Goal: Task Accomplishment & Management: Complete application form

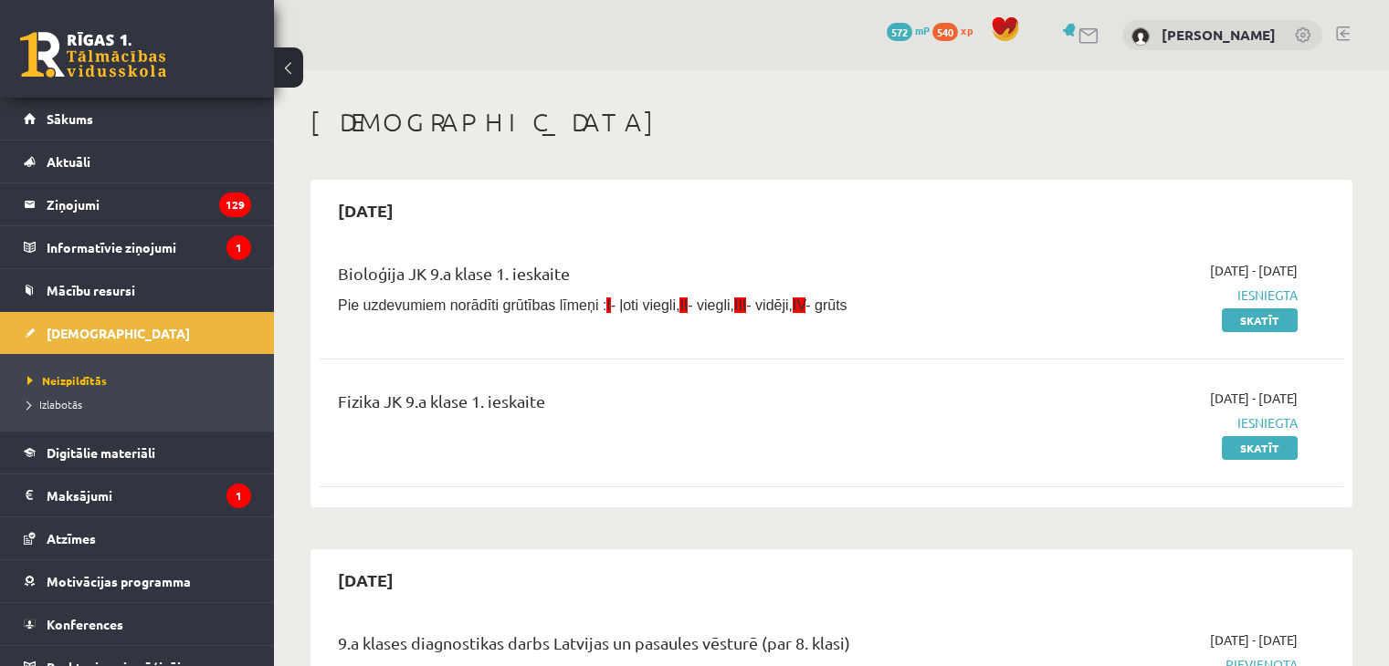
scroll to position [635, 0]
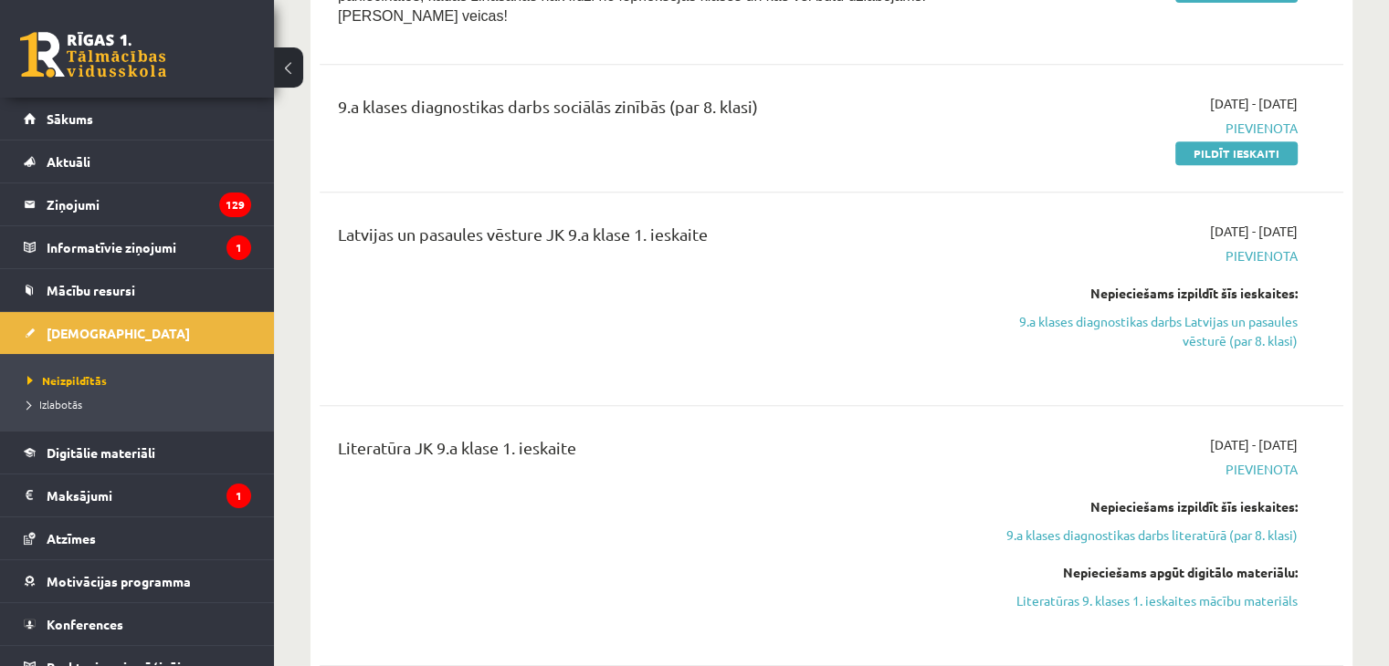
scroll to position [815, 0]
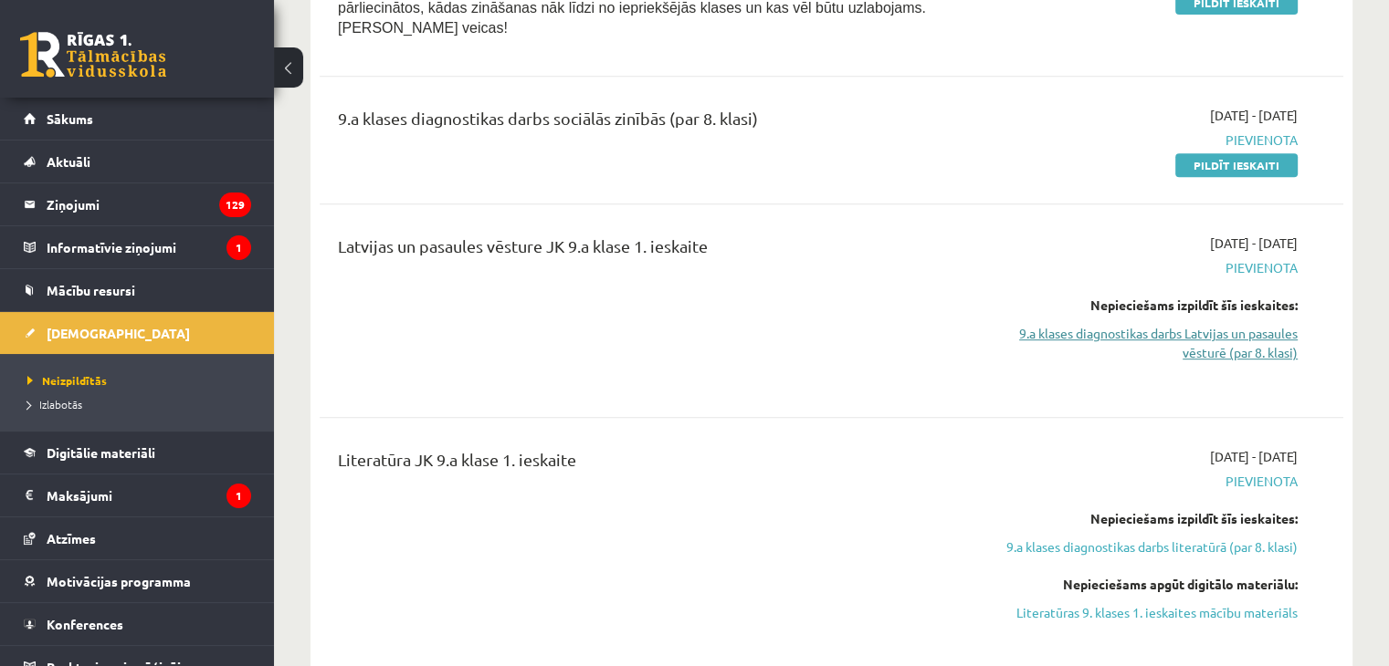
click at [1073, 324] on link "9.a klases diagnostikas darbs Latvijas un pasaules vēsturē (par 8. klasi)" at bounding box center [1146, 343] width 301 height 38
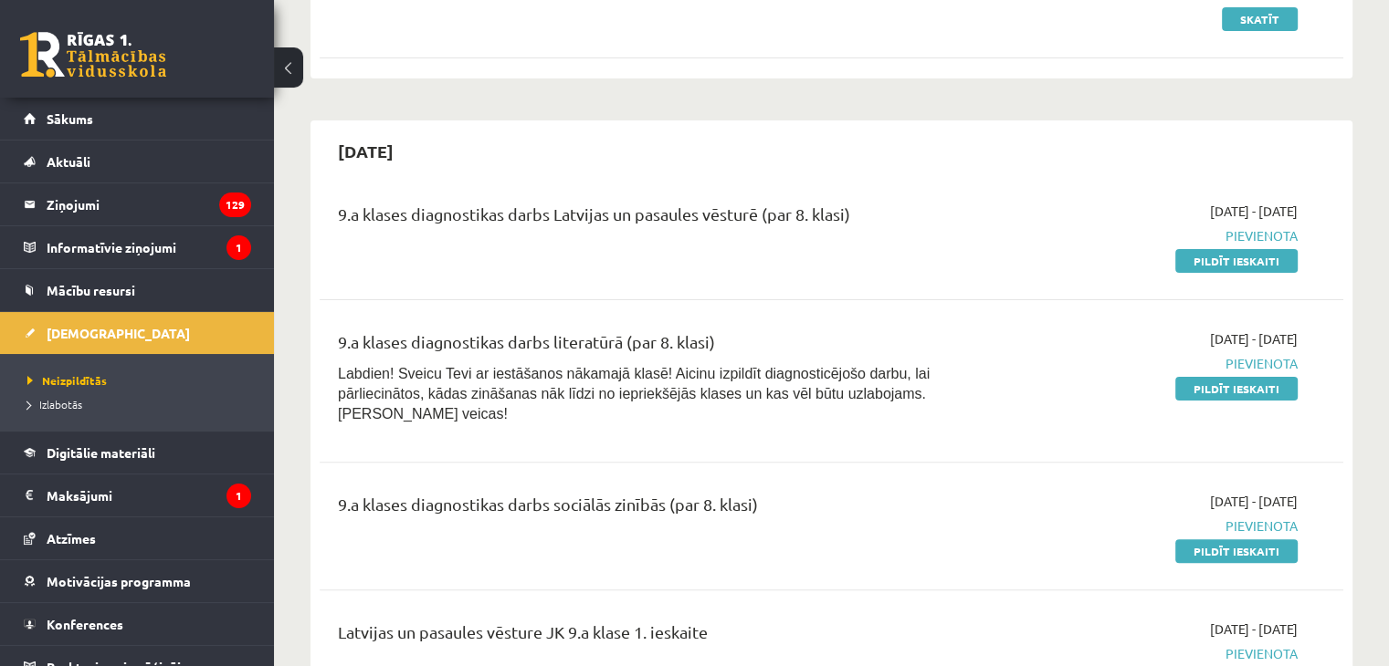
scroll to position [520, 0]
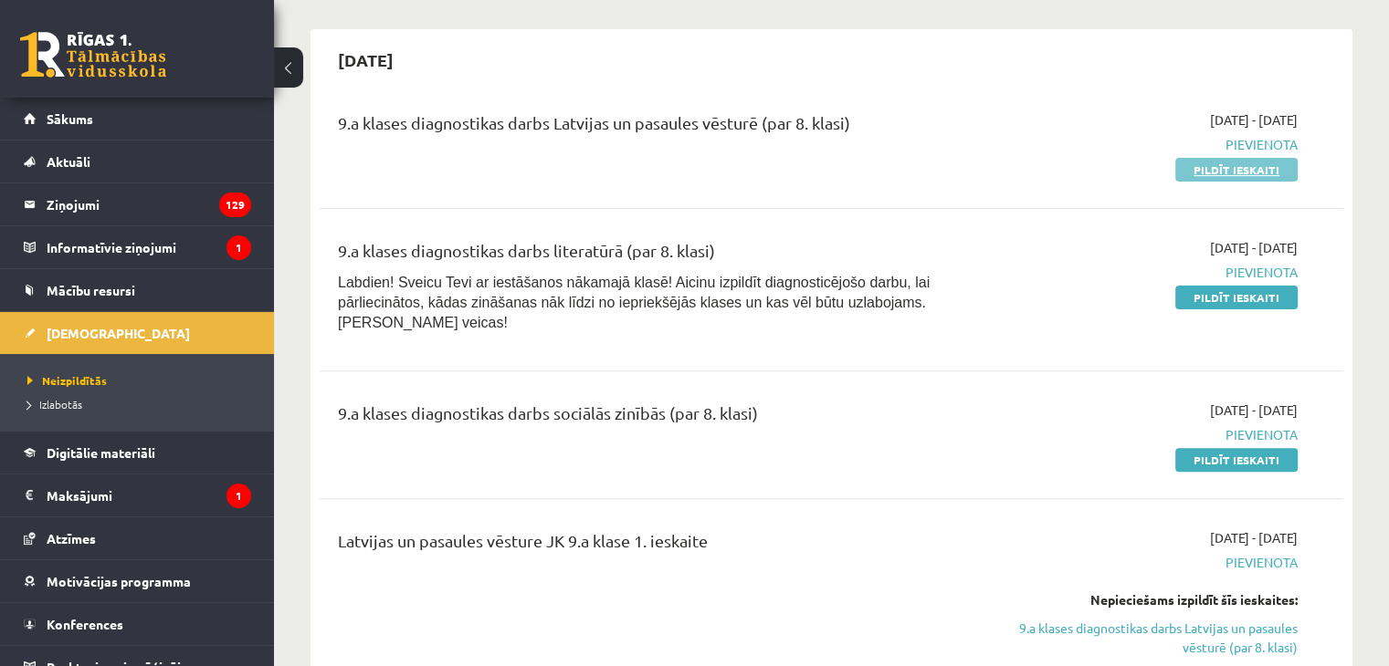
click at [1190, 177] on link "Pildīt ieskaiti" at bounding box center [1236, 170] width 122 height 24
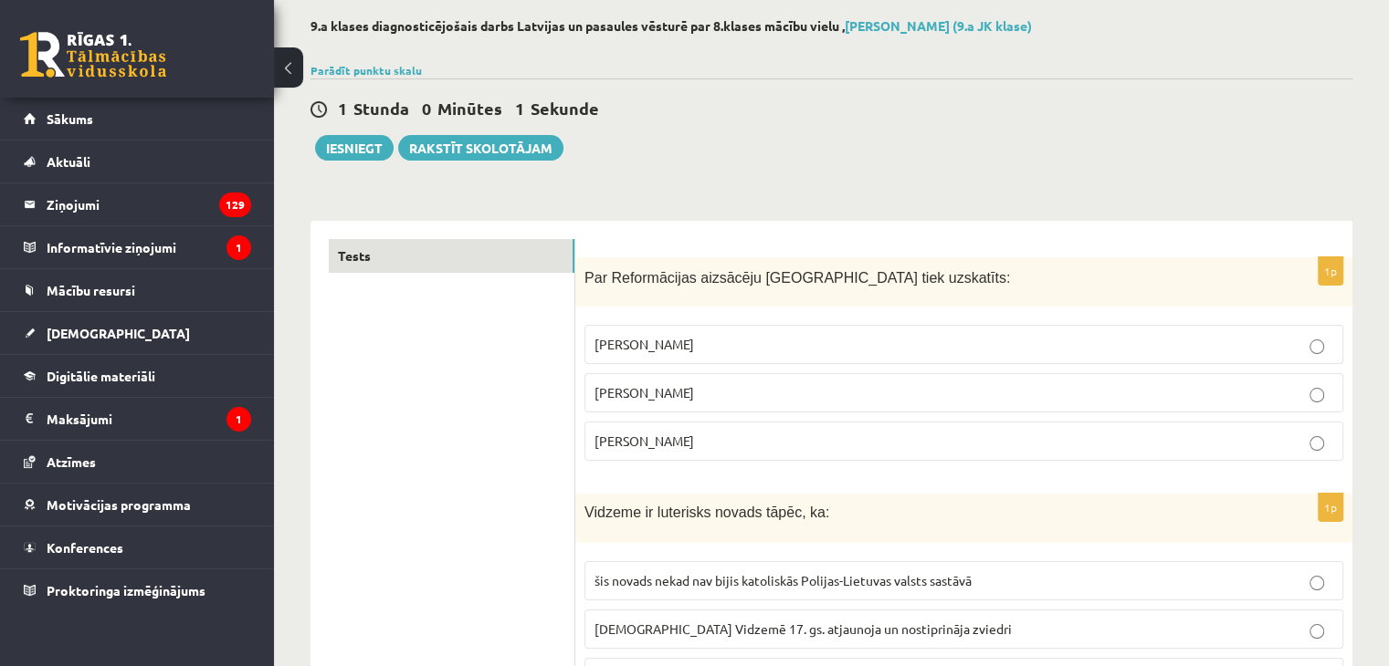
scroll to position [91, 0]
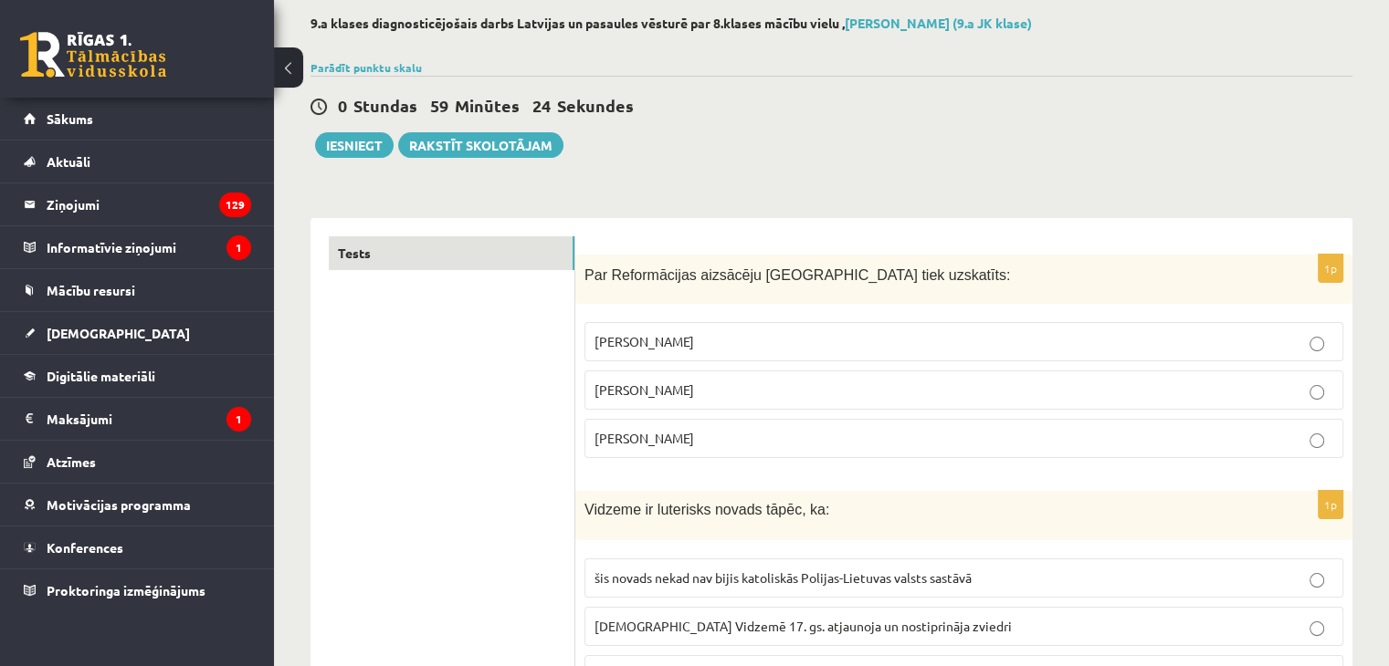
drag, startPoint x: 587, startPoint y: 270, endPoint x: 745, endPoint y: 451, distance: 240.0
click at [745, 451] on div "1p Par Reformācijas aizsācēju [GEOGRAPHIC_DATA] tiek uzskatīts: [PERSON_NAME] […" at bounding box center [963, 364] width 777 height 219
copy div "Par Reformācijas aizsācēju [GEOGRAPHIC_DATA] tiek uzskatīts: [PERSON_NAME] [PER…"
click at [666, 387] on span "Mārtiņš Luters" at bounding box center [644, 390] width 100 height 16
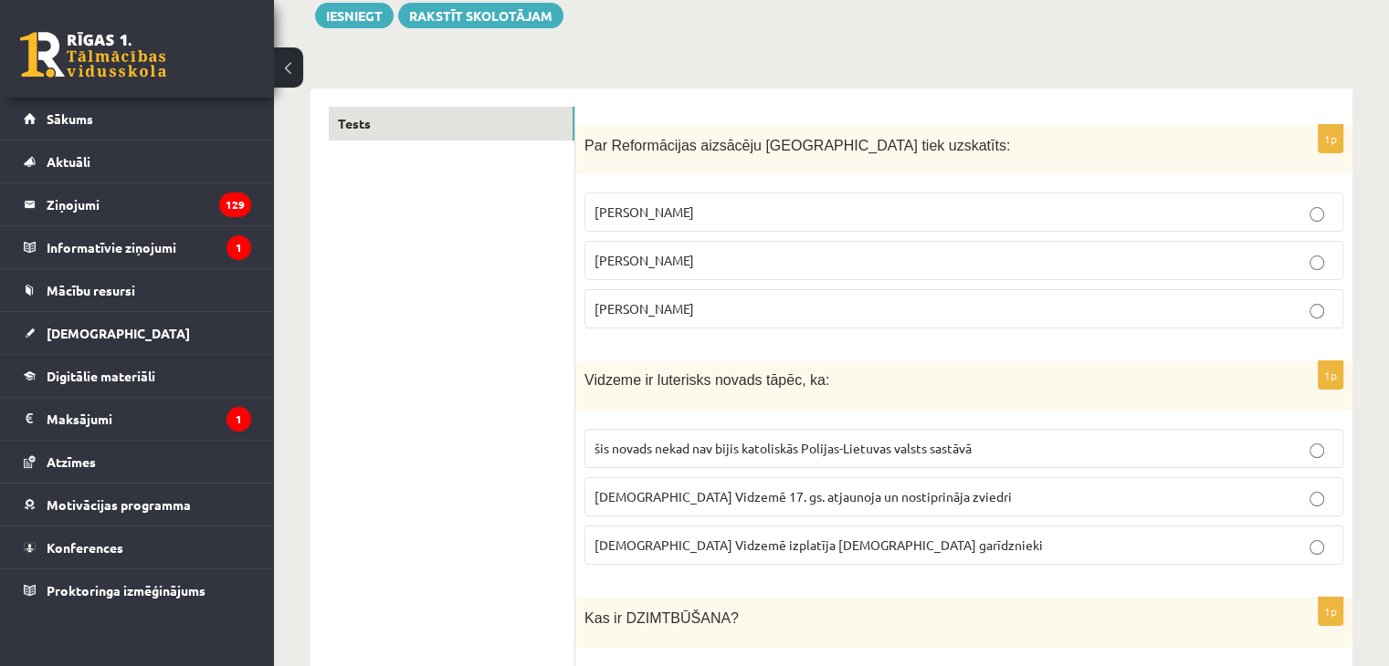
scroll to position [274, 0]
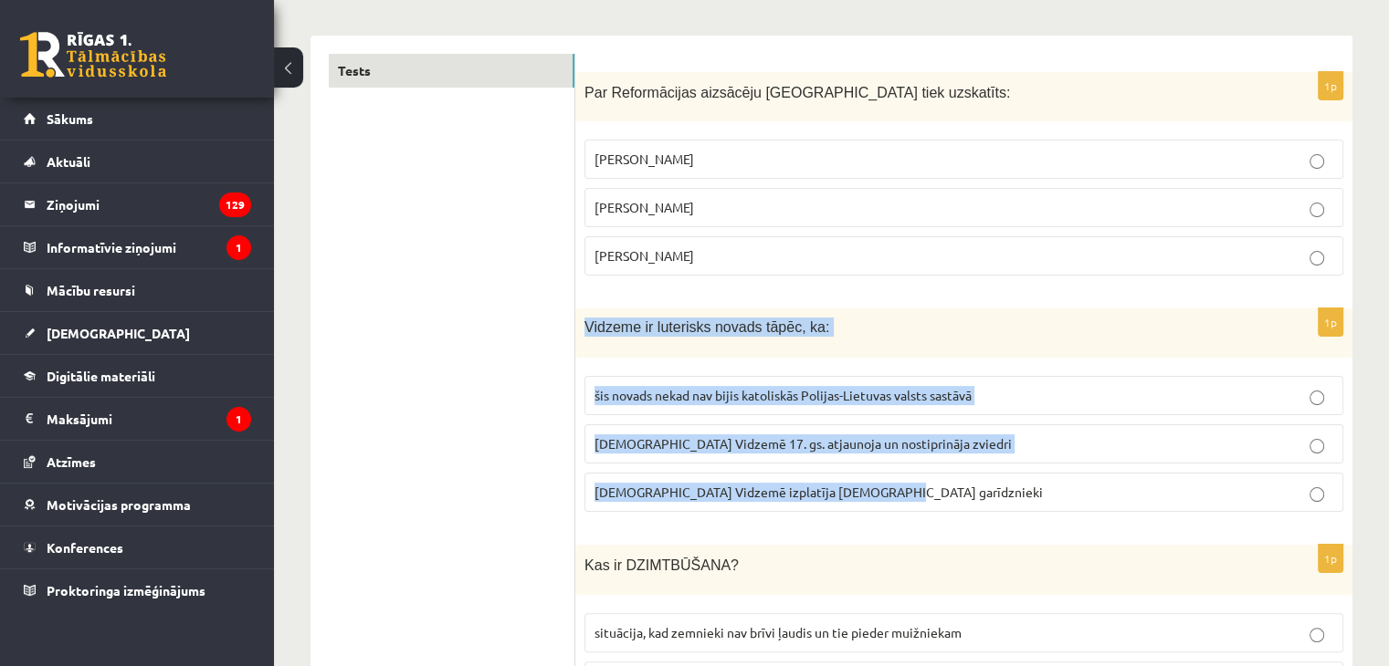
drag, startPoint x: 584, startPoint y: 323, endPoint x: 1001, endPoint y: 486, distance: 446.9
click at [1001, 486] on div "1p Vidzeme ir luterisks novads tāpēc, ka: šis novads nekad nav bijis katoliskās…" at bounding box center [963, 418] width 777 height 218
copy div "Vidzeme ir luterisks novads tāpēc, ka: šis novads nekad nav bijis katoliskās Po…"
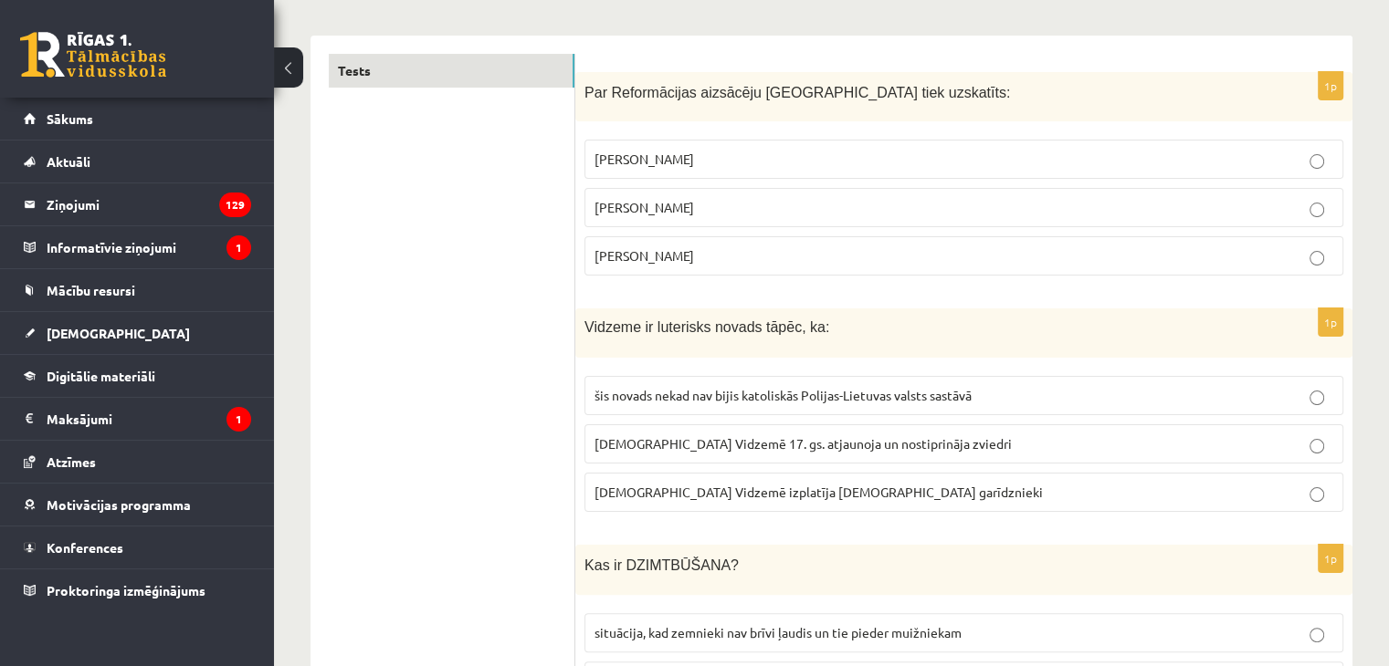
click at [751, 451] on p "luterānismu Vidzemē 17. gs. atjaunoja un nostiprināja zviedri" at bounding box center [963, 444] width 739 height 19
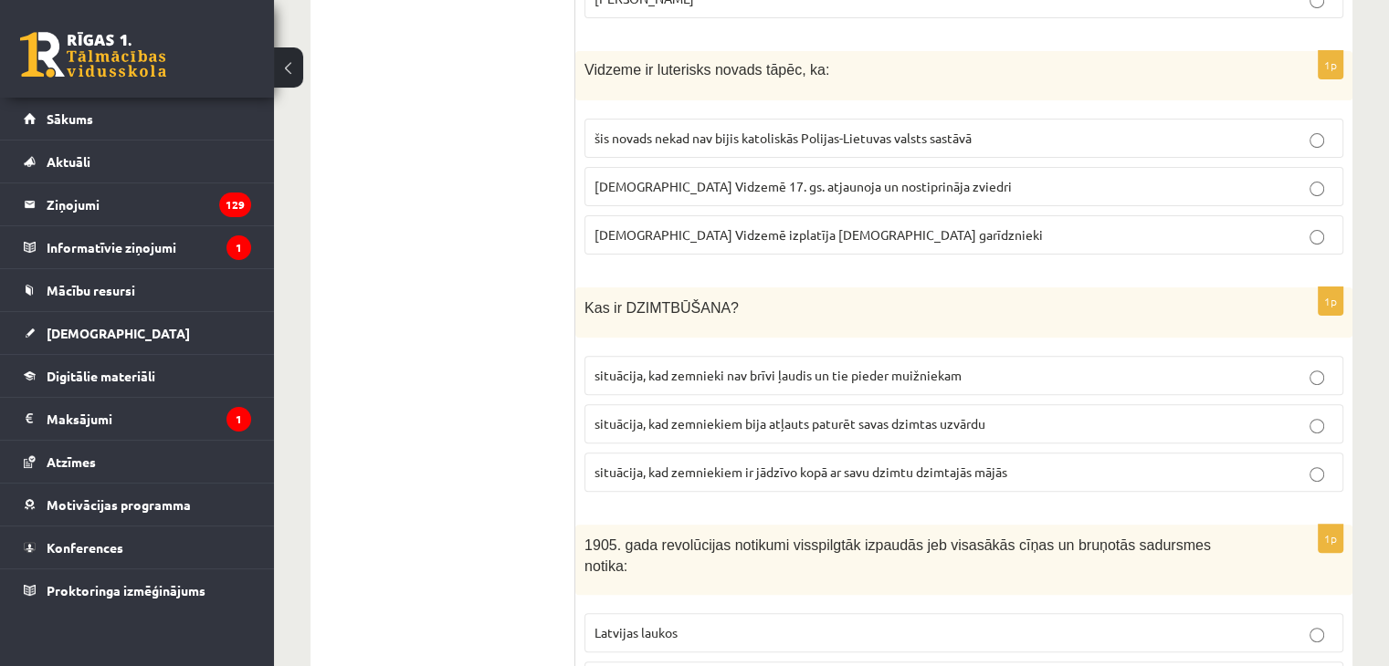
scroll to position [548, 0]
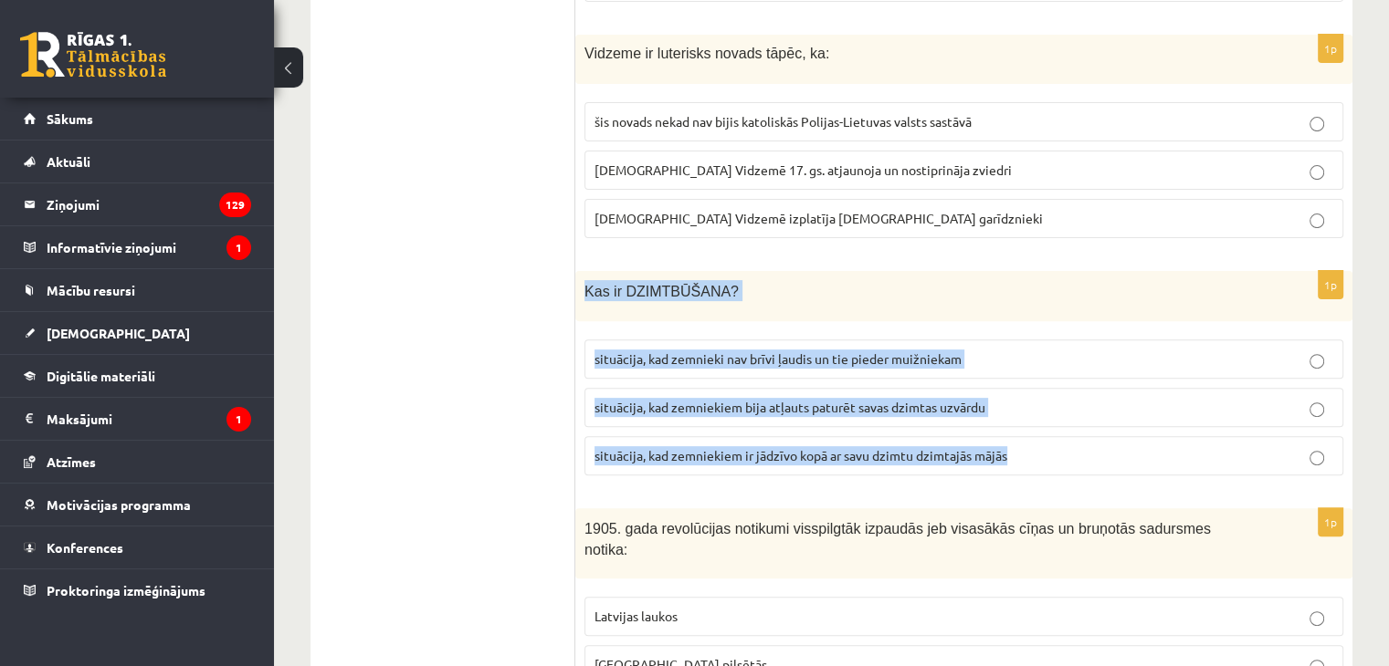
drag, startPoint x: 584, startPoint y: 288, endPoint x: 1008, endPoint y: 476, distance: 463.1
click at [1008, 476] on div "1p Kas ir DZIMTBŪŠANA? situācija, kad zemnieki nav brīvi ļaudis un tie pieder m…" at bounding box center [963, 380] width 777 height 219
copy div "Kas ir DZIMTBŪŠANA? situācija, kad zemnieki nav brīvi ļaudis un tie pieder muiž…"
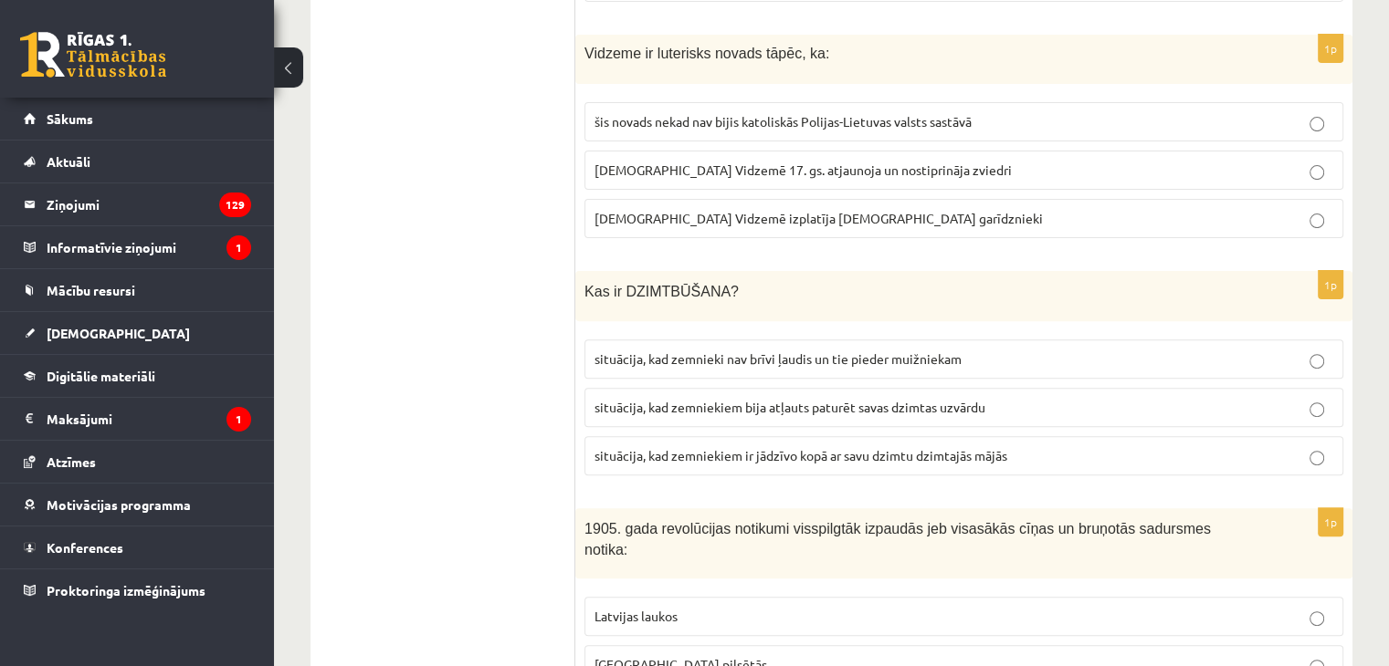
click at [673, 351] on span "situācija, kad zemnieki nav brīvi ļaudis un tie pieder muižniekam" at bounding box center [777, 359] width 367 height 16
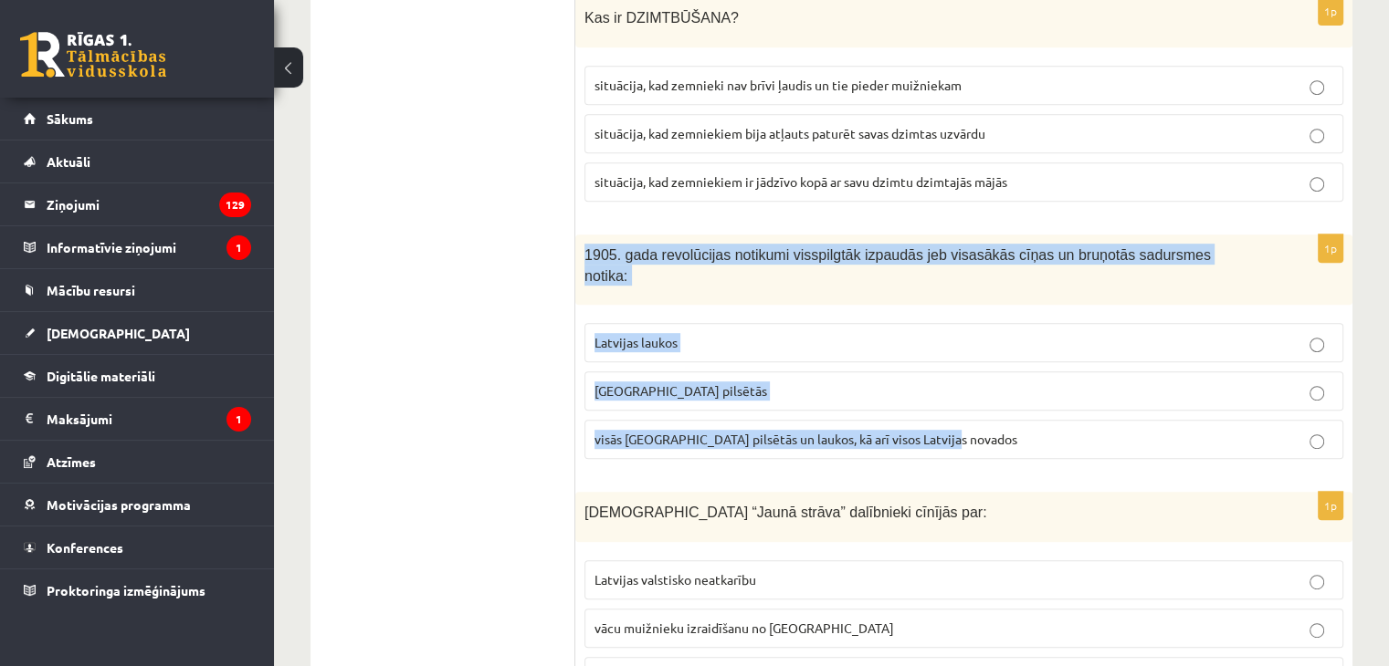
drag, startPoint x: 585, startPoint y: 252, endPoint x: 983, endPoint y: 417, distance: 431.0
click at [985, 418] on div "1p 1905. gada revolūcijas notikumi visspilgtāk izpaudās jeb visasākās cīņas un …" at bounding box center [963, 354] width 777 height 239
copy div "1905. gada revolūcijas notikumi visspilgtāk izpaudās jeb visasākās cīņas un bru…"
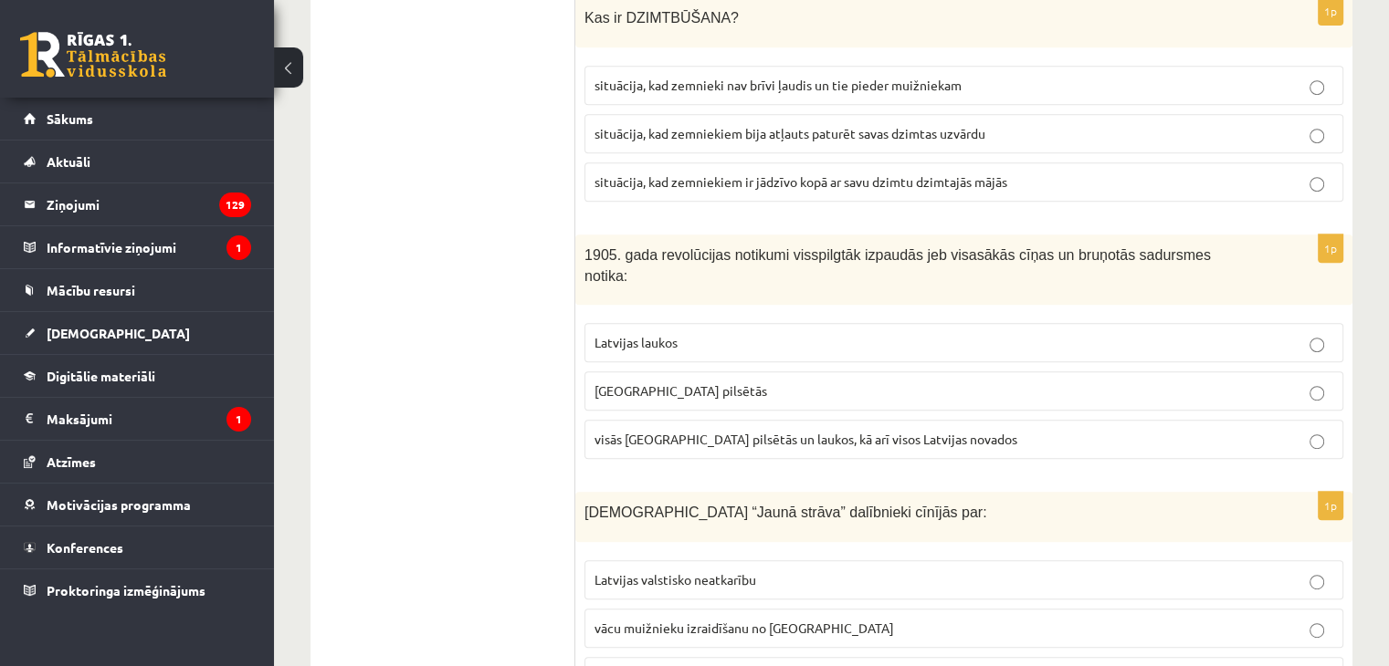
click at [679, 431] on span "visās Latvijas pilsētās un laukos, kā arī visos Latvijas novados" at bounding box center [805, 439] width 423 height 16
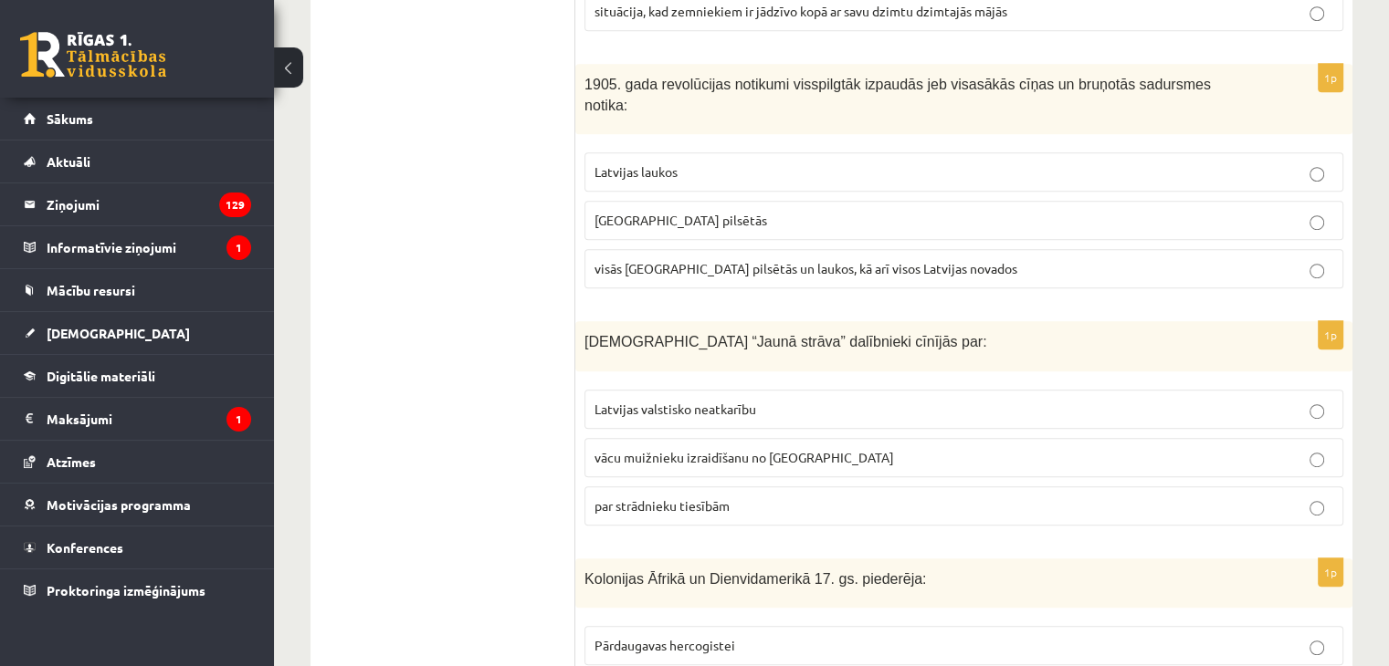
scroll to position [1004, 0]
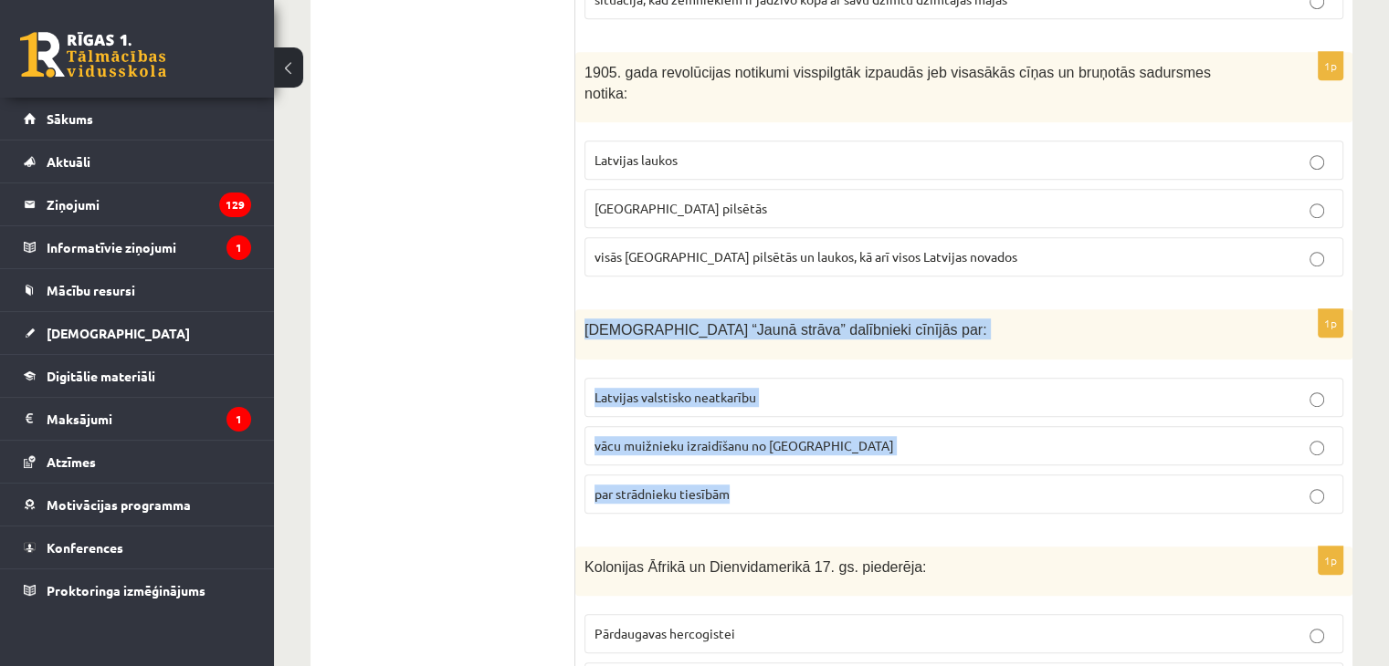
drag, startPoint x: 585, startPoint y: 303, endPoint x: 825, endPoint y: 452, distance: 282.5
click at [825, 452] on div "1p Kustības “Jaunā strāva” dalībnieki cīnījās par: Latvijas valstisko neatkarīb…" at bounding box center [963, 418] width 777 height 219
copy div "Kustības “Jaunā strāva” dalībnieki cīnījās par: Latvijas valstisko neatkarību v…"
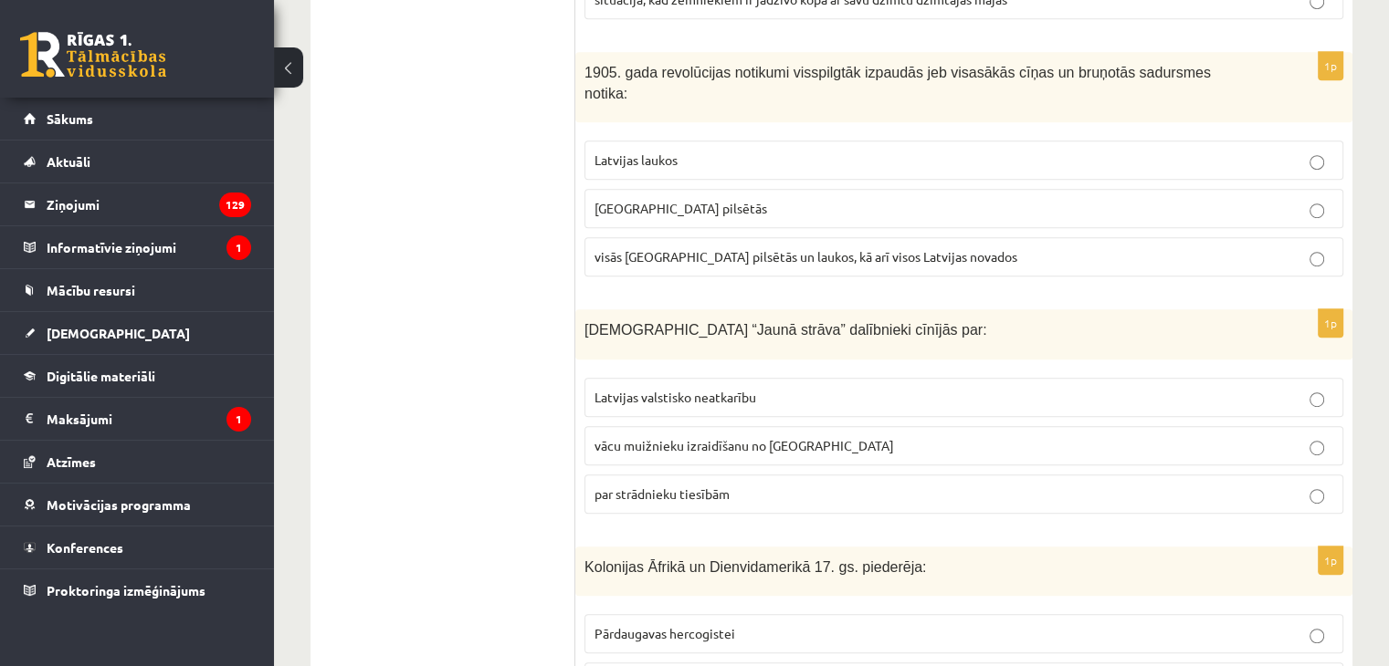
drag, startPoint x: 470, startPoint y: 341, endPoint x: 428, endPoint y: 188, distance: 158.1
click at [692, 485] on p "par strādnieku tiesībām" at bounding box center [963, 494] width 739 height 19
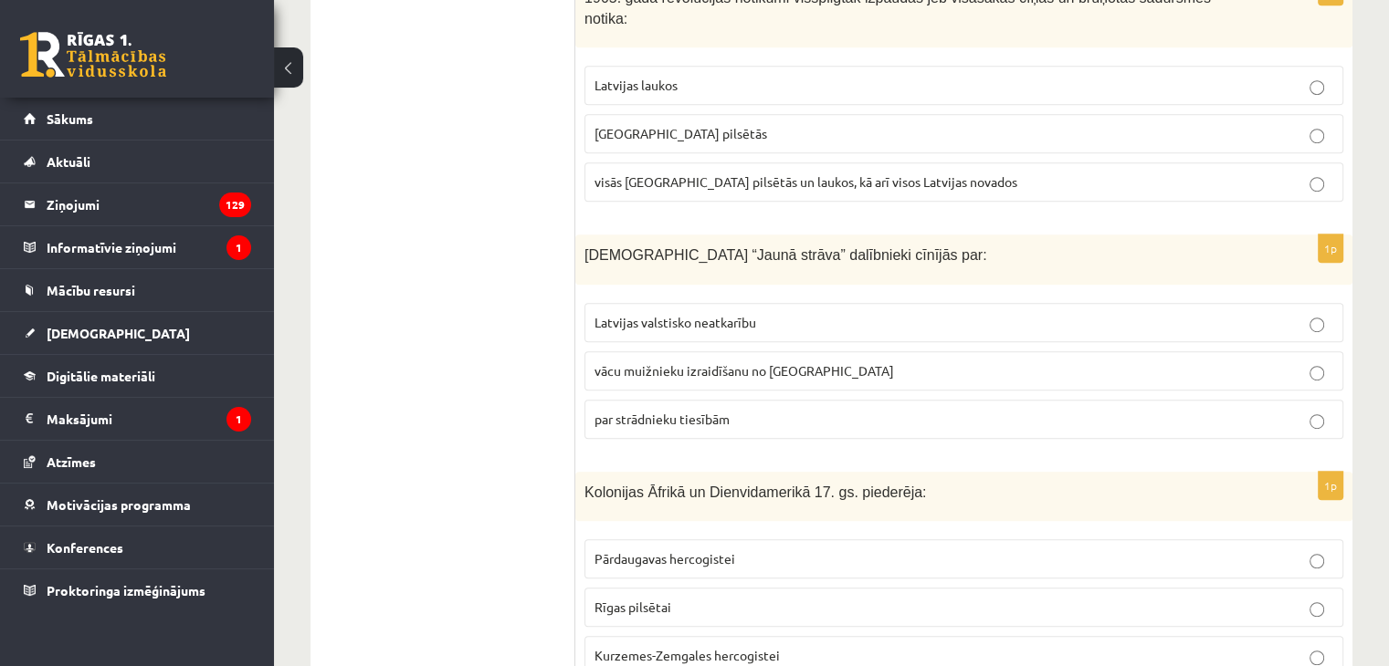
scroll to position [1187, 0]
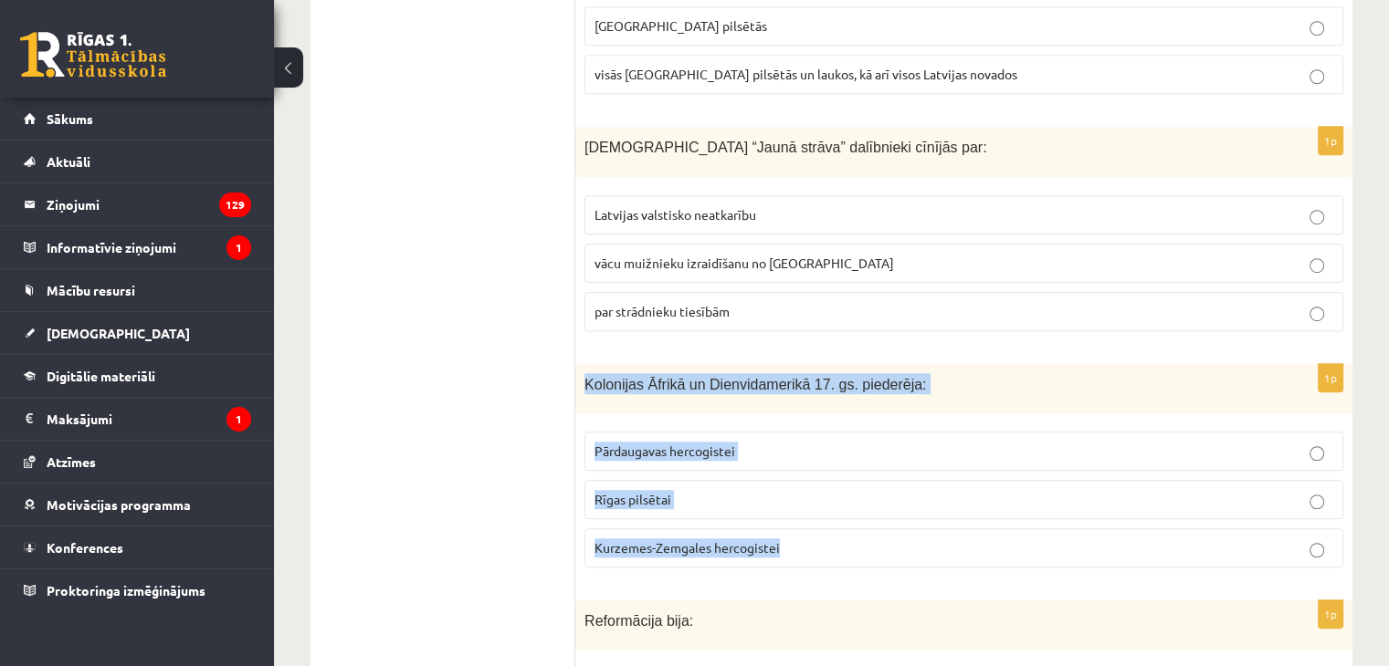
drag, startPoint x: 586, startPoint y: 354, endPoint x: 865, endPoint y: 498, distance: 313.2
click at [865, 498] on div "1p Kolonijas Āfrikā un Dienvidamerikā 17. gs. piederēja: Pārdaugavas hercogiste…" at bounding box center [963, 473] width 777 height 219
copy div "Kolonijas Āfrikā un Dienvidamerikā 17. gs. piederēja: Pārdaugavas hercogistei R…"
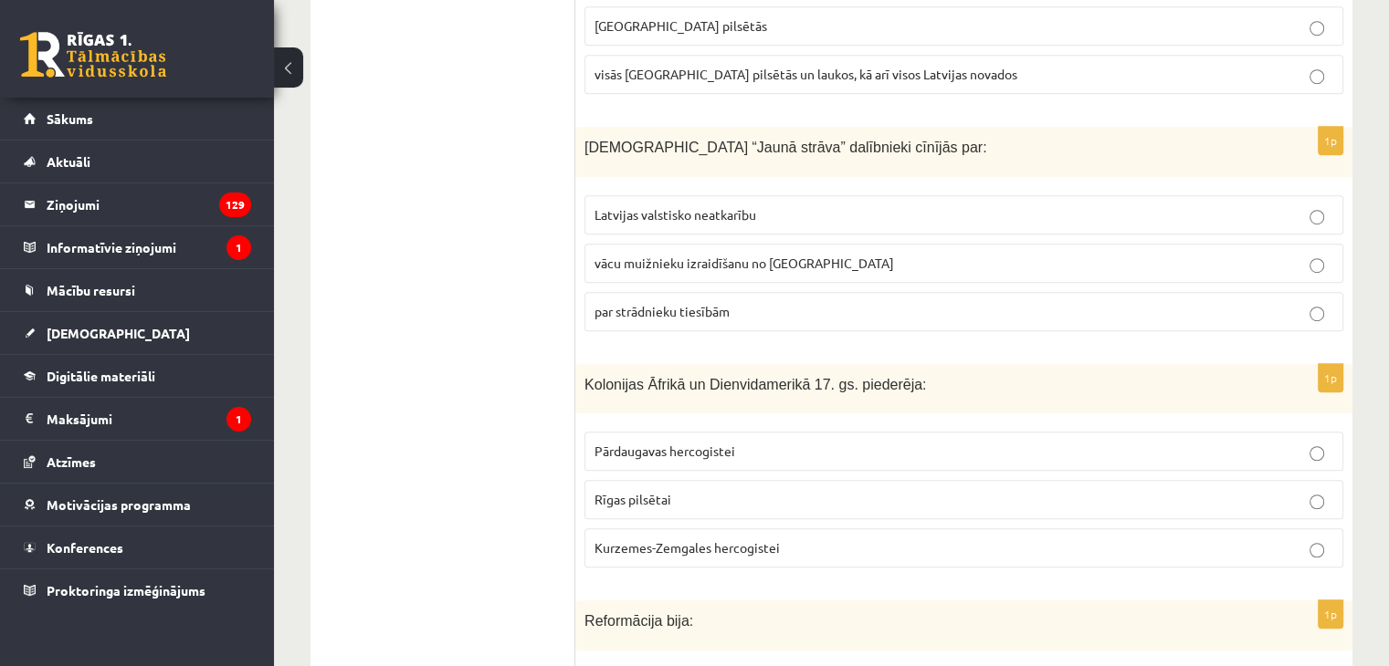
click at [723, 532] on label "Kurzemes-Zemgales hercogistei" at bounding box center [963, 548] width 759 height 39
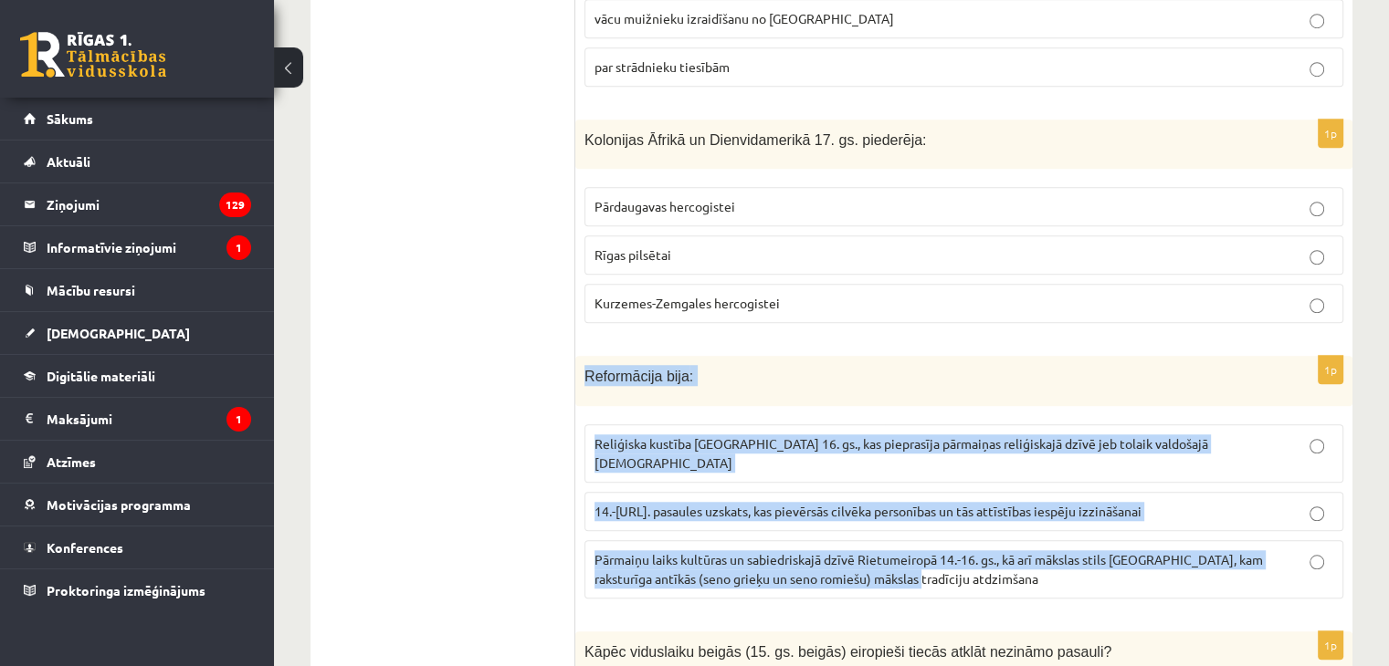
scroll to position [1461, 0]
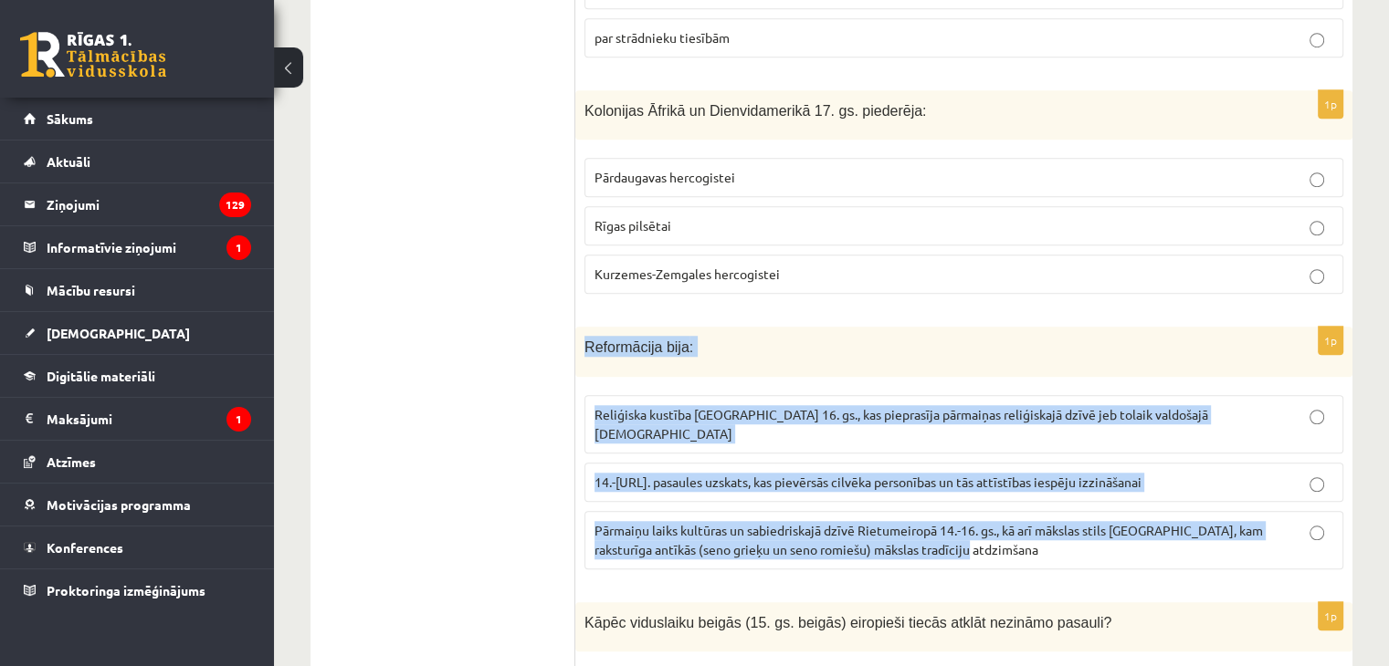
drag, startPoint x: 586, startPoint y: 407, endPoint x: 1075, endPoint y: 516, distance: 500.4
click at [1075, 516] on div "1p Reformācija bija : Reliģiska kustība Eiropā 16. gs., kas pieprasīja pārmaiņa…" at bounding box center [963, 455] width 777 height 257
copy div "Reformācija bija : Reliģiska kustība Eiropā 16. gs., kas pieprasīja pārmaiņas r…"
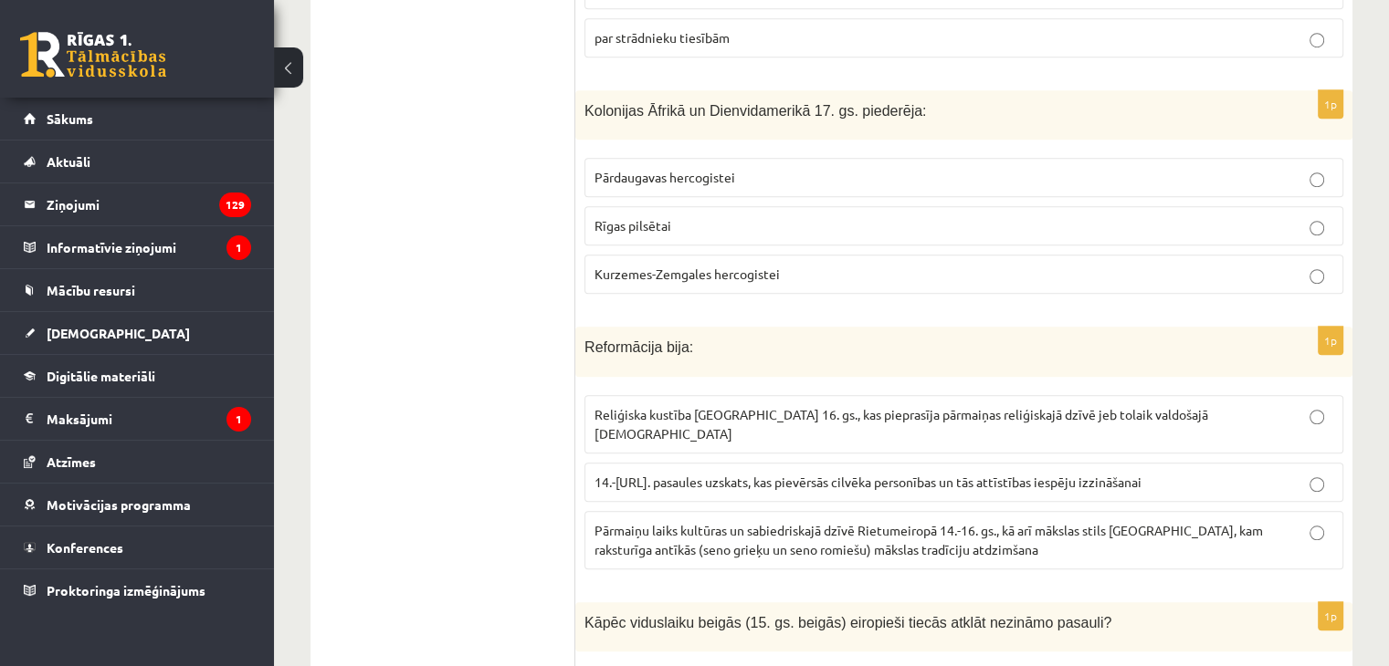
click at [657, 406] on span "Reliģiska kustība Eiropā 16. gs., kas pieprasīja pārmaiņas reliģiskajā dzīvē je…" at bounding box center [900, 424] width 613 height 36
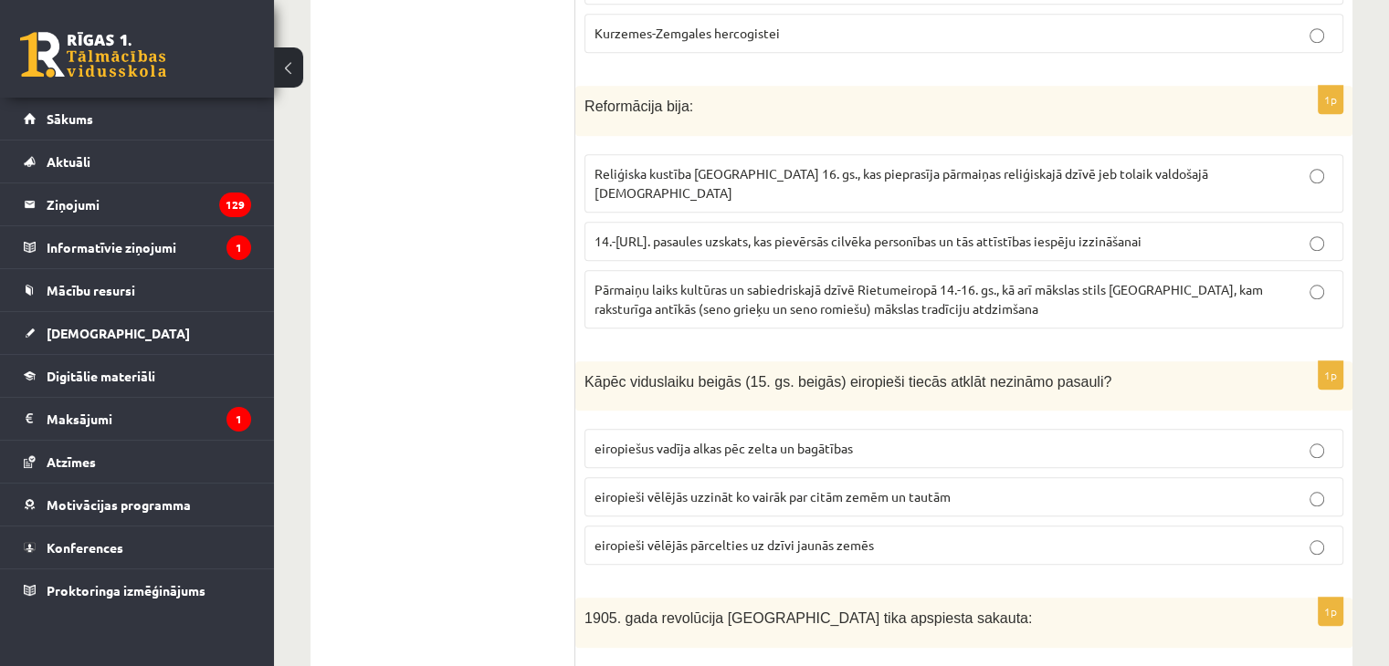
scroll to position [1735, 0]
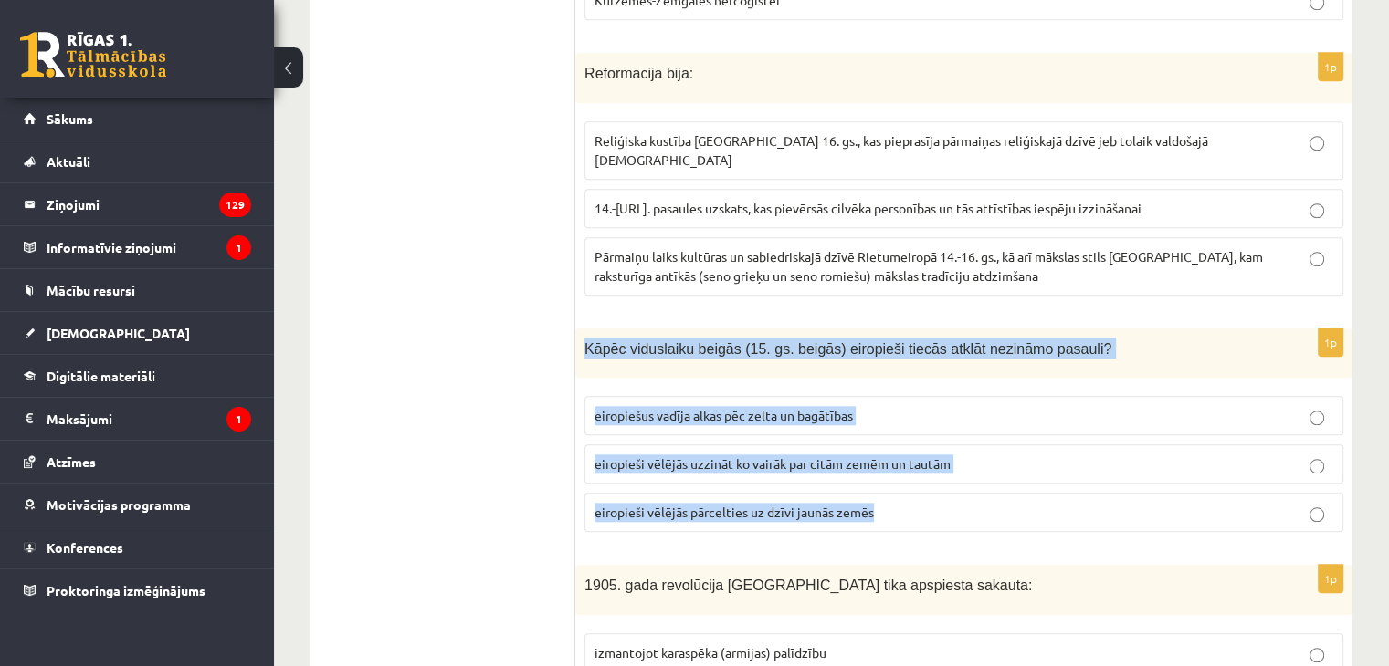
drag, startPoint x: 584, startPoint y: 299, endPoint x: 945, endPoint y: 459, distance: 394.4
click at [945, 459] on div "1p Kāpēc viduslaiku beigās (15. gs. beigās) eiropieši tiecās atklāt nezināmo pa…" at bounding box center [963, 438] width 777 height 219
copy div "Kāpēc viduslaiku beigās (15. gs. beigās) eiropieši tiecās atklāt nezināmo pasau…"
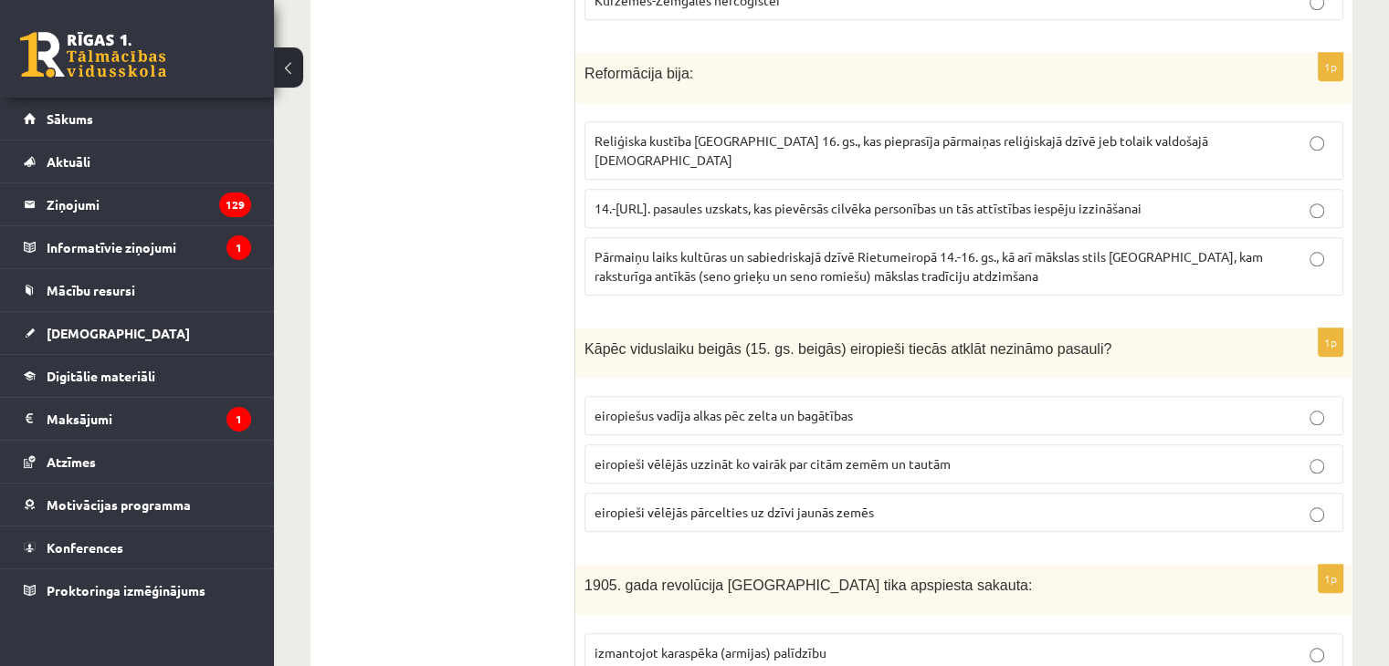
click at [683, 407] on span "eiropiešus vadīja alkas pēc zelta un bagātības" at bounding box center [723, 415] width 258 height 16
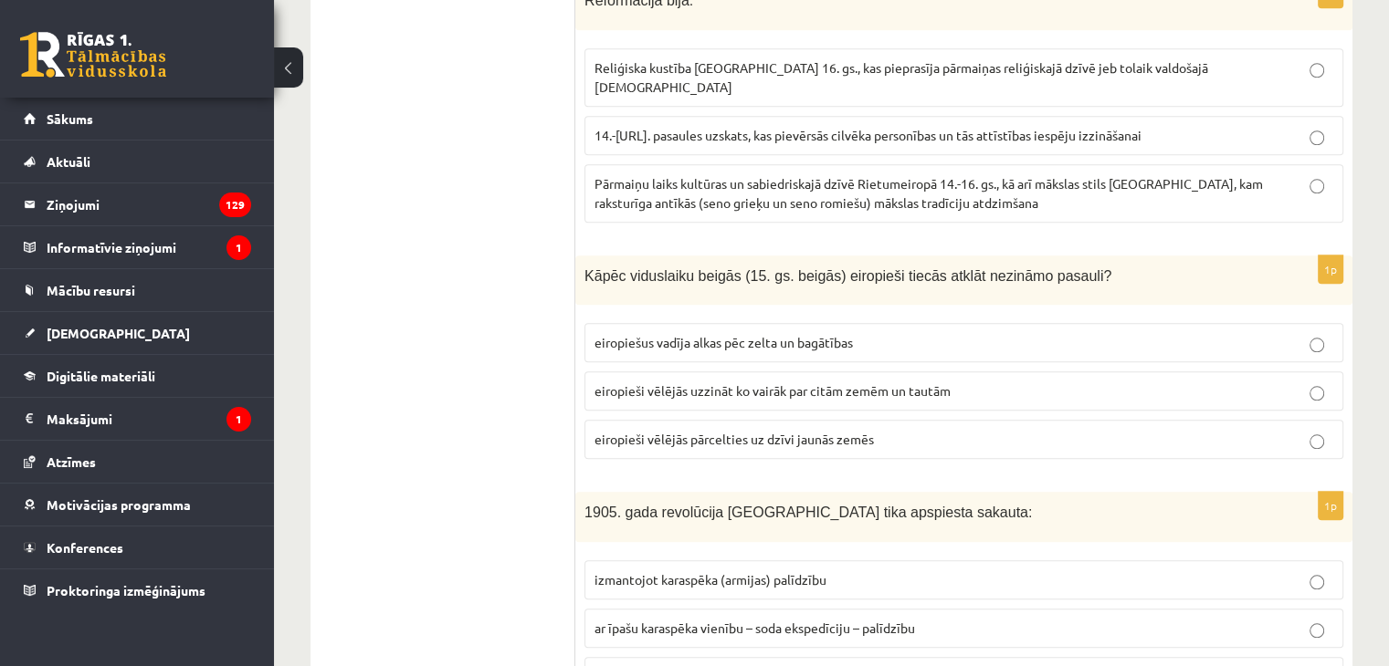
scroll to position [1917, 0]
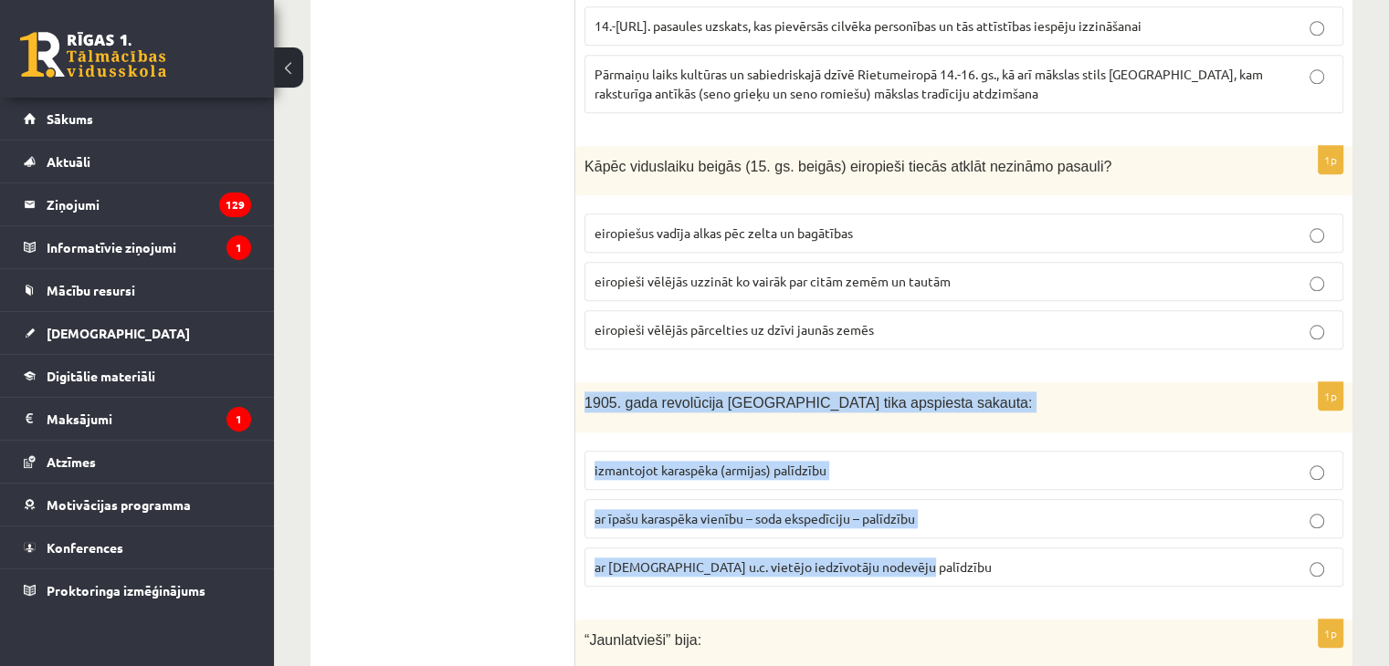
drag, startPoint x: 587, startPoint y: 351, endPoint x: 928, endPoint y: 500, distance: 372.5
click at [928, 501] on div "1p 1905. gada revolūcija Latvijā tika apspiesta sakauta: izmantojot karaspēka (…" at bounding box center [963, 492] width 777 height 219
copy div "1905. gada revolūcija Latvijā tika apspiesta sakauta: izmantojot karaspēka (arm…"
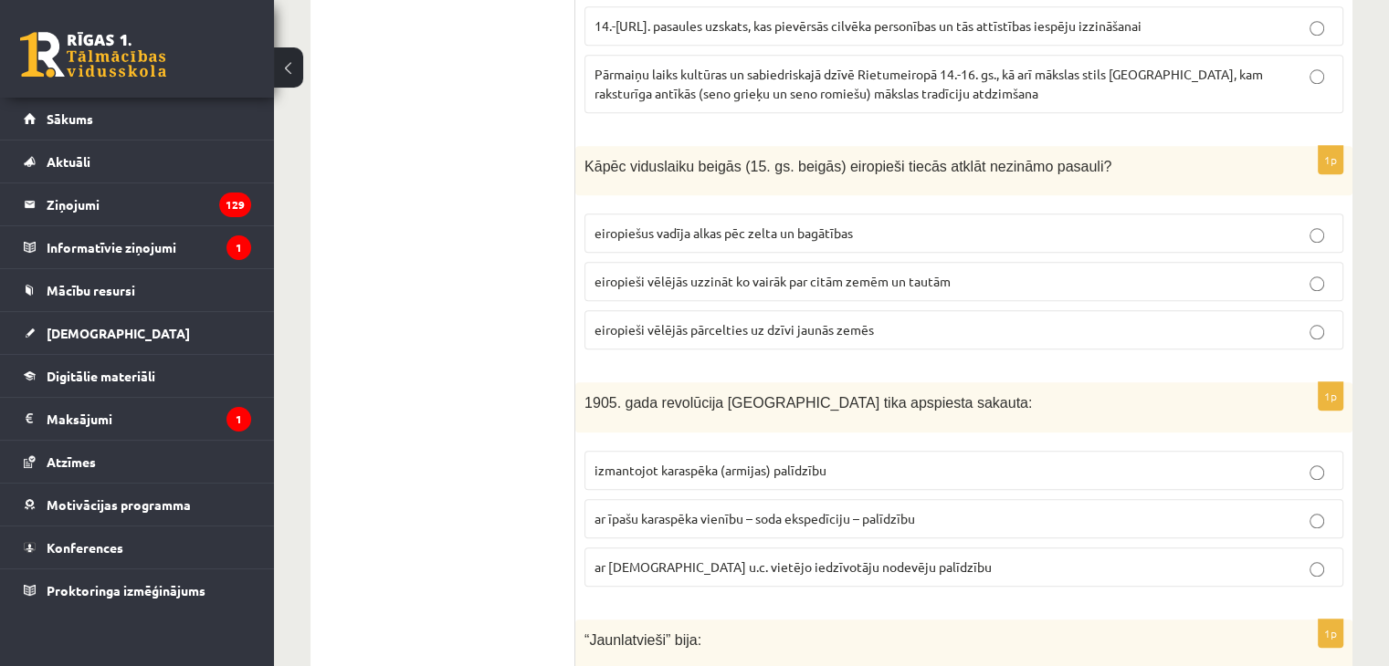
click at [719, 509] on p "ar īpašu karaspēka vienību – soda ekspedīciju – palīdzību" at bounding box center [963, 518] width 739 height 19
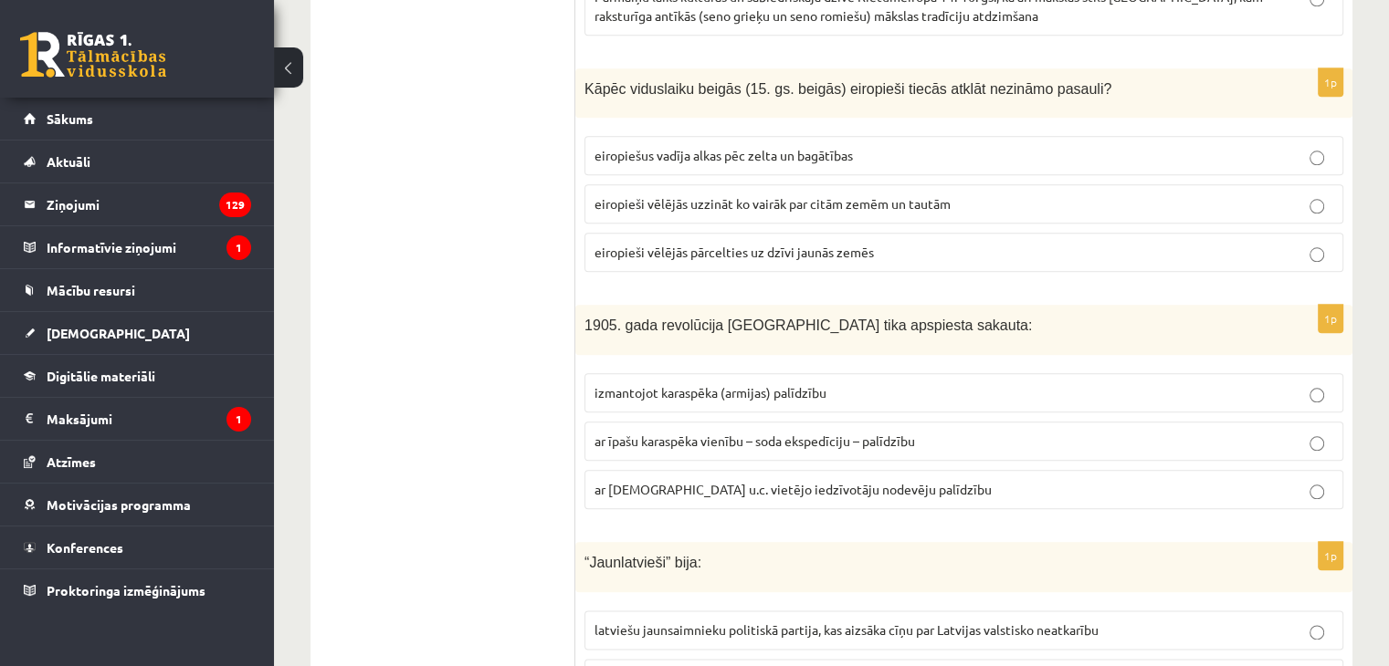
scroll to position [2100, 0]
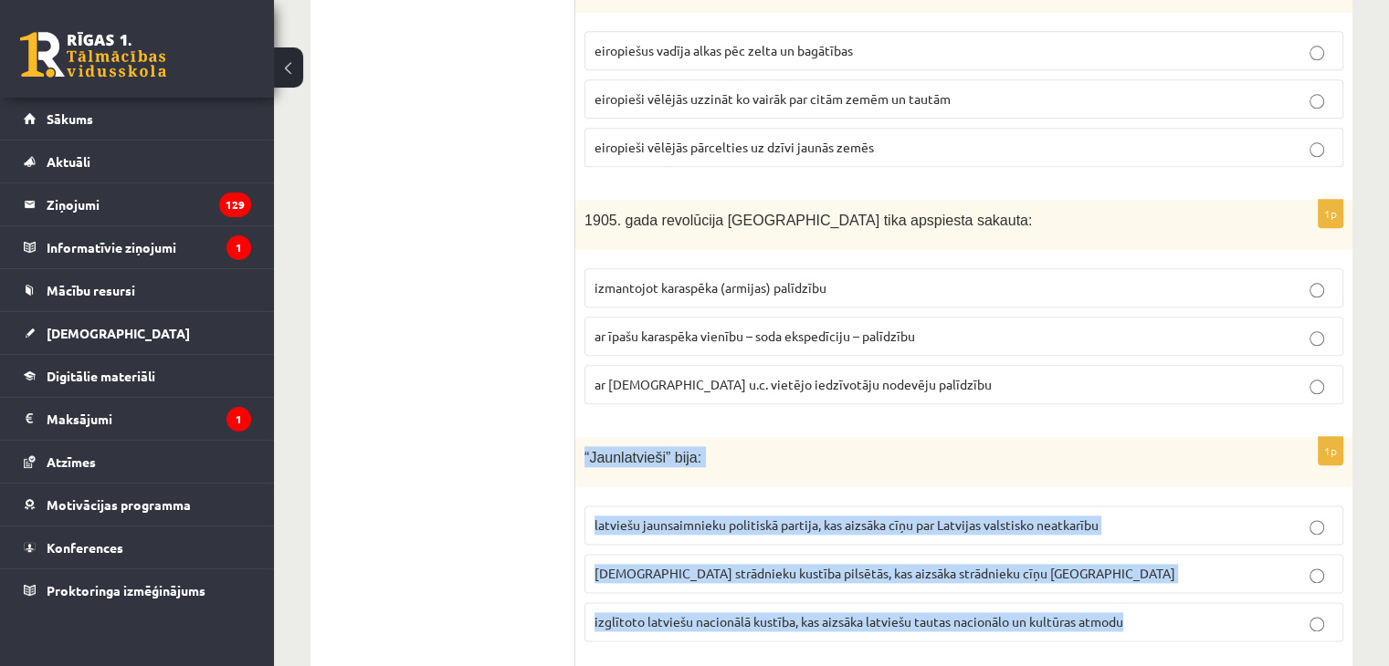
drag, startPoint x: 584, startPoint y: 403, endPoint x: 1146, endPoint y: 571, distance: 586.3
click at [1146, 571] on div "1p “Jaunlatvieši” bija: latviešu jaunsaimnieku politiskā partija, kas aizsāka c…" at bounding box center [963, 546] width 777 height 219
copy div "“Jaunlatvieši” bija: latviešu jaunsaimnieku politiskā partija, kas aizsāka cīņu…"
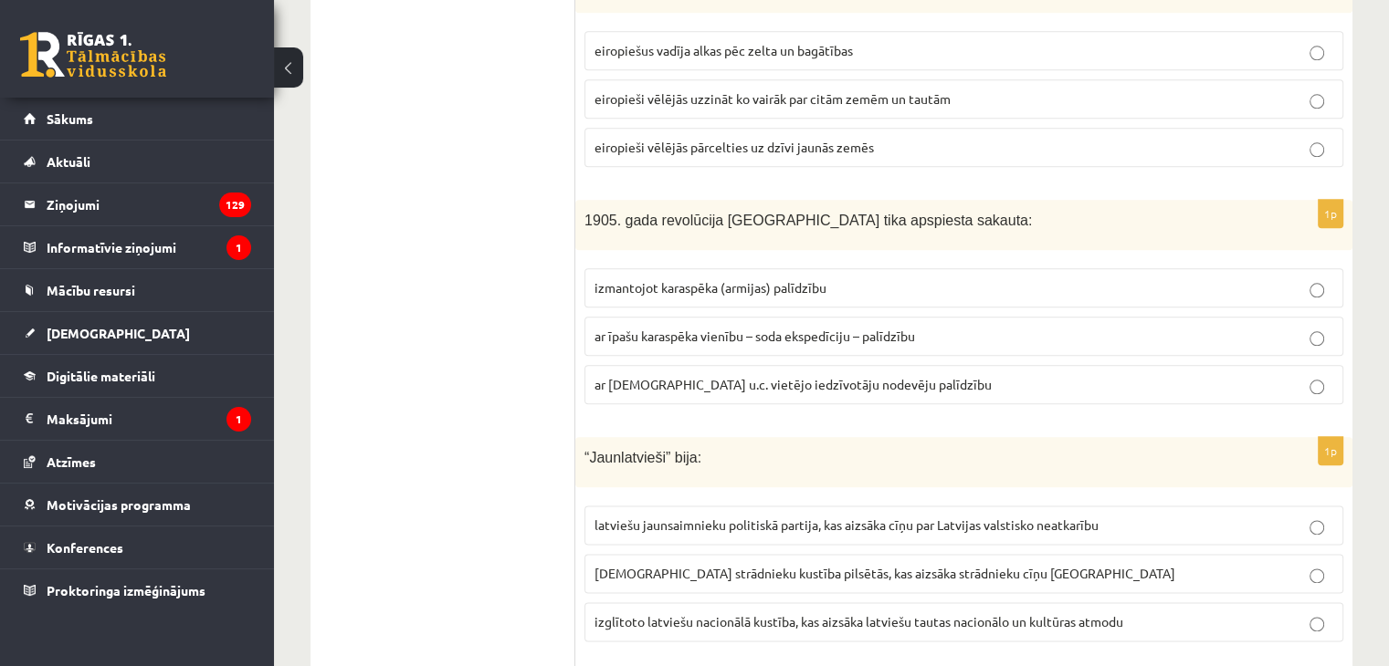
click at [689, 613] on p "izglītoto latviešu nacionālā kustība, kas aizsāka latviešu tautas nacionālo un …" at bounding box center [963, 622] width 739 height 19
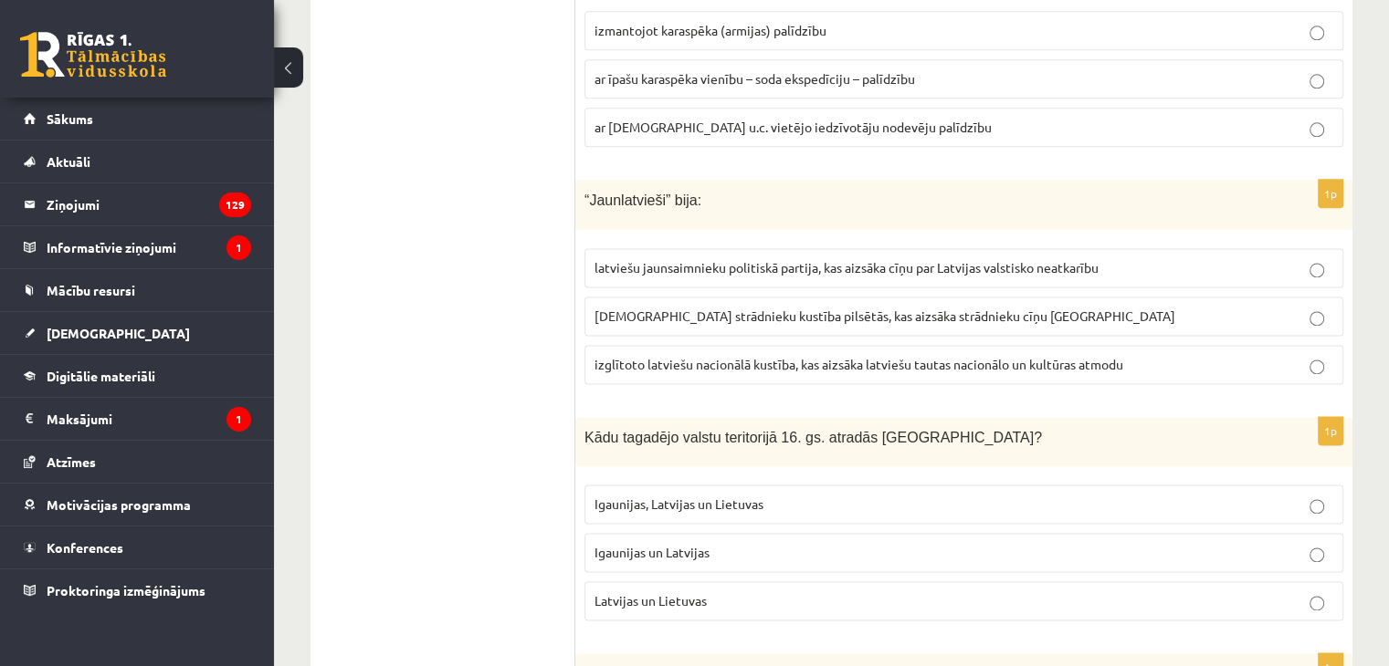
scroll to position [2465, 0]
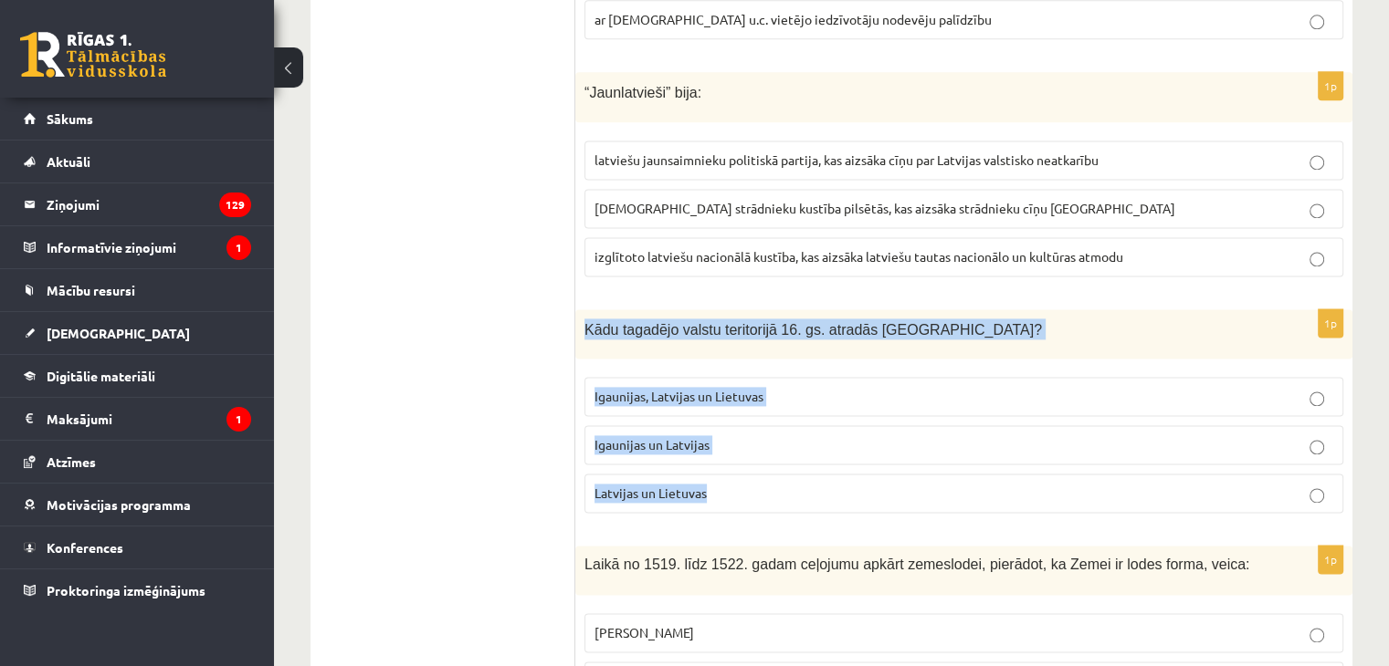
drag, startPoint x: 584, startPoint y: 274, endPoint x: 789, endPoint y: 435, distance: 260.1
click at [789, 435] on div "1p Kādu tagadējo valstu teritorijā 16. gs. atradās Livonija? Igaunijas, Latvija…" at bounding box center [963, 418] width 777 height 219
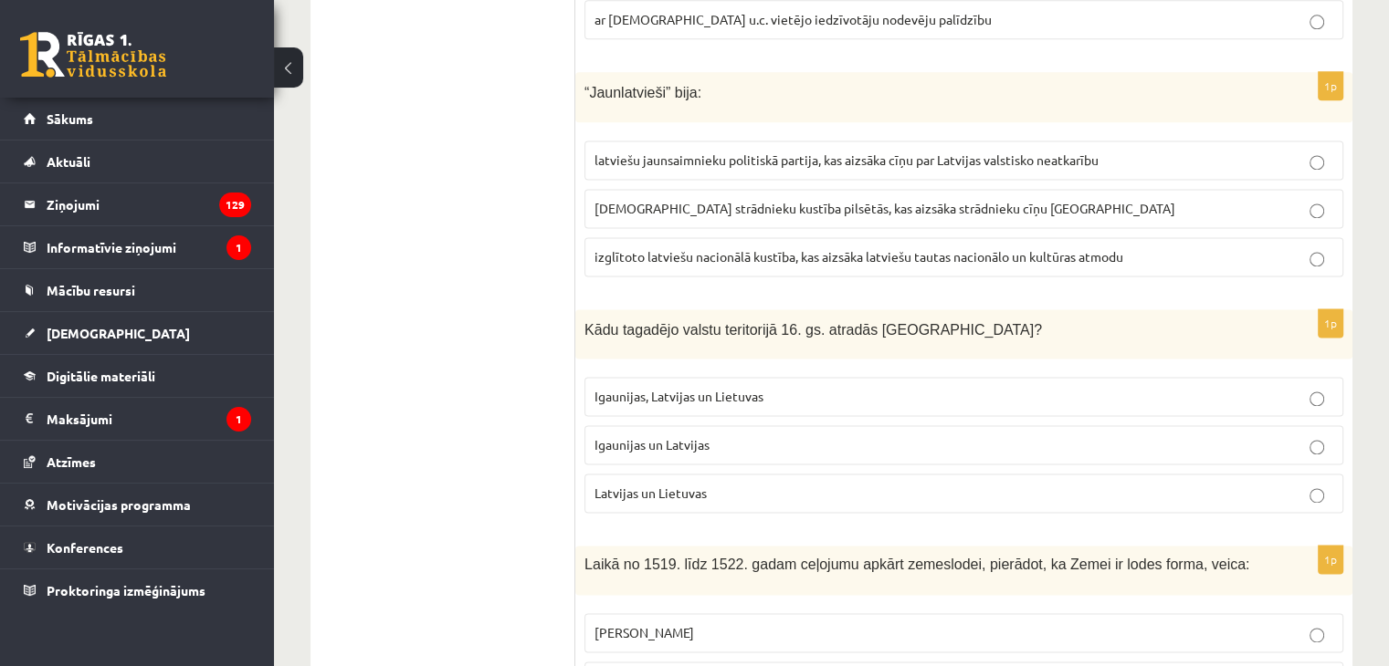
click at [694, 436] on span "Igaunijas un Latvijas" at bounding box center [651, 444] width 115 height 16
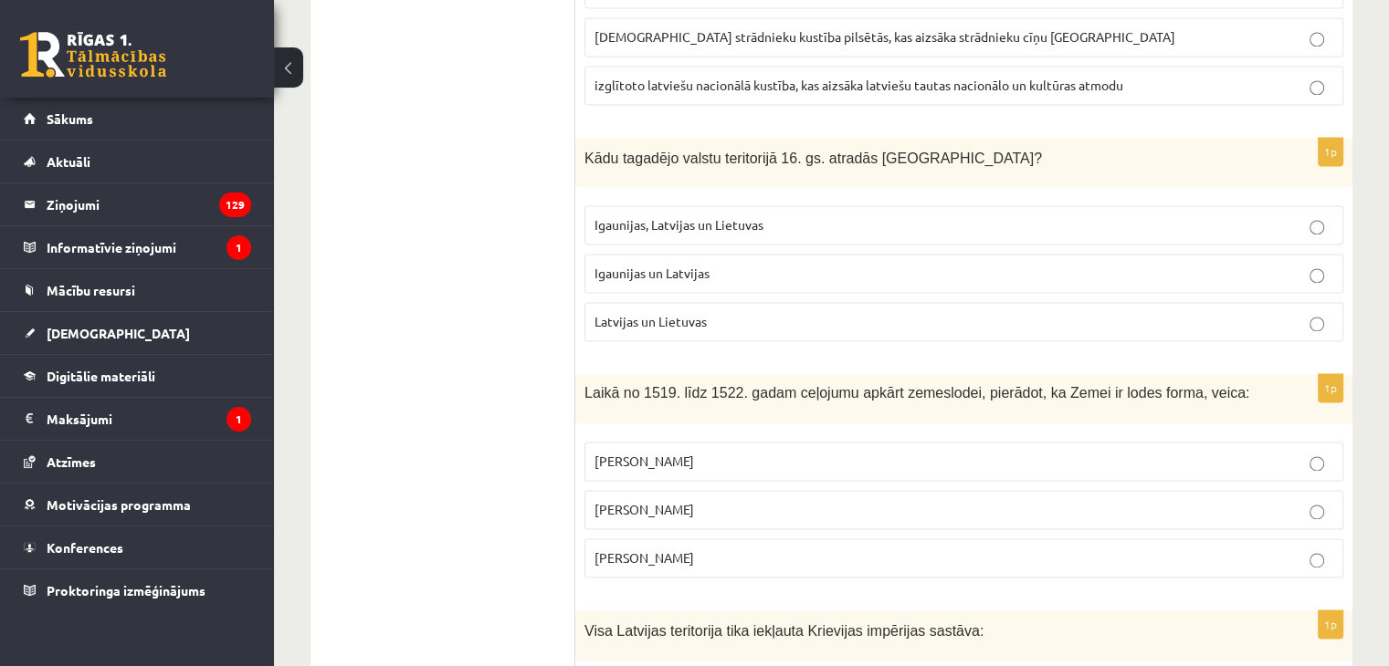
scroll to position [2648, 0]
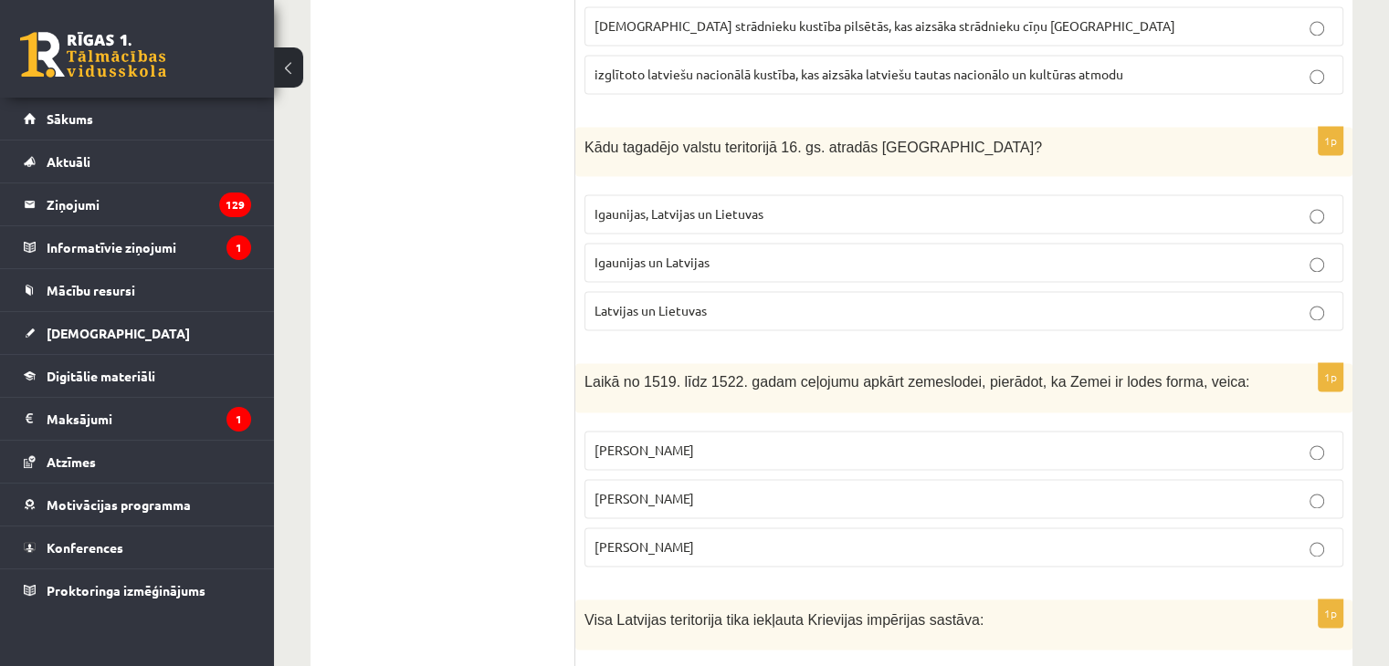
drag, startPoint x: 587, startPoint y: 329, endPoint x: 931, endPoint y: 487, distance: 378.7
click at [931, 487] on div "1p Laikā no 1519. līdz 1522. gadam ceļojumu apkārt zemeslodei, pierādot, ka Zem…" at bounding box center [963, 472] width 777 height 218
click at [692, 539] on span "Fernans Magelāns" at bounding box center [644, 547] width 100 height 16
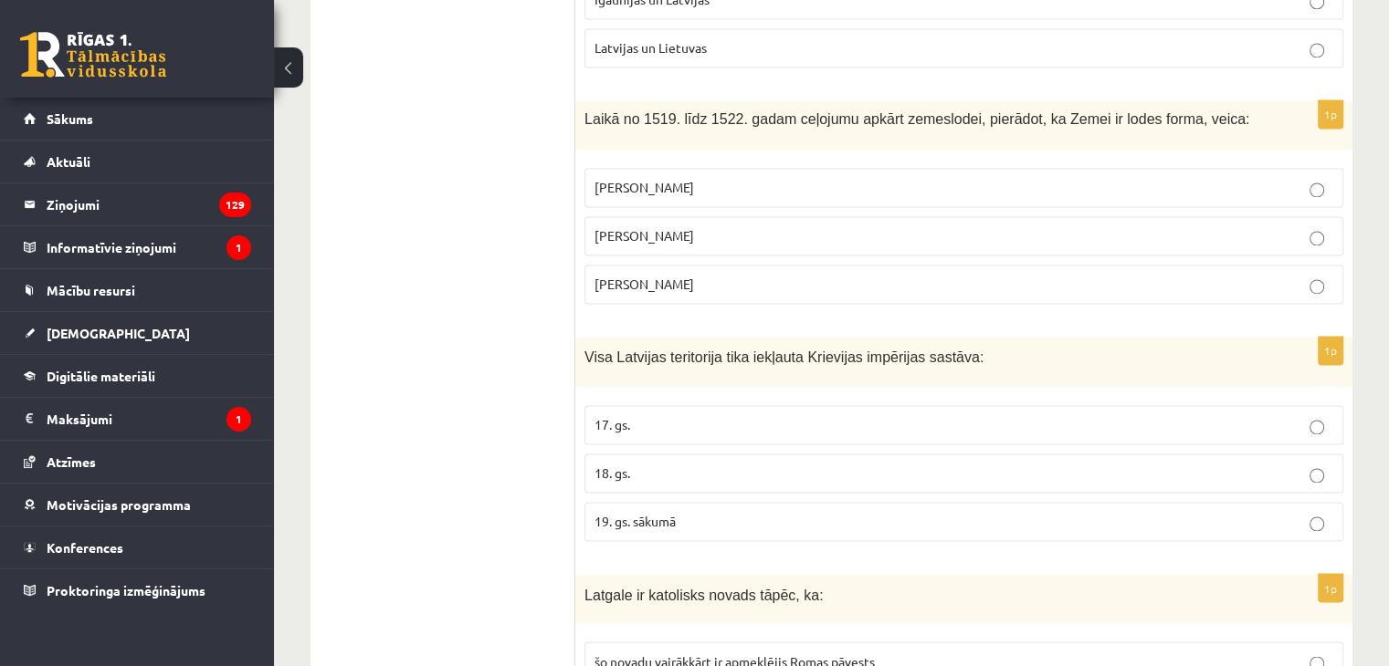
scroll to position [2921, 0]
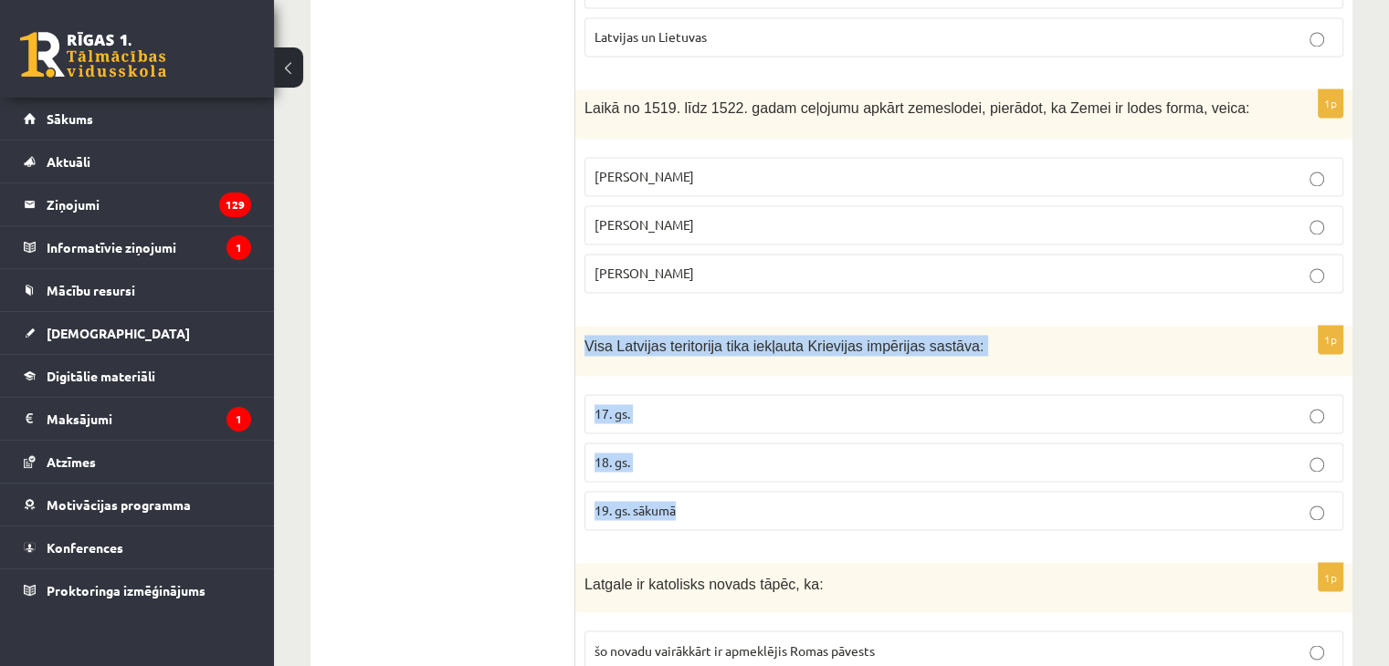
drag, startPoint x: 584, startPoint y: 289, endPoint x: 813, endPoint y: 447, distance: 278.3
click at [813, 449] on div "1p Visa Latvijas teritorija tika iekļauta Krievijas impērijas sastāva: 17. gs. …" at bounding box center [963, 435] width 777 height 219
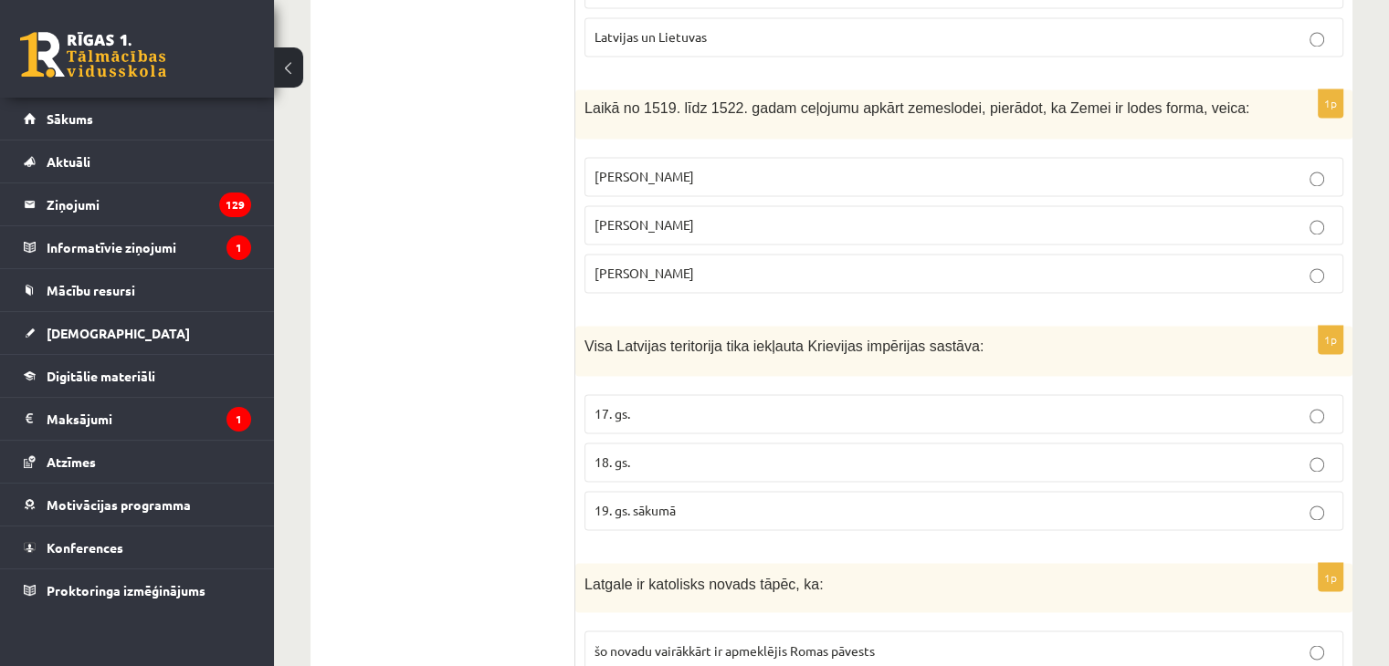
click at [705, 443] on label "18. gs." at bounding box center [963, 462] width 759 height 39
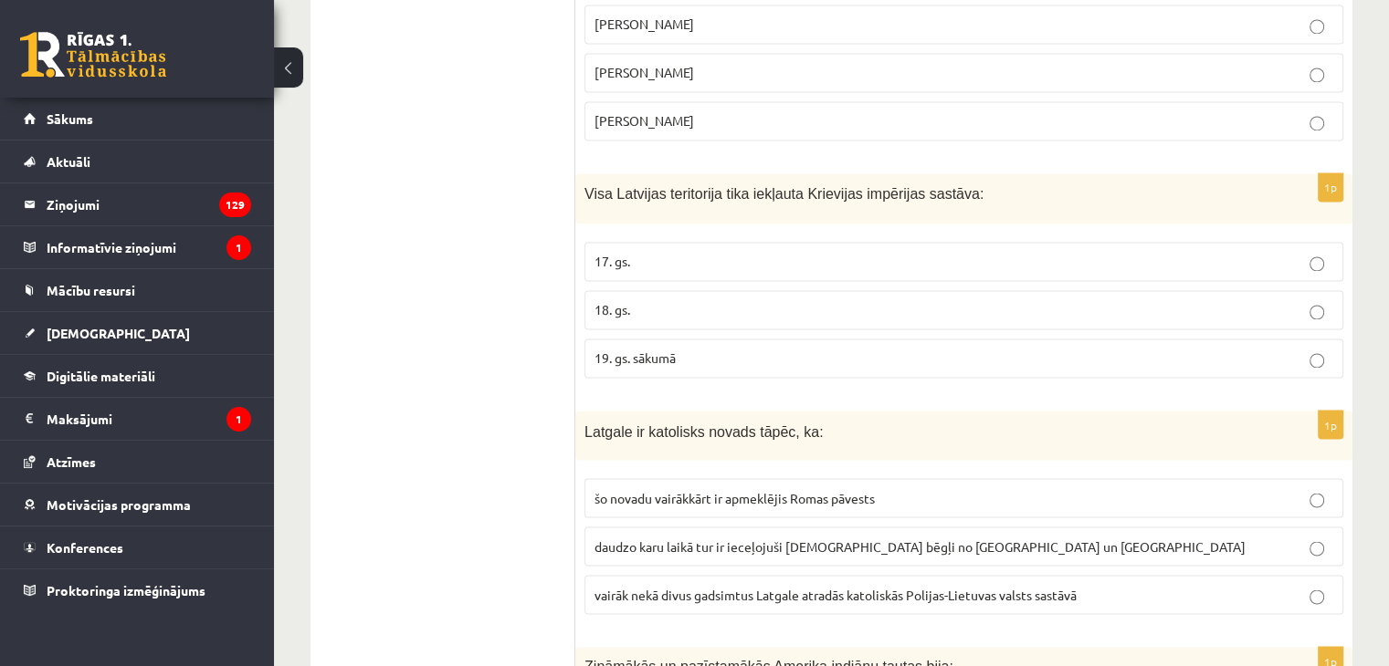
scroll to position [3104, 0]
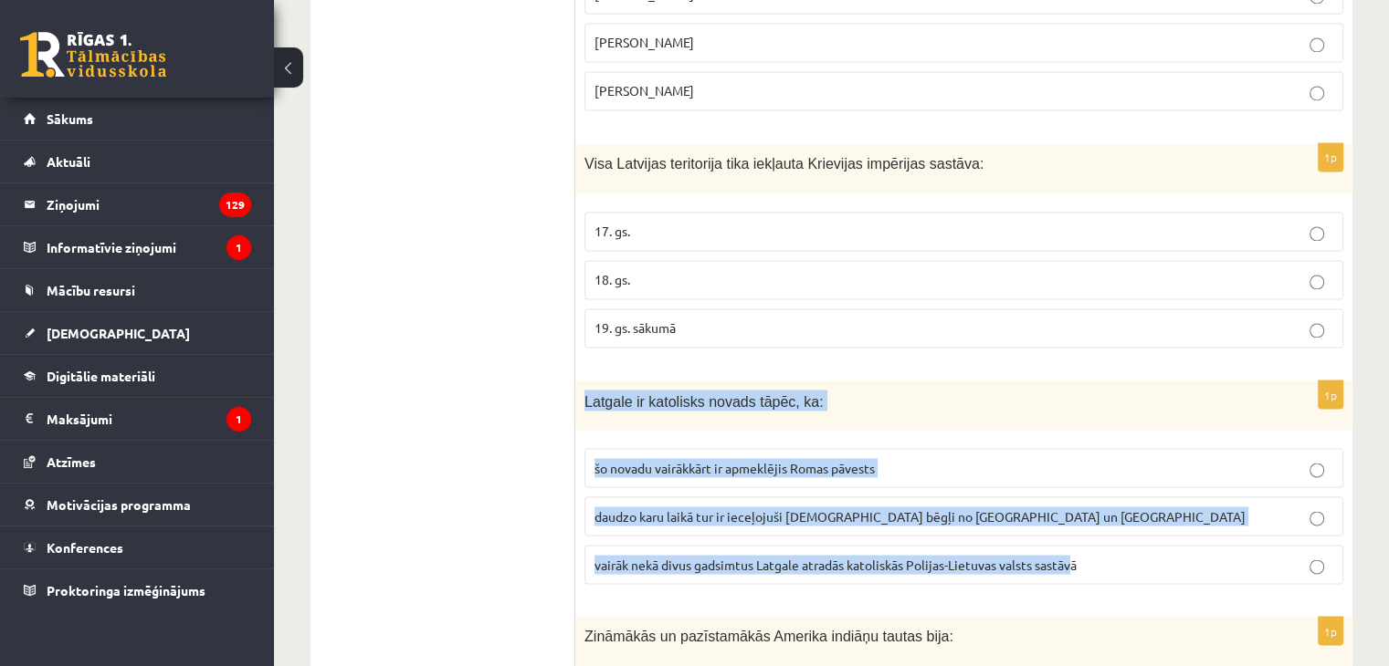
drag, startPoint x: 584, startPoint y: 344, endPoint x: 1074, endPoint y: 530, distance: 523.6
click at [1074, 530] on div "1p Latgale ir katolisks novads tāpēc, ka: šo novadu vairākkārt ir apmeklējis Ro…" at bounding box center [963, 490] width 777 height 219
click at [1074, 529] on fieldset "šo novadu vairākkārt ir apmeklējis Romas pāvests daudzo karu laikā tur ir ieceļ…" at bounding box center [963, 514] width 759 height 151
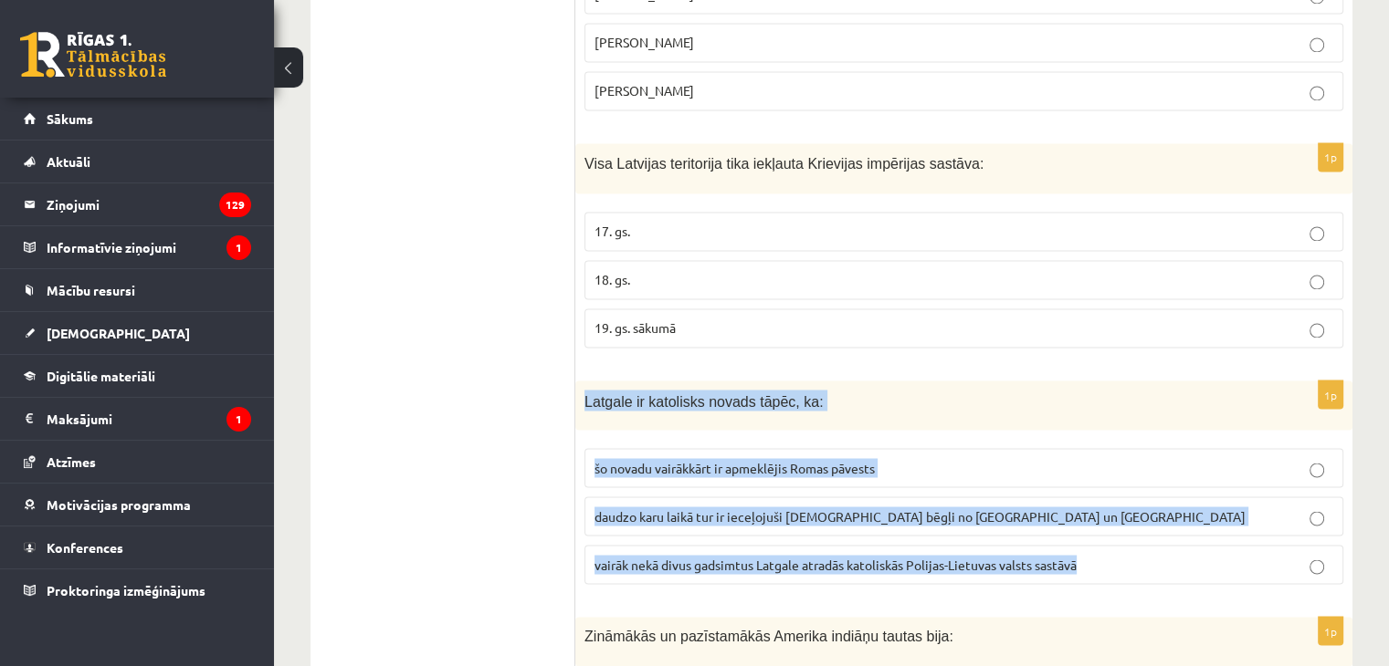
drag, startPoint x: 586, startPoint y: 344, endPoint x: 1161, endPoint y: 513, distance: 599.4
click at [1161, 513] on div "1p Latgale ir katolisks novads tāpēc, ka: šo novadu vairākkārt ir apmeklējis Ro…" at bounding box center [963, 490] width 777 height 219
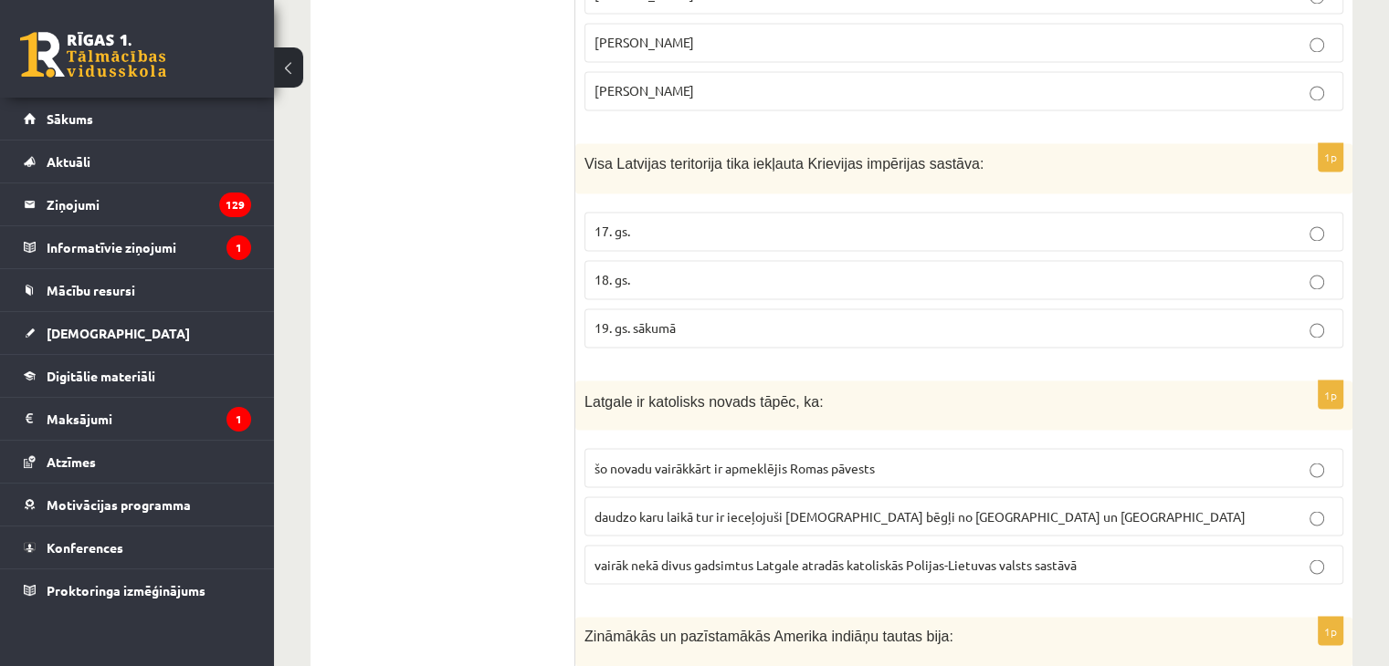
click at [749, 556] on span "vairāk nekā divus gadsimtus Latgale atradās katoliskās Polijas-Lietuvas valsts …" at bounding box center [835, 564] width 482 height 16
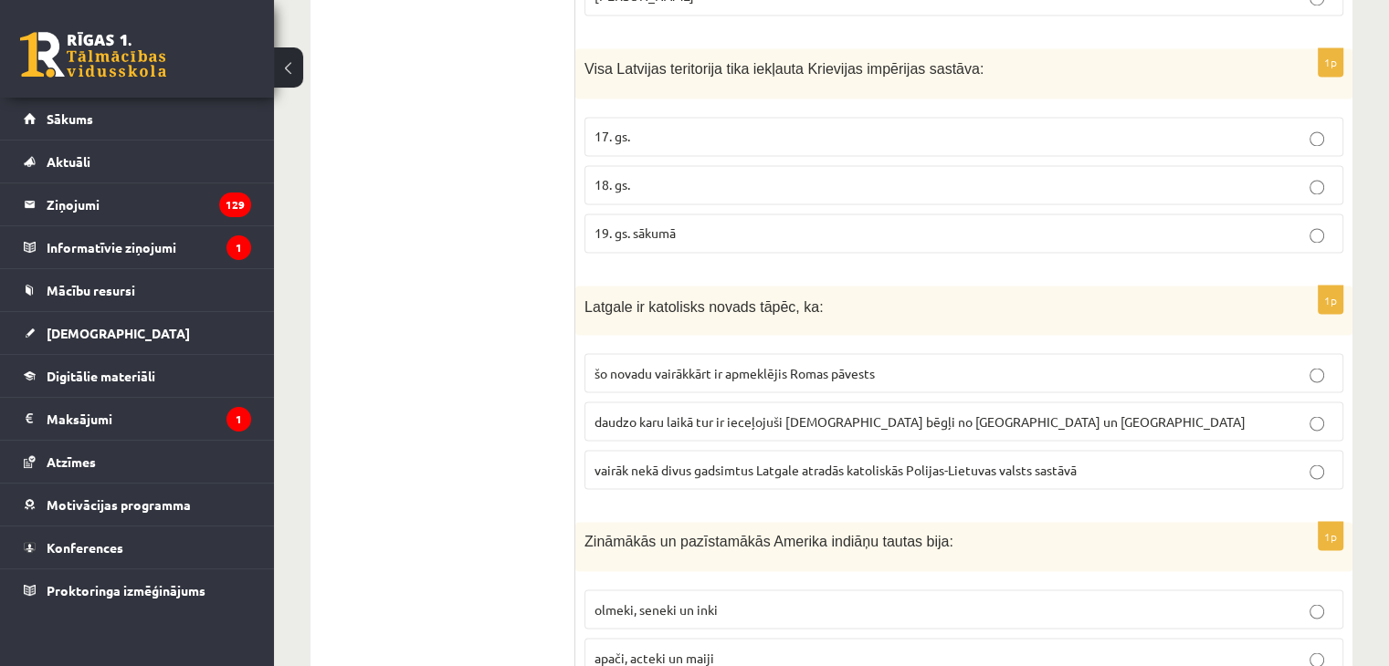
scroll to position [3287, 0]
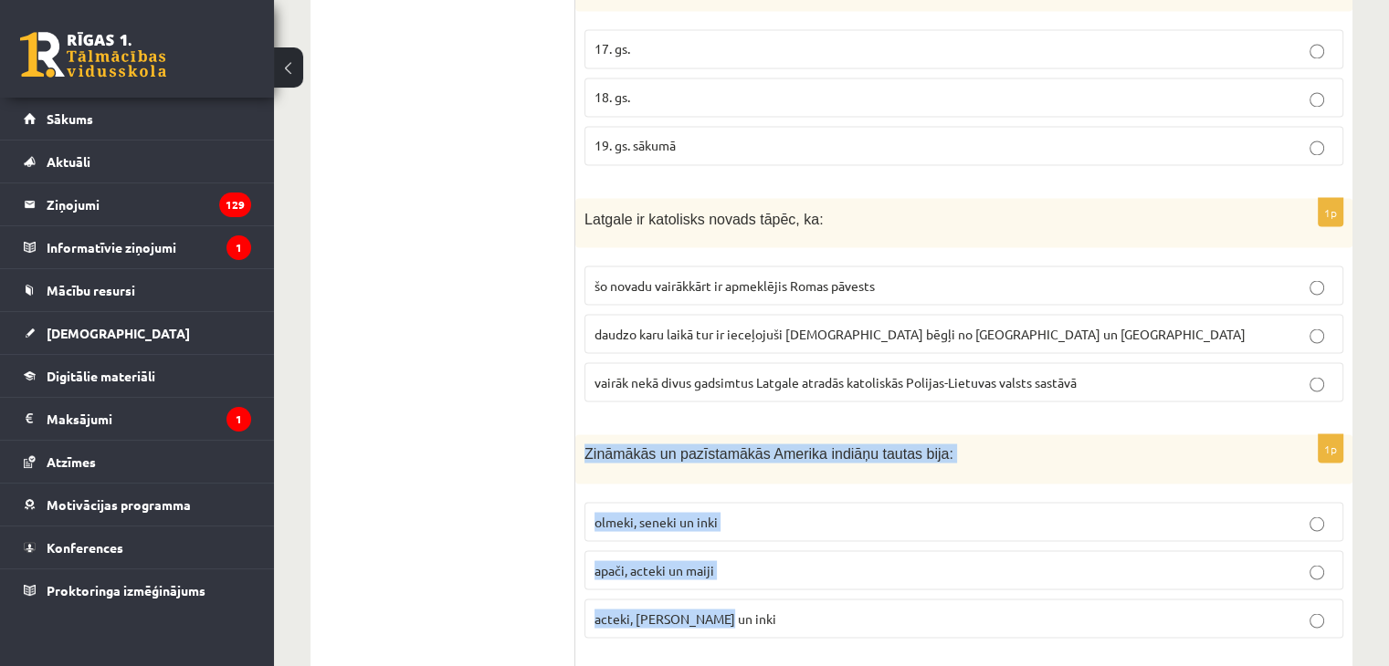
drag, startPoint x: 583, startPoint y: 394, endPoint x: 755, endPoint y: 557, distance: 236.4
click at [755, 557] on div "1p Zināmākās un pazīstamākās Amerika indiāņu tautas bija: olmeki, seneki un ink…" at bounding box center [963, 544] width 777 height 218
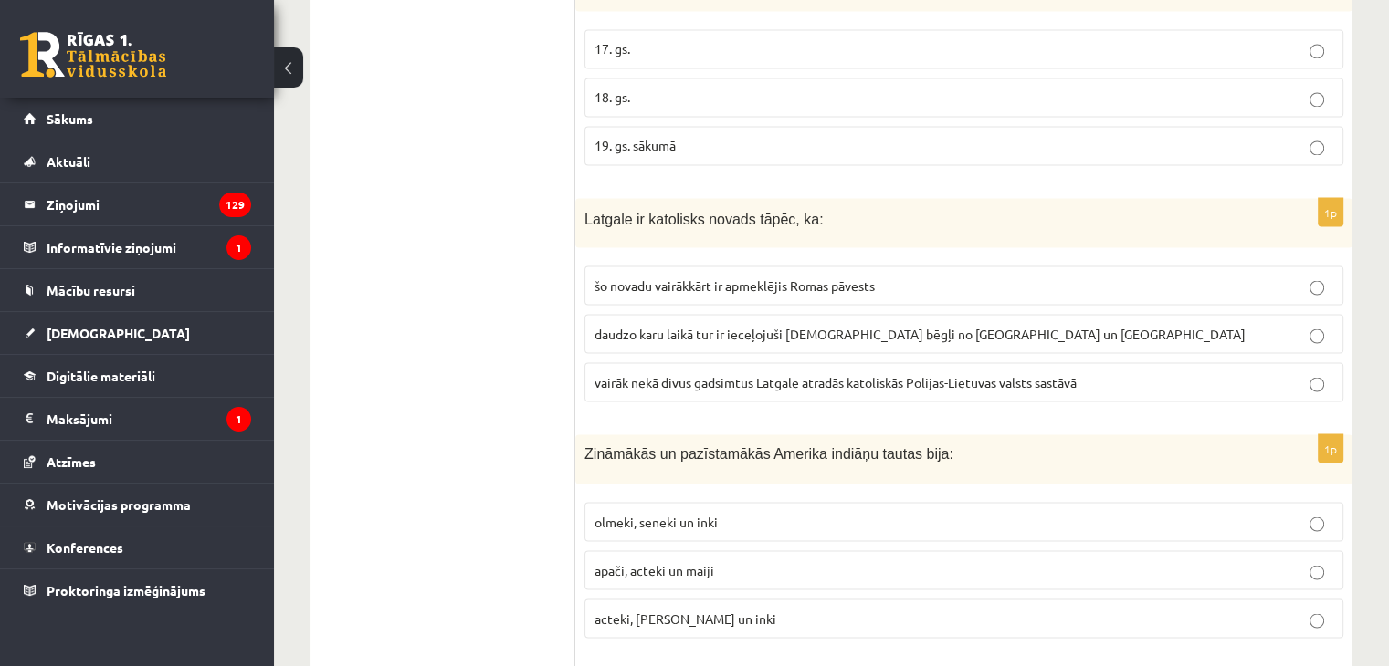
drag, startPoint x: 533, startPoint y: 323, endPoint x: 523, endPoint y: 303, distance: 22.5
click at [532, 322] on ul "Tests" at bounding box center [452, 673] width 246 height 7264
click at [649, 610] on span "acteki, maiji un inki" at bounding box center [685, 618] width 182 height 16
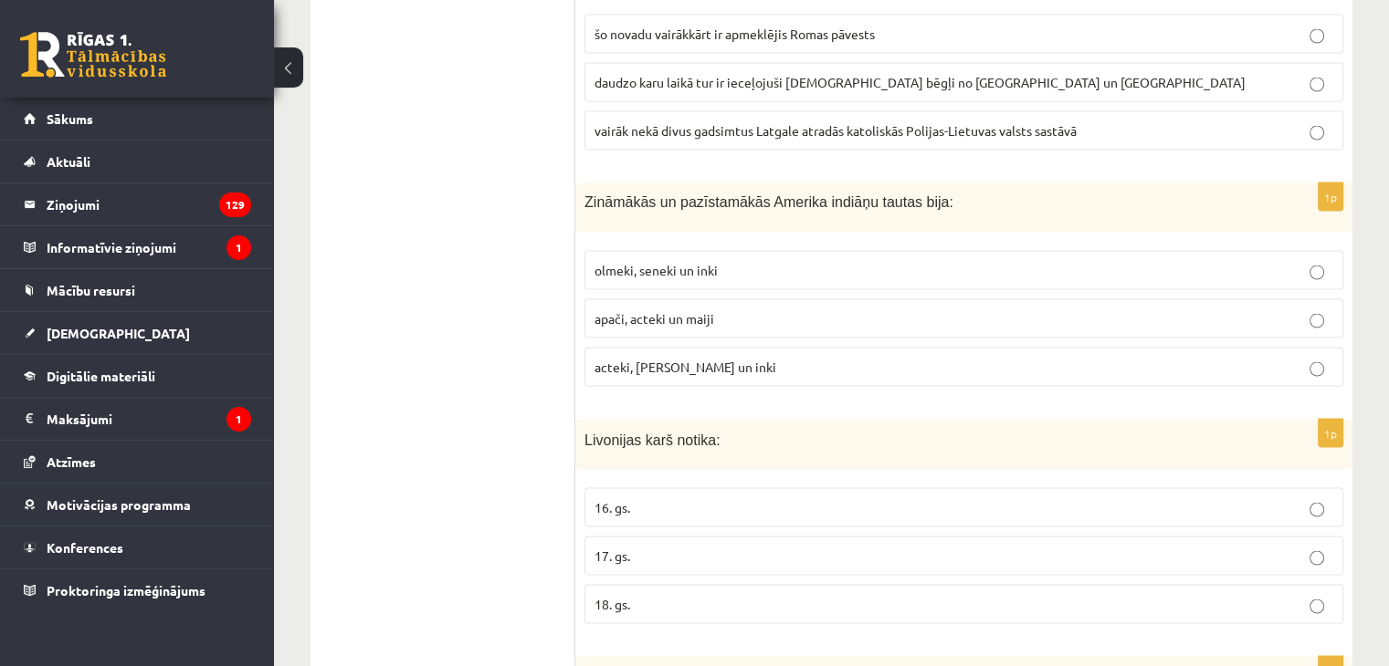
scroll to position [3560, 0]
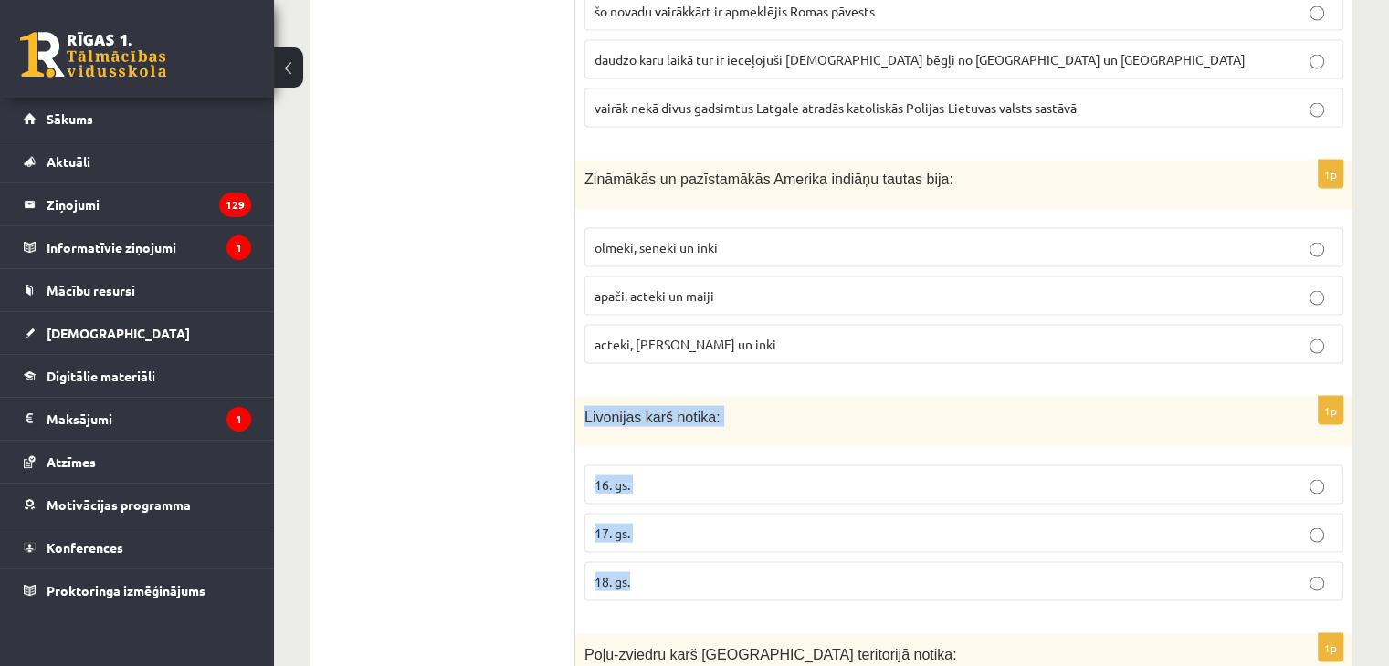
drag, startPoint x: 584, startPoint y: 353, endPoint x: 708, endPoint y: 476, distance: 174.3
click at [713, 498] on div "1p Livonijas karš notika: 16. gs. 17. gs. 18. gs." at bounding box center [963, 506] width 777 height 219
click at [497, 318] on ul "Tests" at bounding box center [452, 399] width 246 height 7264
click at [635, 476] on p "16. gs." at bounding box center [963, 485] width 739 height 19
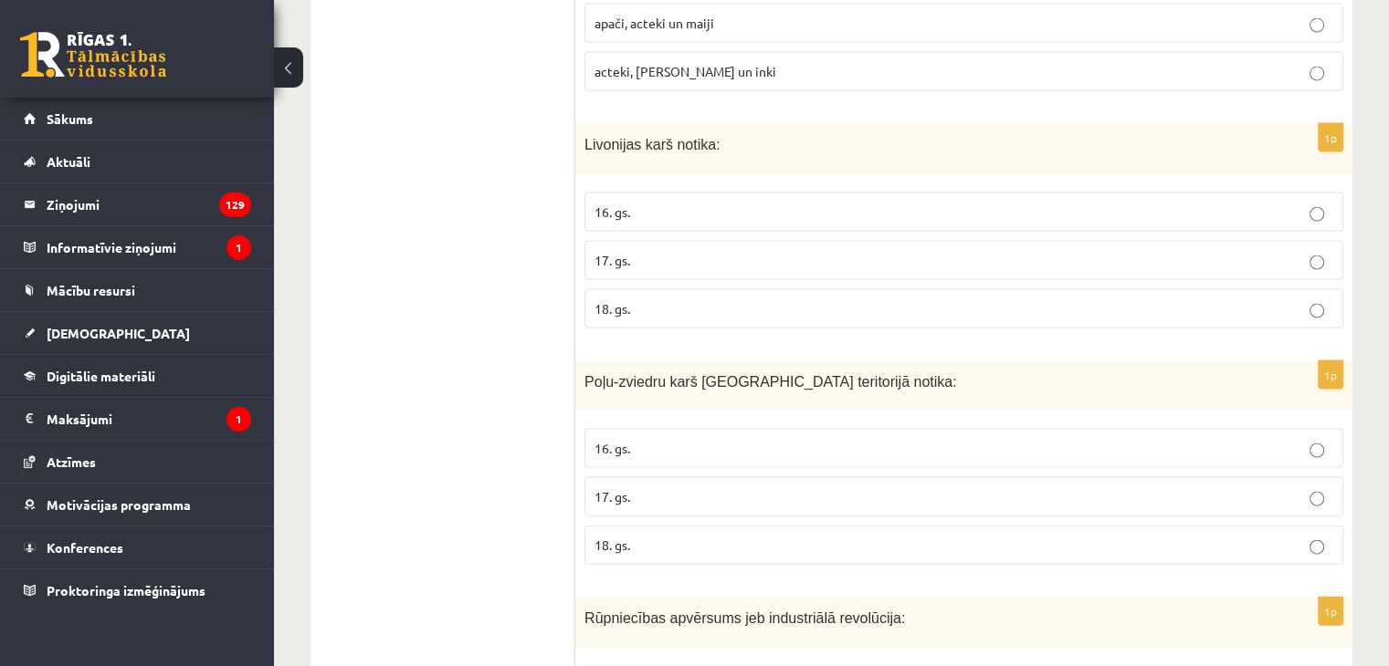
scroll to position [3834, 0]
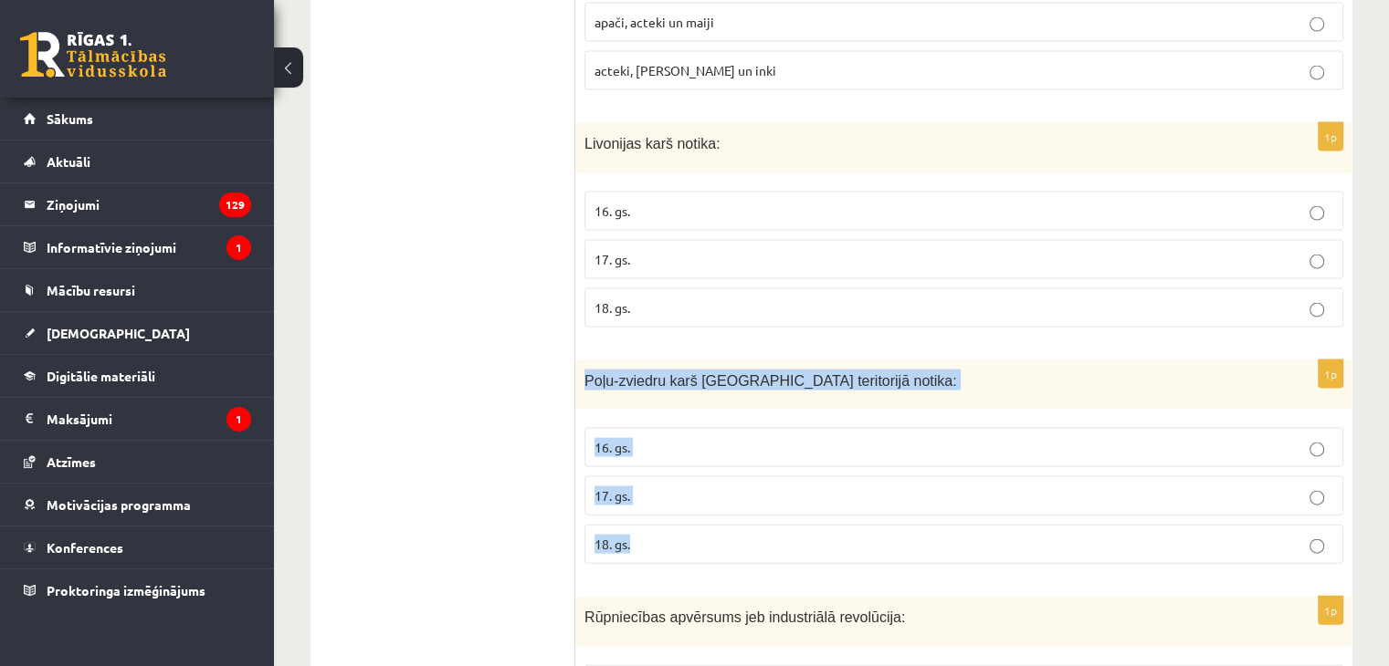
drag, startPoint x: 584, startPoint y: 320, endPoint x: 697, endPoint y: 493, distance: 206.6
click at [697, 494] on div "1p Poļu-zviedru karš Latvijas teritorijā notika: 16. gs. 17. gs. 18. gs." at bounding box center [963, 470] width 777 height 219
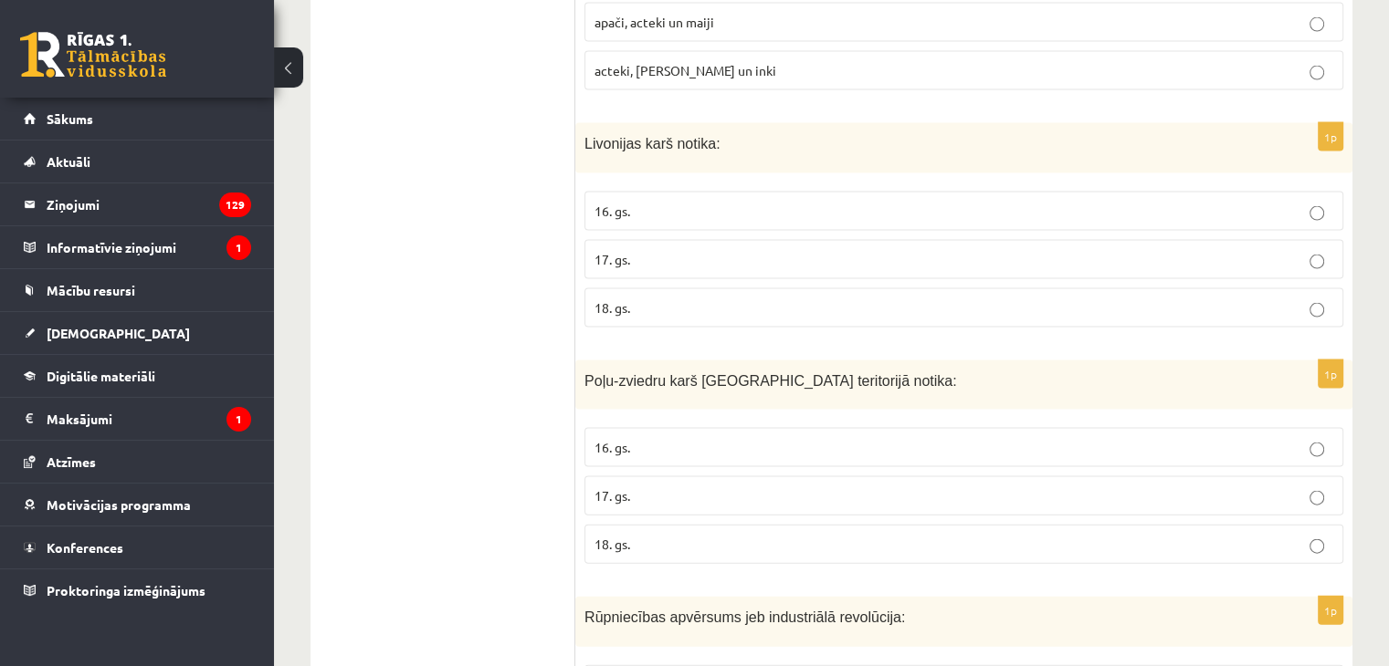
click at [538, 289] on ul "Tests" at bounding box center [452, 125] width 246 height 7264
click at [628, 487] on p "17. gs." at bounding box center [963, 496] width 739 height 19
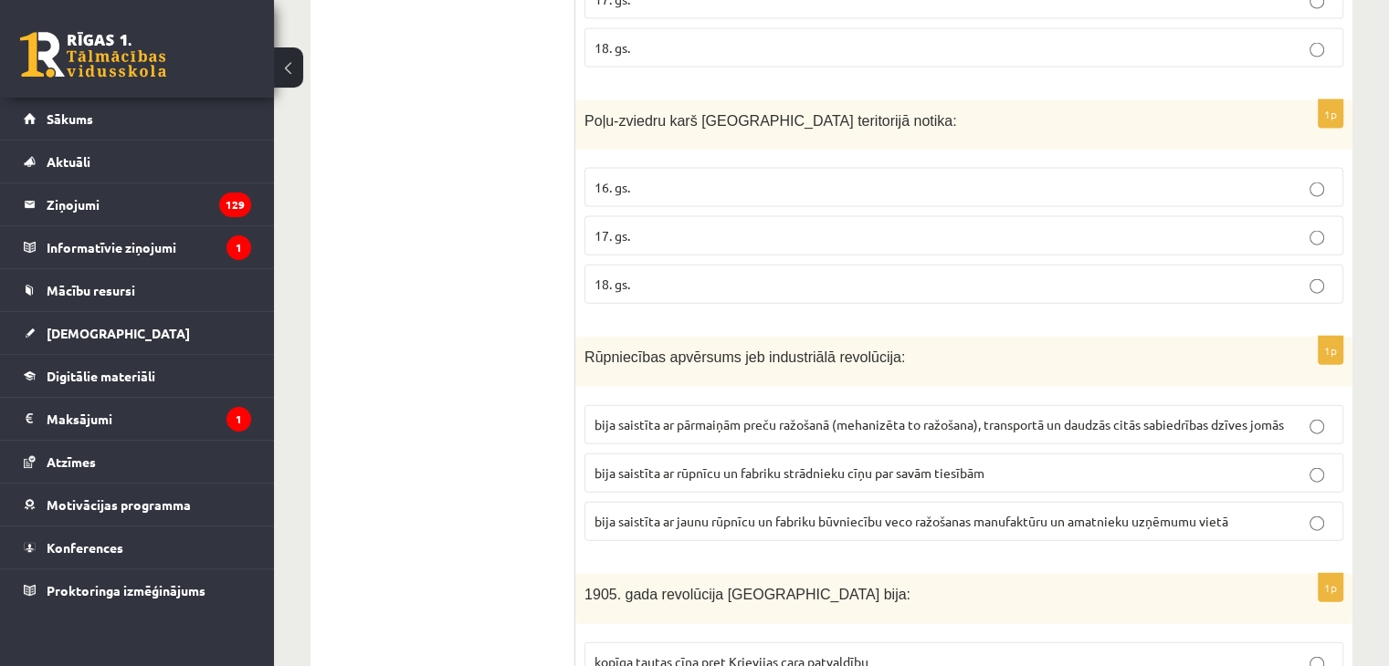
scroll to position [4108, 0]
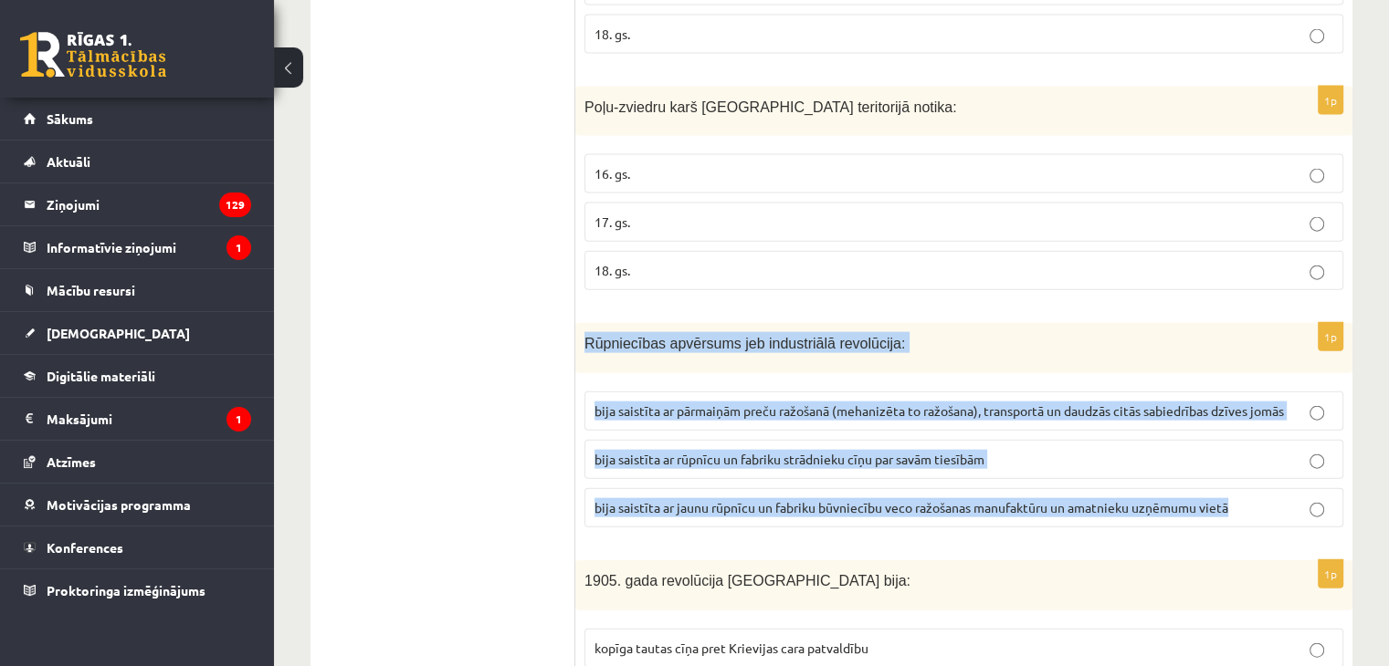
drag, startPoint x: 586, startPoint y: 281, endPoint x: 1253, endPoint y: 474, distance: 694.6
click at [1253, 474] on div "1p Rūpniecības apvērsums jeb industriālā revolūcija: bija saistīta ar pārmaiņām…" at bounding box center [963, 432] width 777 height 219
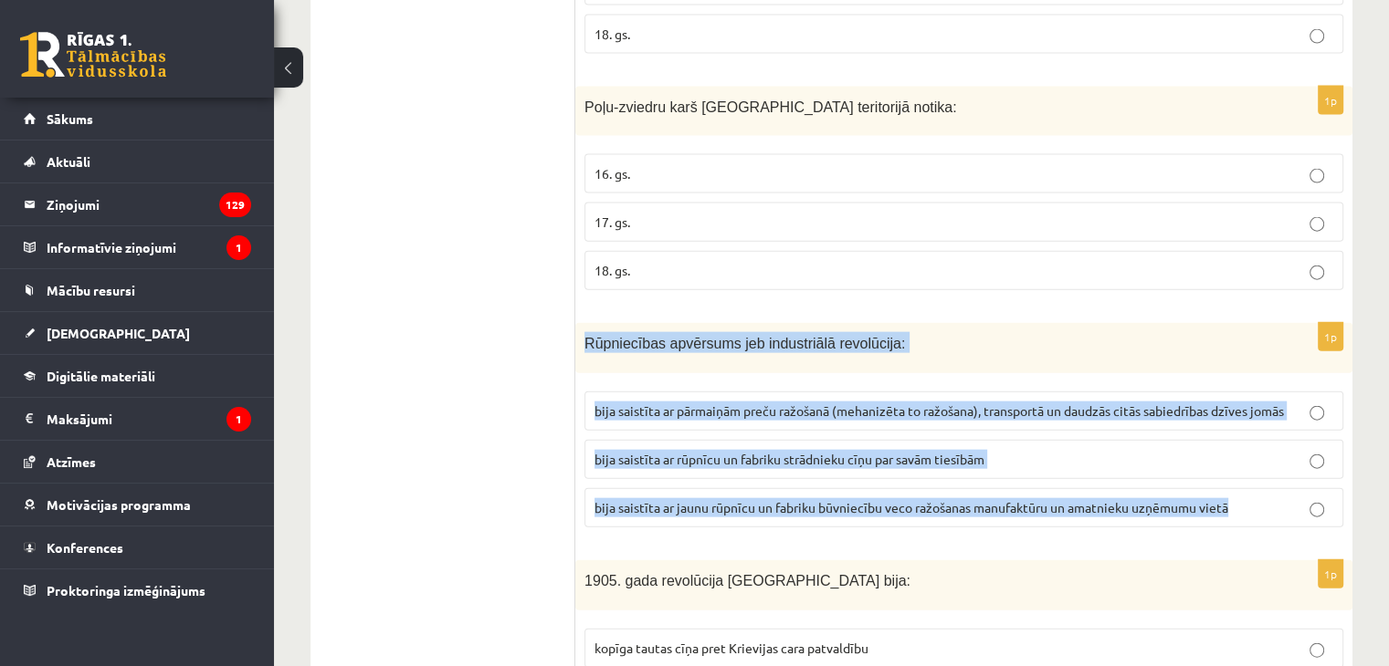
drag, startPoint x: 586, startPoint y: 282, endPoint x: 1239, endPoint y: 454, distance: 674.9
click at [1239, 454] on div "1p Rūpniecības apvērsums jeb industriālā revolūcija: bija saistīta ar pārmaiņām…" at bounding box center [963, 432] width 777 height 219
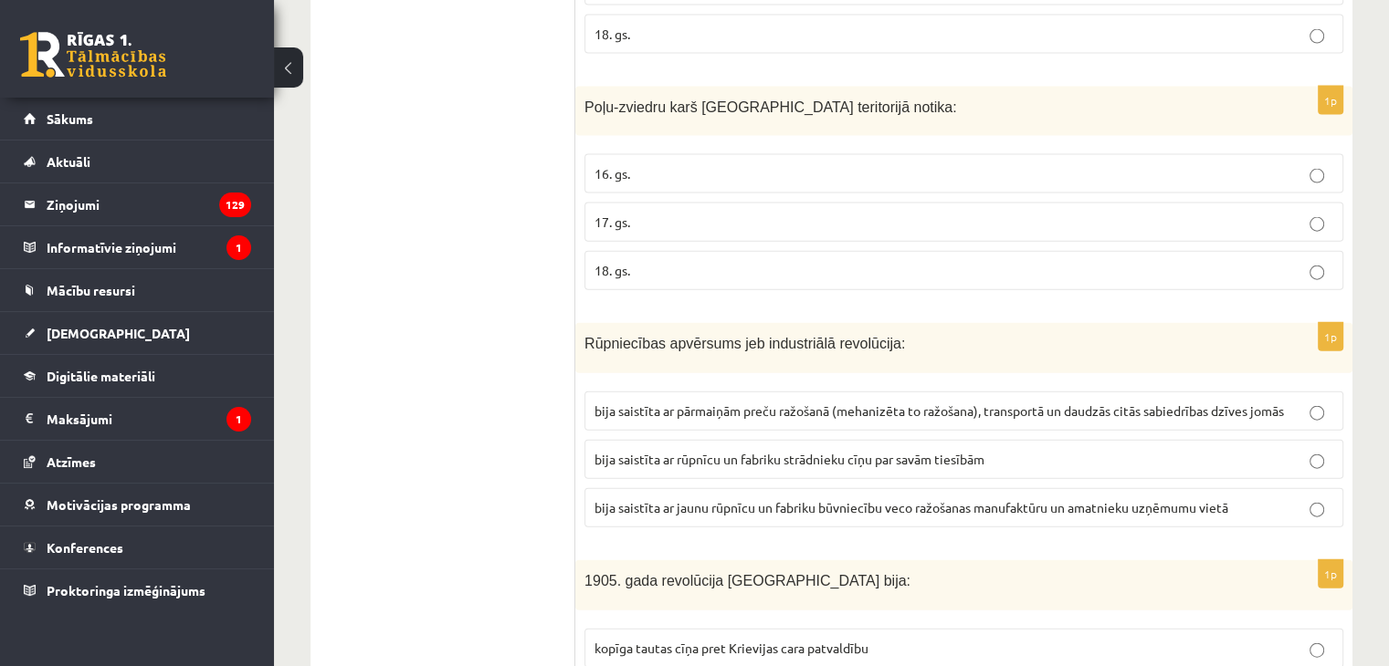
click at [672, 392] on label "bija saistīta ar pārmaiņām preču ražošanā (mehanizēta to ražošana), transportā …" at bounding box center [963, 411] width 759 height 39
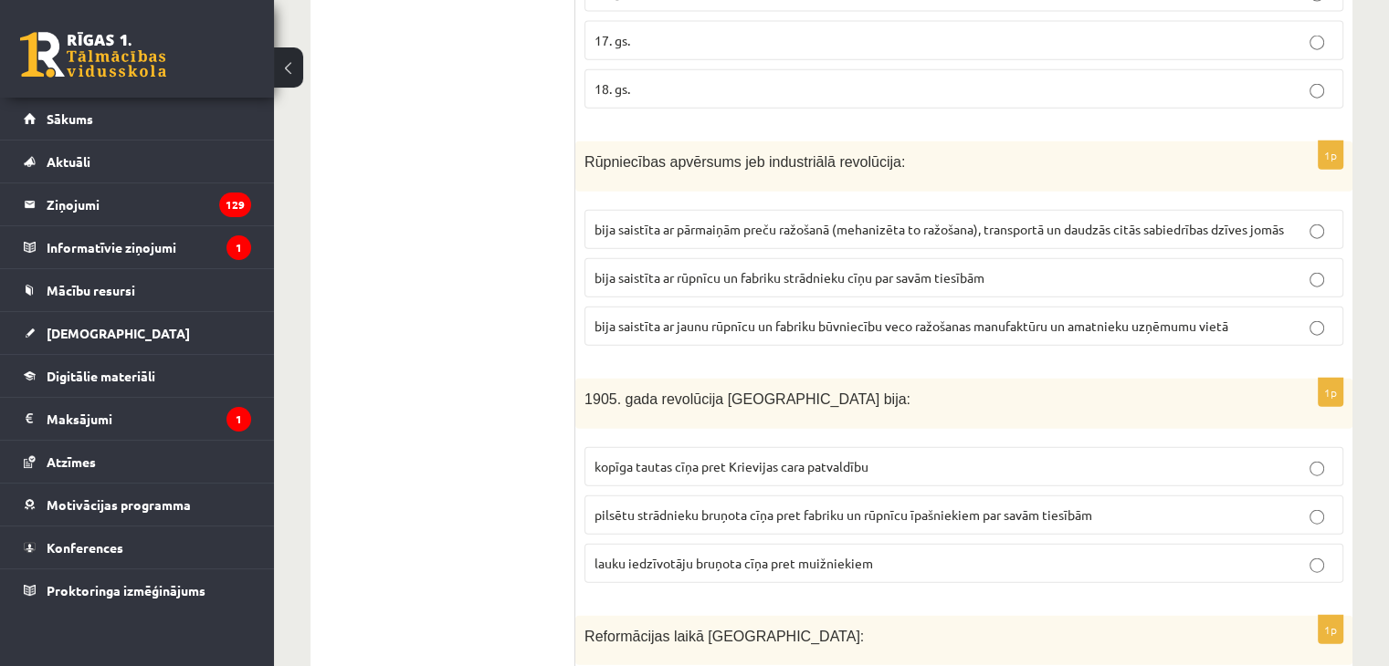
scroll to position [4291, 0]
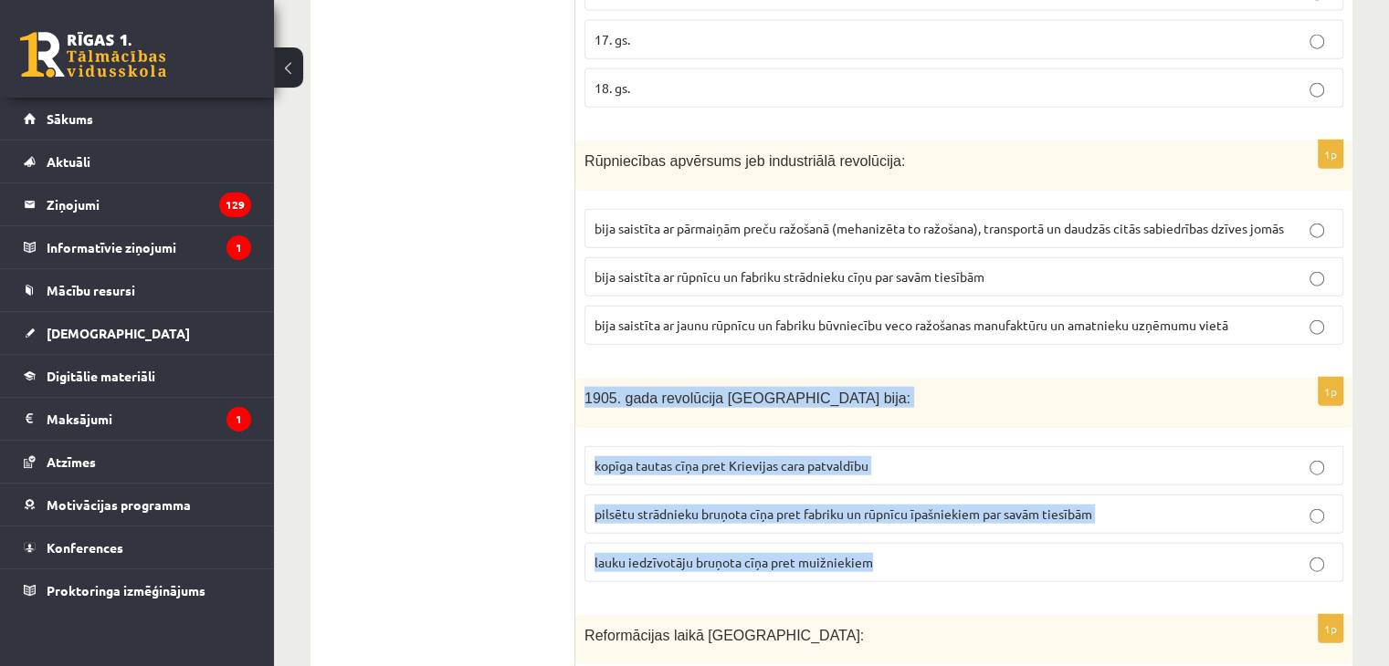
drag, startPoint x: 584, startPoint y: 331, endPoint x: 1006, endPoint y: 509, distance: 457.8
click at [1006, 509] on div "1p 1905. gada revolūcija Latvijā bija: kopīga tautas cīņa pret Krievijas cara p…" at bounding box center [963, 487] width 777 height 219
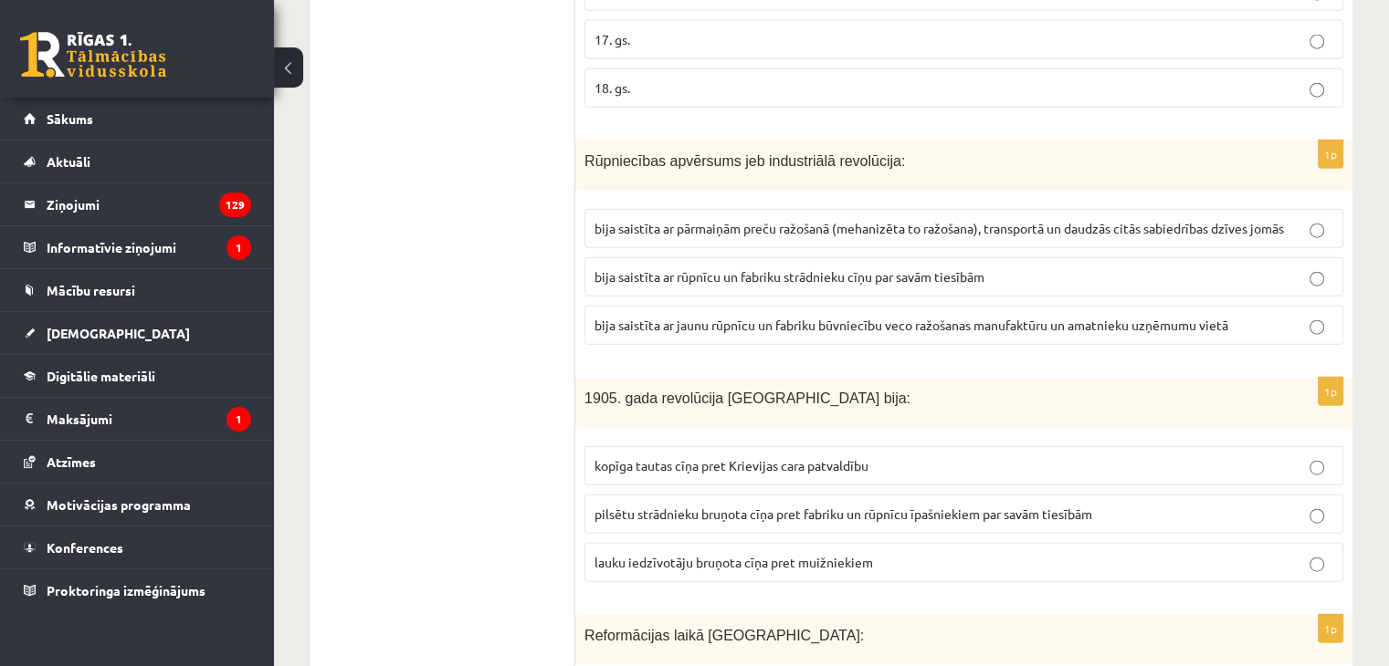
click at [636, 457] on span "kopīga tautas cīņa pret Krievijas cara patvaldību" at bounding box center [731, 465] width 274 height 16
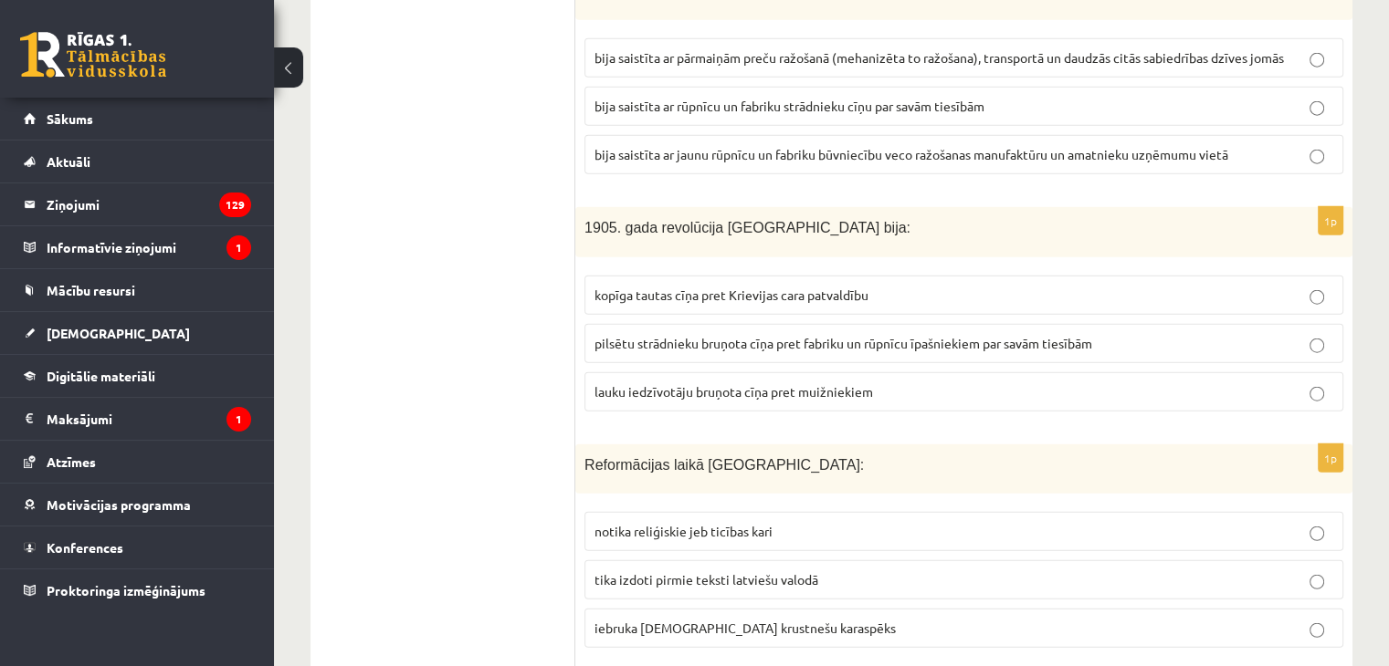
scroll to position [4473, 0]
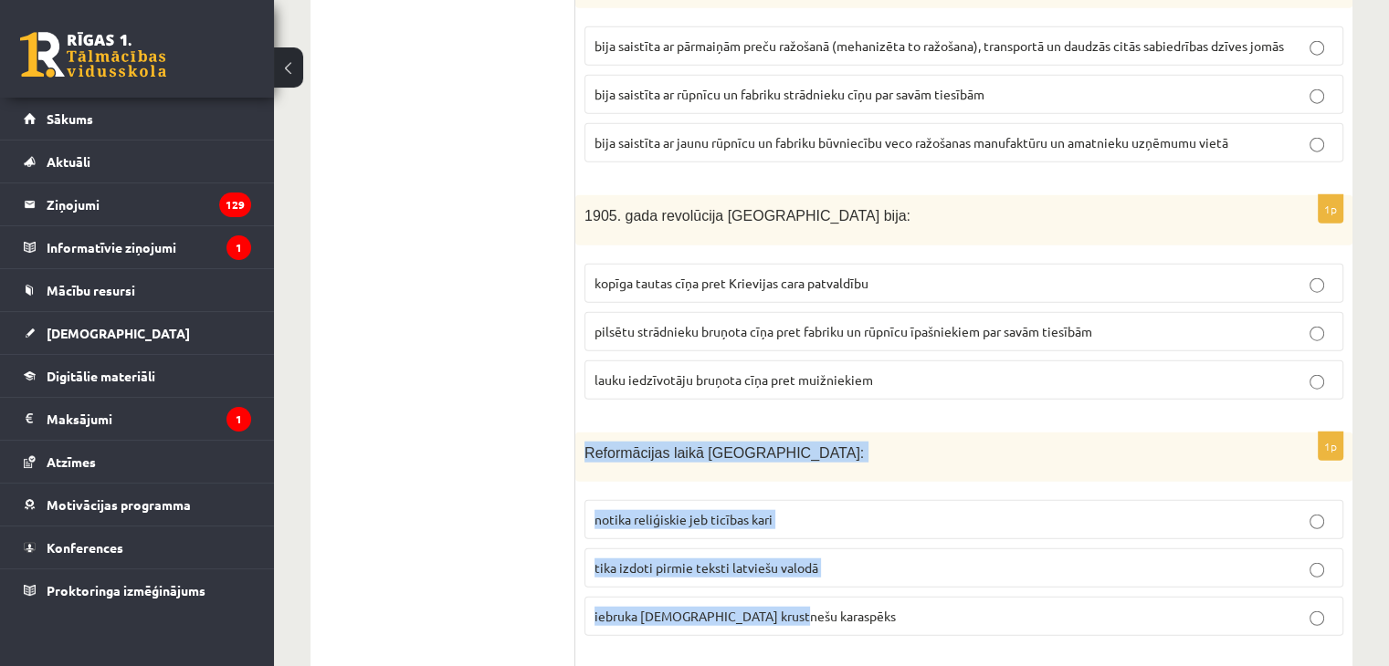
drag, startPoint x: 586, startPoint y: 388, endPoint x: 869, endPoint y: 564, distance: 333.4
click at [869, 564] on div "1p Reformācijas laikā Livonijā: notika reliģiskie jeb ticības kari tika izdoti …" at bounding box center [963, 542] width 777 height 219
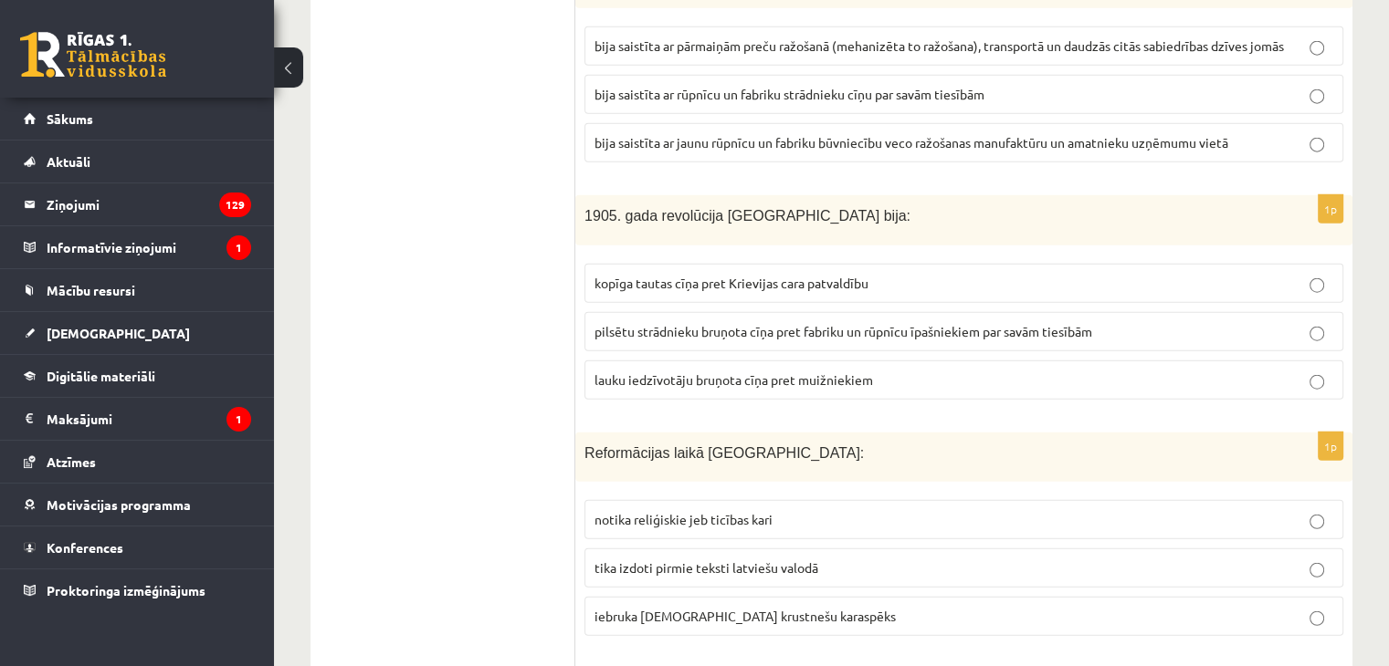
click at [669, 560] on span "tika izdoti pirmie teksti latviešu valodā" at bounding box center [706, 568] width 224 height 16
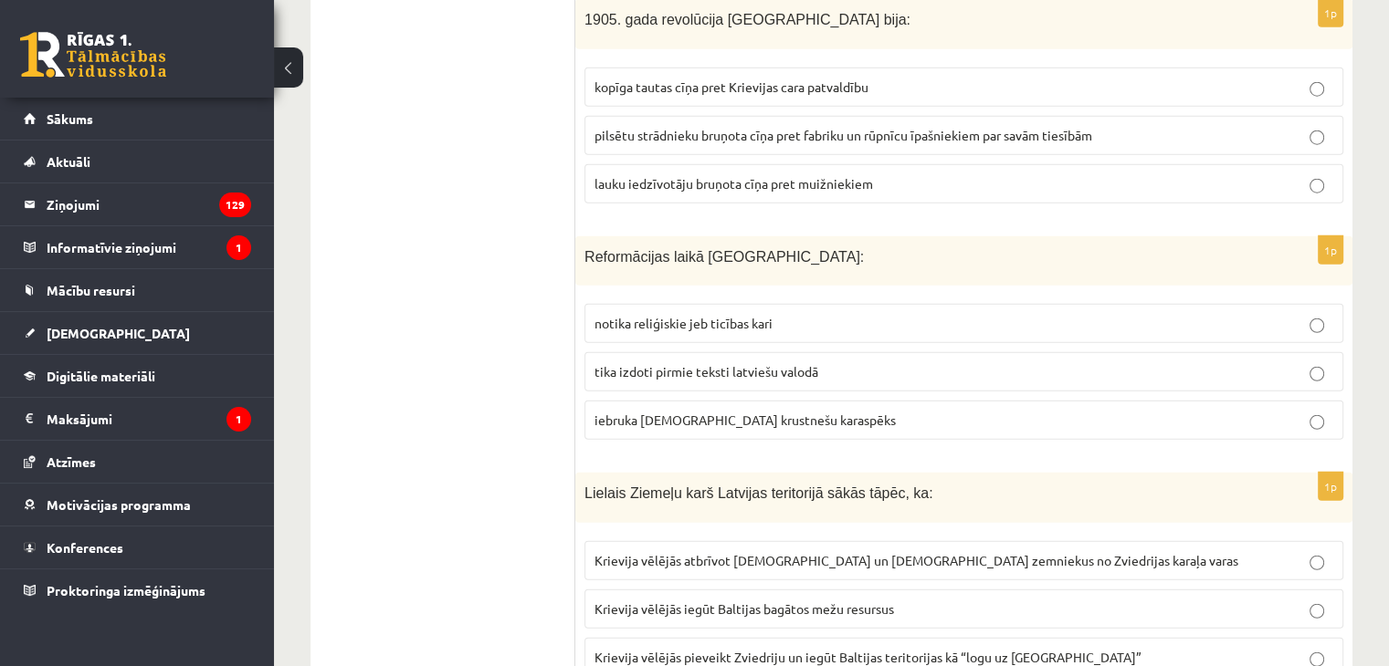
scroll to position [4839, 0]
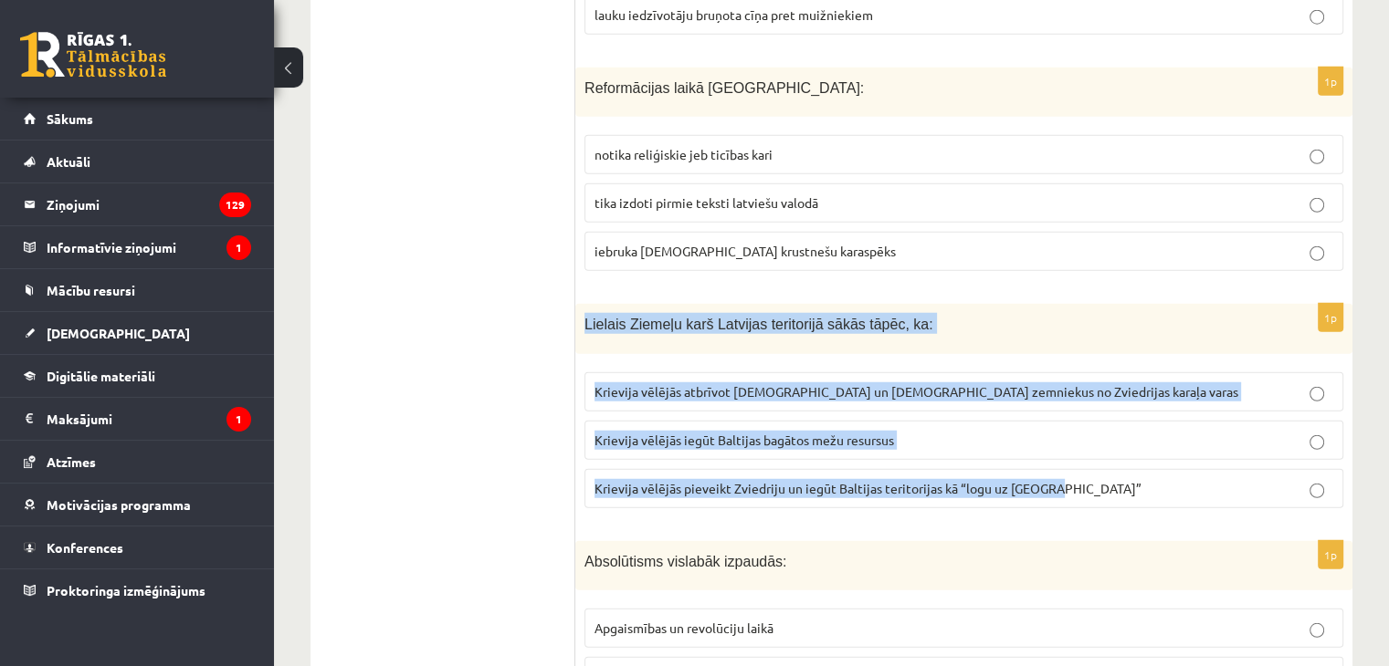
drag, startPoint x: 584, startPoint y: 256, endPoint x: 1128, endPoint y: 424, distance: 569.4
click at [1128, 424] on div "1p Lielais Ziemeļu karš Latvijas teritorijā sākās tāpēc, ka: Krievija vēlējās a…" at bounding box center [963, 413] width 777 height 219
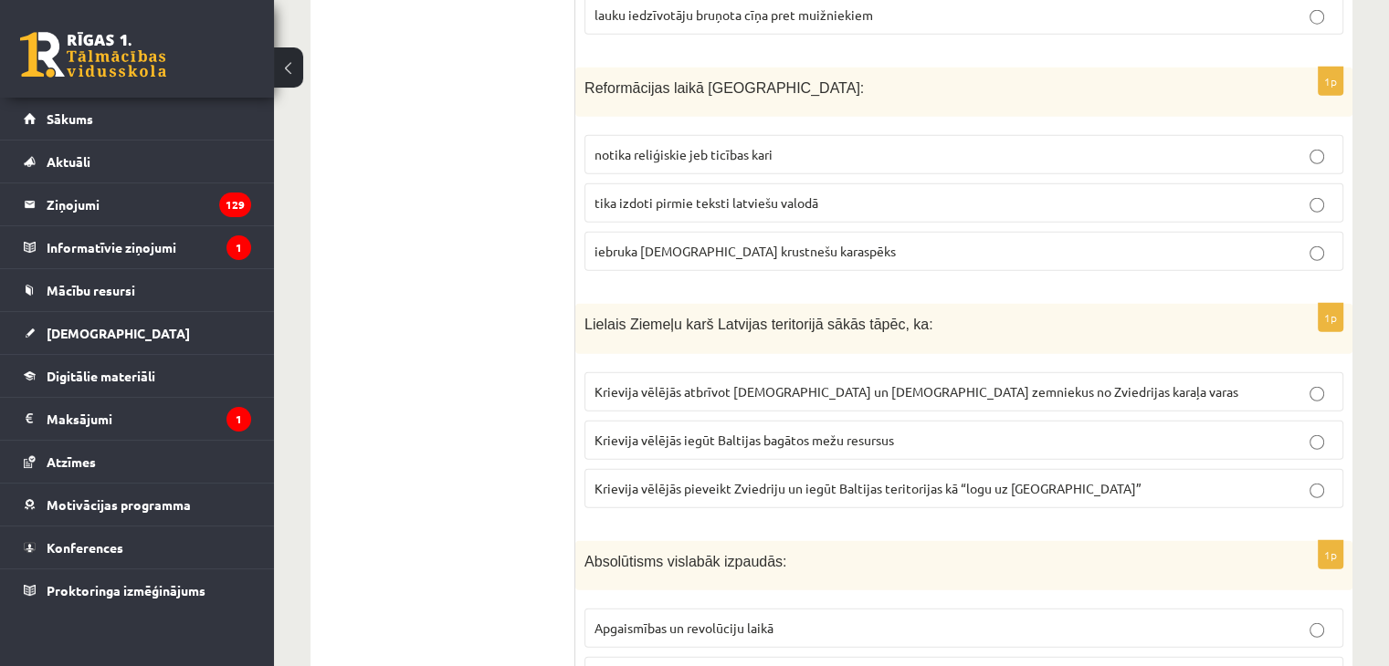
click at [884, 480] on span "Krievija vēlējās pieveikt Zviedriju un iegūt Baltijas teritorijas kā “logu uz E…" at bounding box center [867, 488] width 547 height 16
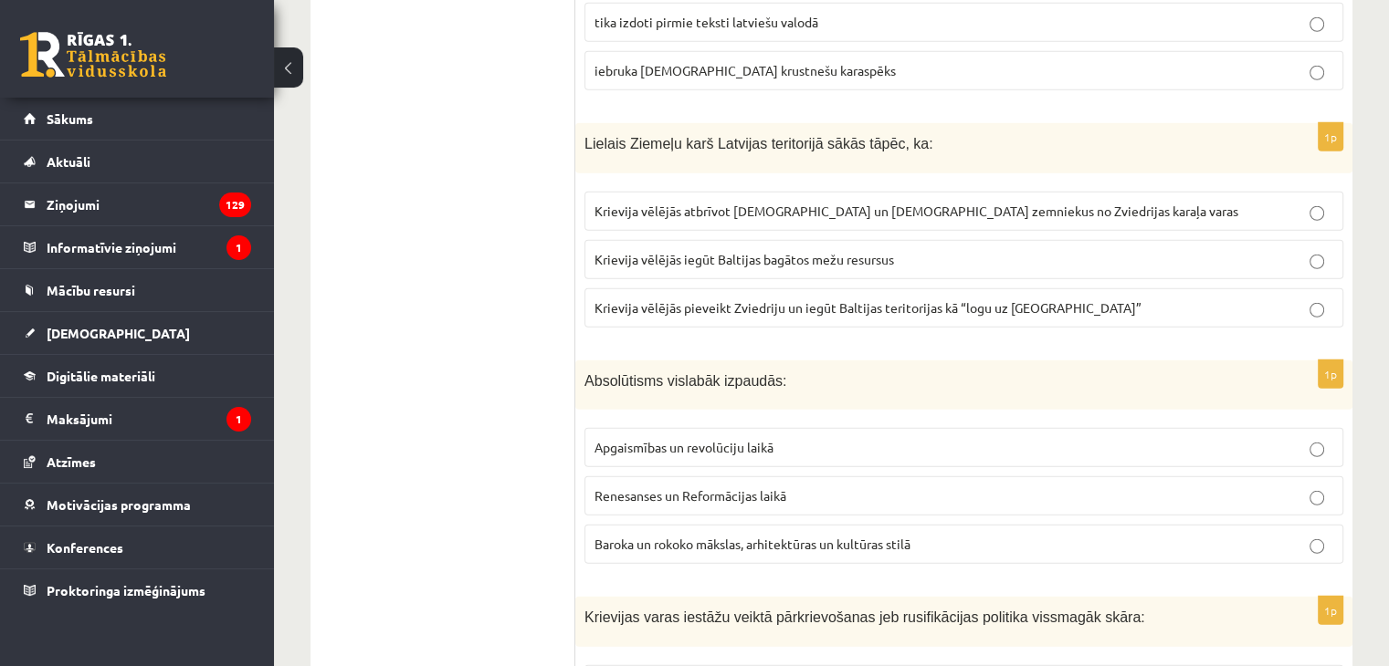
scroll to position [5021, 0]
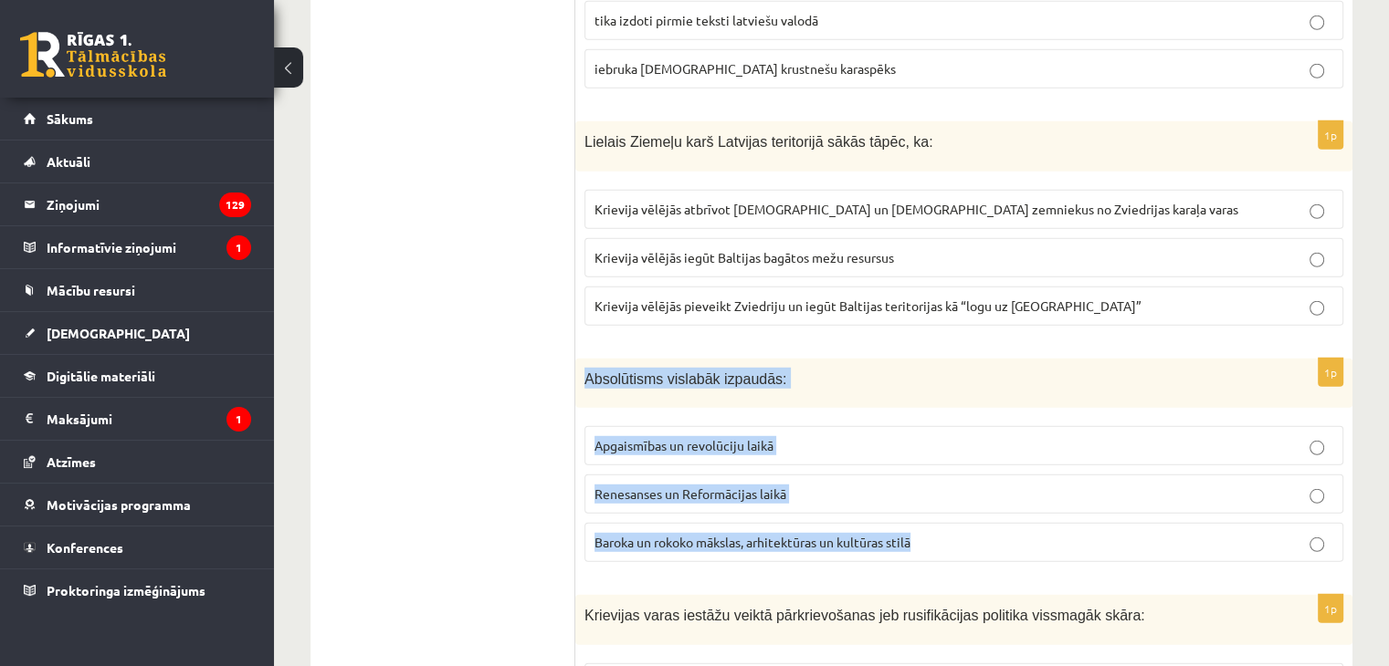
drag, startPoint x: 586, startPoint y: 312, endPoint x: 941, endPoint y: 478, distance: 392.1
click at [941, 478] on div "1p Absolūtisms vislabāk izpaudās: Apgaismības un revolūciju laikā Renesanses un…" at bounding box center [963, 468] width 777 height 219
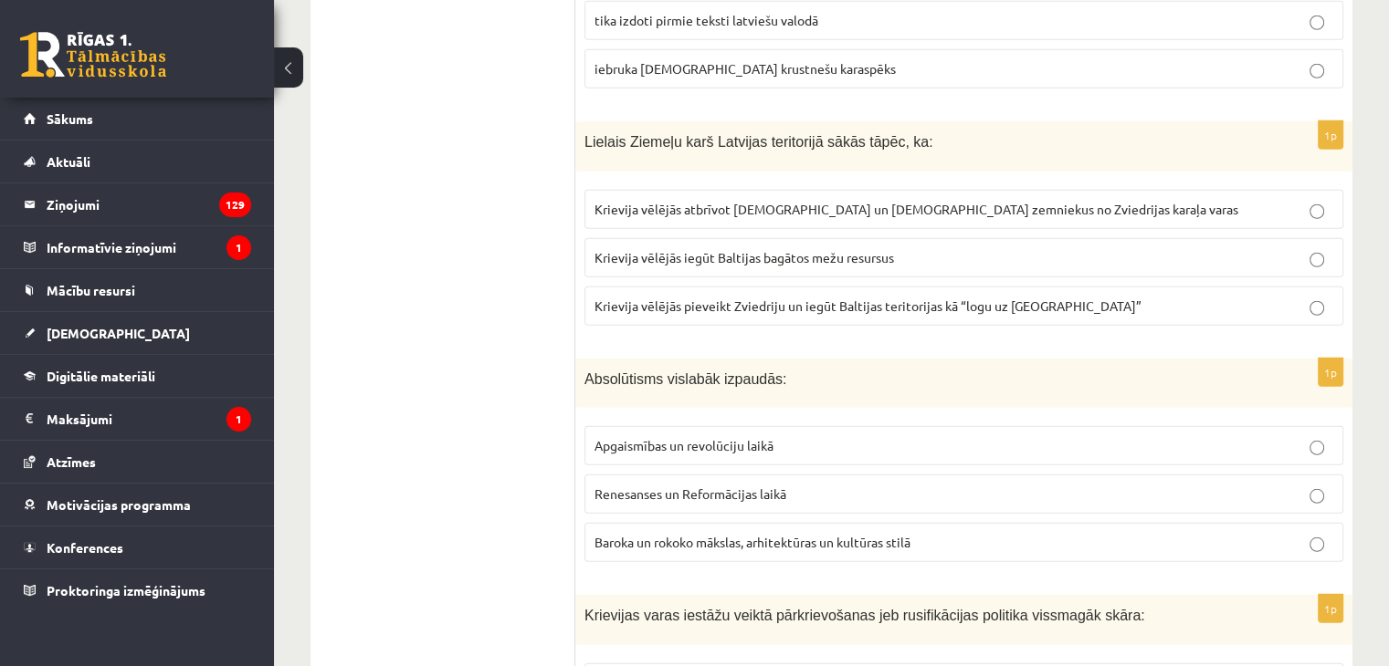
click at [666, 533] on p "Baroka un rokoko mākslas, arhitektūras un kultūras stilā" at bounding box center [963, 542] width 739 height 19
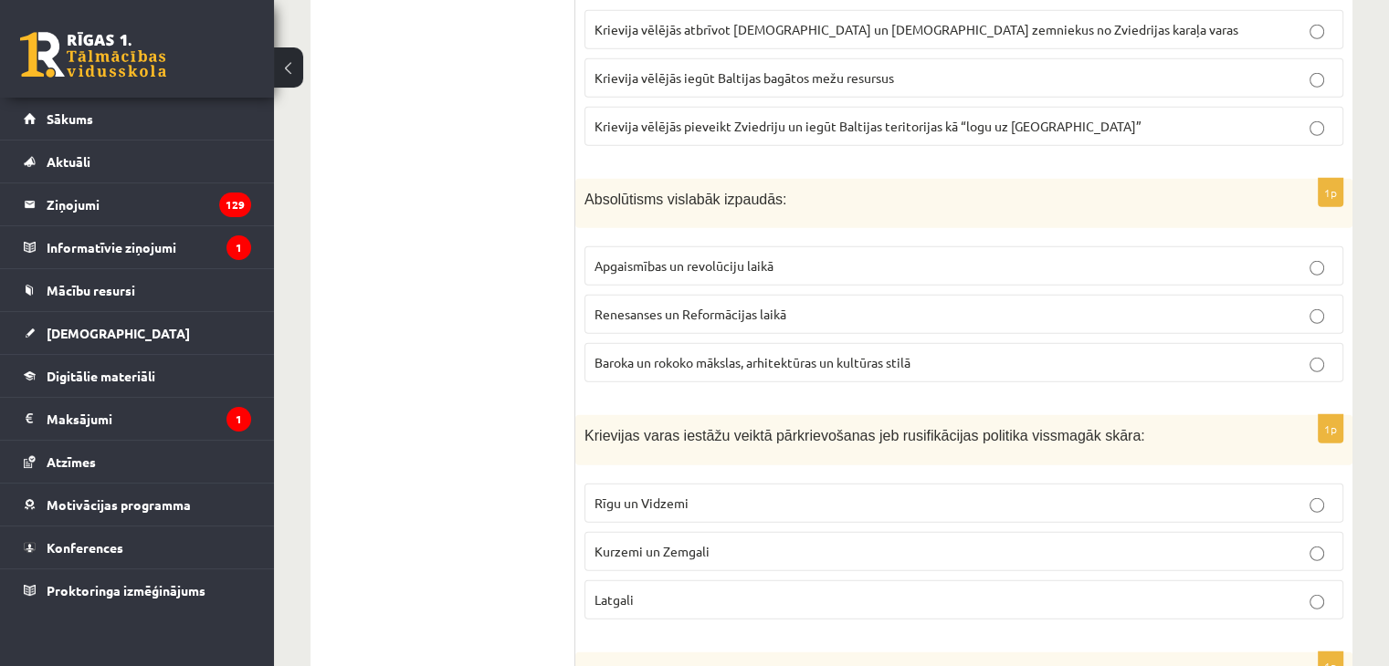
scroll to position [5204, 0]
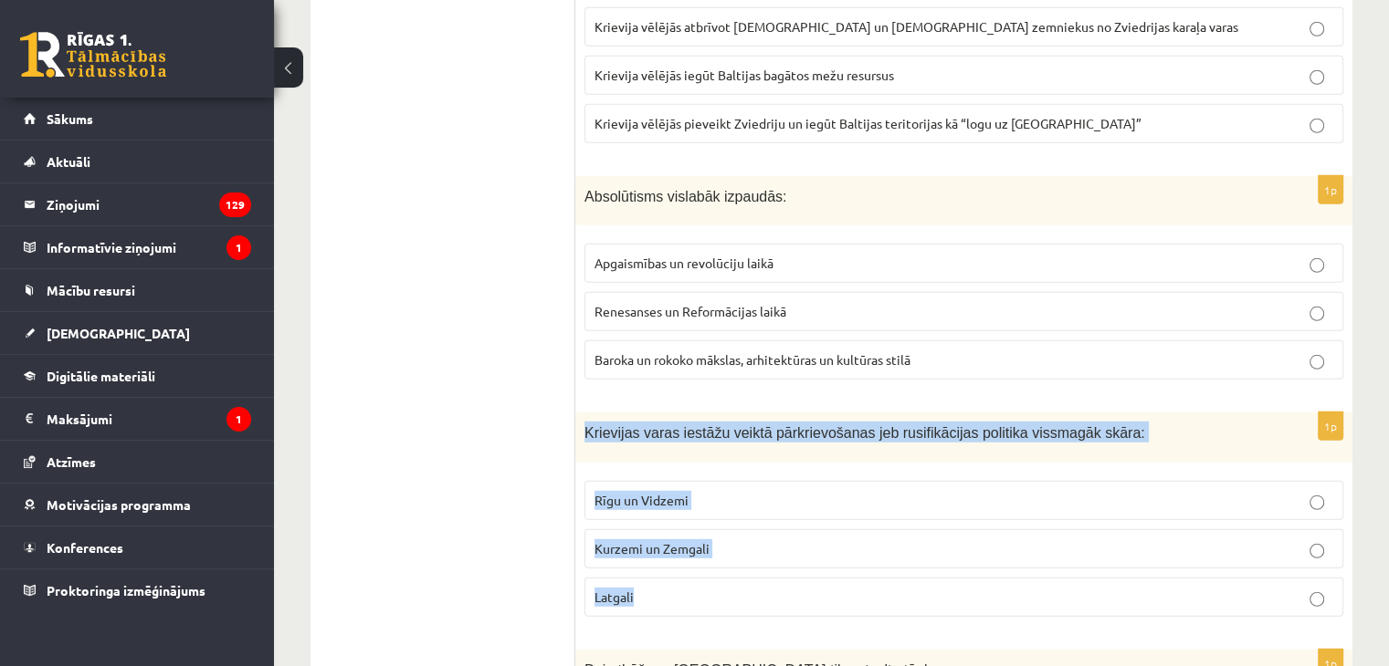
drag, startPoint x: 587, startPoint y: 366, endPoint x: 748, endPoint y: 516, distance: 219.6
click at [748, 516] on div "1p Krievijas varas iestāžu veiktā pārkrievošanas jeb rusifikācijas politika vis…" at bounding box center [963, 522] width 777 height 219
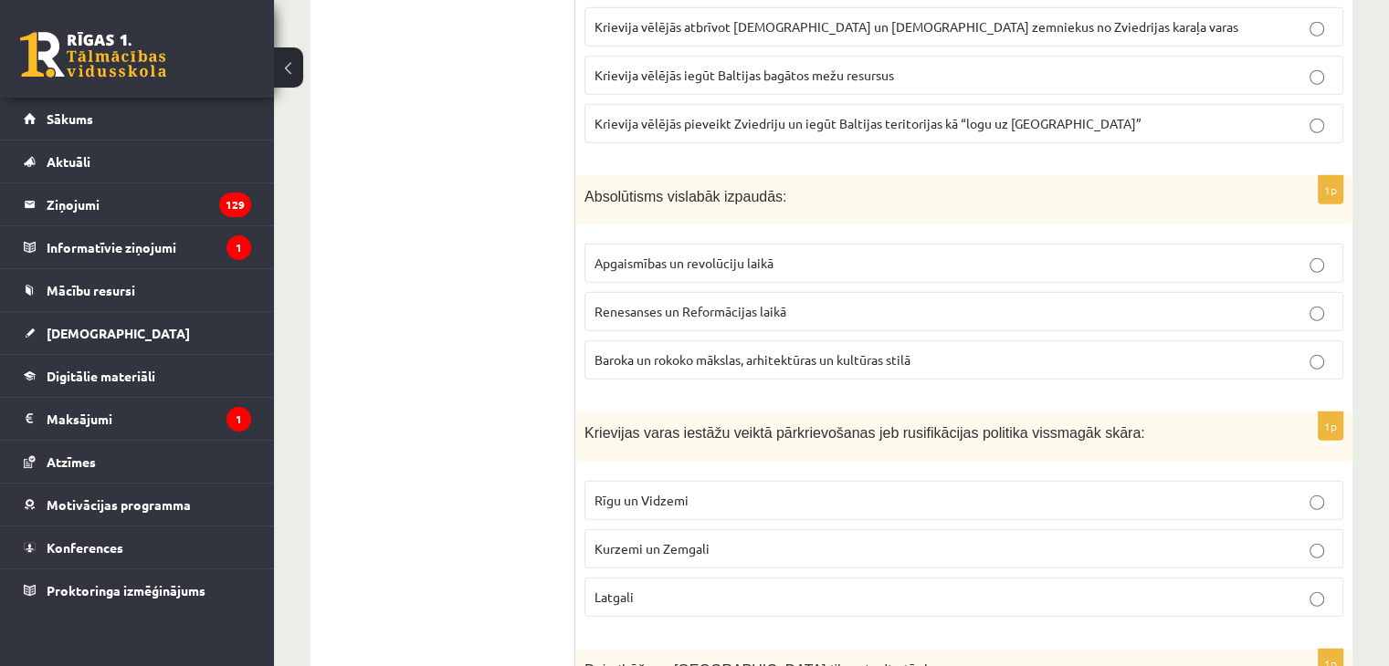
click at [661, 509] on fieldset "Rīgu un Vidzemi Kurzemi un Zemgali Latgali" at bounding box center [963, 547] width 759 height 151
click at [659, 578] on label "Latgali" at bounding box center [963, 597] width 759 height 39
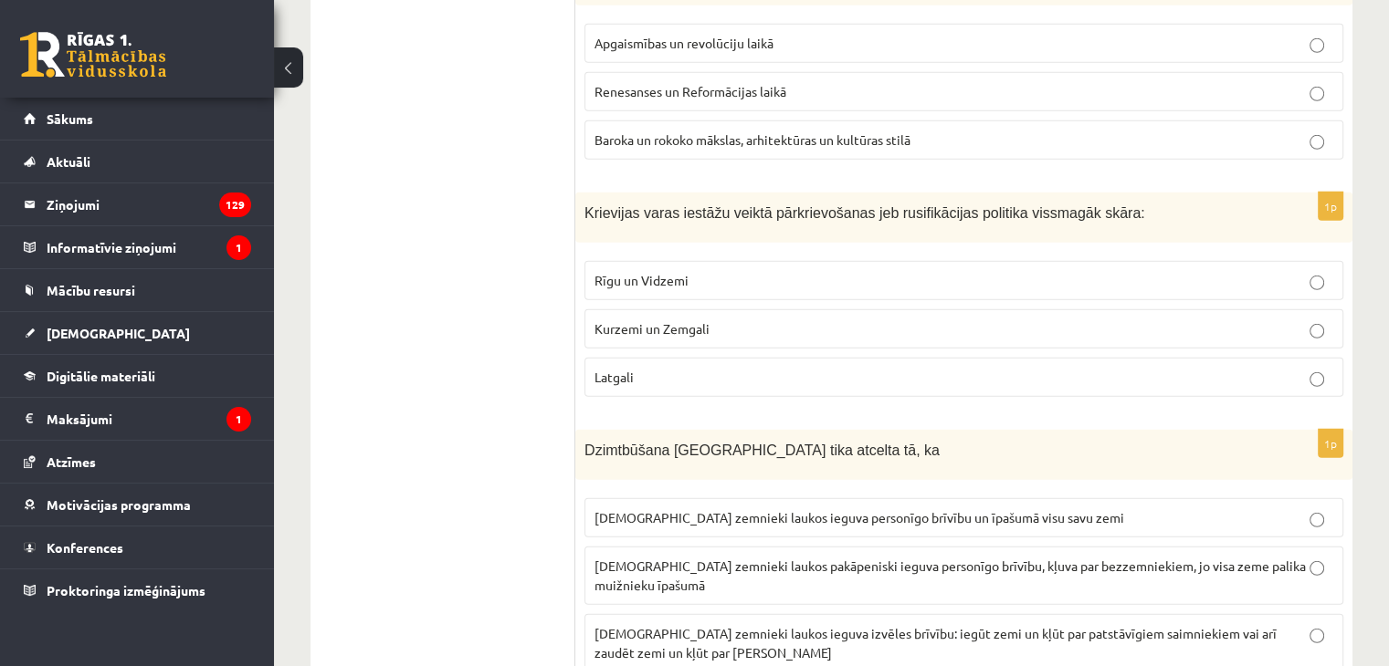
scroll to position [5478, 0]
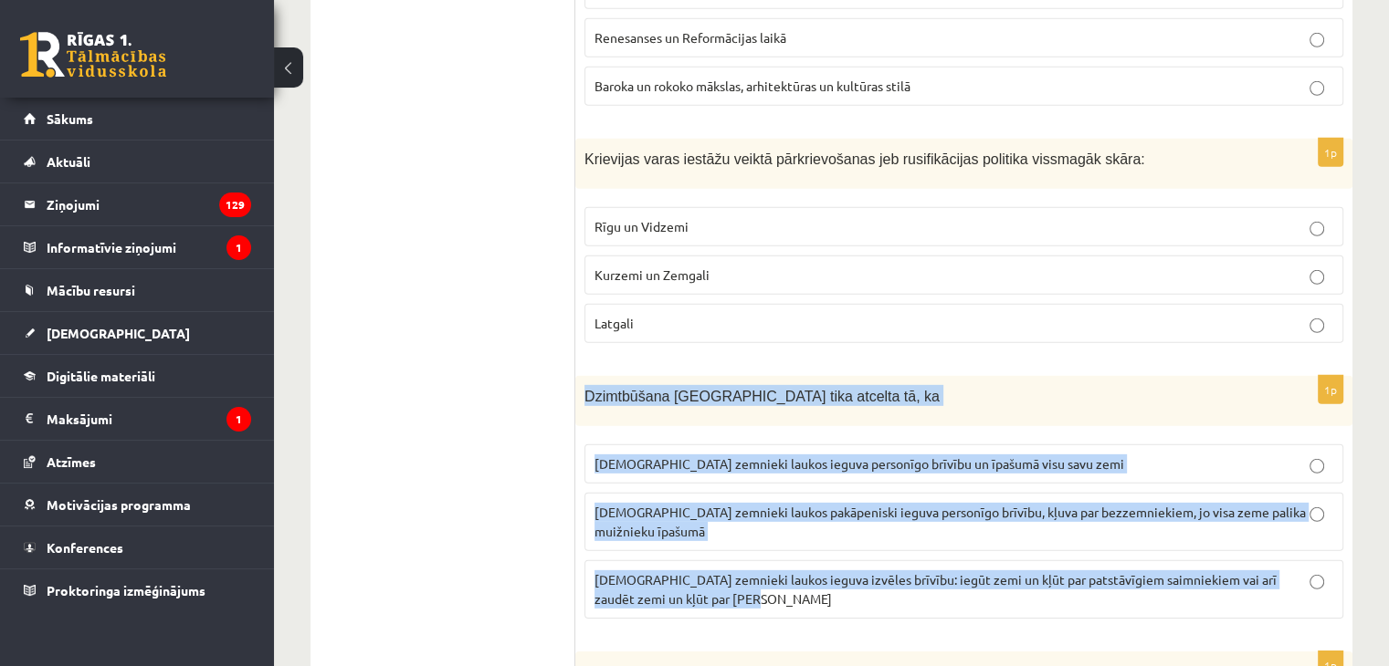
drag, startPoint x: 588, startPoint y: 329, endPoint x: 1159, endPoint y: 540, distance: 608.3
click at [1160, 540] on div "1p Dzimtbūšana Latvijā tika atcelta tā, ka latviešu zemnieki laukos ieguva pers…" at bounding box center [963, 504] width 777 height 257
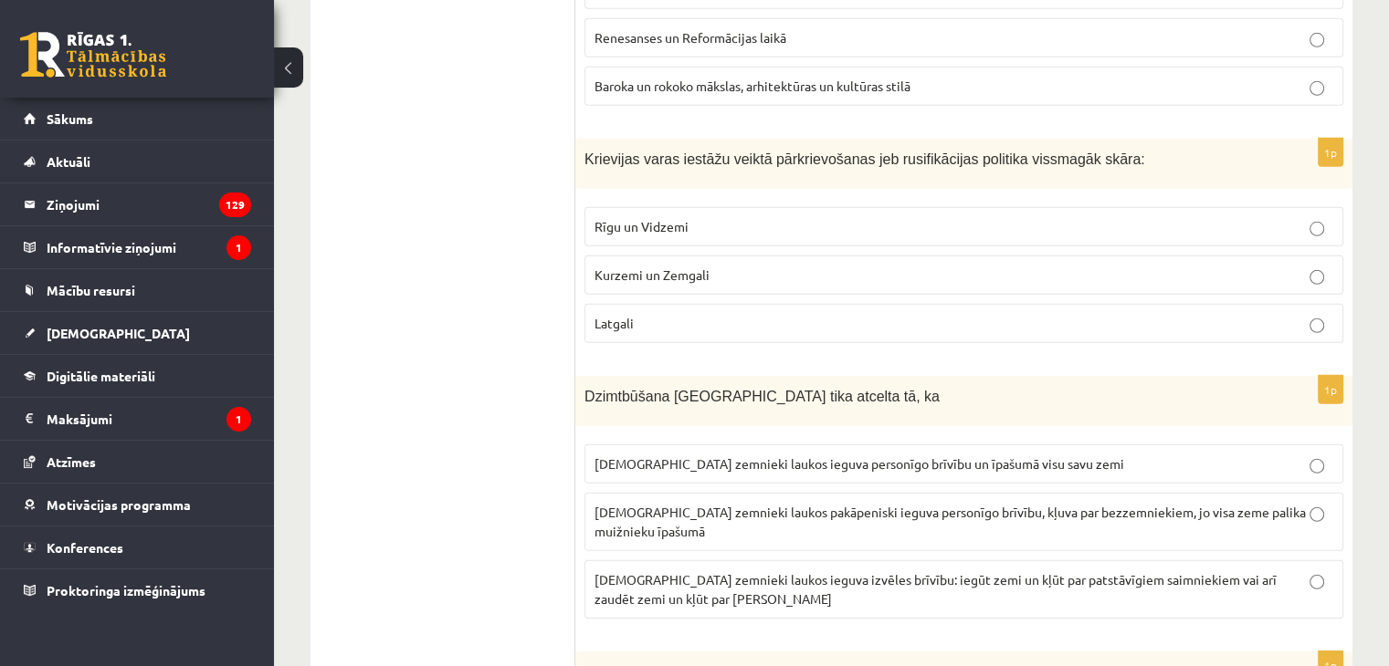
drag, startPoint x: 461, startPoint y: 238, endPoint x: 435, endPoint y: 155, distance: 87.2
click at [644, 503] on p "latviešu zemnieki laukos pakāpeniski ieguva personīgo brīvību, kļuva par bezzem…" at bounding box center [963, 522] width 739 height 38
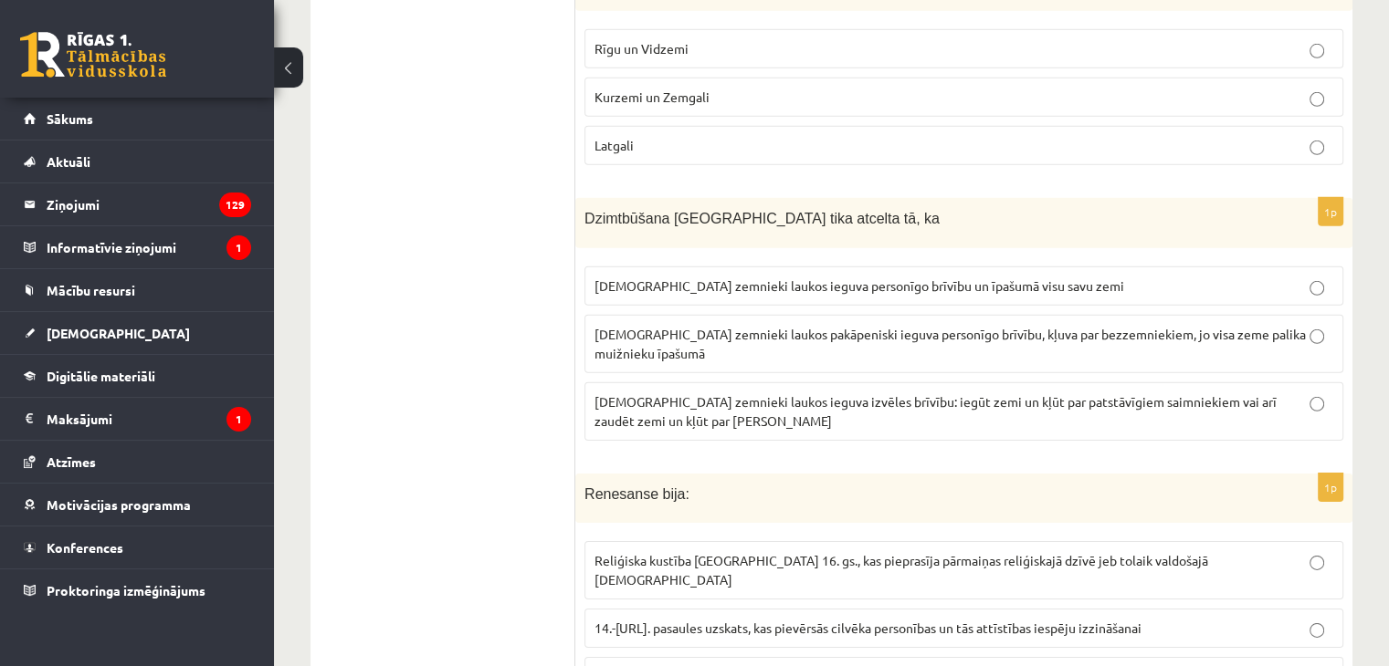
scroll to position [5660, 0]
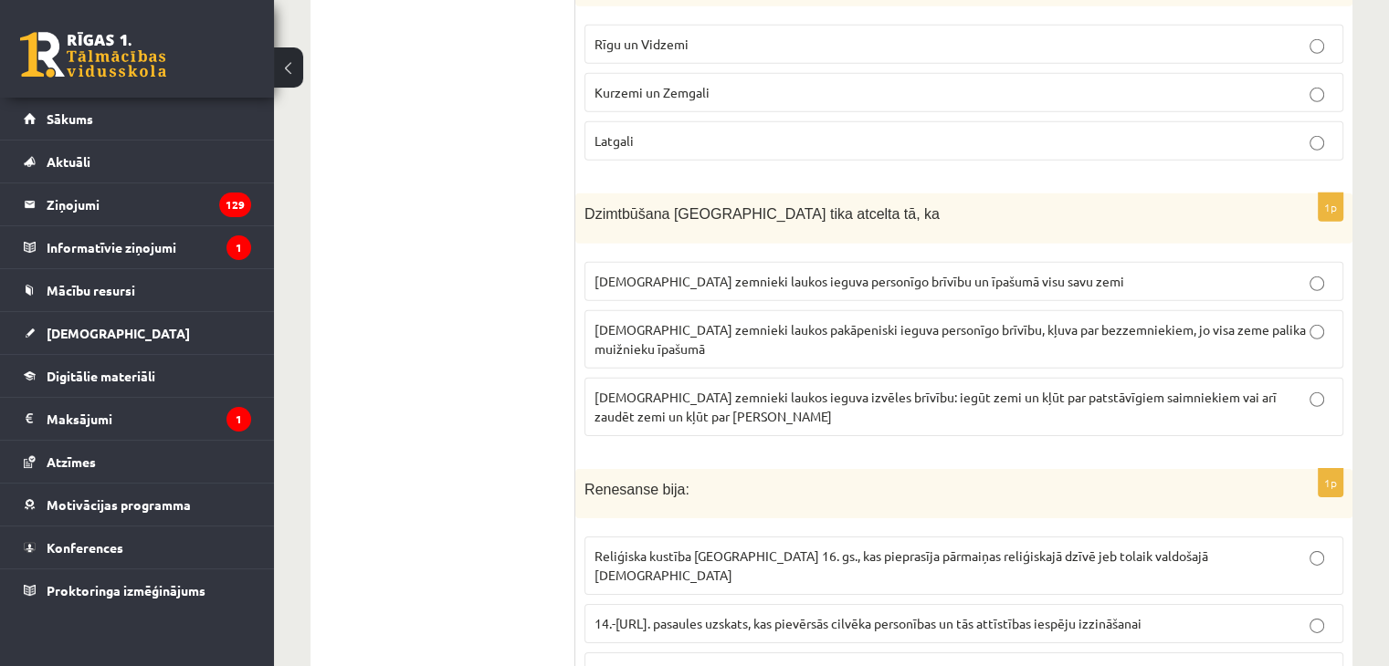
click at [586, 469] on div "Renesanse bija :" at bounding box center [963, 494] width 777 height 50
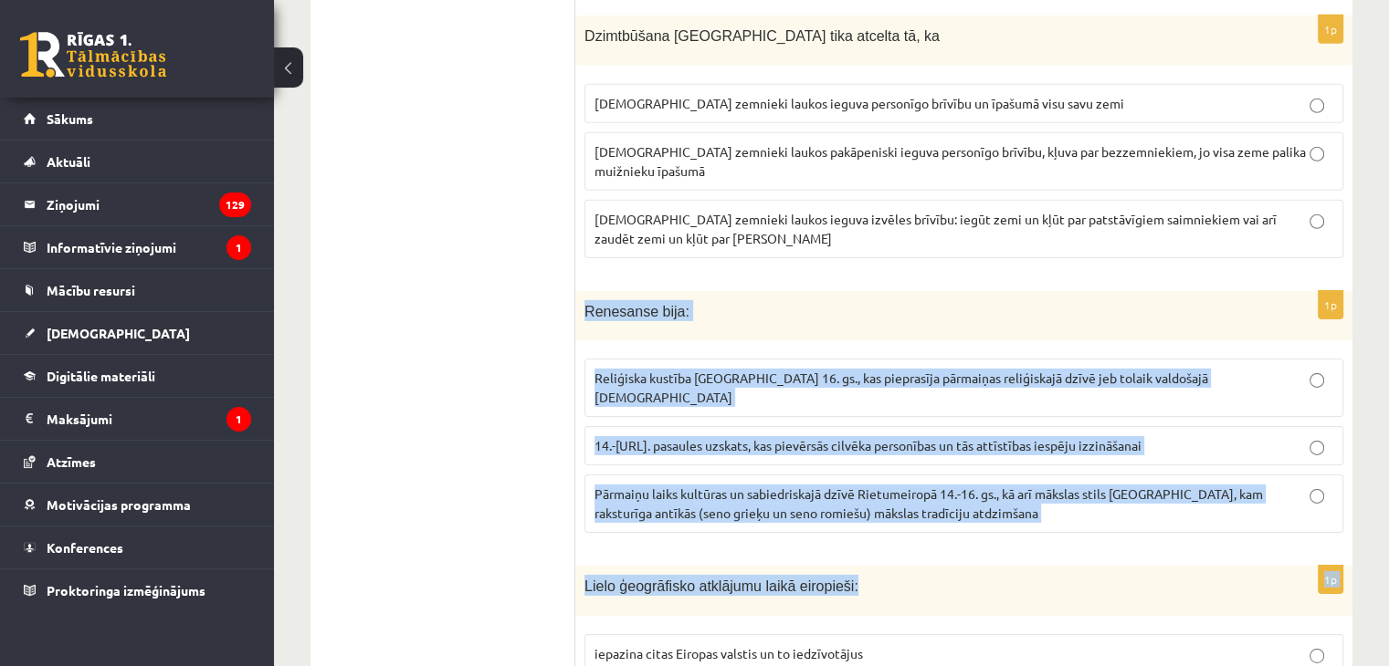
scroll to position [5843, 0]
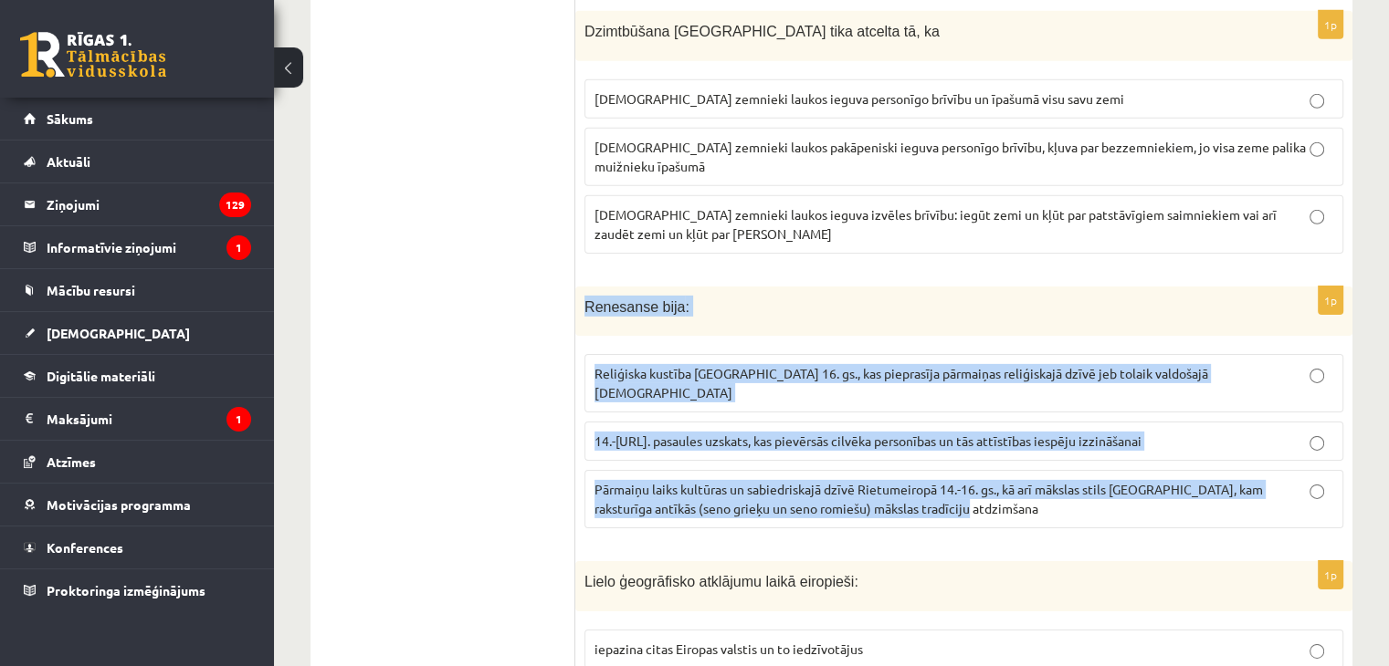
drag, startPoint x: 586, startPoint y: 417, endPoint x: 1065, endPoint y: 425, distance: 479.4
click at [1065, 425] on div "1p Renesanse bija : Reliģiska kustība Eiropā 16. gs., kas pieprasīja pārmaiņas …" at bounding box center [963, 415] width 777 height 257
drag, startPoint x: 1010, startPoint y: 397, endPoint x: 773, endPoint y: 406, distance: 236.6
click at [773, 481] on span "Pārmaiņu laiks kultūras un sabiedriskajā dzīvē Rietumeiropā 14.-16. gs., kā arī…" at bounding box center [928, 499] width 668 height 36
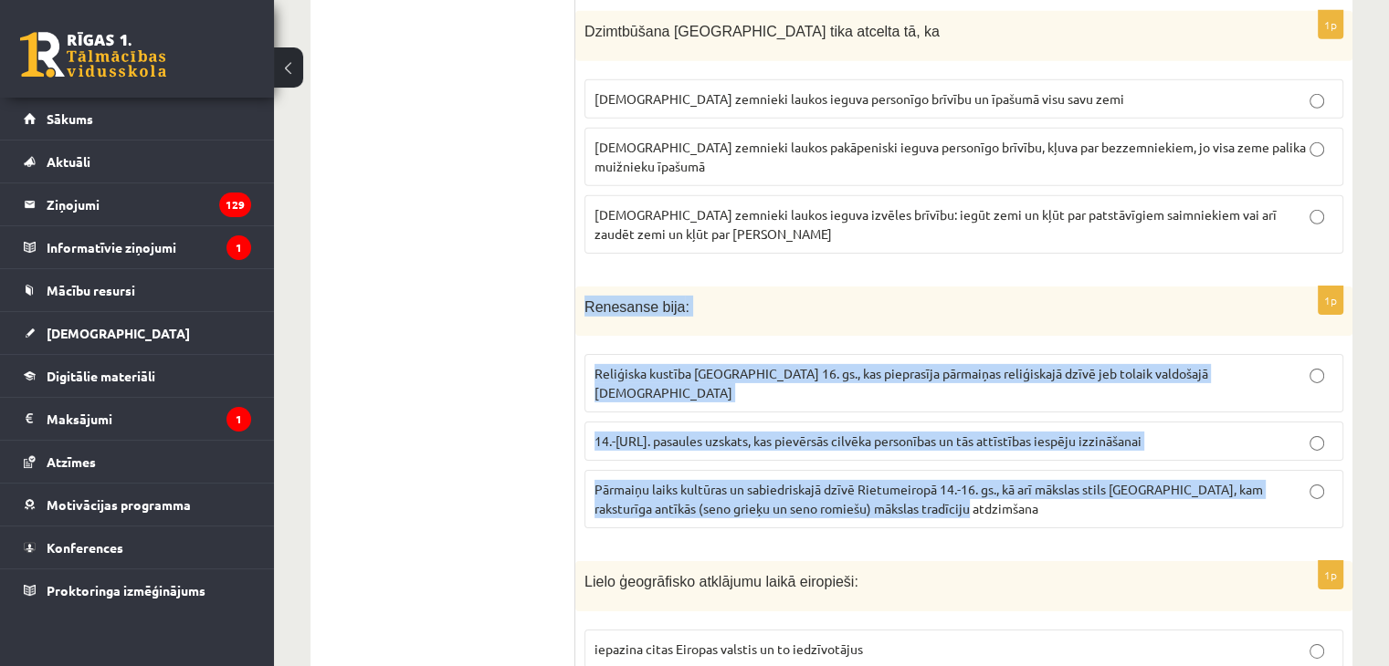
drag, startPoint x: 585, startPoint y: 235, endPoint x: 1246, endPoint y: 414, distance: 685.0
click at [1246, 414] on div "1p Renesanse bija : Reliģiska kustība Eiropā 16. gs., kas pieprasīja pārmaiņas …" at bounding box center [963, 415] width 777 height 257
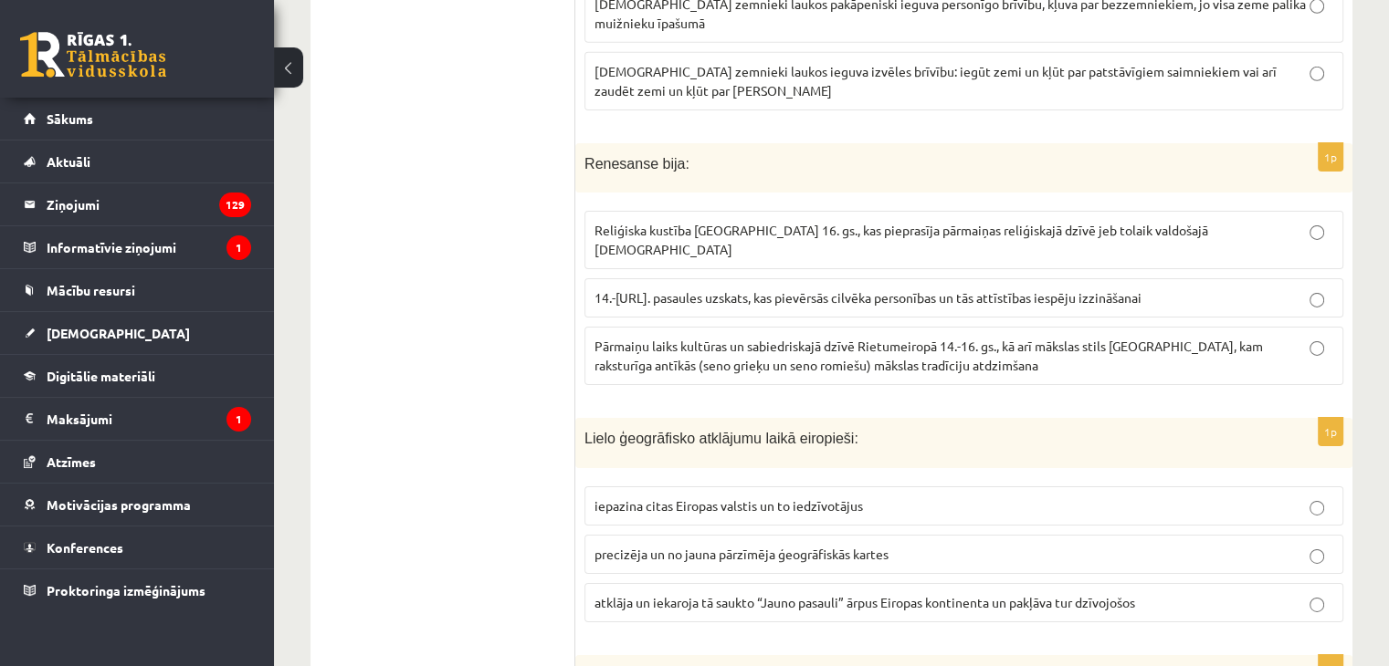
scroll to position [6025, 0]
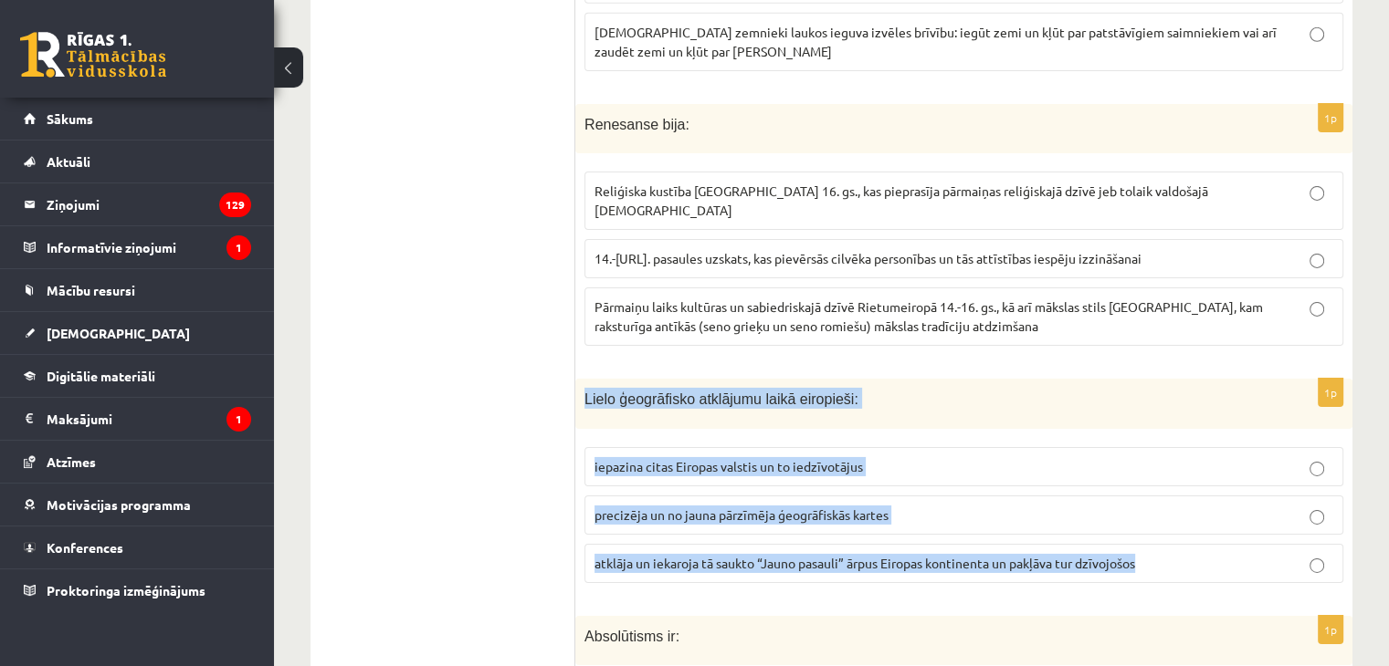
drag, startPoint x: 585, startPoint y: 309, endPoint x: 1158, endPoint y: 477, distance: 596.8
click at [1158, 477] on div "1p Lielo ģeogrāfisko atklājumu laikā eiropieši: iepazina citas Eiropas valstis …" at bounding box center [963, 488] width 777 height 219
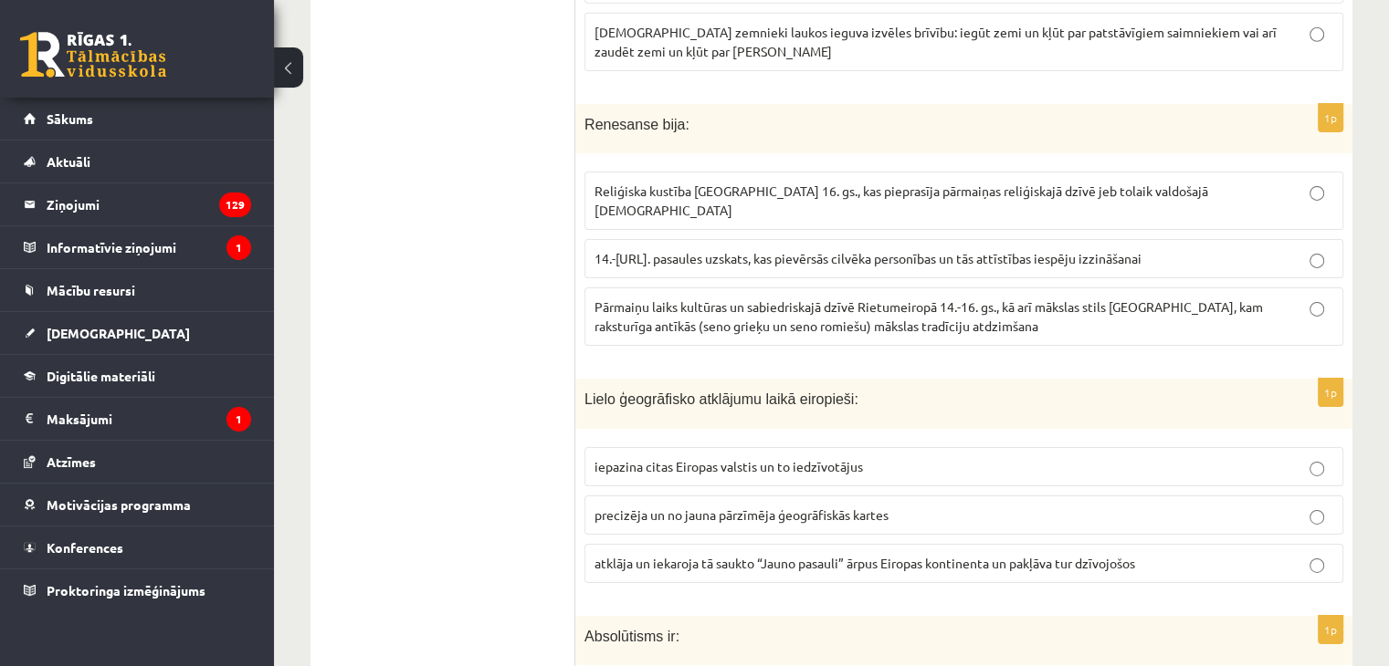
click at [760, 555] on span "atklāja un iekaroja tā saukto “Jauno pasauli” ārpus Eiropas kontinenta un pakļā…" at bounding box center [864, 563] width 540 height 16
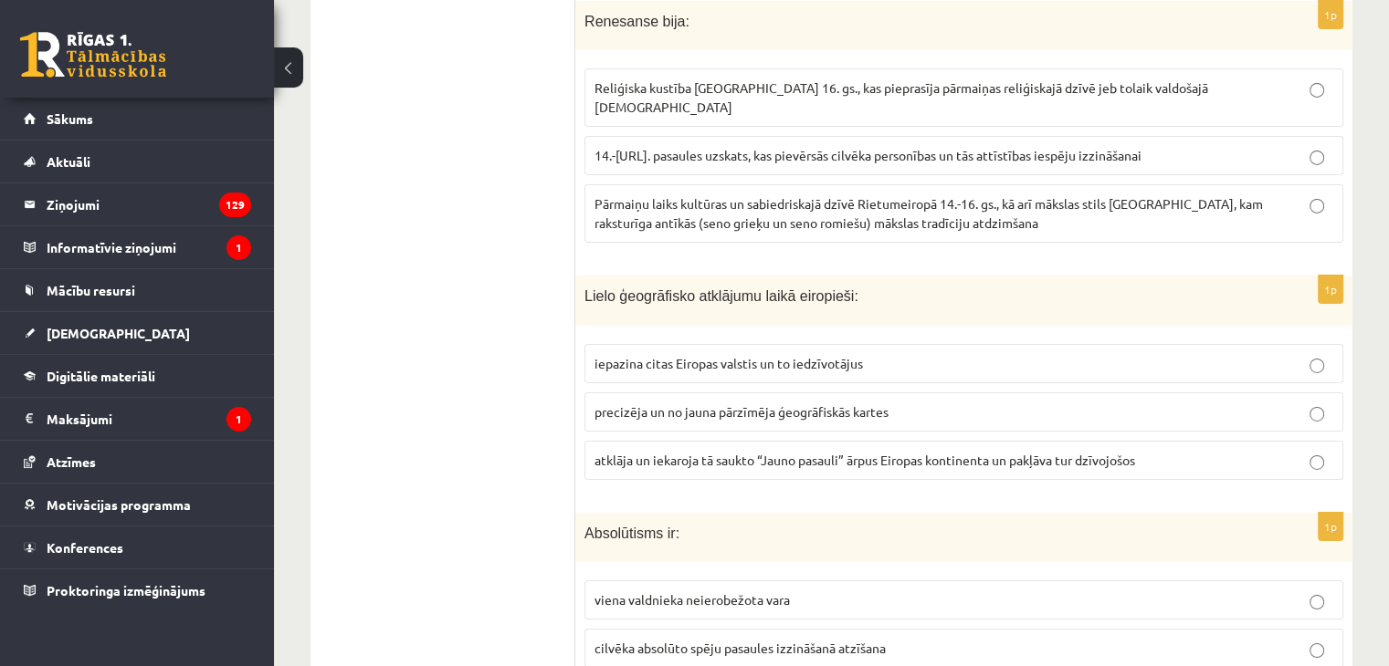
scroll to position [6208, 0]
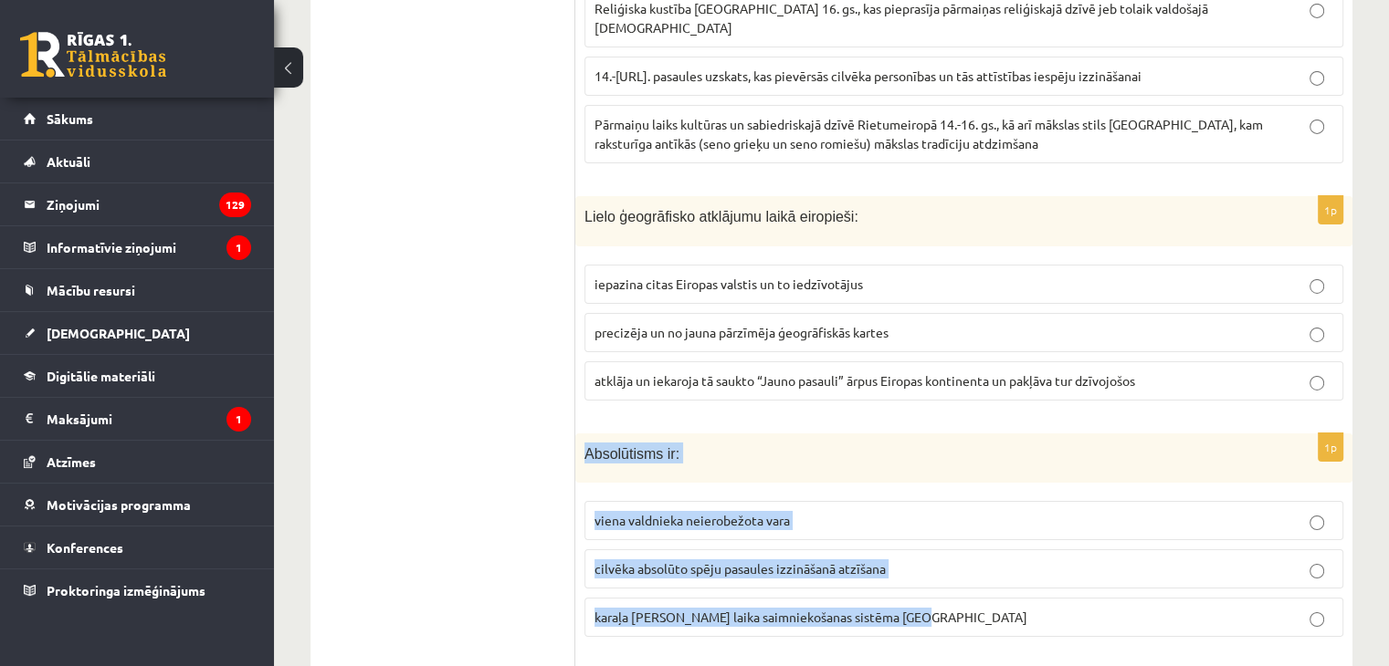
drag, startPoint x: 587, startPoint y: 360, endPoint x: 908, endPoint y: 527, distance: 362.2
click at [908, 527] on div "1p Absolūtisms ir: viena valdnieka neierobežota vara cilvēka absolūto spēju pas…" at bounding box center [963, 543] width 777 height 219
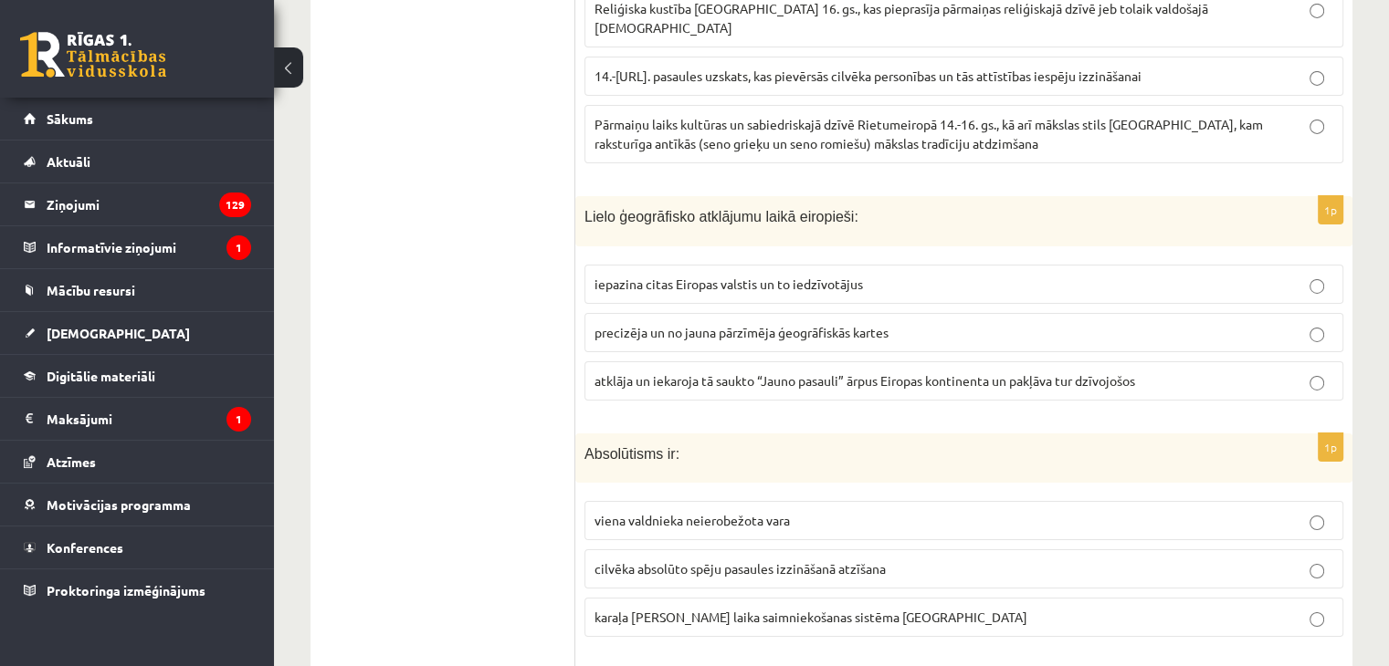
drag, startPoint x: 442, startPoint y: 301, endPoint x: 431, endPoint y: 52, distance: 249.5
click at [676, 501] on label "viena valdnieka neierobežota vara" at bounding box center [963, 520] width 759 height 39
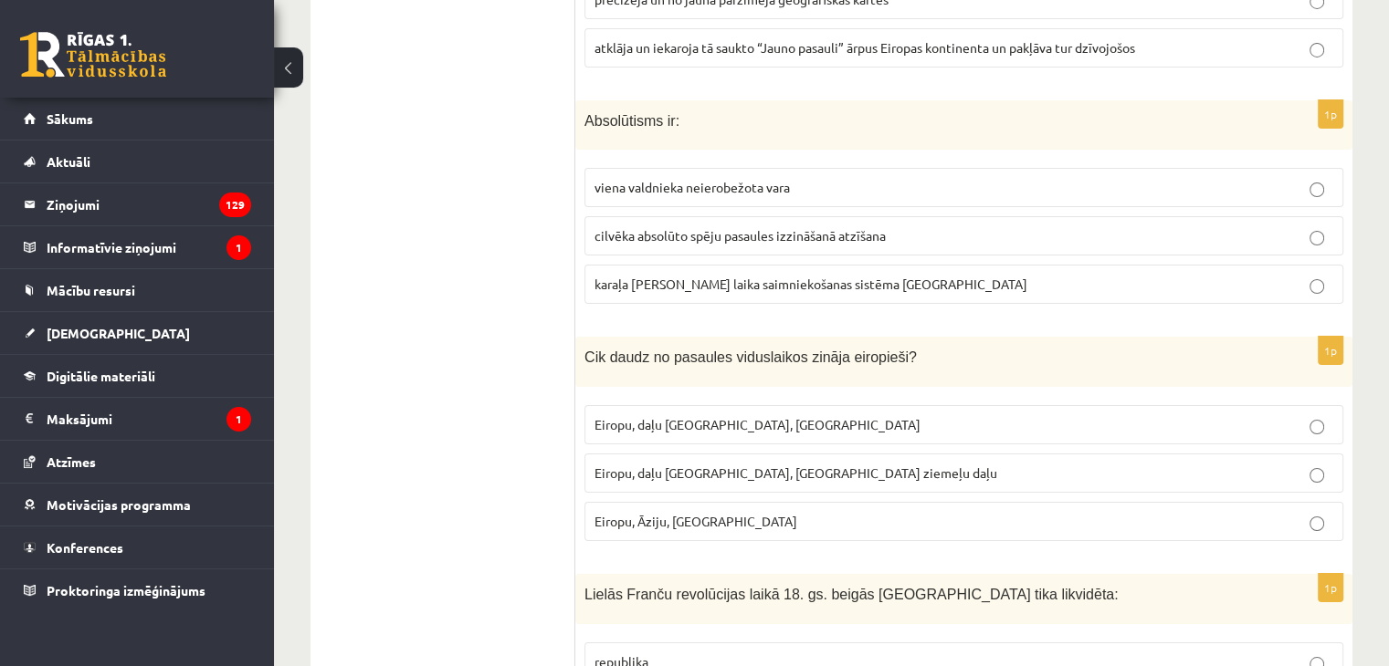
scroll to position [6573, 0]
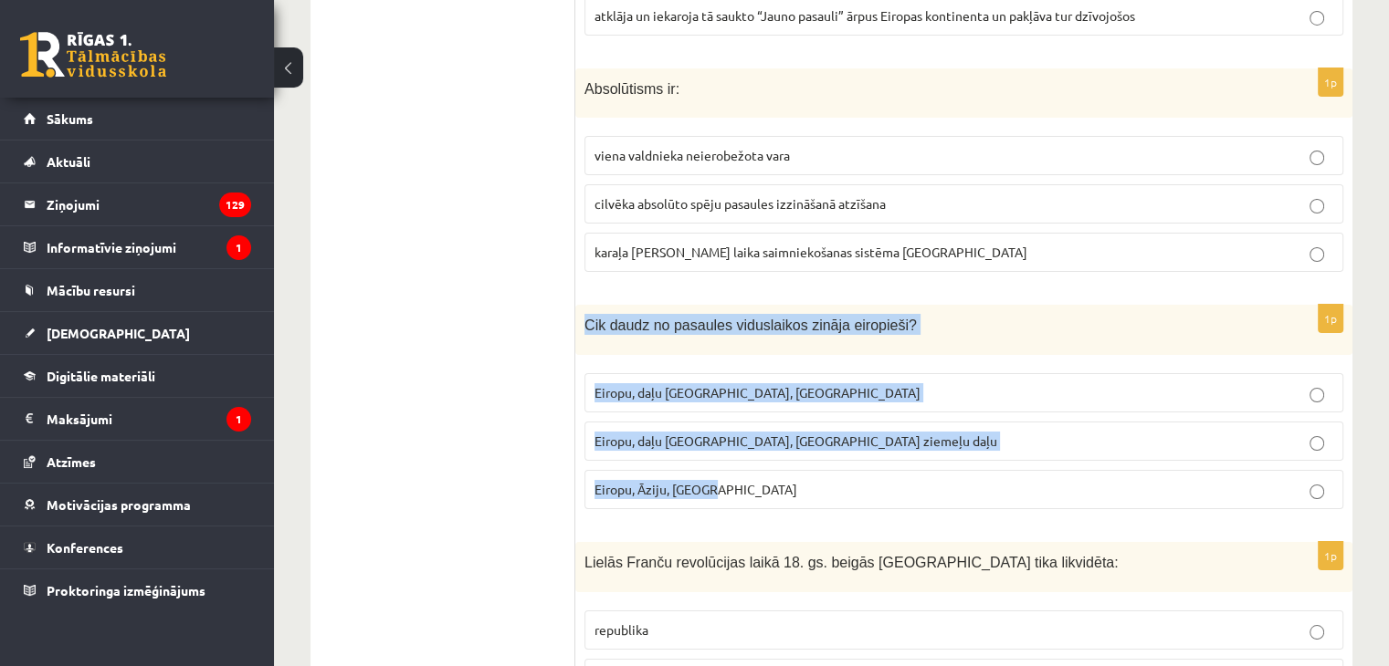
drag, startPoint x: 585, startPoint y: 231, endPoint x: 833, endPoint y: 377, distance: 287.3
click at [834, 381] on div "1p Cik daudz no pasaules viduslaikos zināja eiropieši? Eiropu, daļu Āfrikas, Au…" at bounding box center [963, 414] width 777 height 219
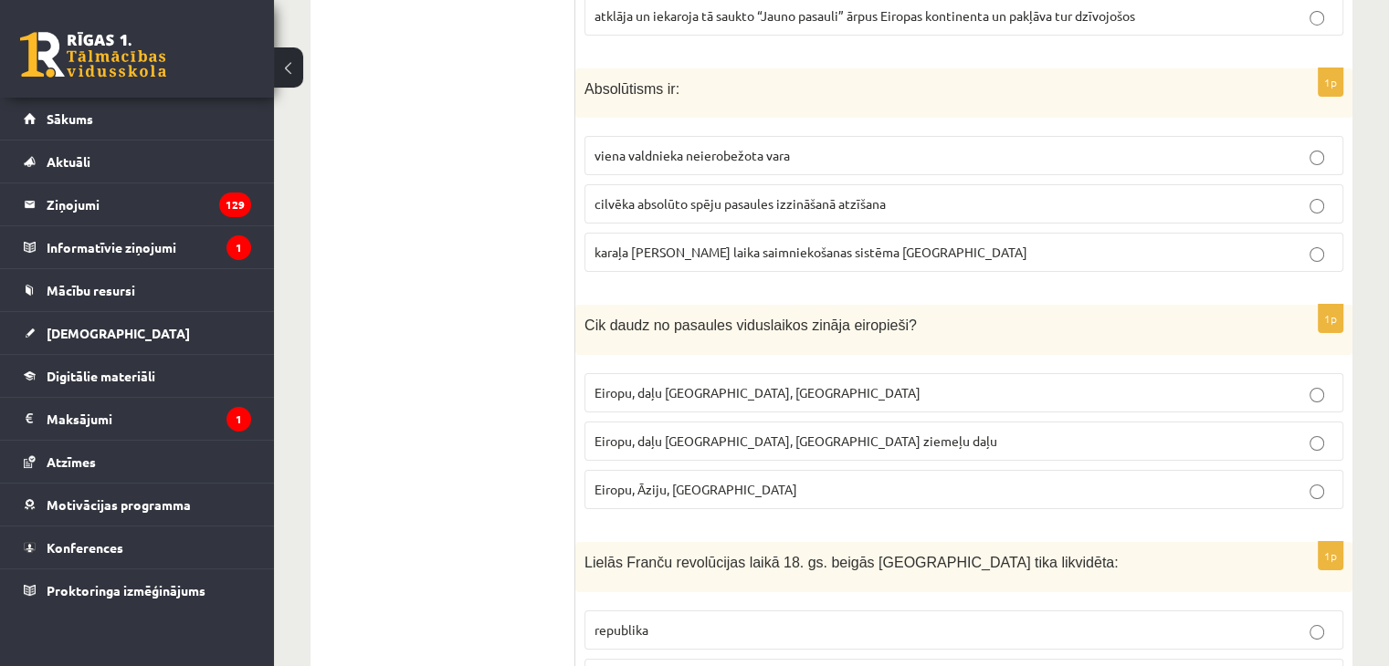
click at [712, 433] on span "Eiropu, daļu Āzijas, Āfrikas ziemeļu daļu" at bounding box center [795, 441] width 403 height 16
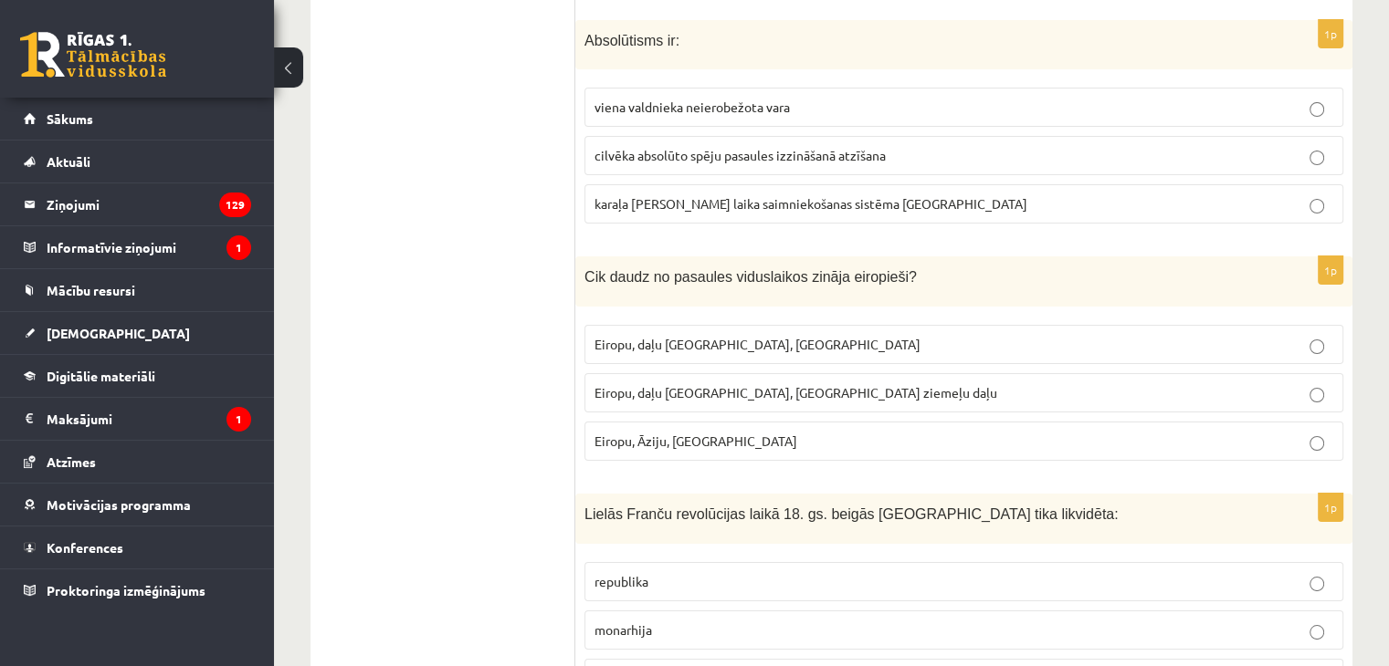
scroll to position [6756, 0]
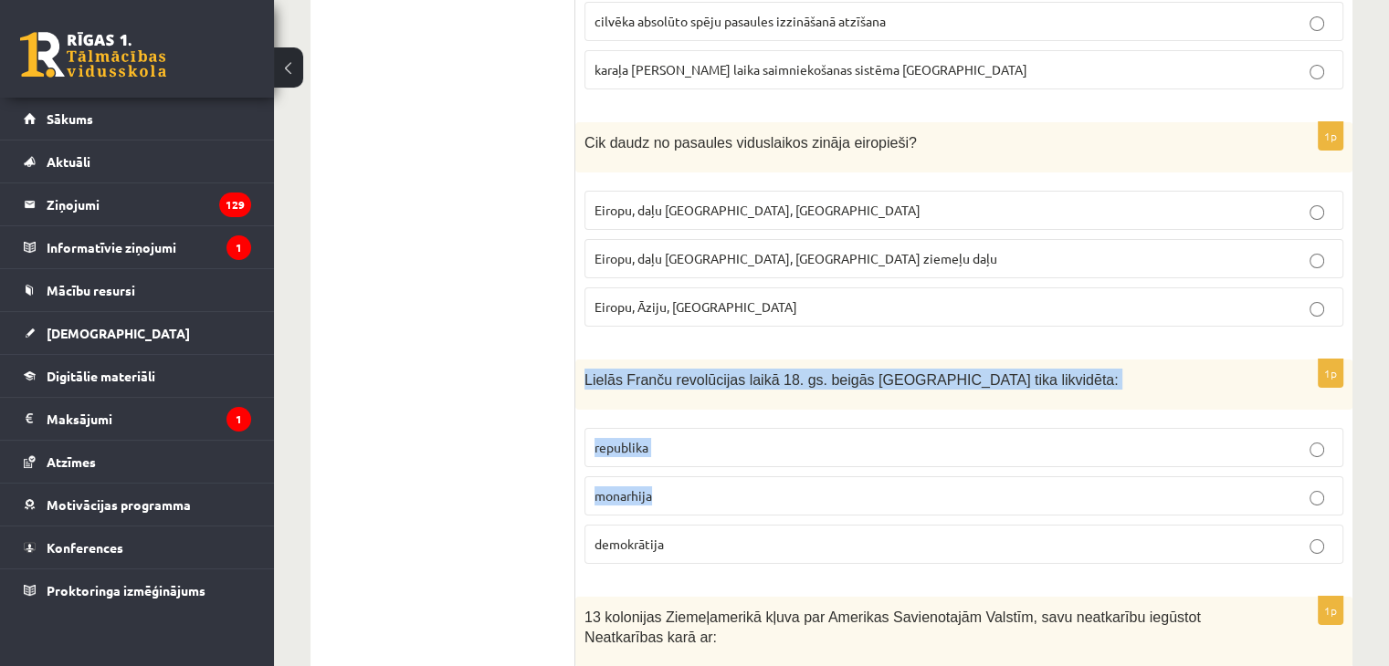
drag, startPoint x: 587, startPoint y: 284, endPoint x: 827, endPoint y: 410, distance: 271.1
click at [827, 410] on div "1p Lielās Franču revolūcijas laikā 18. gs. beigās Francijā tika likvidēta: repu…" at bounding box center [963, 469] width 777 height 219
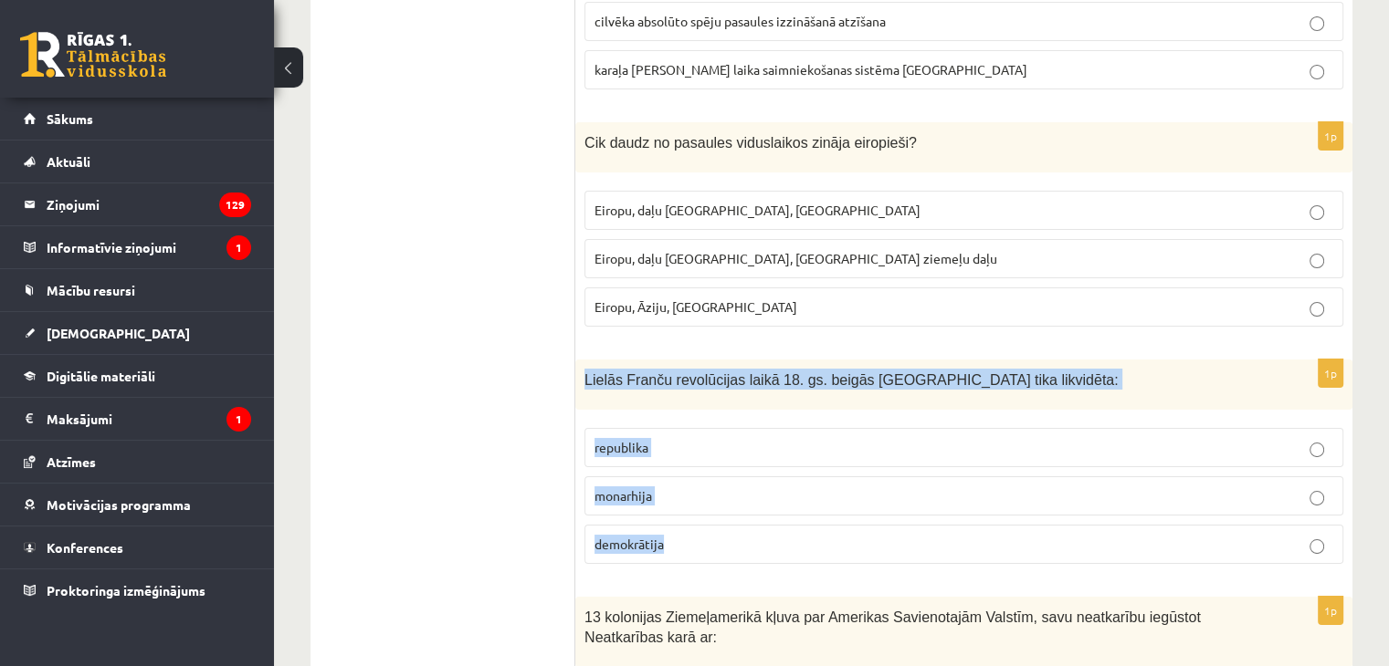
drag, startPoint x: 583, startPoint y: 287, endPoint x: 729, endPoint y: 436, distance: 209.2
click at [729, 439] on div "1p Lielās Franču revolūcijas laikā 18. gs. beigās Francijā tika likvidēta: repu…" at bounding box center [963, 469] width 777 height 219
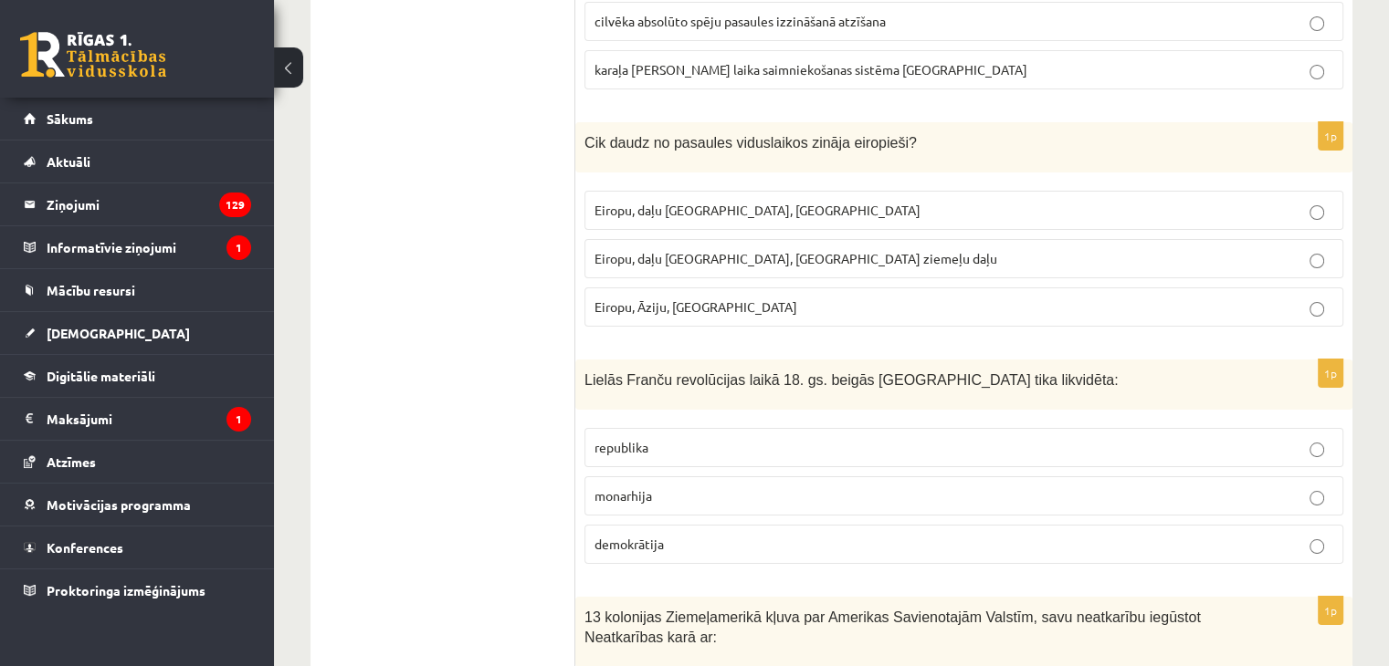
click at [630, 488] on span "monarhija" at bounding box center [623, 496] width 58 height 16
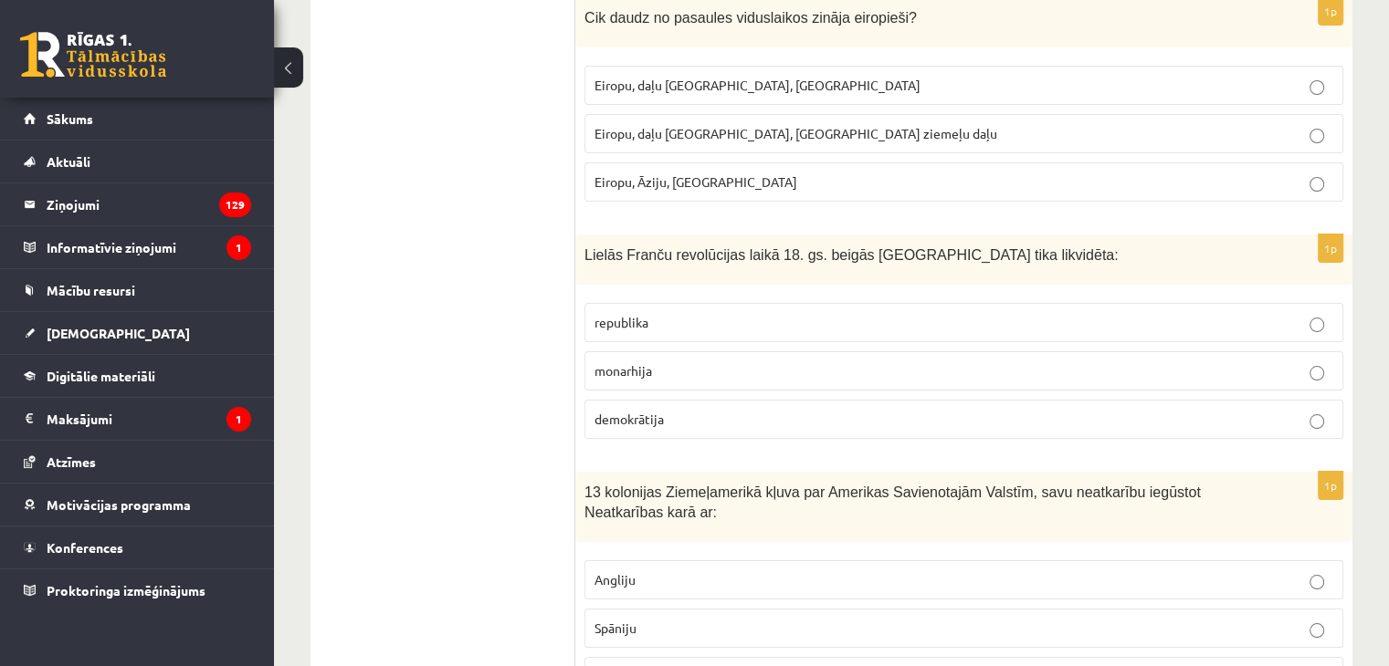
scroll to position [6884, 0]
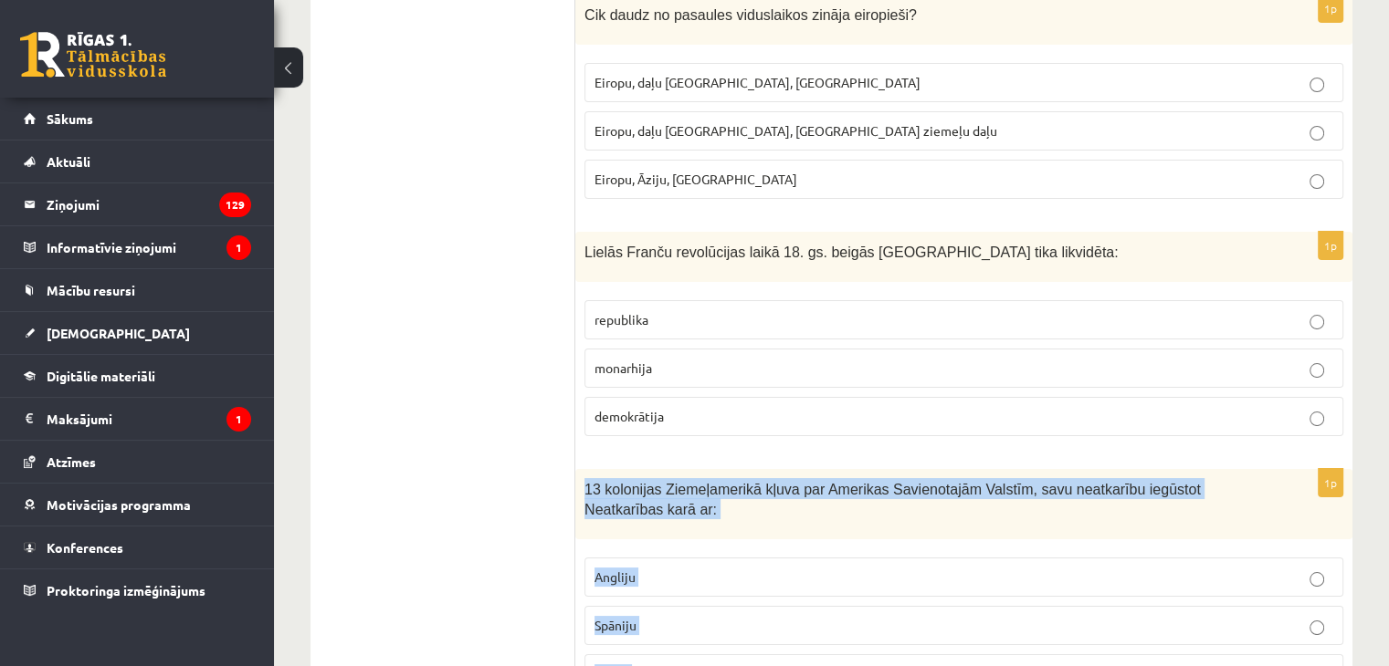
drag, startPoint x: 586, startPoint y: 392, endPoint x: 670, endPoint y: 553, distance: 182.1
click at [670, 553] on div "1p 13 kolonijas Ziemeļamerikā kļuva par Amerikas Savienotajām Valstīm, savu nea…" at bounding box center [963, 588] width 777 height 239
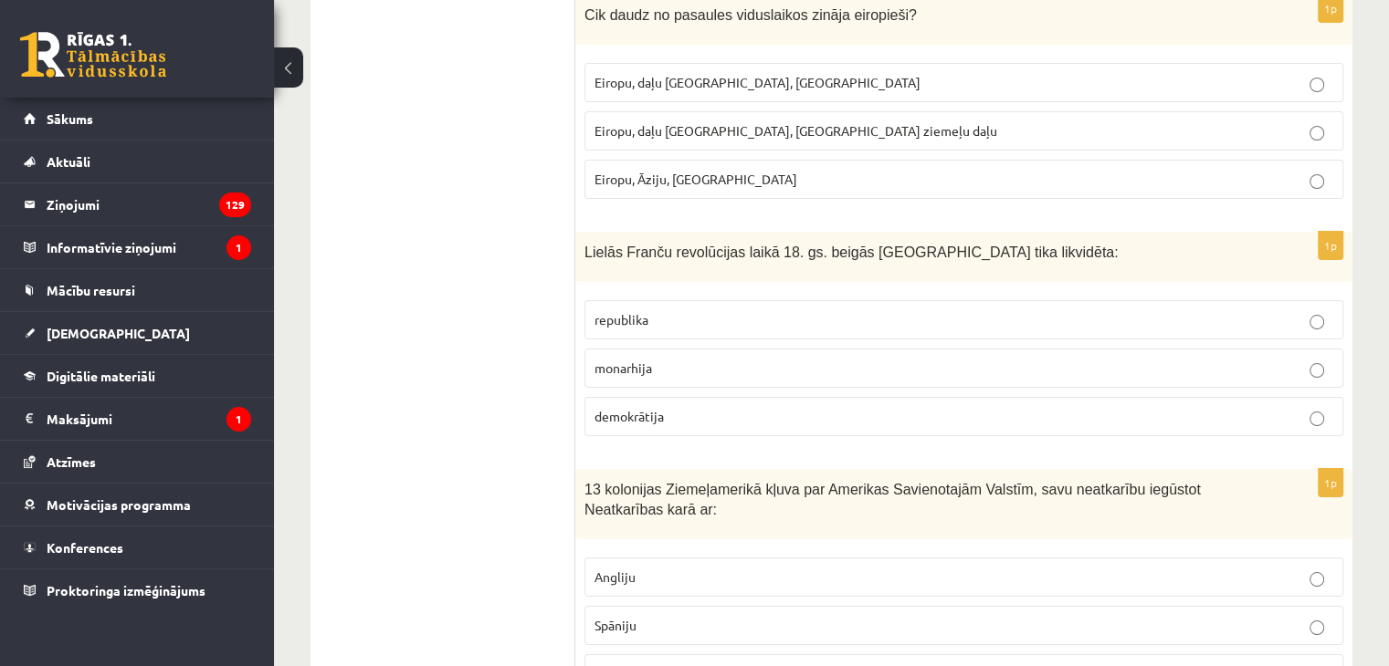
click at [640, 568] on p "Angliju" at bounding box center [963, 577] width 739 height 19
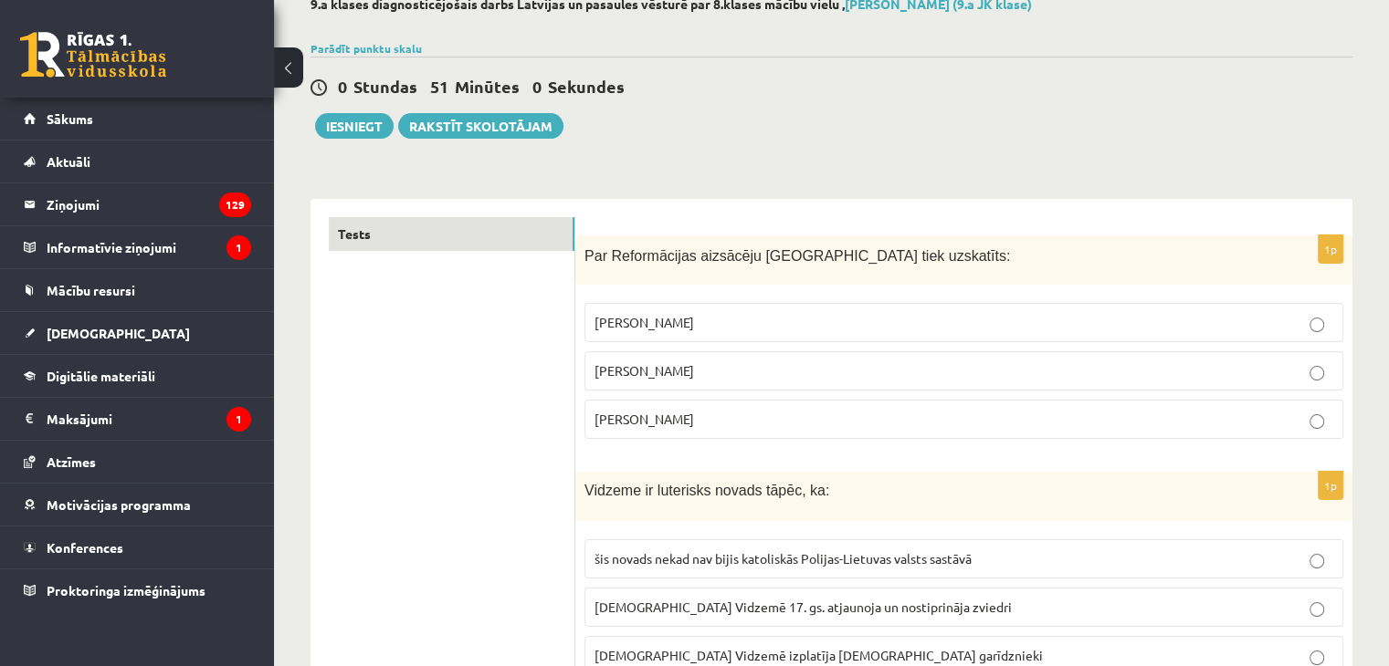
scroll to position [93, 0]
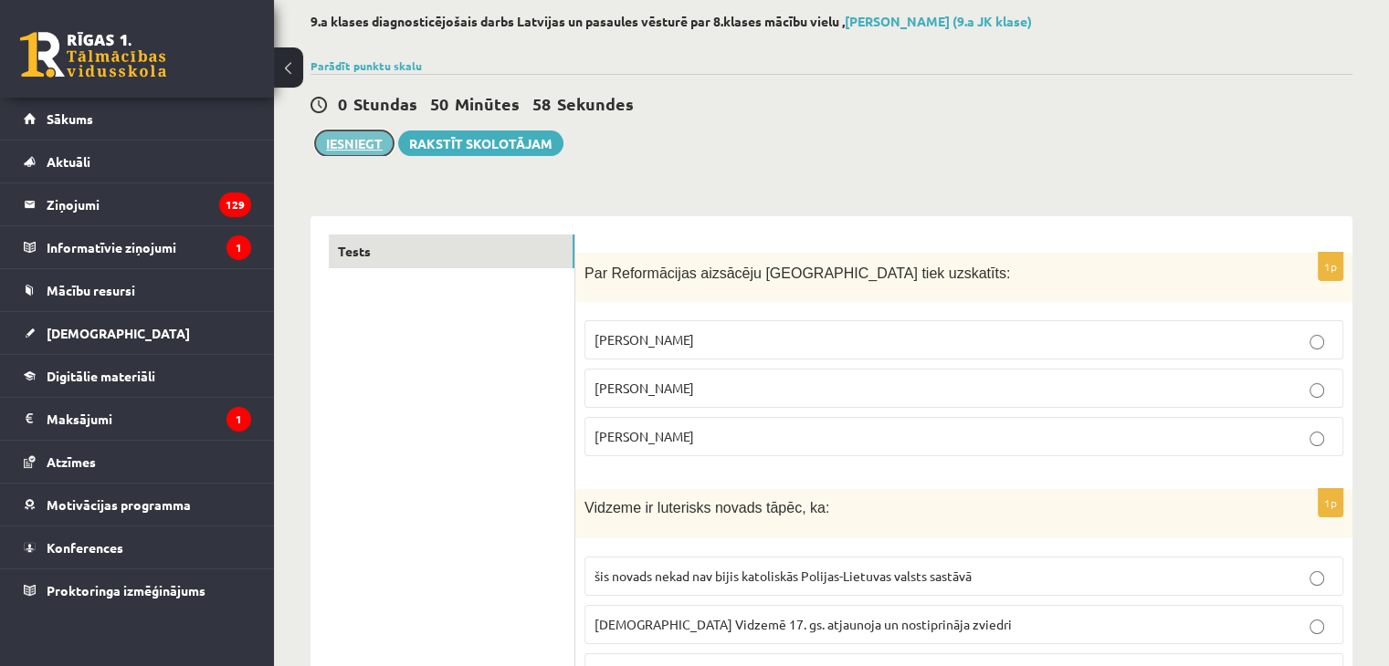
click at [359, 141] on button "Iesniegt" at bounding box center [354, 144] width 79 height 26
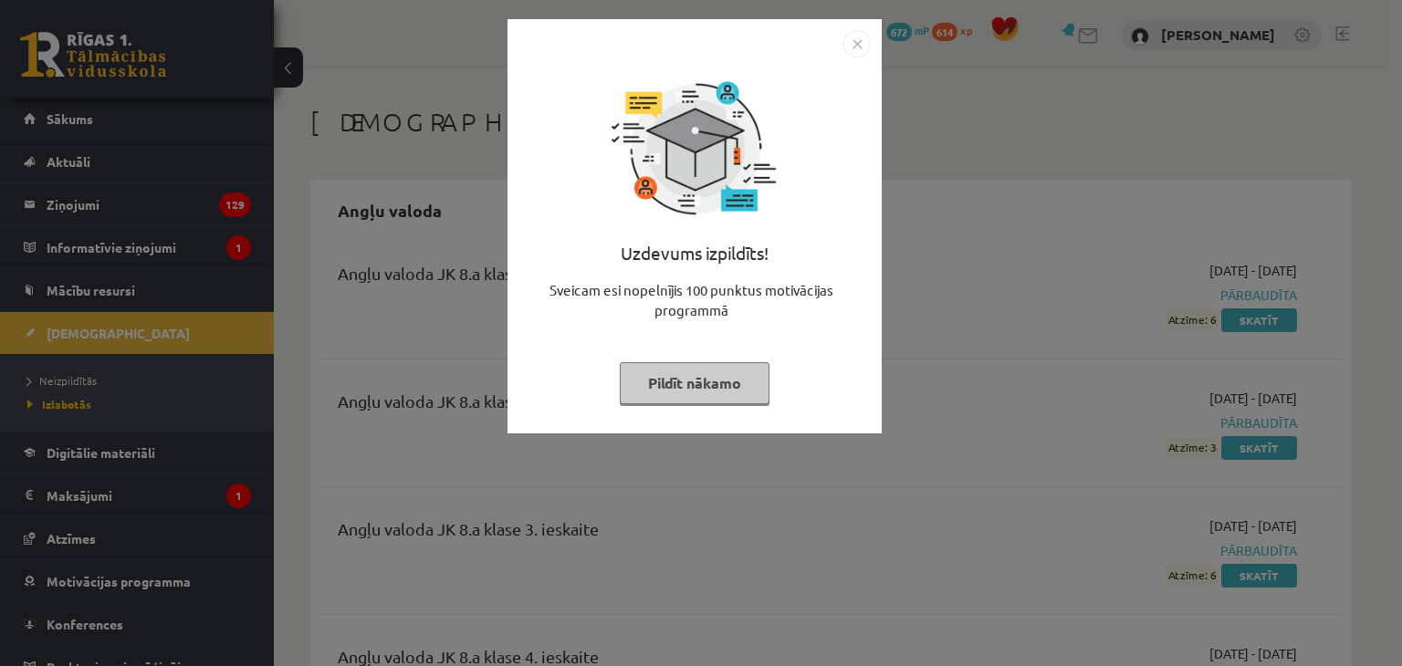
click at [858, 43] on img "Close" at bounding box center [857, 43] width 27 height 27
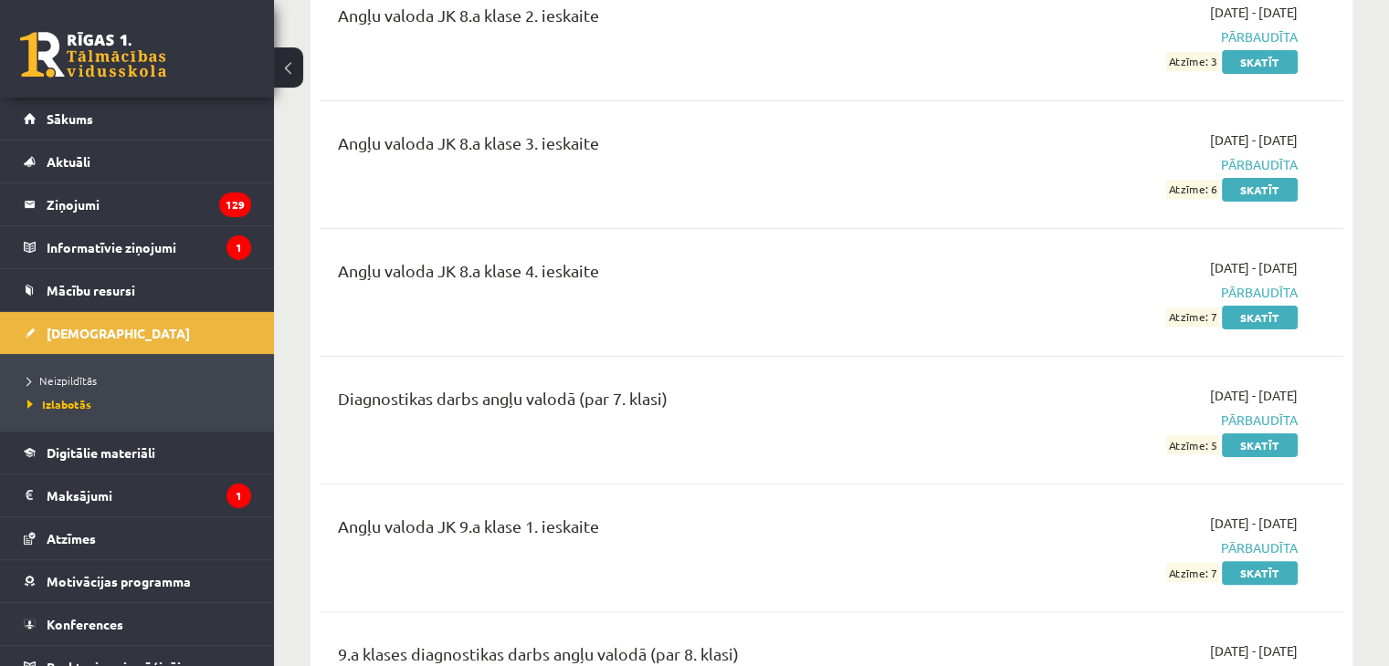
scroll to position [365, 0]
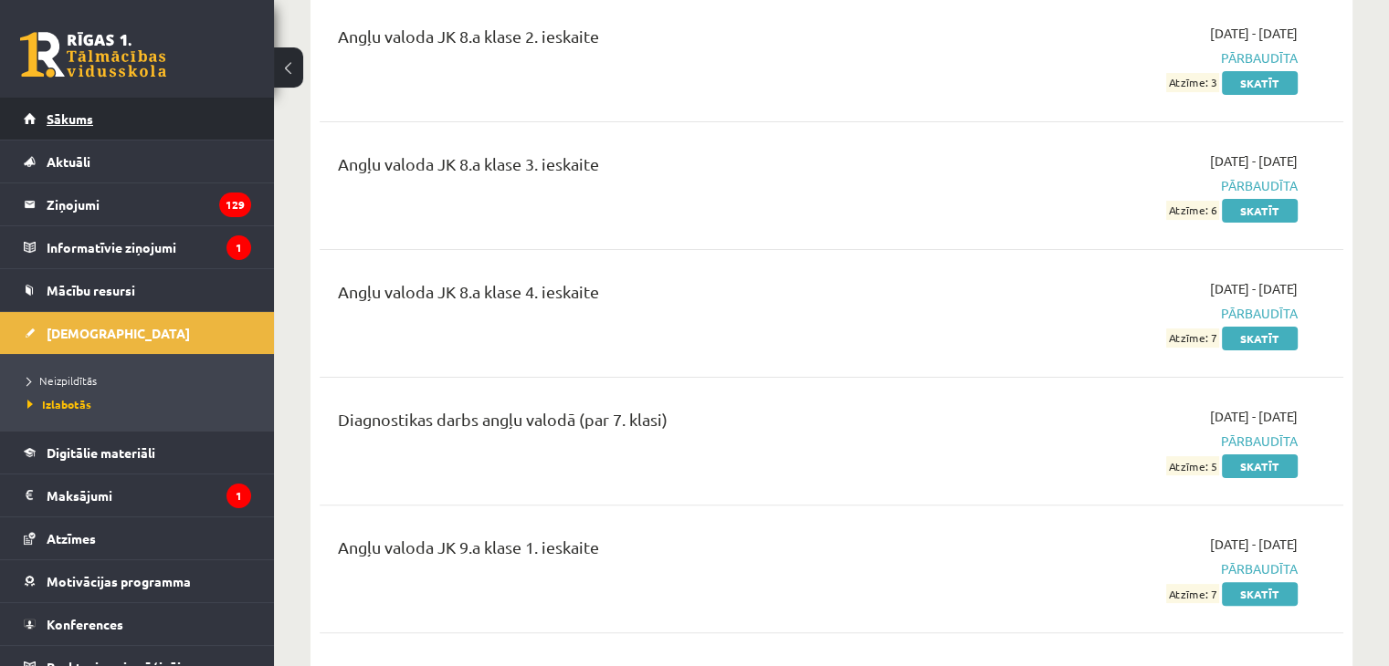
click at [55, 114] on span "Sākums" at bounding box center [70, 118] width 47 height 16
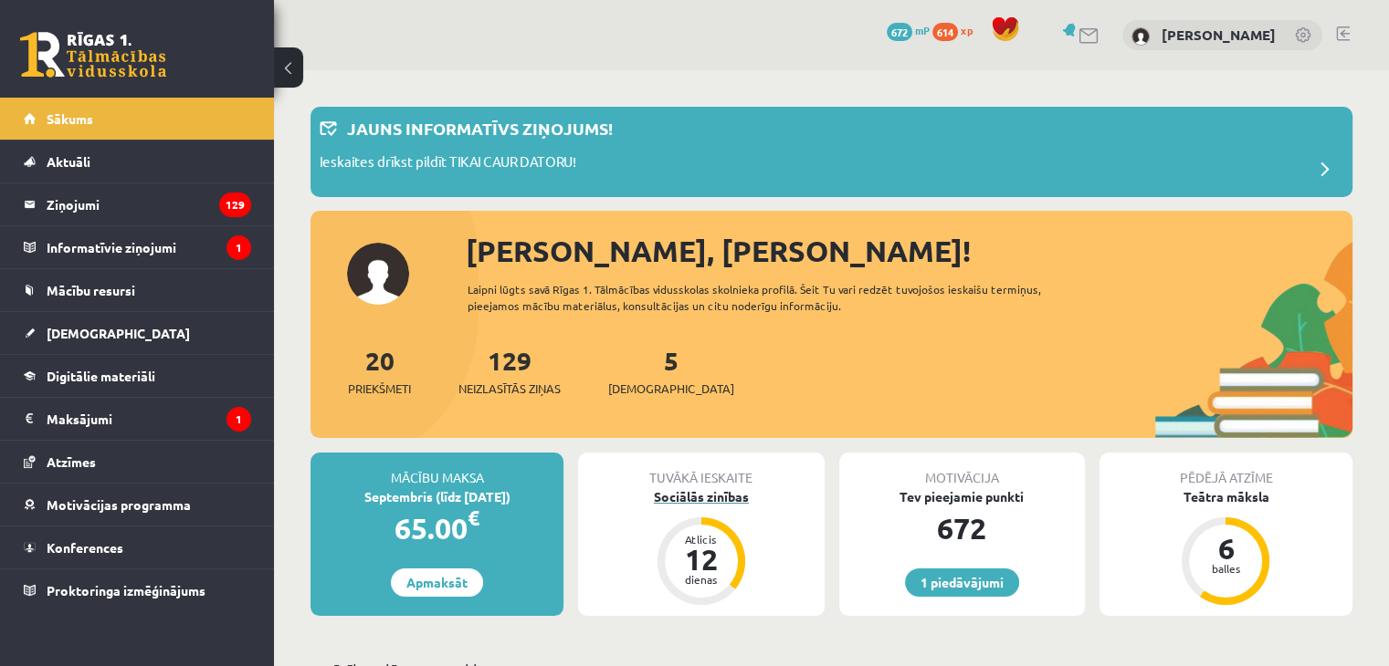
click at [672, 500] on div "Sociālās zinības" at bounding box center [701, 497] width 246 height 19
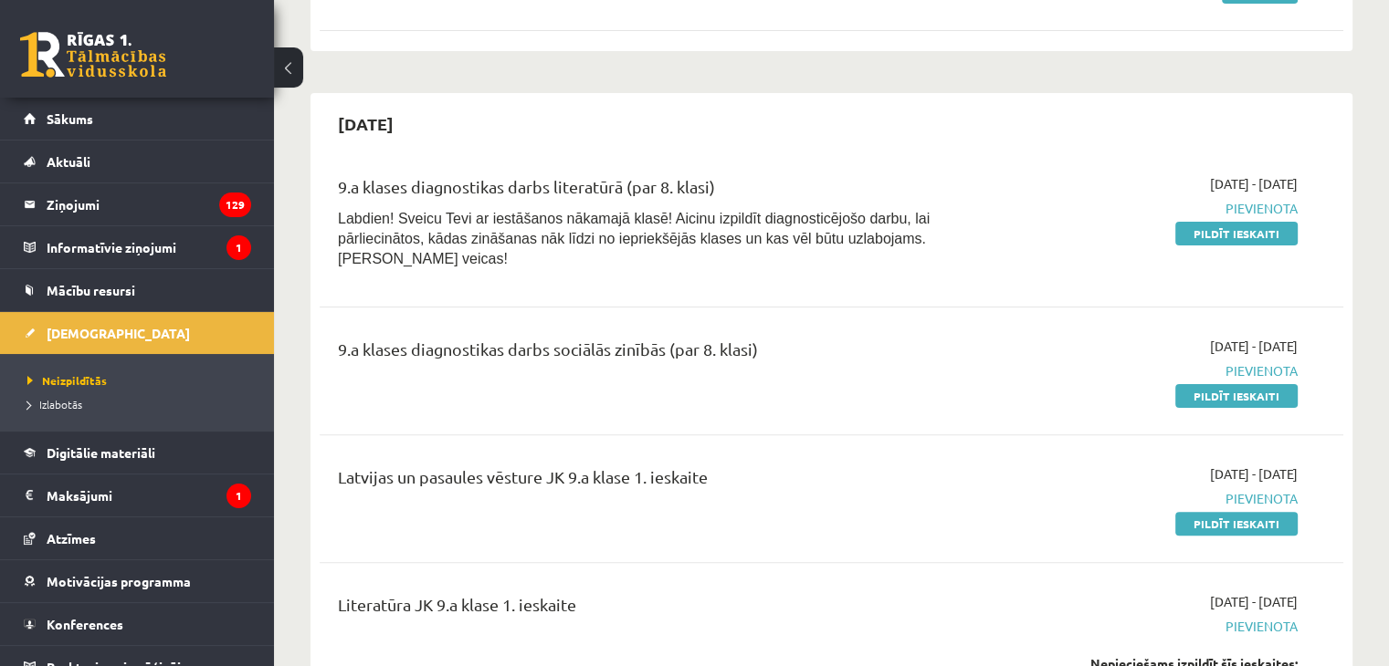
scroll to position [548, 0]
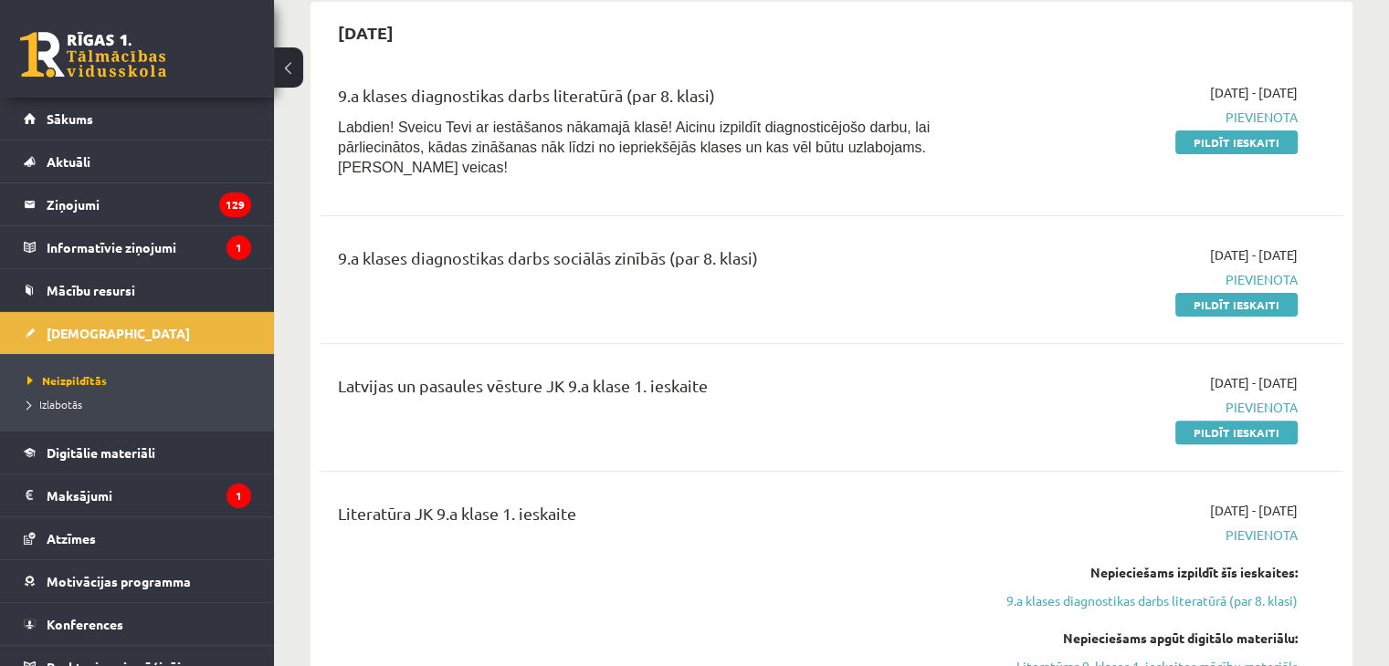
drag, startPoint x: 1207, startPoint y: 405, endPoint x: 767, endPoint y: 76, distance: 549.8
click at [1207, 421] on link "Pildīt ieskaiti" at bounding box center [1236, 433] width 122 height 24
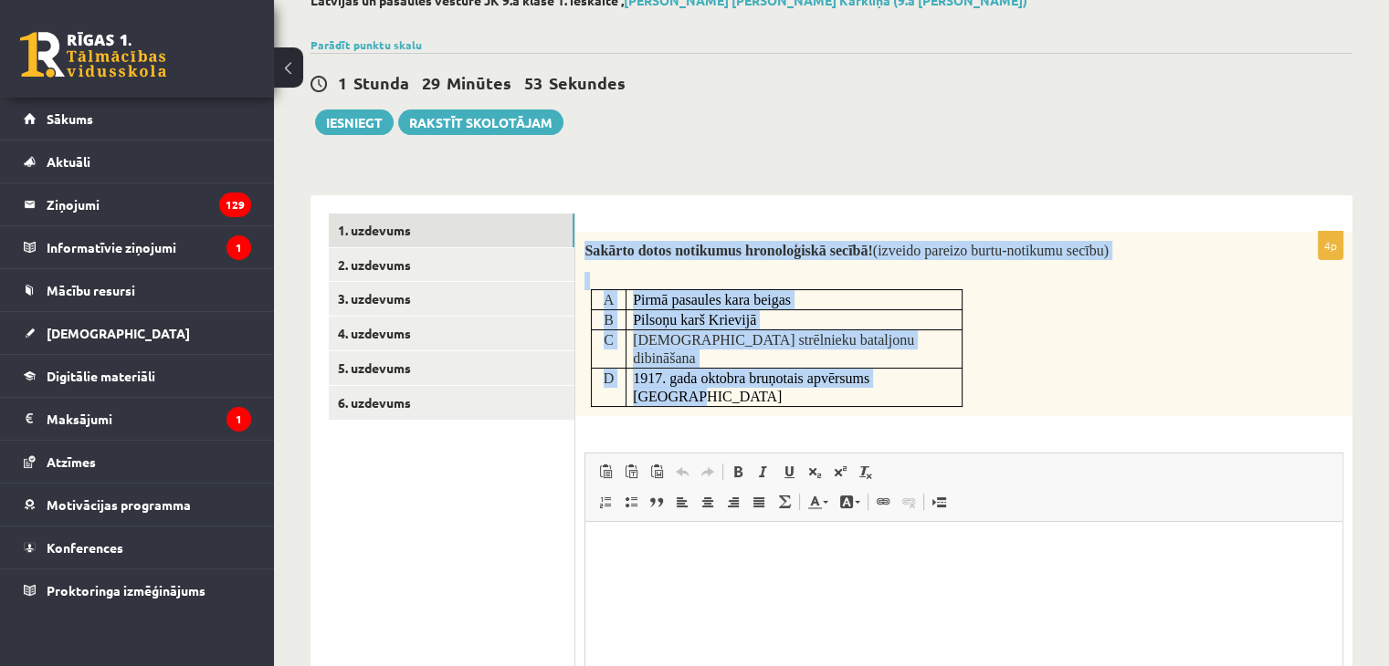
drag, startPoint x: 588, startPoint y: 246, endPoint x: 941, endPoint y: 358, distance: 370.7
click at [941, 358] on div "Sakārto dotos notikumus hronoloģiskā secībā! (izveido pareizo burtu-notikumu se…" at bounding box center [963, 324] width 777 height 184
copy div "Sakārto dotos notikumus hronoloģiskā secībā! (izveido pareizo burtu-notikumu se…"
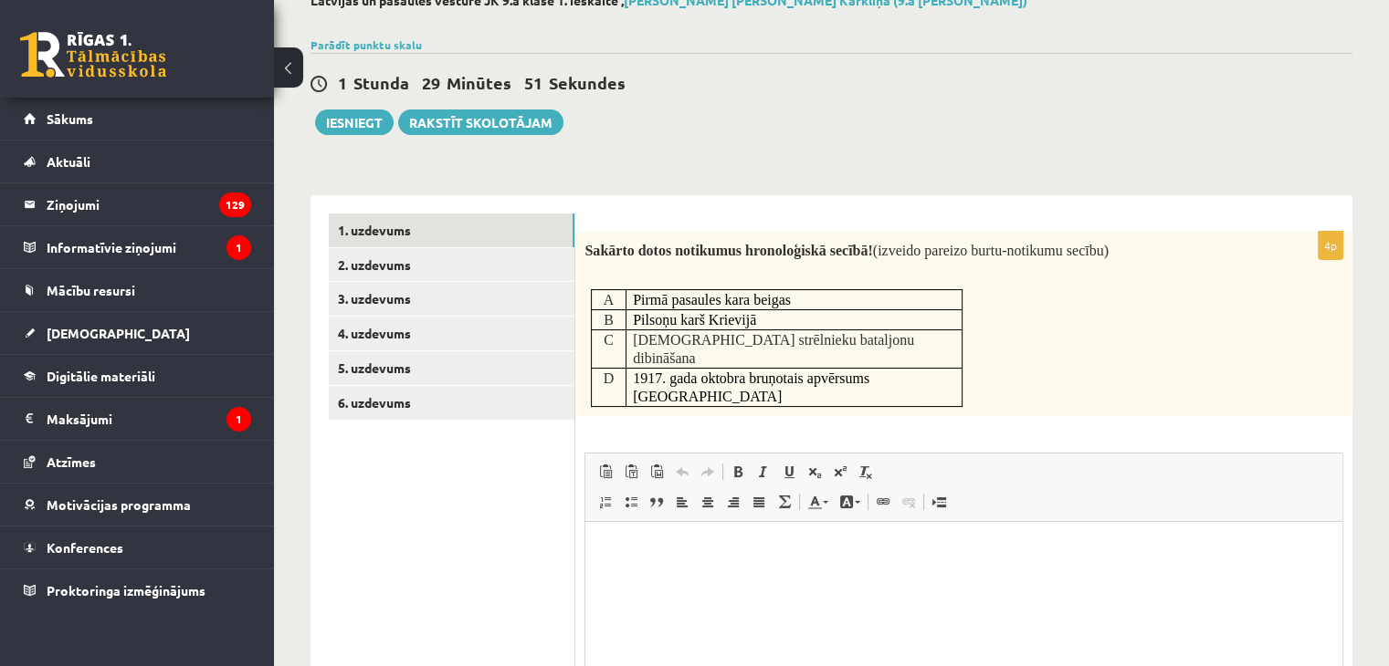
click at [1092, 319] on div "Sakārto dotos notikumus hronoloģiskā secībā! (izveido pareizo burtu-notikumu se…" at bounding box center [963, 324] width 777 height 184
click at [685, 564] on html at bounding box center [963, 549] width 757 height 56
click at [598, 547] on html "**" at bounding box center [963, 549] width 757 height 56
click at [641, 550] on p "*****" at bounding box center [963, 549] width 721 height 19
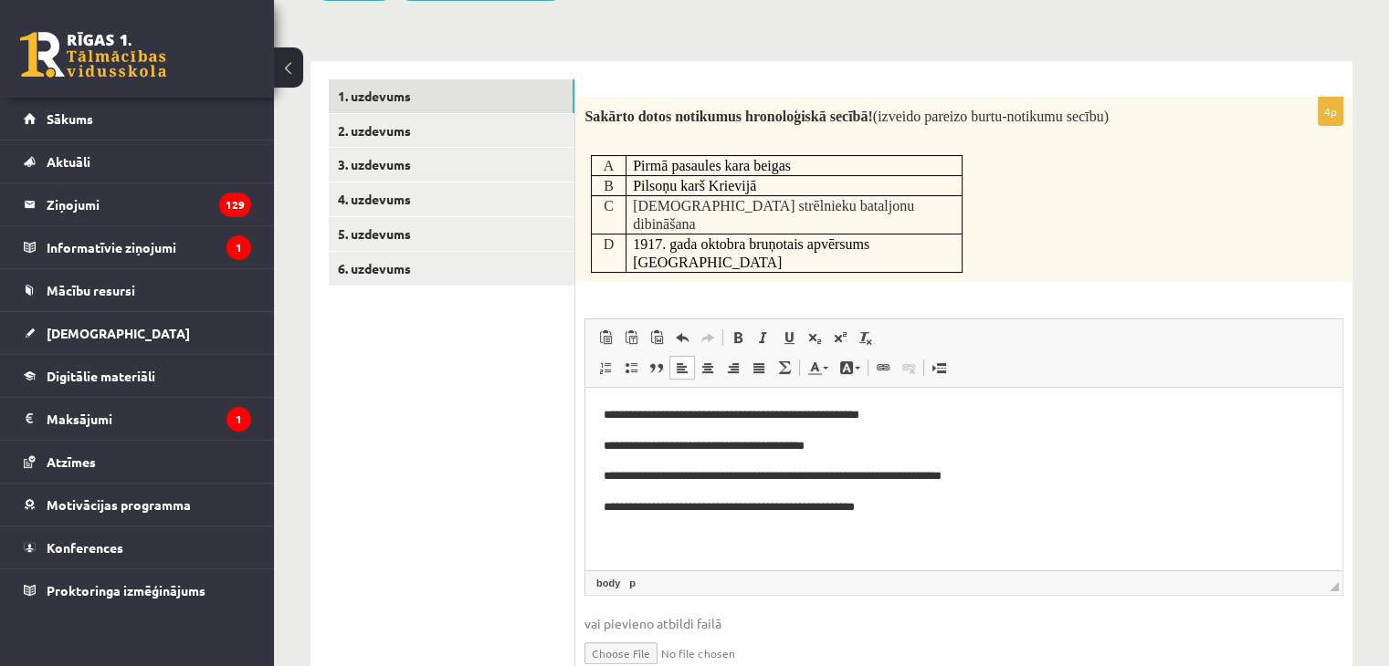
scroll to position [296, 0]
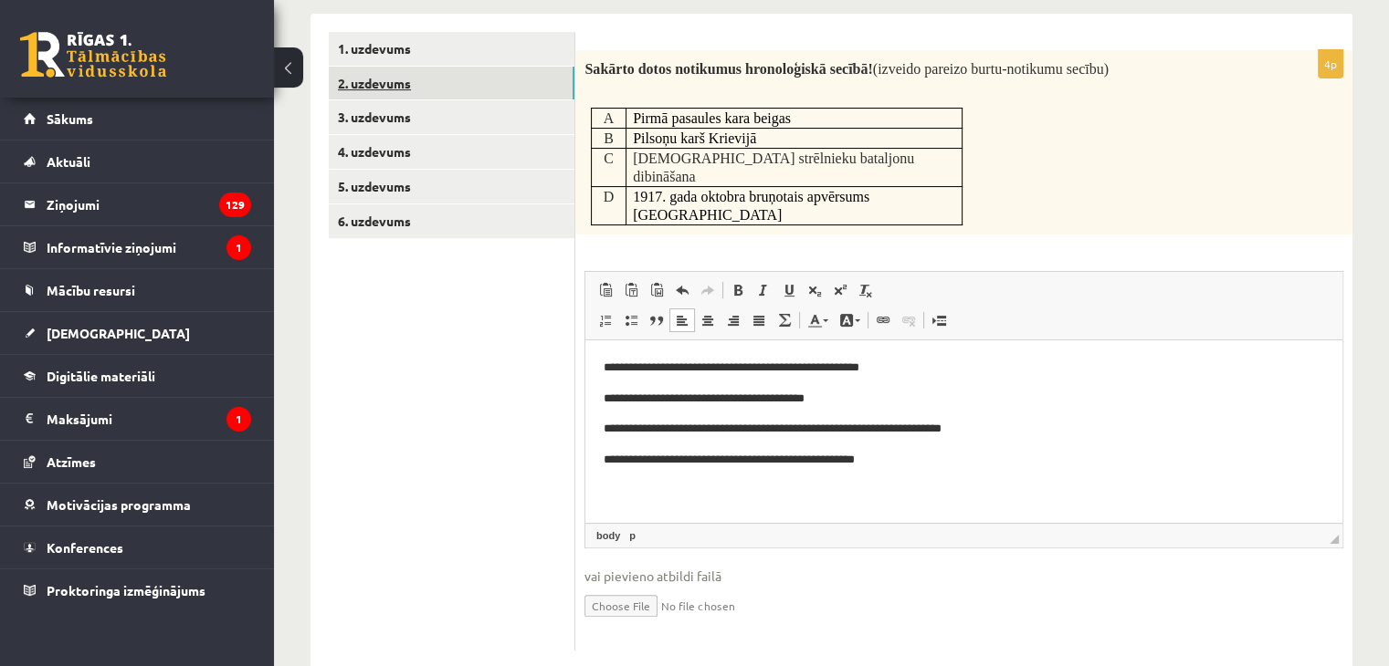
click at [445, 83] on link "2. uzdevums" at bounding box center [452, 84] width 246 height 34
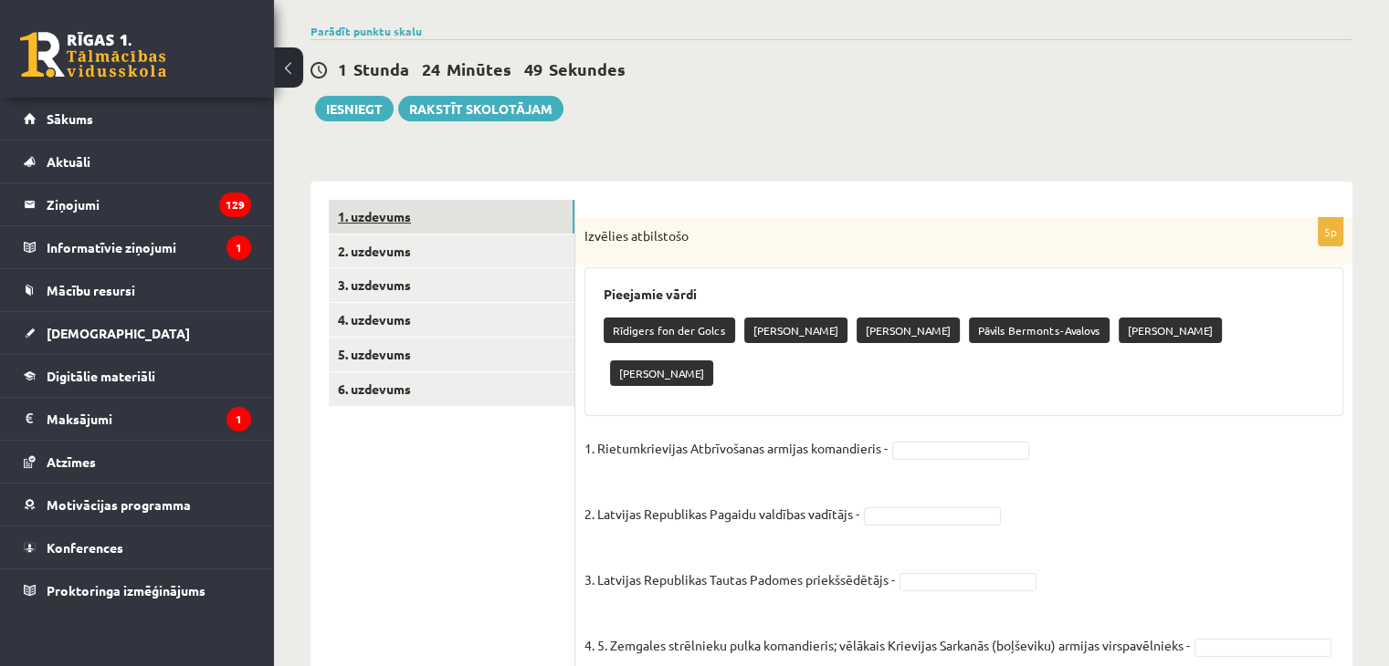
click at [482, 202] on link "1. uzdevums" at bounding box center [452, 217] width 246 height 34
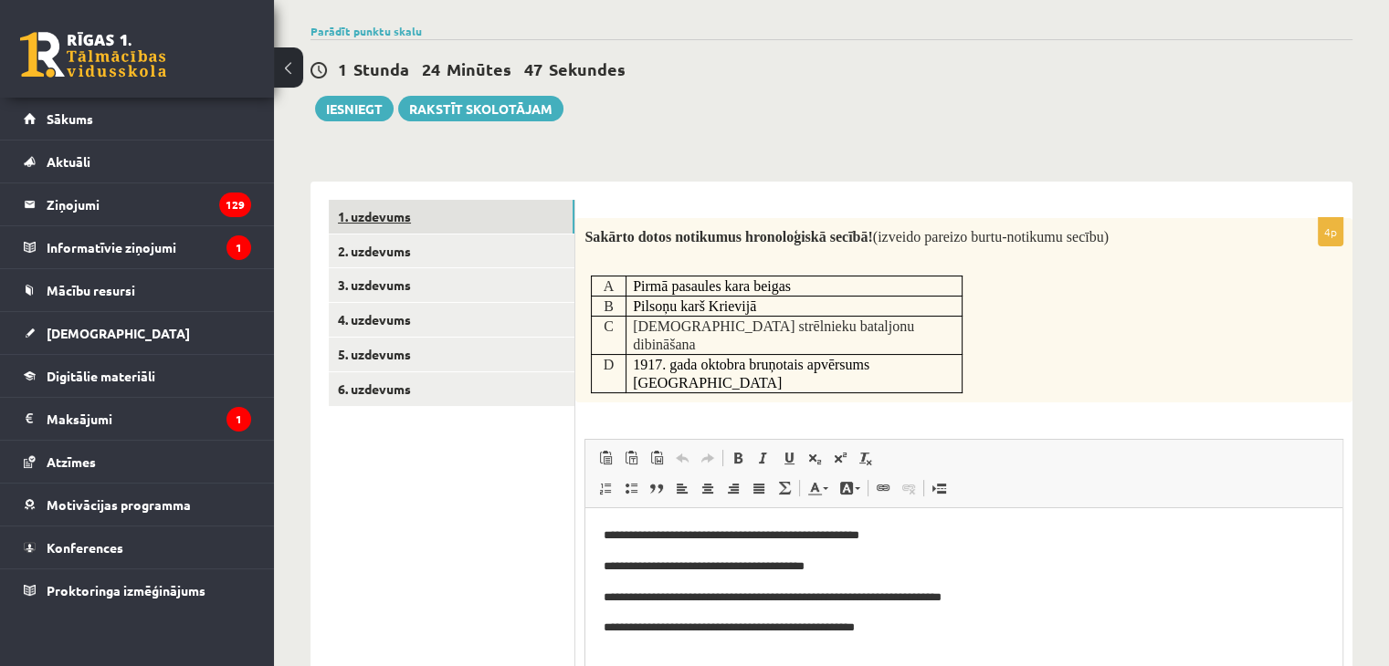
scroll to position [0, 0]
click at [443, 251] on link "2. uzdevums" at bounding box center [452, 252] width 246 height 34
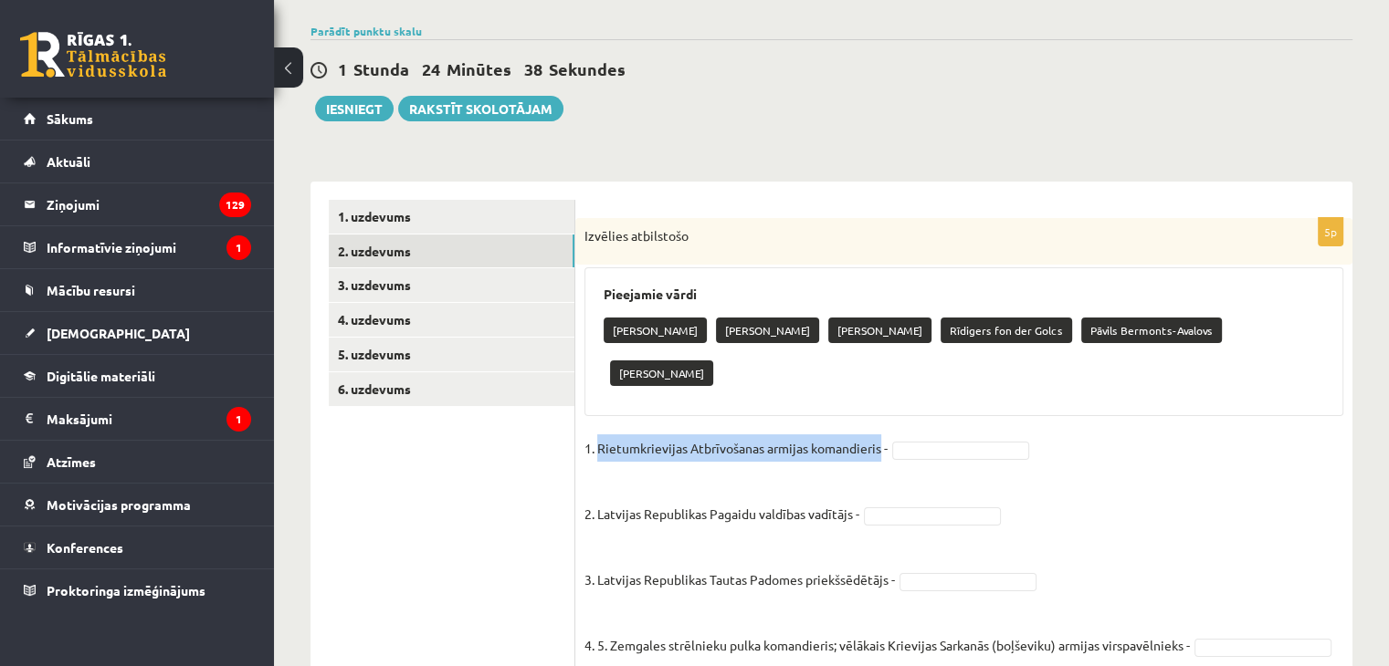
drag, startPoint x: 597, startPoint y: 404, endPoint x: 883, endPoint y: 404, distance: 285.8
click at [883, 435] on p "1. Rietumkrievijas Atbrīvošanas armijas komandieris -" at bounding box center [735, 448] width 303 height 27
copy p "Rietumkrievijas Atbrīvošanas armijas komandieris"
click at [1169, 438] on fieldset "1. Rietumkrievijas Atbrīvošanas armijas komandieris - 2. Latvijas Republikas Pa…" at bounding box center [963, 599] width 759 height 329
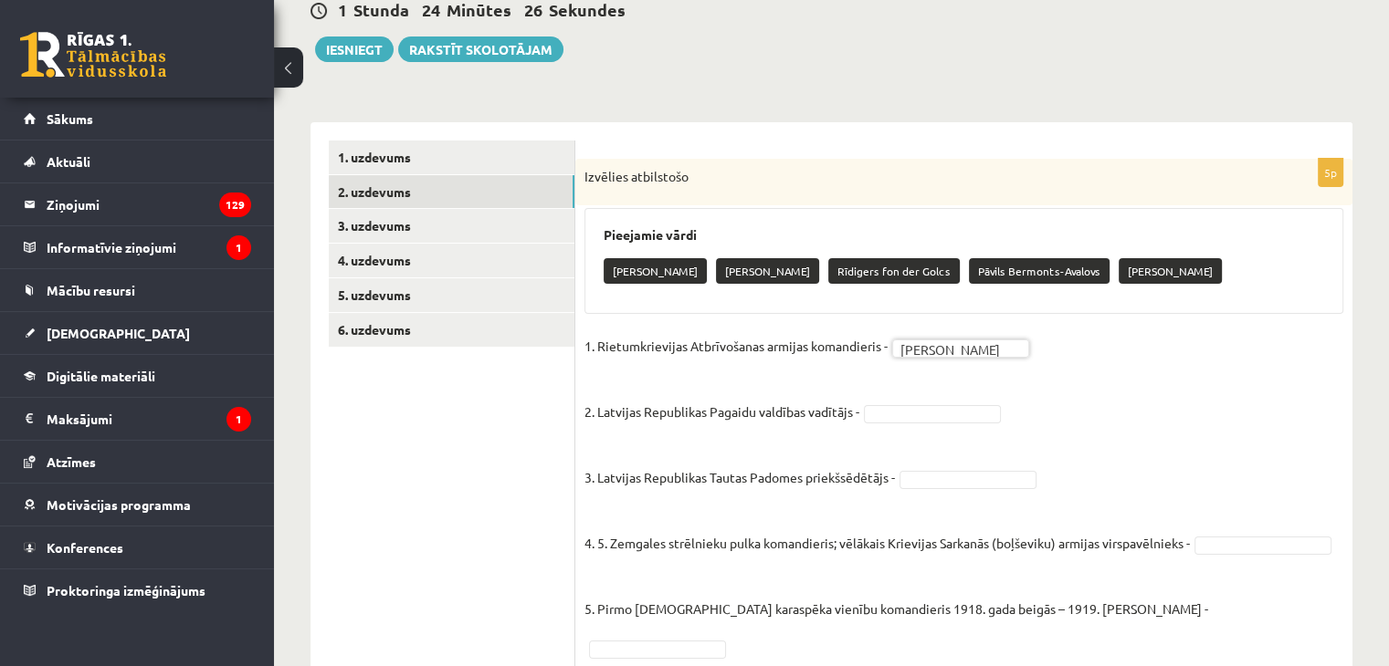
scroll to position [219, 0]
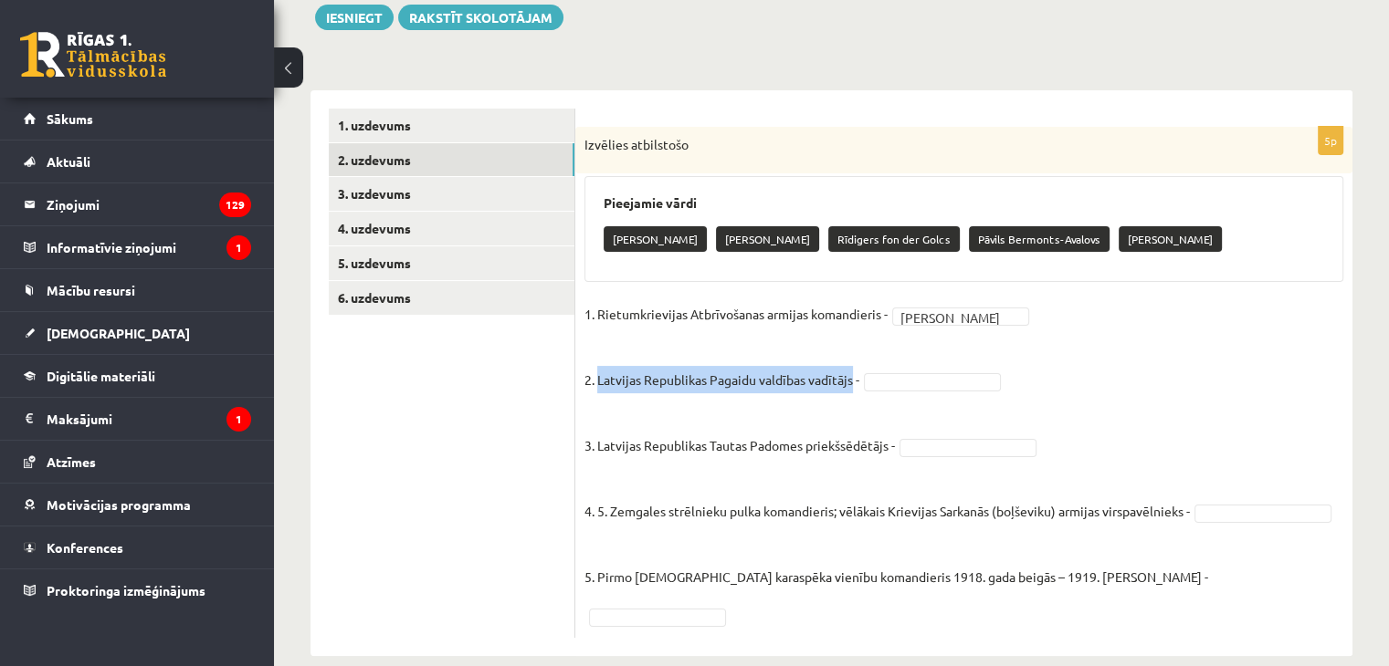
drag, startPoint x: 599, startPoint y: 379, endPoint x: 854, endPoint y: 380, distance: 254.7
click at [854, 380] on p "2. Latvijas Republikas Pagaidu valdības vadītājs -" at bounding box center [721, 366] width 275 height 55
copy p "Latvijas Republikas Pagaidu valdības vadītājs"
click at [1180, 367] on fieldset "**********" at bounding box center [963, 464] width 759 height 329
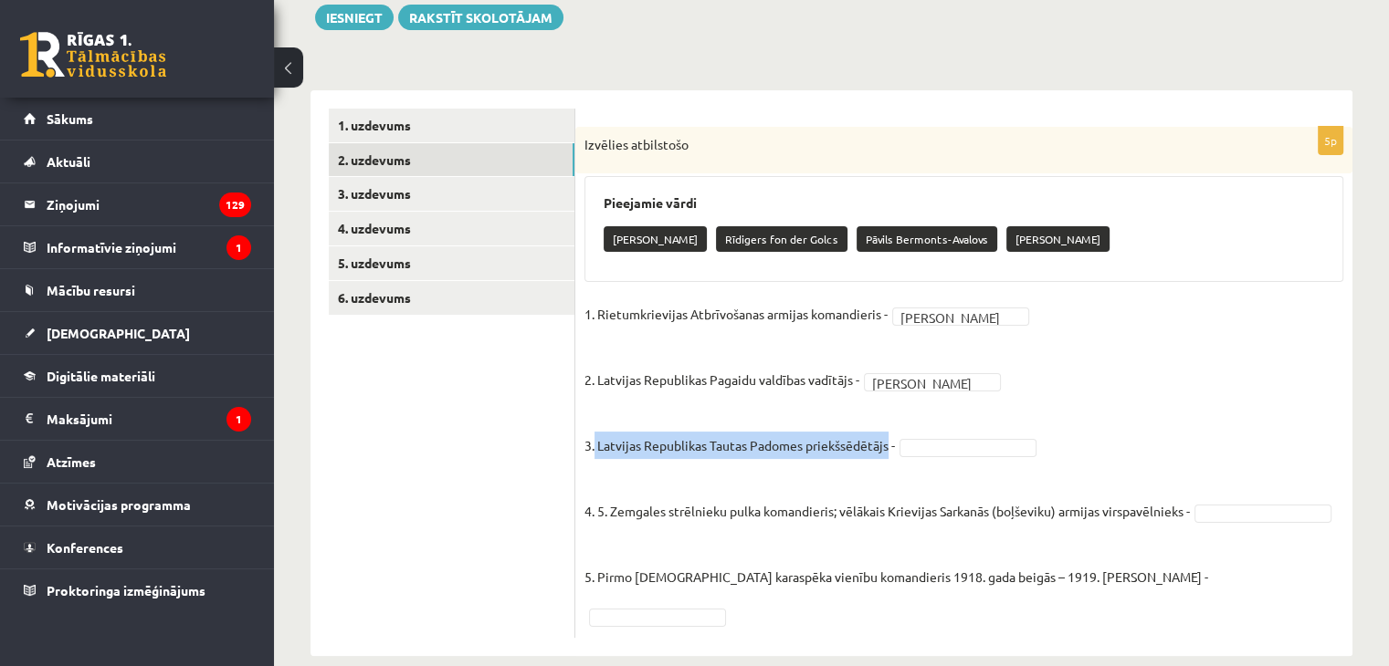
drag, startPoint x: 595, startPoint y: 447, endPoint x: 888, endPoint y: 444, distance: 293.1
click at [888, 444] on p "3. Latvijas Republikas Tautas Padomes priekšsēdētājs -" at bounding box center [739, 431] width 310 height 55
copy p "Latvijas Republikas Tautas Padomes priekšsēdētājs"
click at [1139, 384] on fieldset "**********" at bounding box center [963, 464] width 759 height 329
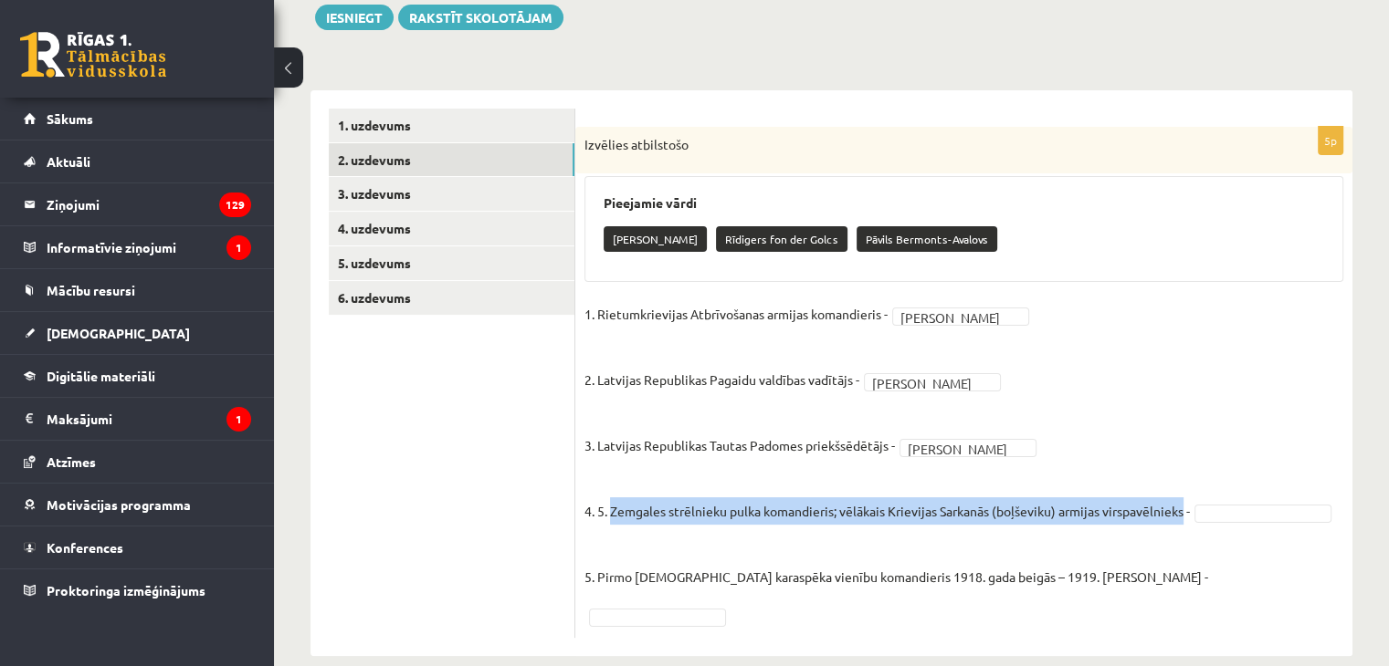
drag, startPoint x: 610, startPoint y: 509, endPoint x: 1190, endPoint y: 514, distance: 580.6
click at [1190, 514] on p "4. 5. Zemgales strēlnieku pulka komandieris; vēlākais Krievijas Sarkanās (boļše…" at bounding box center [886, 497] width 605 height 55
drag, startPoint x: 1130, startPoint y: 515, endPoint x: 744, endPoint y: 560, distance: 388.8
click at [746, 561] on p "5. Pirmo latviešu karaspēka vienību komandieris 1918. gada beigās – 1919. gada …" at bounding box center [896, 563] width 624 height 55
drag, startPoint x: 609, startPoint y: 512, endPoint x: 1189, endPoint y: 513, distance: 579.7
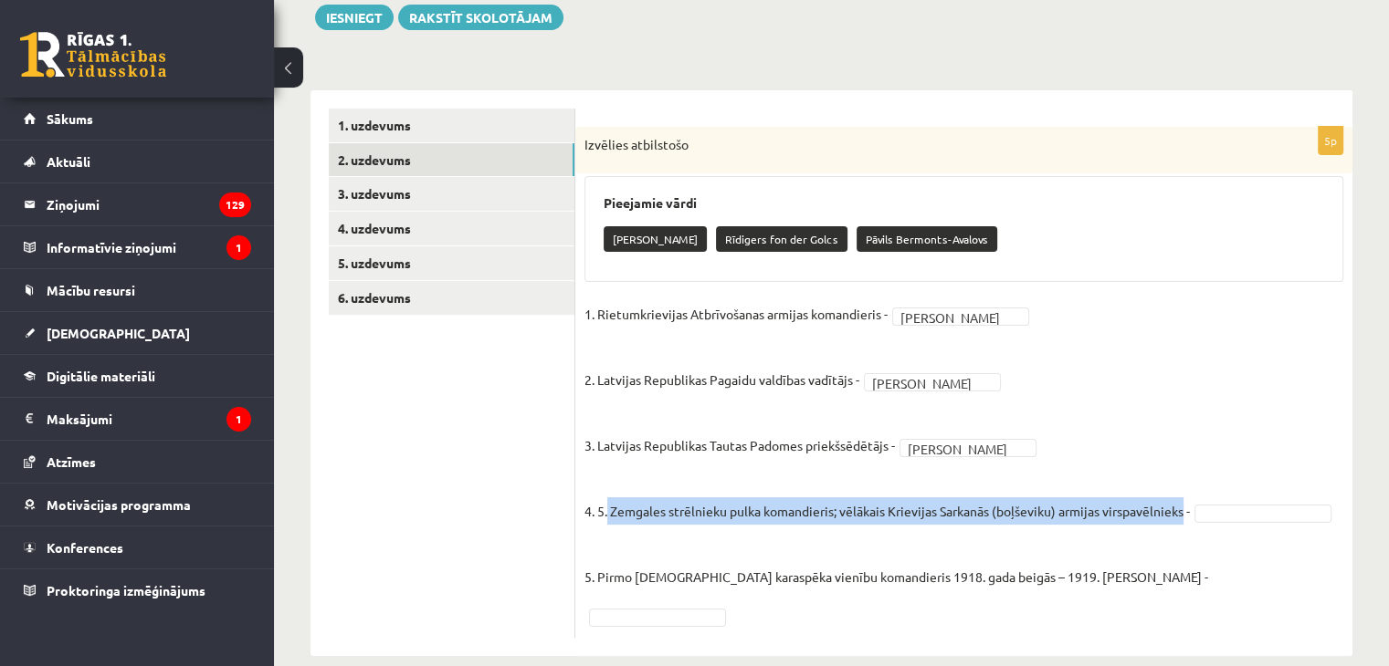
click at [1189, 513] on p "4. 5. Zemgales strēlnieku pulka komandieris; vēlākais Krievijas Sarkanās (boļše…" at bounding box center [886, 497] width 605 height 55
copy p "Zemgales strēlnieku pulka komandieris; vēlākais Krievijas Sarkanās (boļševiku) …"
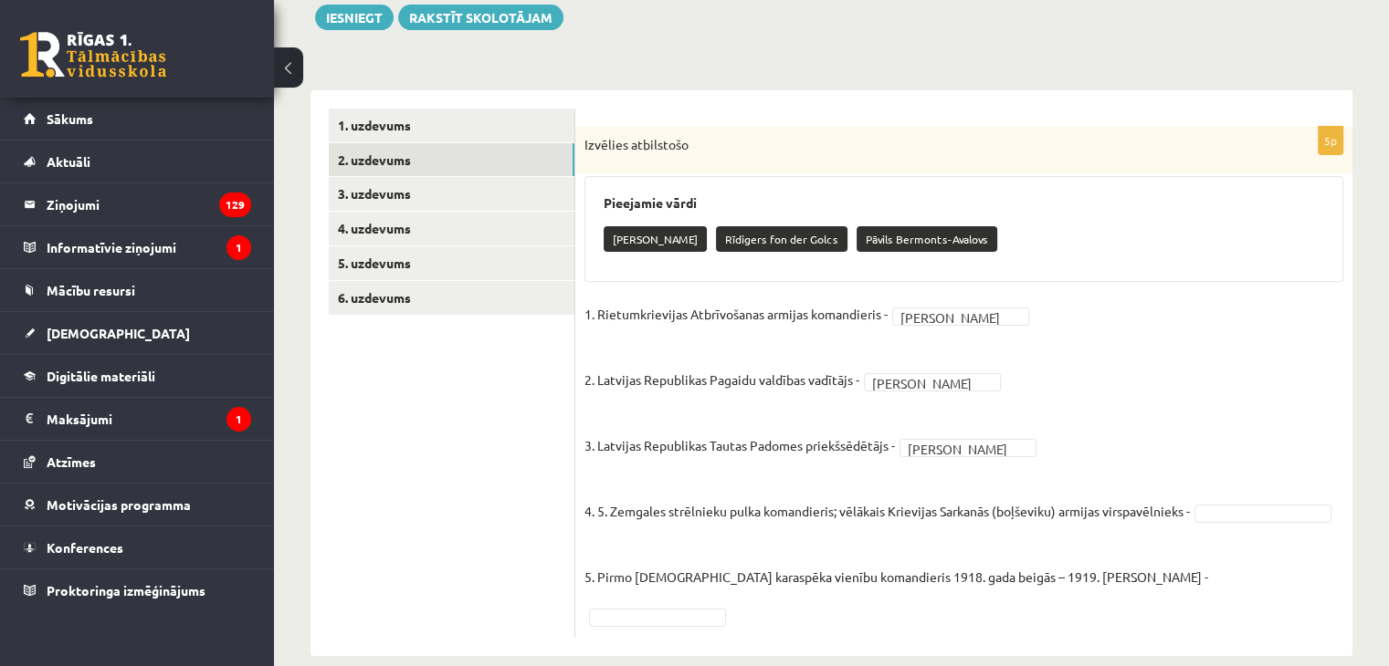
click at [1275, 403] on fieldset "**********" at bounding box center [963, 464] width 759 height 329
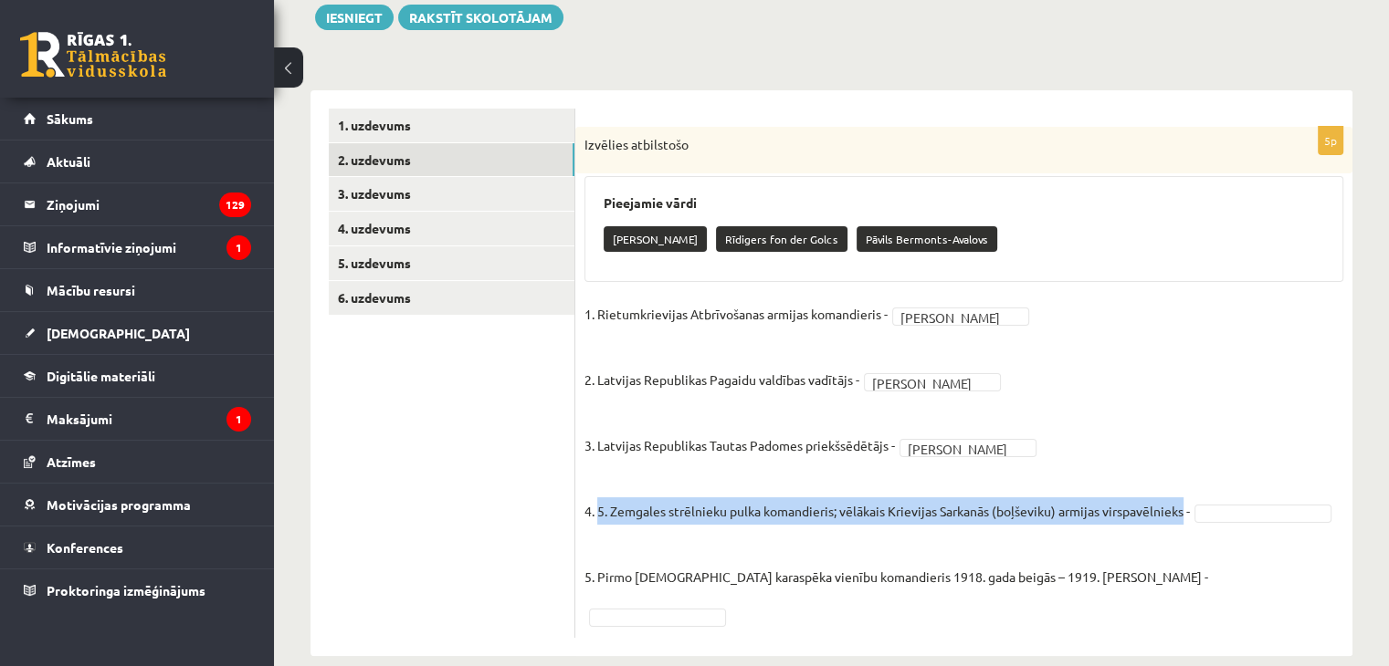
drag, startPoint x: 599, startPoint y: 510, endPoint x: 1170, endPoint y: 519, distance: 571.6
click at [1170, 519] on p "4. 5. Zemgales strēlnieku pulka komandieris; vēlākais Krievijas Sarkanās (boļše…" at bounding box center [886, 497] width 605 height 55
copy p "5. Zemgales strēlnieku pulka komandieris; vēlākais Krievijas Sarkanās (boļševik…"
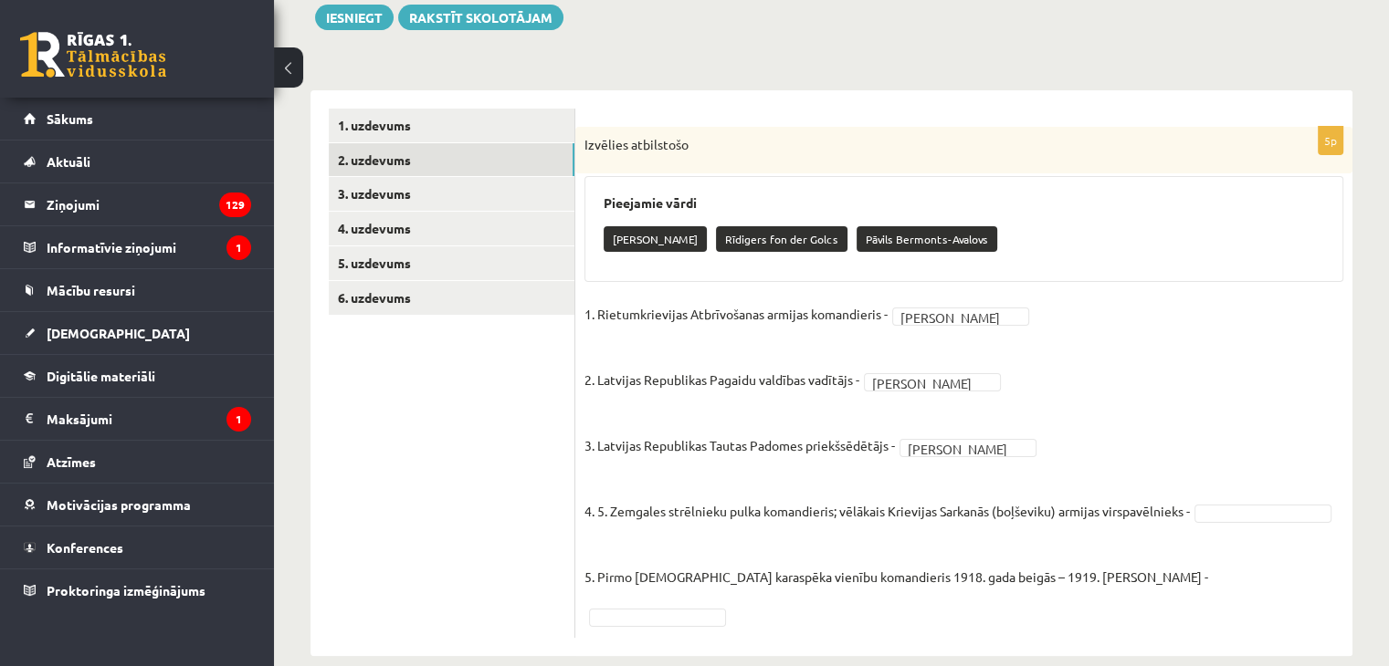
click at [1210, 386] on fieldset "**********" at bounding box center [963, 464] width 759 height 329
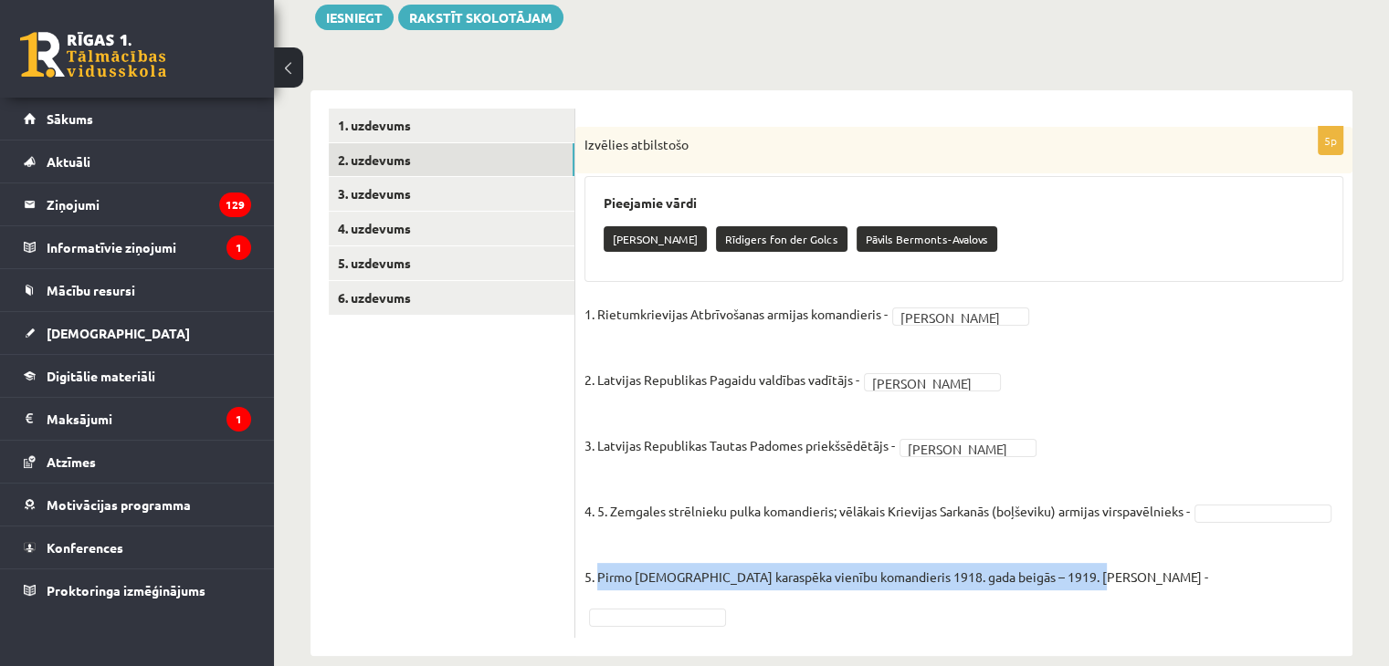
drag, startPoint x: 597, startPoint y: 575, endPoint x: 1091, endPoint y: 583, distance: 494.0
click at [1091, 583] on p "5. Pirmo latviešu karaspēka vienību komandieris 1918. gada beigās – 1919. gada …" at bounding box center [896, 563] width 624 height 55
copy p "Pirmo latviešu karaspēka vienību komandieris 1918. gada beigās – 1919. gada sāk…"
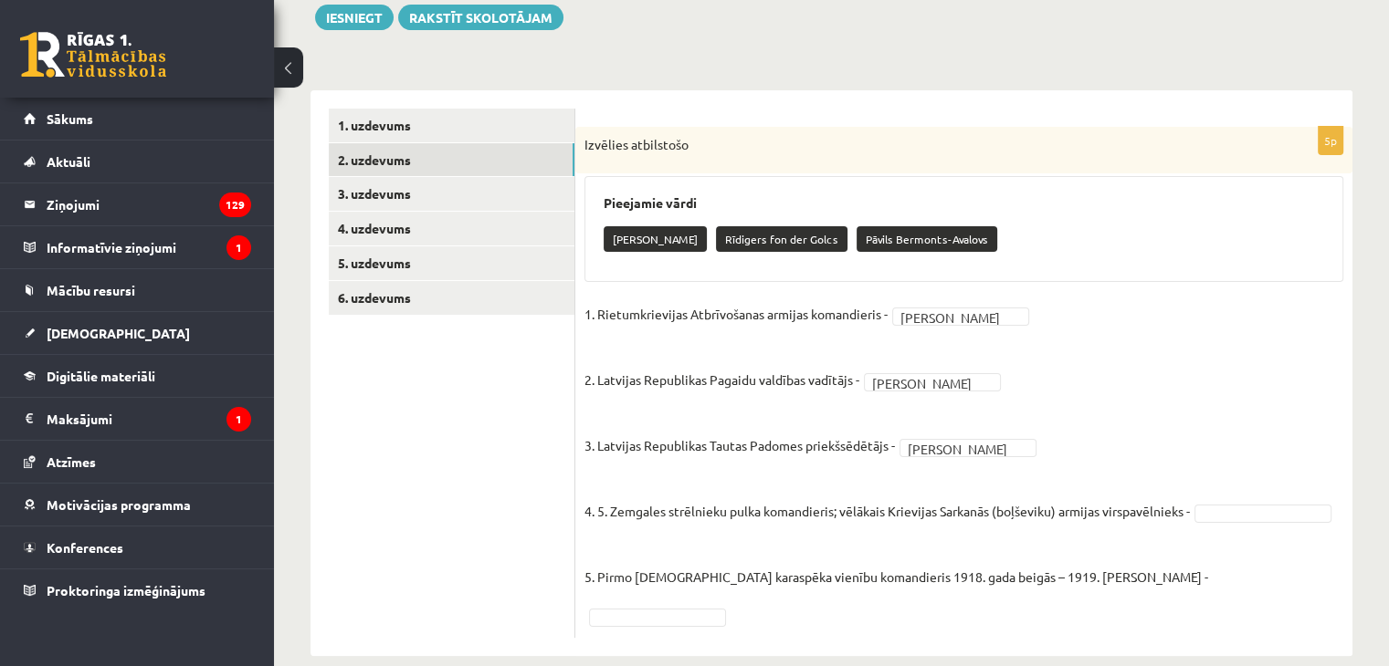
click at [1237, 343] on fieldset "**********" at bounding box center [963, 464] width 759 height 329
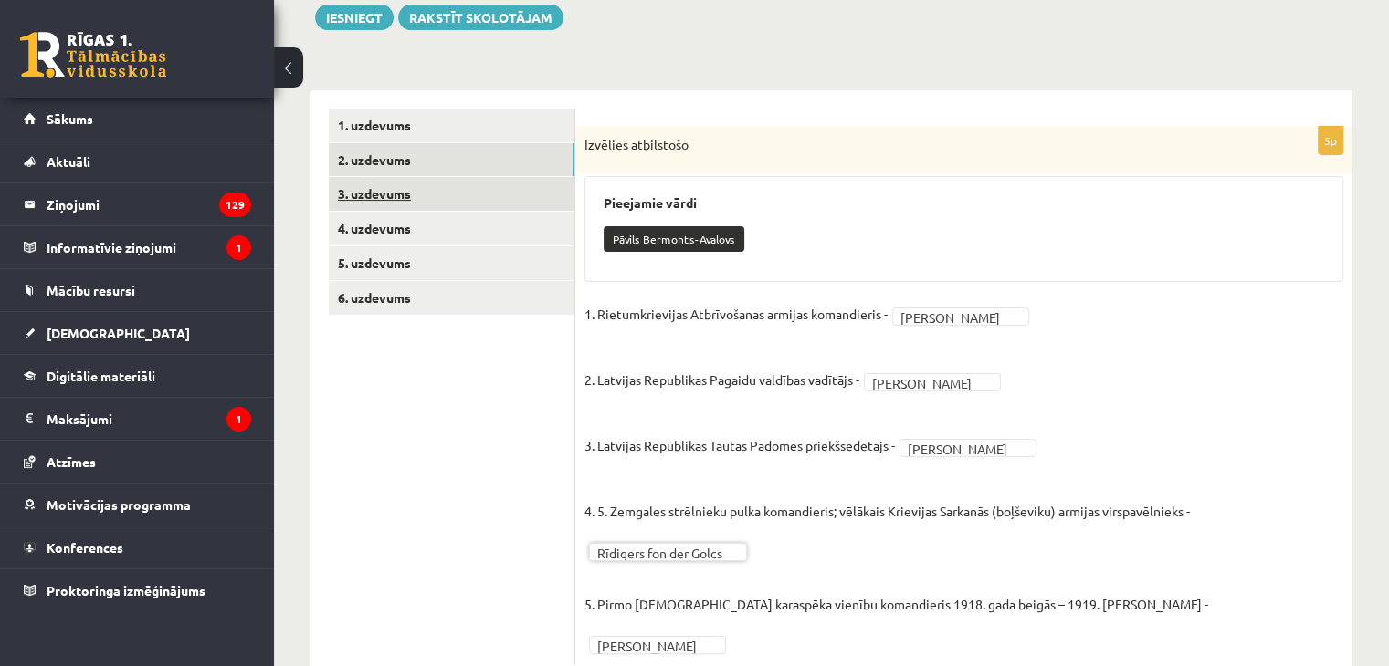
click at [377, 203] on link "3. uzdevums" at bounding box center [452, 194] width 246 height 34
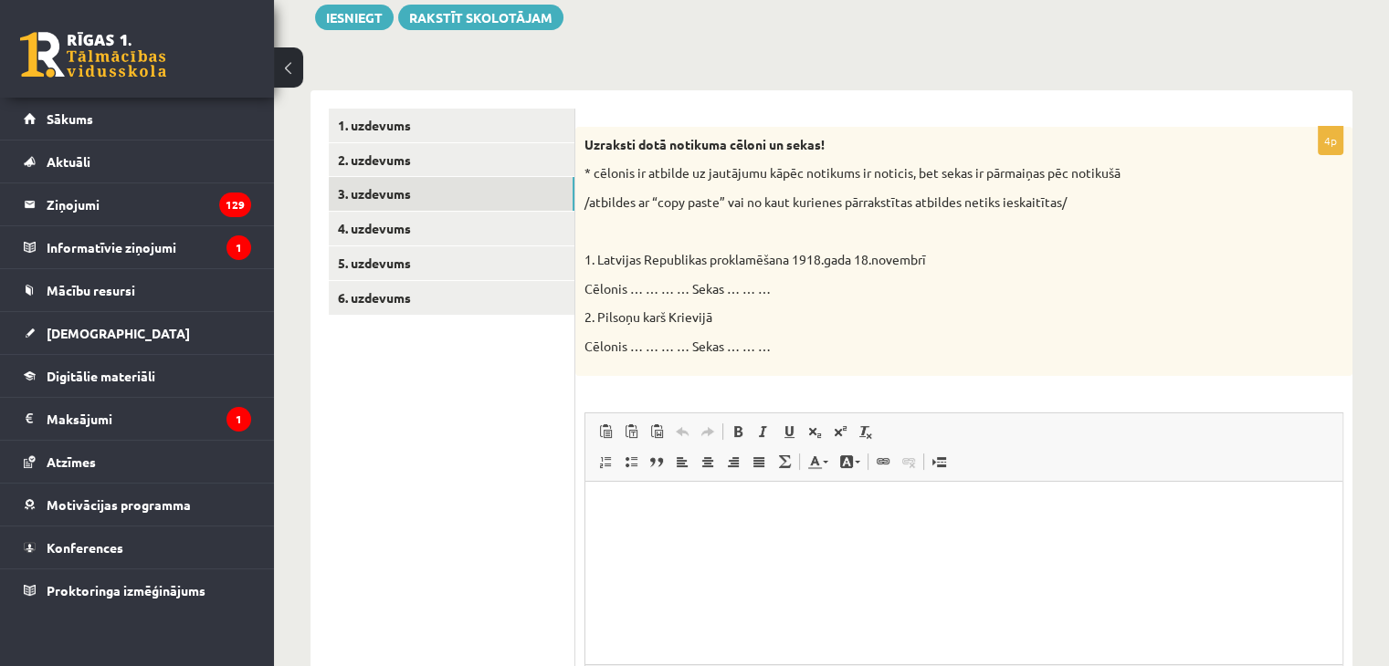
scroll to position [0, 0]
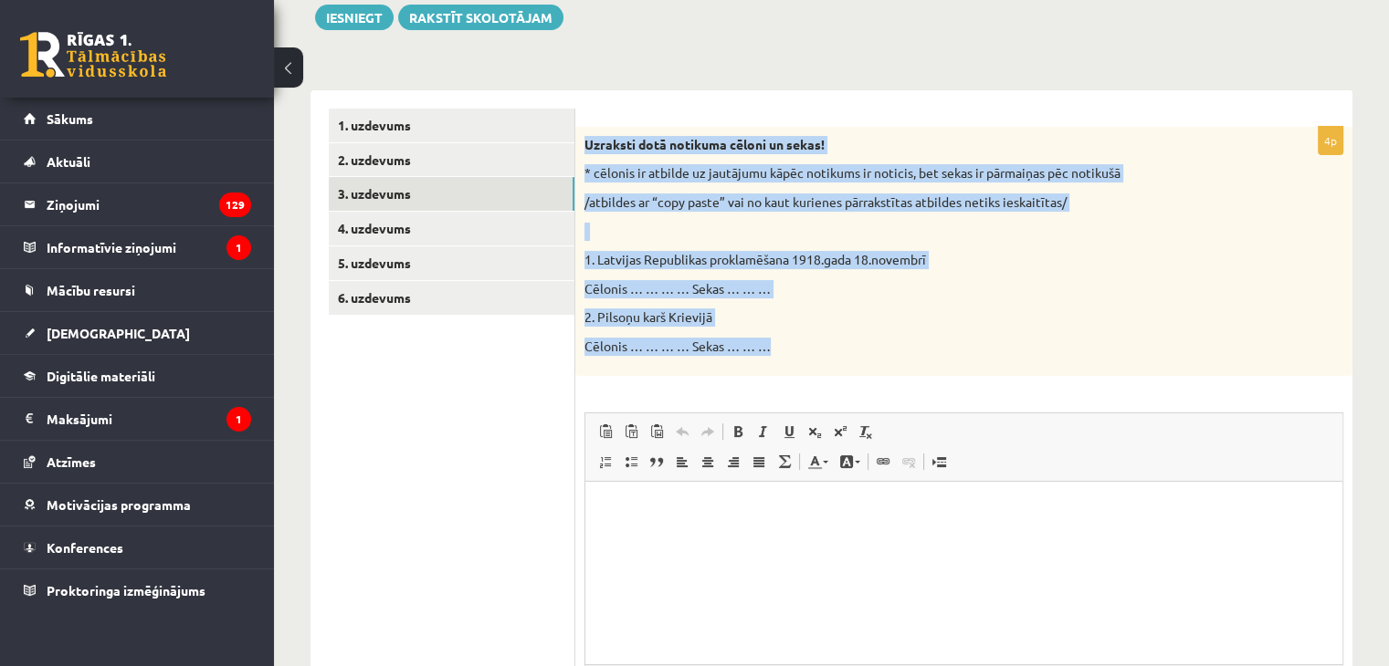
drag, startPoint x: 584, startPoint y: 140, endPoint x: 775, endPoint y: 349, distance: 283.0
click at [775, 349] on div "Uzraksti dotā notikuma cēloni un sekas! * cēlonis ir atbilde uz jautājumu kāpēc…" at bounding box center [963, 251] width 777 height 249
copy div "Uzraksti dotā notikuma cēloni un sekas! * cēlonis ir atbilde uz jautājumu kāpēc…"
click at [1114, 292] on p "Cēlonis … … … … Sekas … … …" at bounding box center [917, 289] width 667 height 18
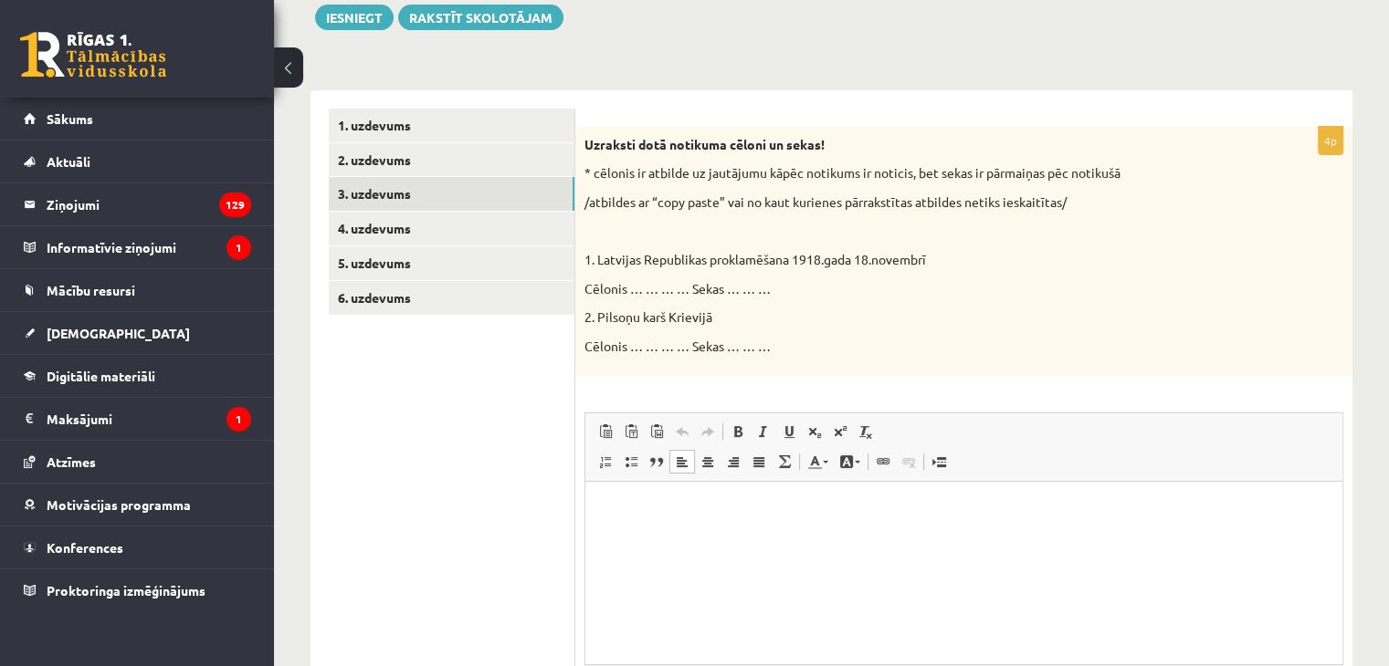
click at [614, 507] on p "Editor, wiswyg-editor-user-answer-47433866198960" at bounding box center [963, 508] width 720 height 19
click at [617, 507] on p "**********" at bounding box center [963, 508] width 721 height 19
click at [612, 507] on p "**********" at bounding box center [963, 508] width 721 height 19
click at [913, 512] on p "**********" at bounding box center [963, 508] width 721 height 19
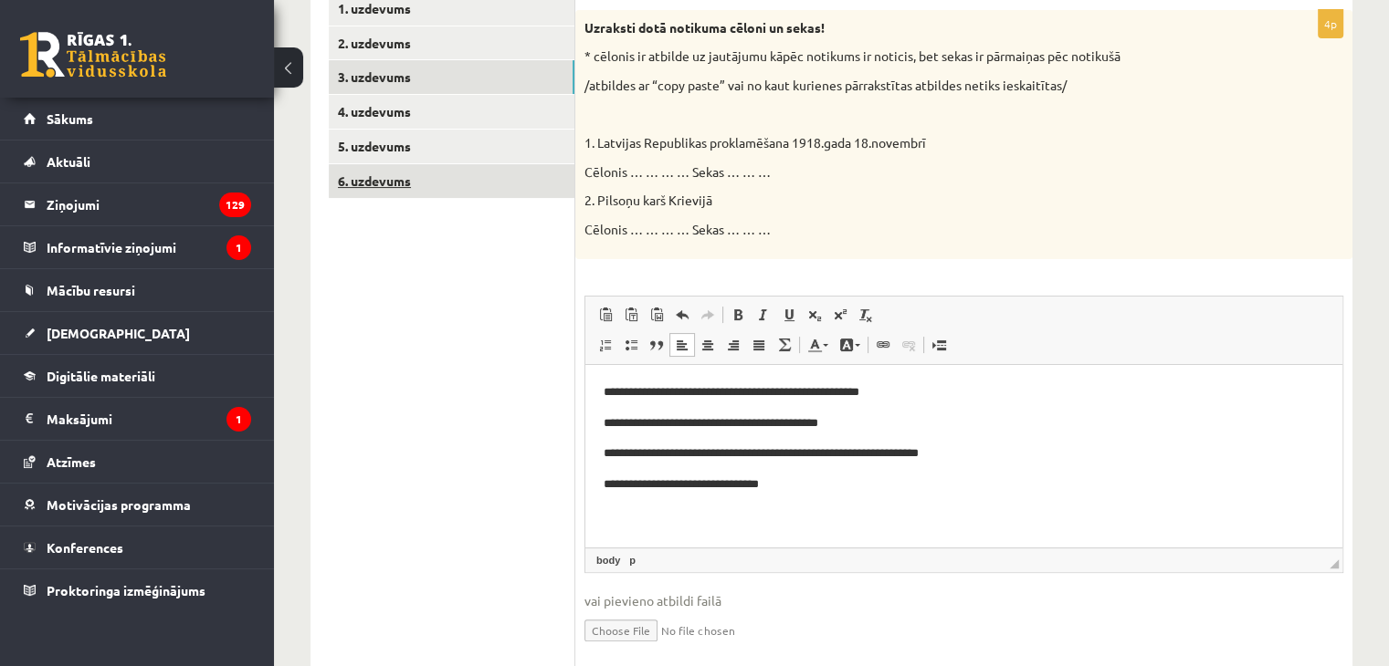
scroll to position [308, 0]
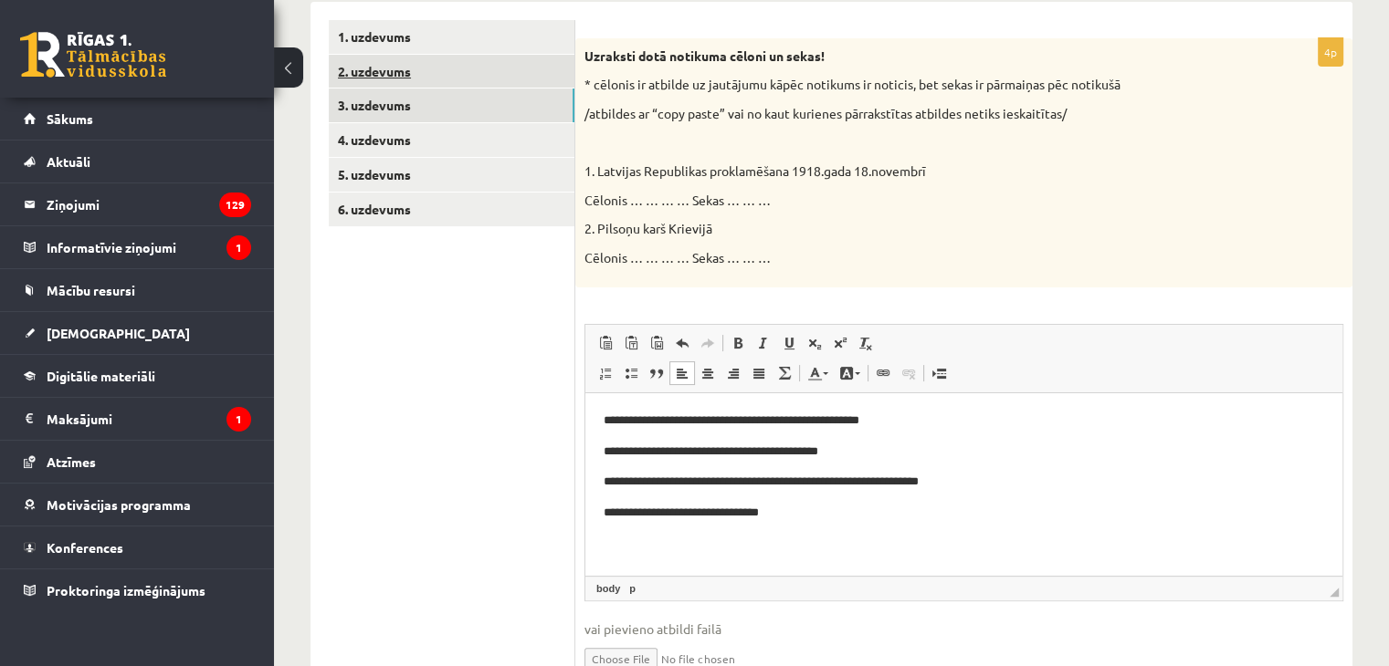
click at [417, 61] on link "2. uzdevums" at bounding box center [452, 72] width 246 height 34
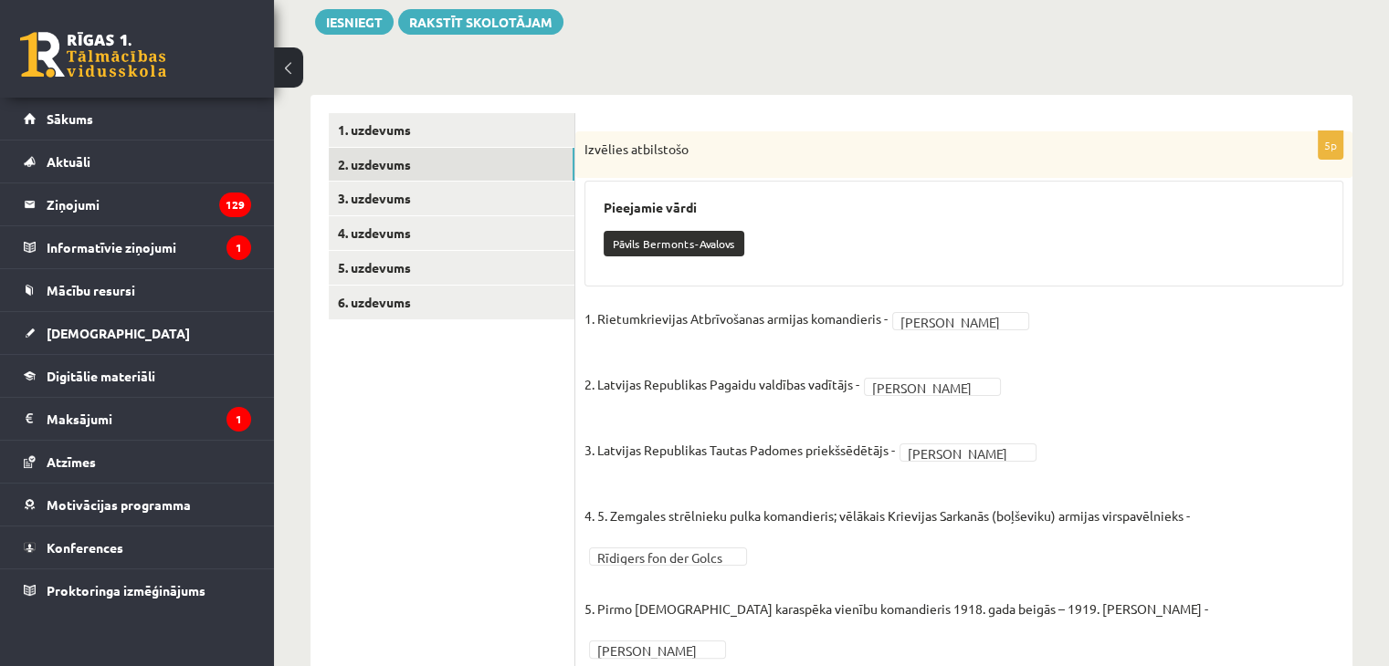
scroll to position [246, 0]
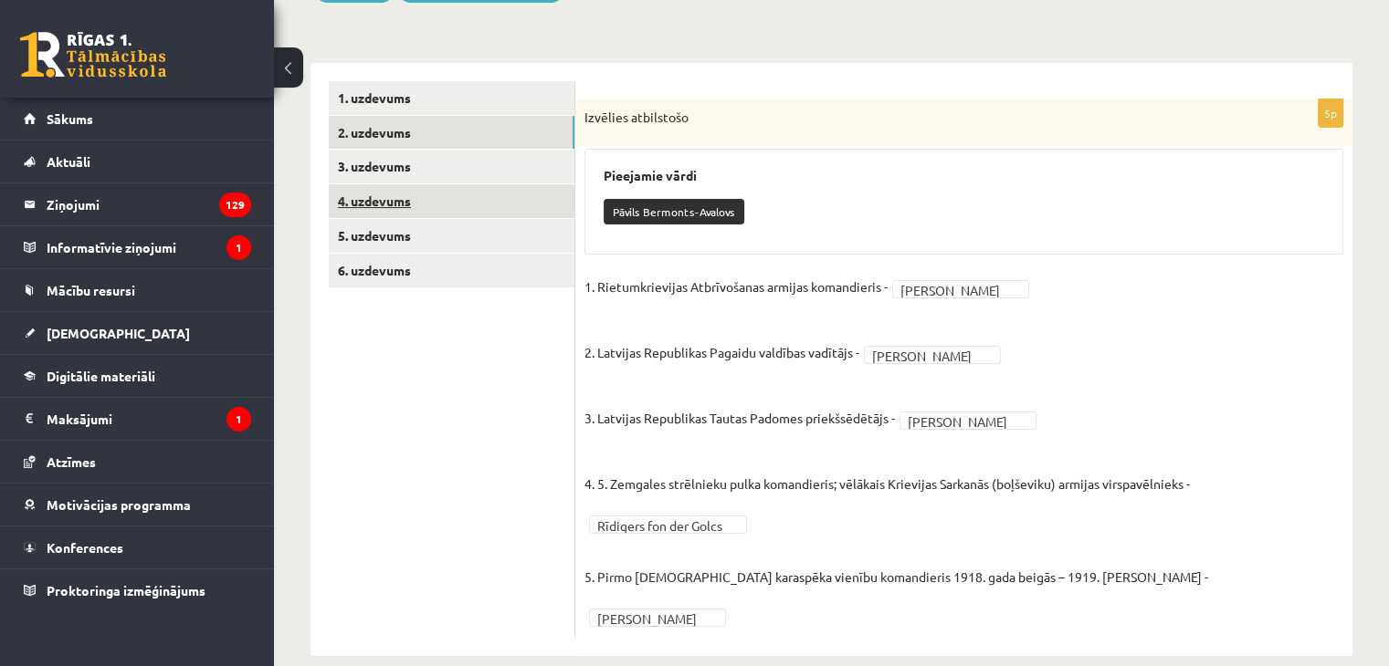
click at [429, 183] on ul "1. uzdevums 2. uzdevums 3. uzdevums 4. uzdevums 5. uzdevums 6. uzdevums" at bounding box center [452, 359] width 246 height 557
click at [429, 188] on link "4. uzdevums" at bounding box center [452, 201] width 246 height 34
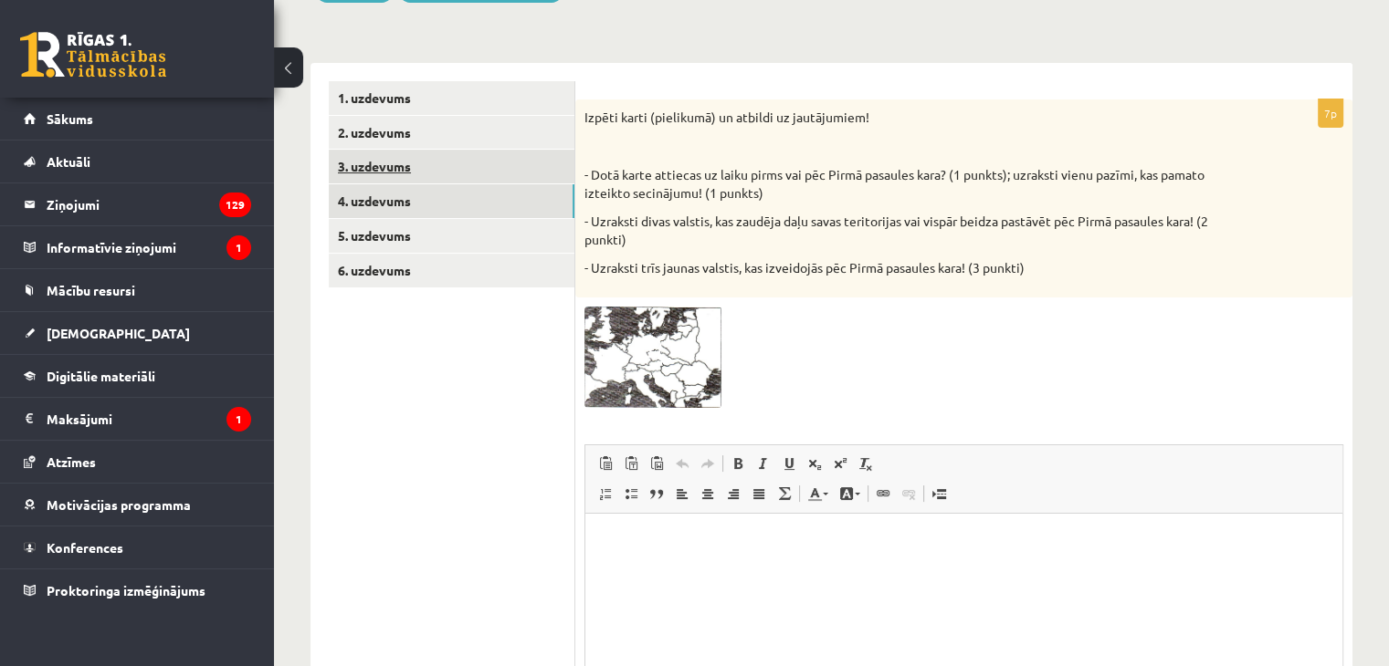
scroll to position [0, 0]
click at [429, 138] on link "2. uzdevums" at bounding box center [452, 133] width 246 height 34
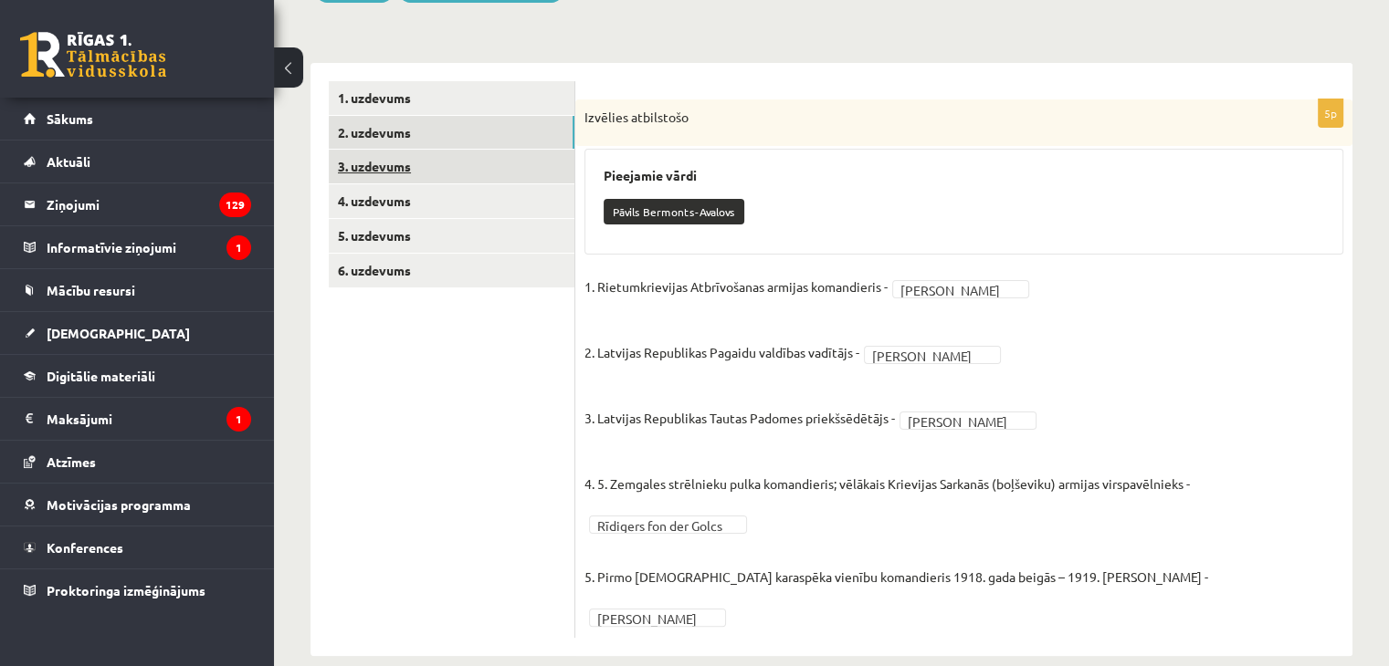
click at [415, 156] on link "3. uzdevums" at bounding box center [452, 167] width 246 height 34
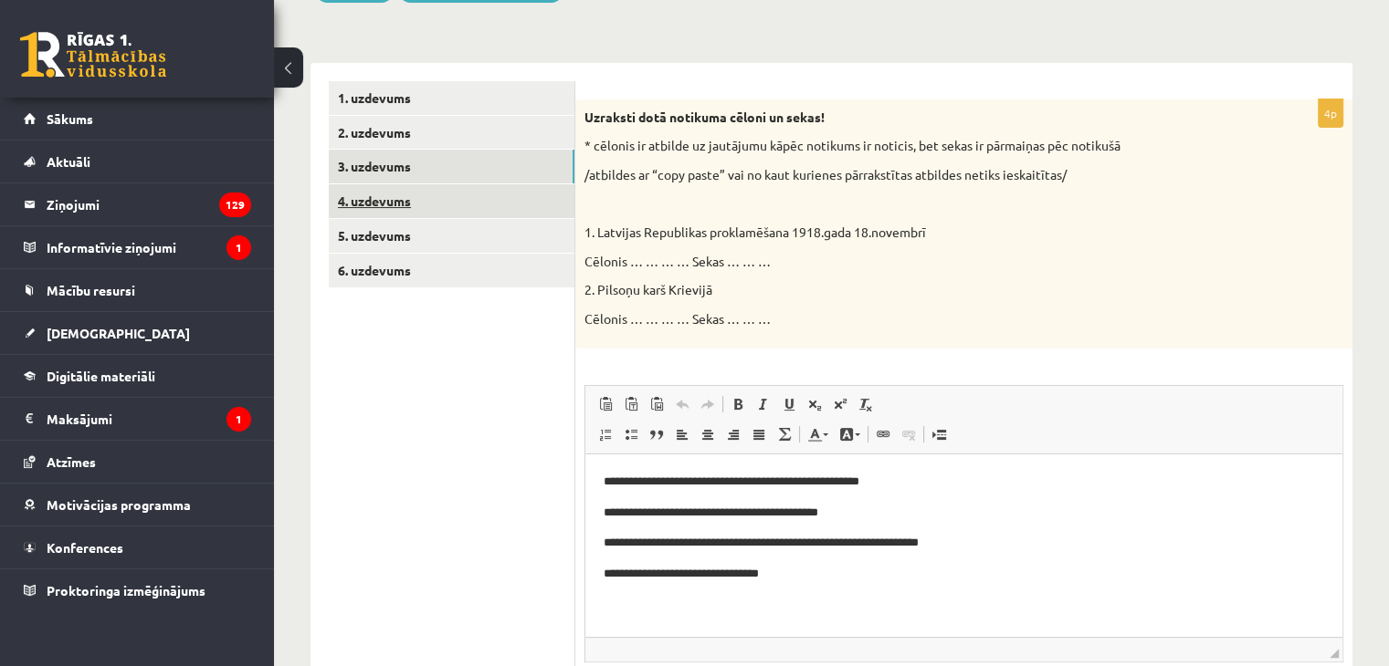
click at [413, 204] on link "4. uzdevums" at bounding box center [452, 201] width 246 height 34
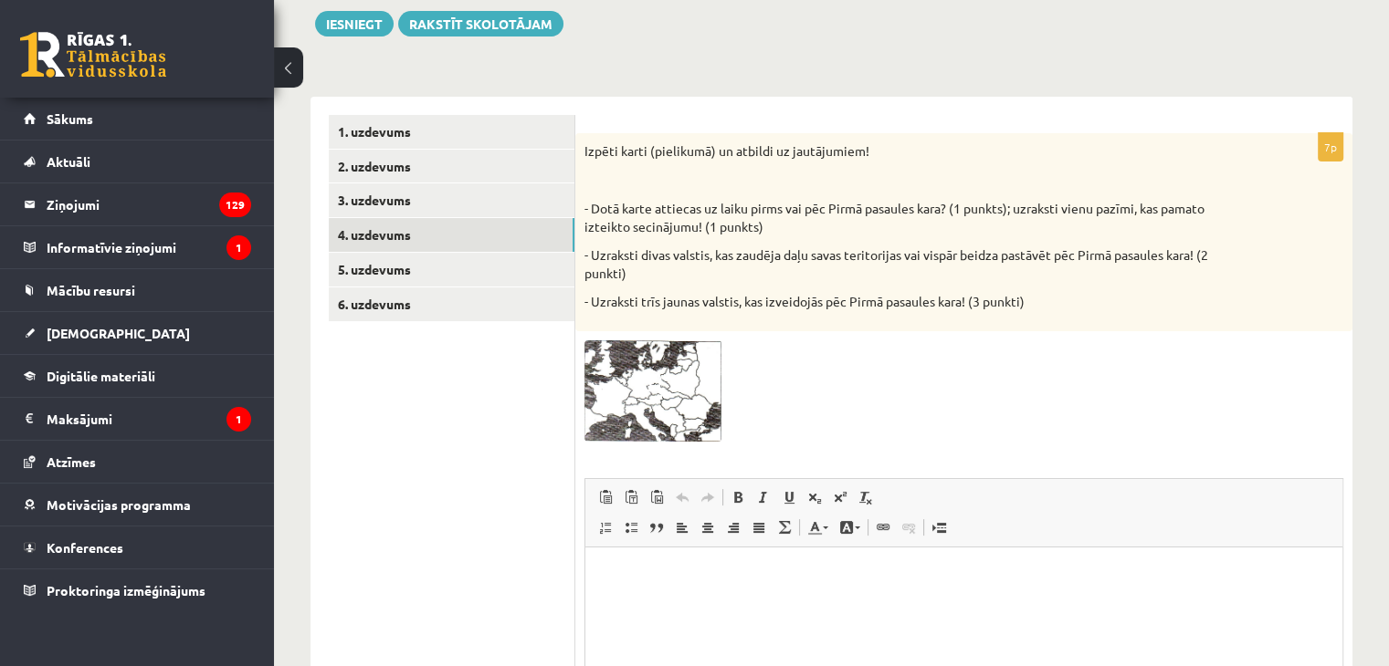
scroll to position [155, 0]
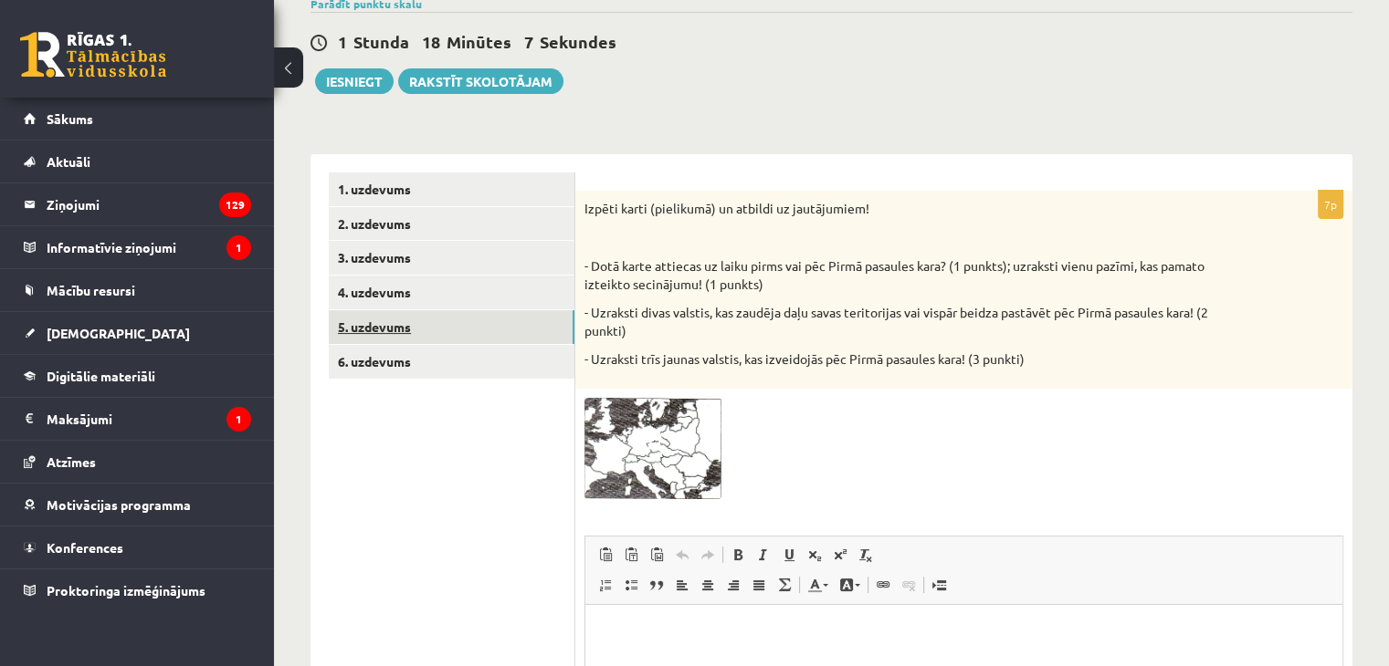
click at [444, 315] on link "5. uzdevums" at bounding box center [452, 327] width 246 height 34
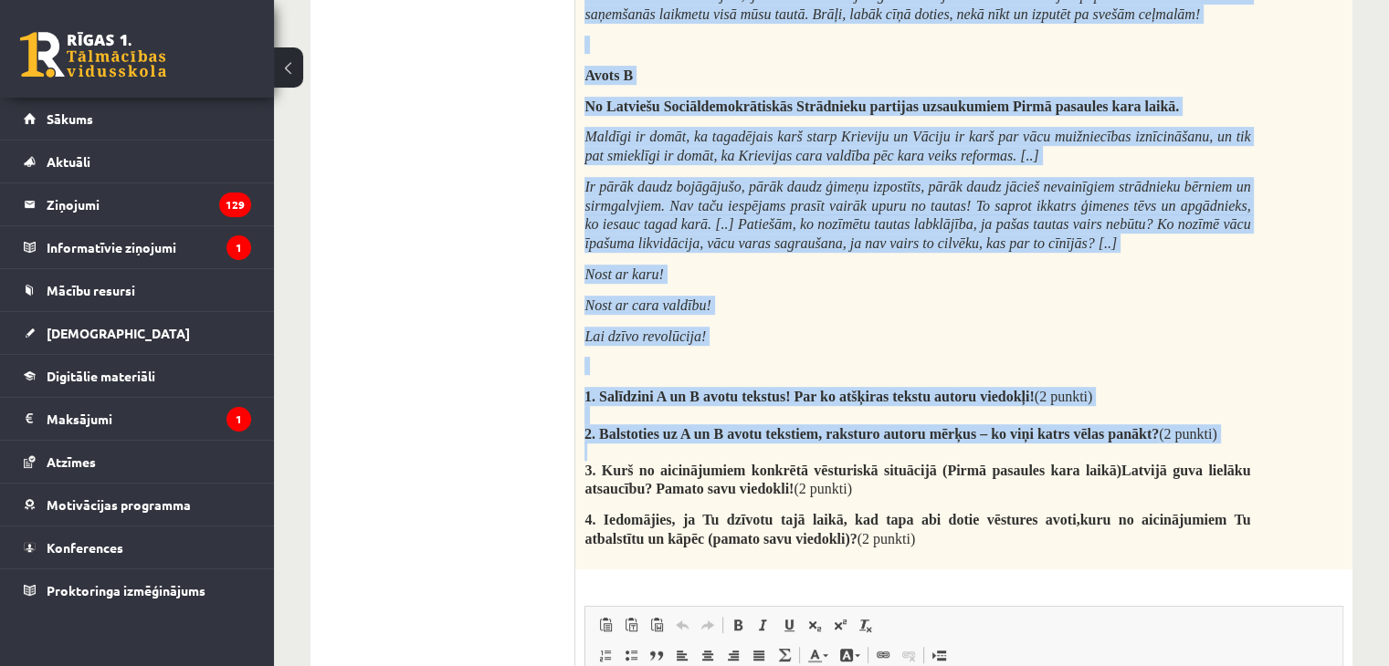
scroll to position [794, 0]
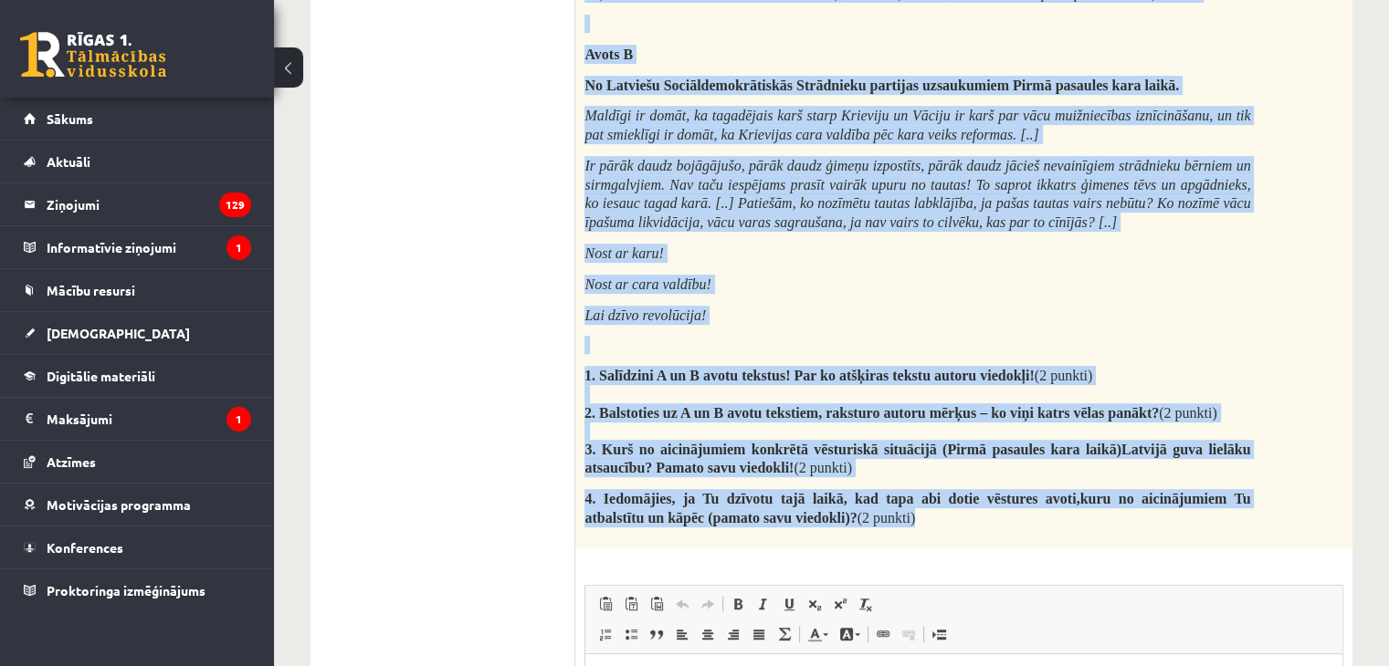
drag, startPoint x: 587, startPoint y: 112, endPoint x: 1176, endPoint y: 458, distance: 683.0
click at [1176, 458] on div "Izlasi vēstures avotus un atbildi uz jautājumiem! Avots A No Krievijas valsts d…" at bounding box center [963, 50] width 777 height 997
copy div "Izlasi vēstures avotus un atbildi uz jautājumiem! Avots A No Krievijas valsts d…"
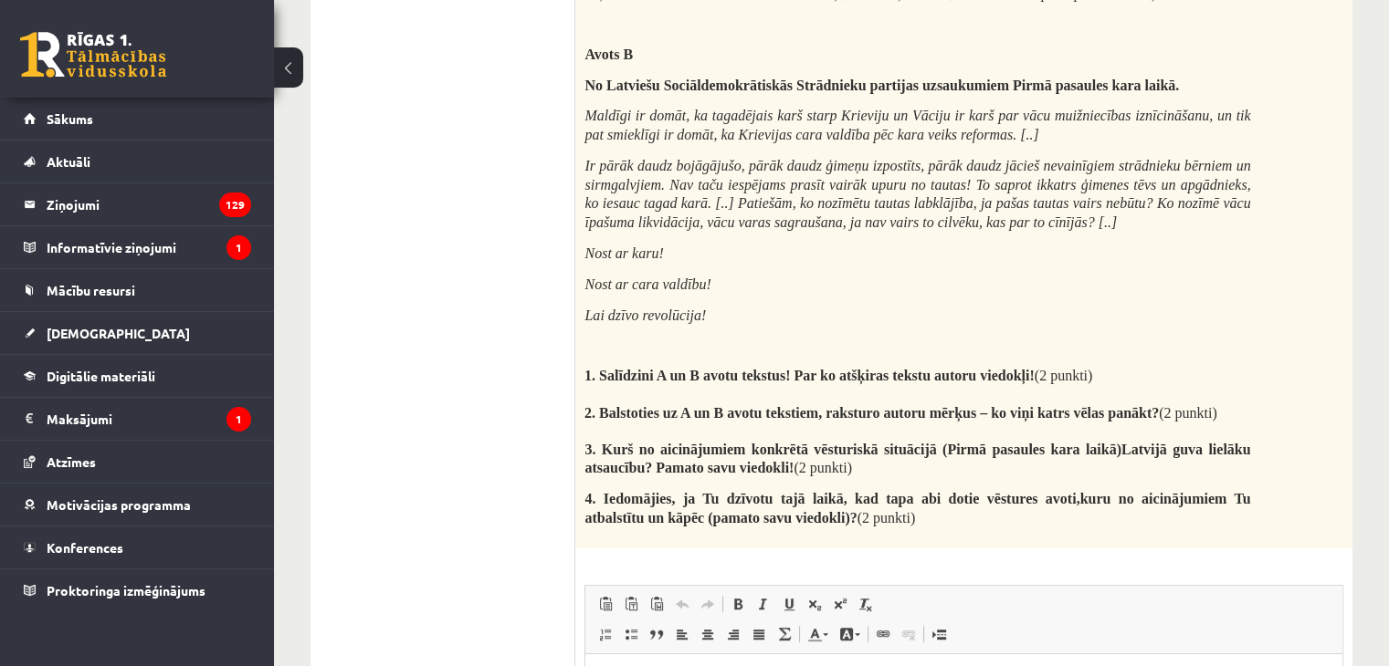
click at [391, 357] on ul "1. uzdevums 2. uzdevums 3. uzdevums 4. uzdevums 5. uzdevums 6. uzdevums" at bounding box center [452, 248] width 246 height 1431
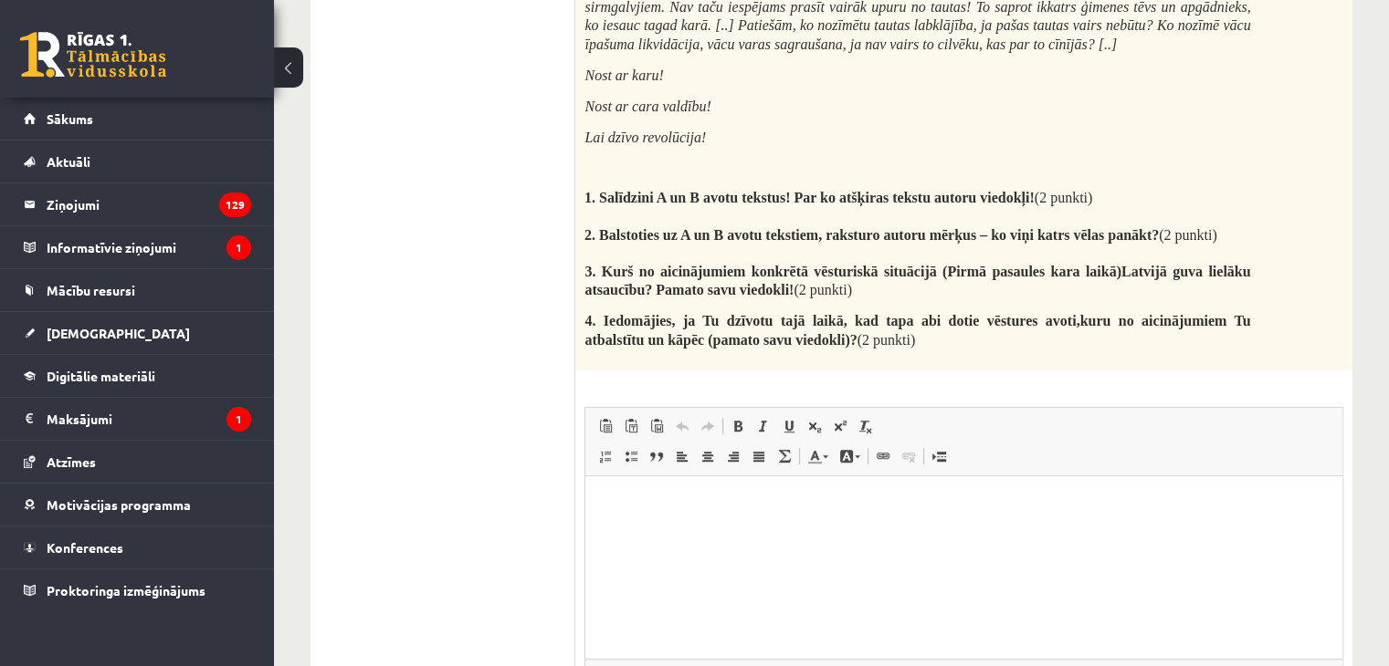
scroll to position [977, 0]
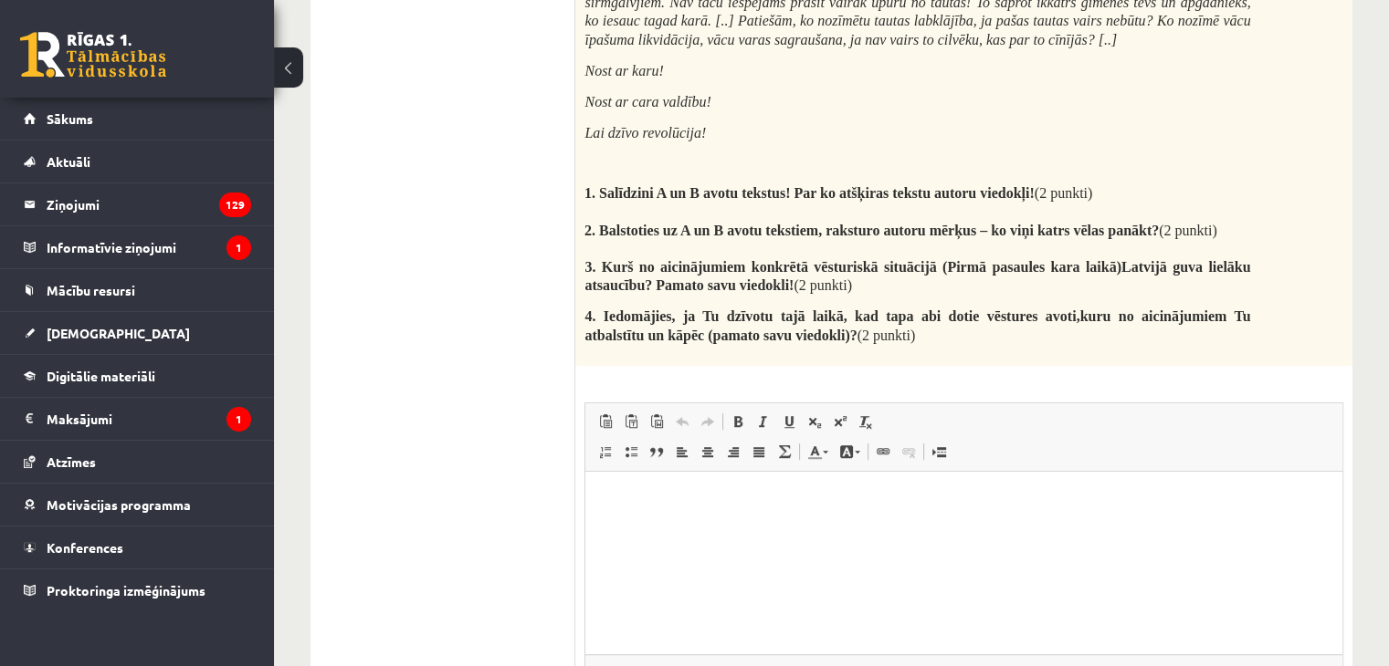
click at [618, 527] on html at bounding box center [963, 499] width 757 height 56
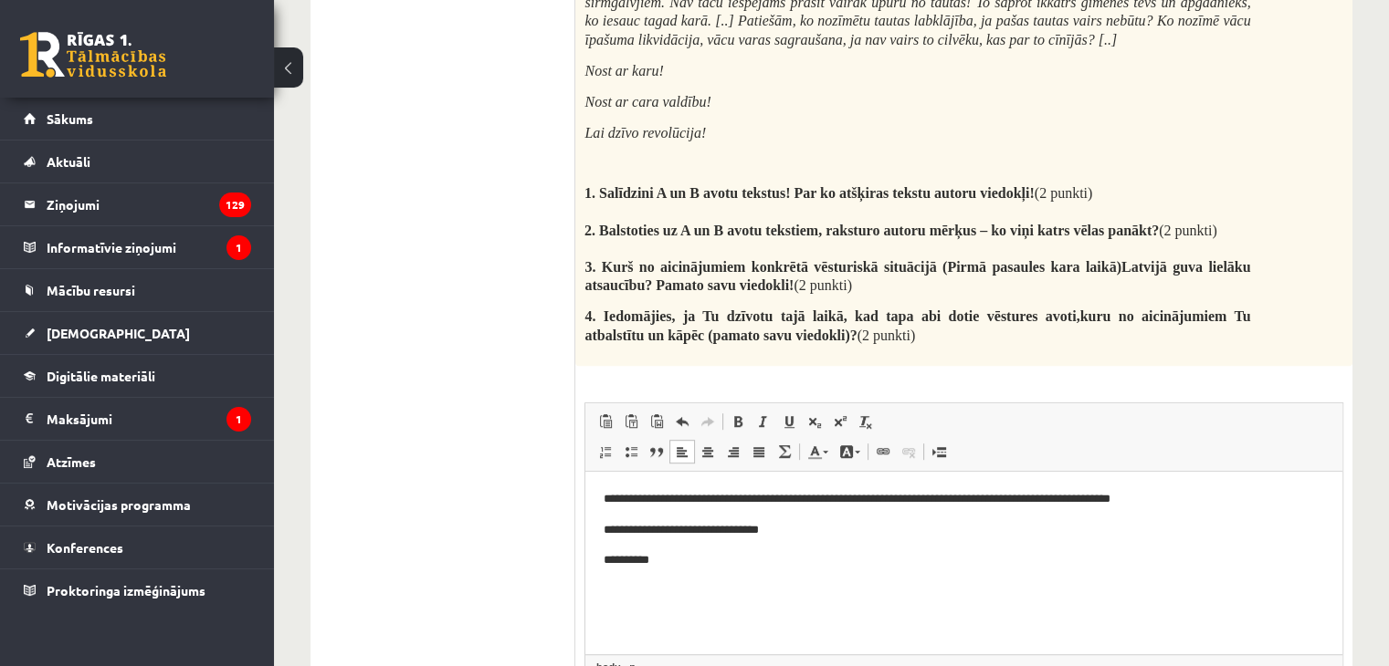
click at [643, 500] on p "**********" at bounding box center [963, 498] width 721 height 19
click at [633, 526] on p "**********" at bounding box center [963, 529] width 721 height 19
click at [655, 560] on p "**********" at bounding box center [963, 559] width 721 height 19
click at [634, 530] on p "**********" at bounding box center [963, 529] width 721 height 19
click at [636, 526] on p "**********" at bounding box center [963, 529] width 721 height 19
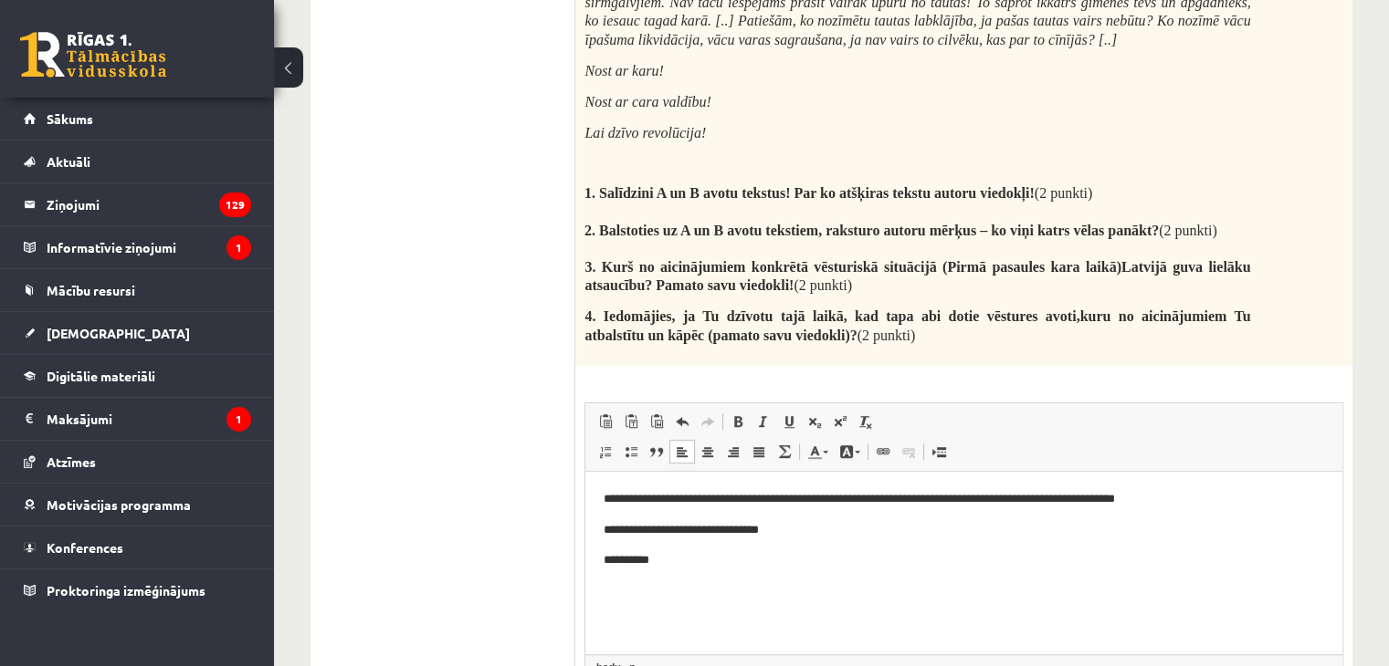
click at [645, 497] on p "**********" at bounding box center [963, 498] width 721 height 19
click at [656, 498] on p "**********" at bounding box center [963, 498] width 721 height 19
click at [643, 526] on p "**********" at bounding box center [963, 529] width 721 height 19
click at [663, 566] on p "**********" at bounding box center [963, 559] width 721 height 19
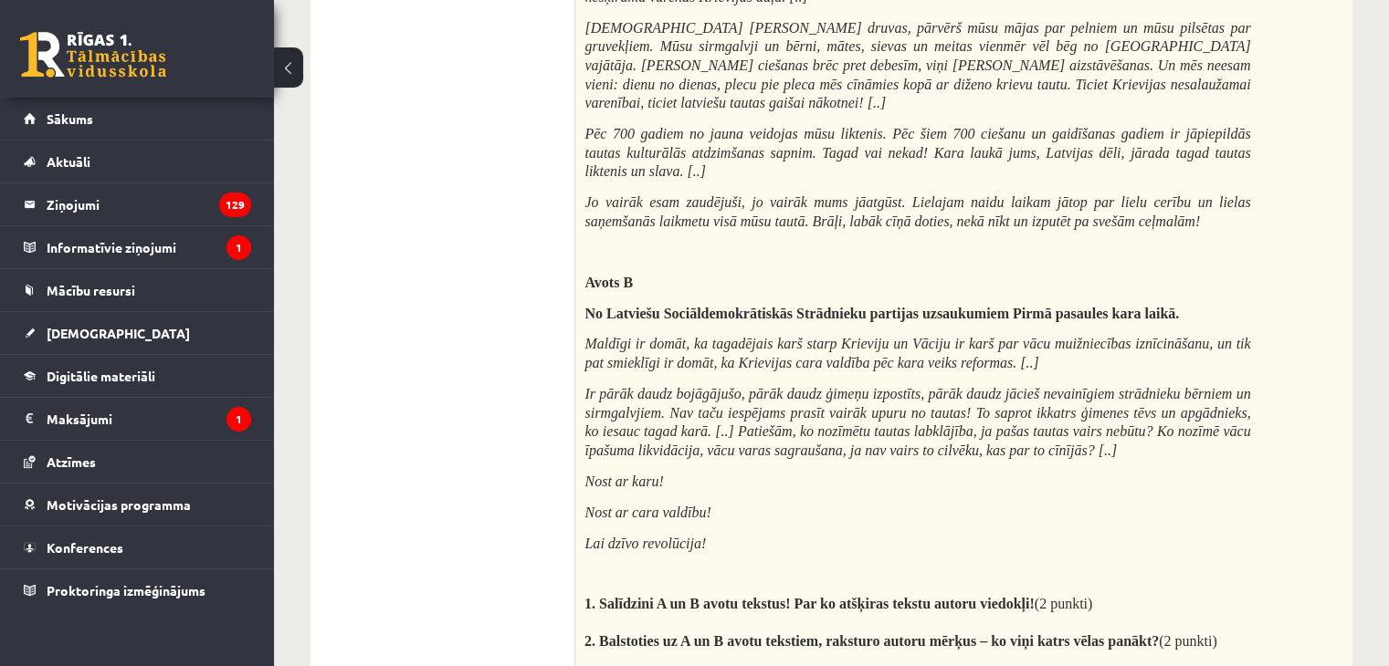
scroll to position [358, 0]
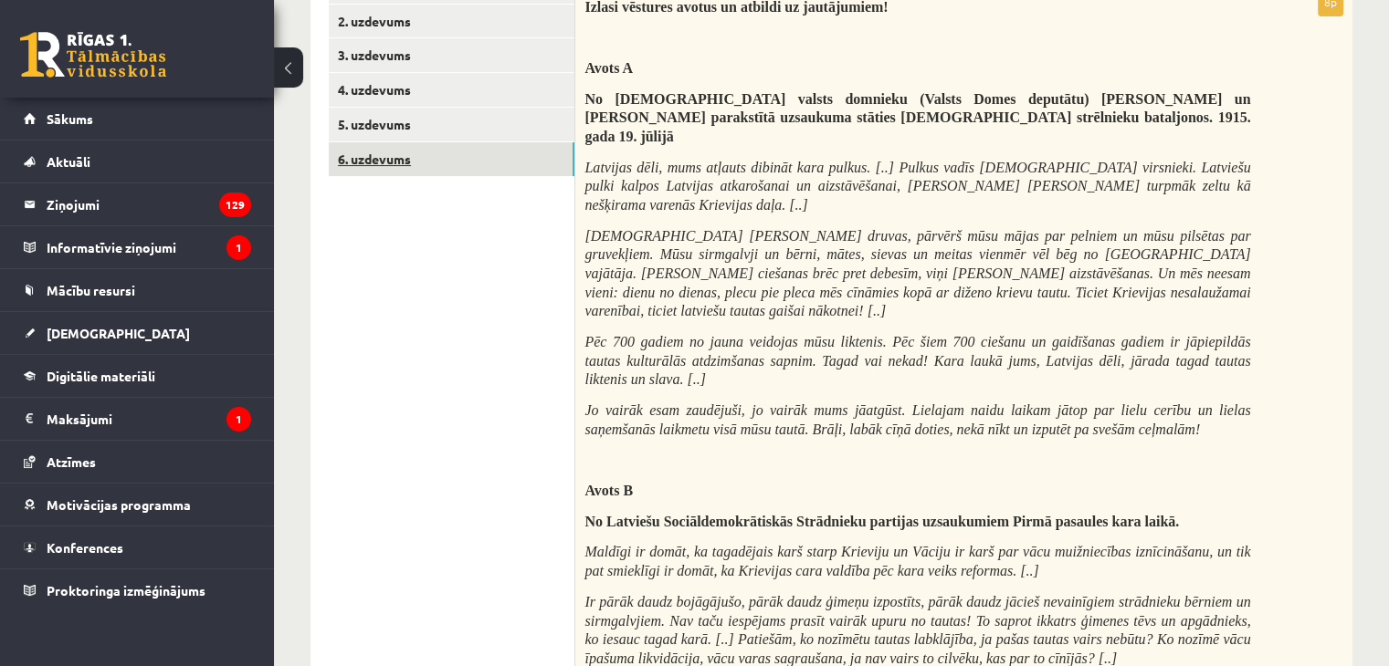
click at [433, 171] on link "6. uzdevums" at bounding box center [452, 159] width 246 height 34
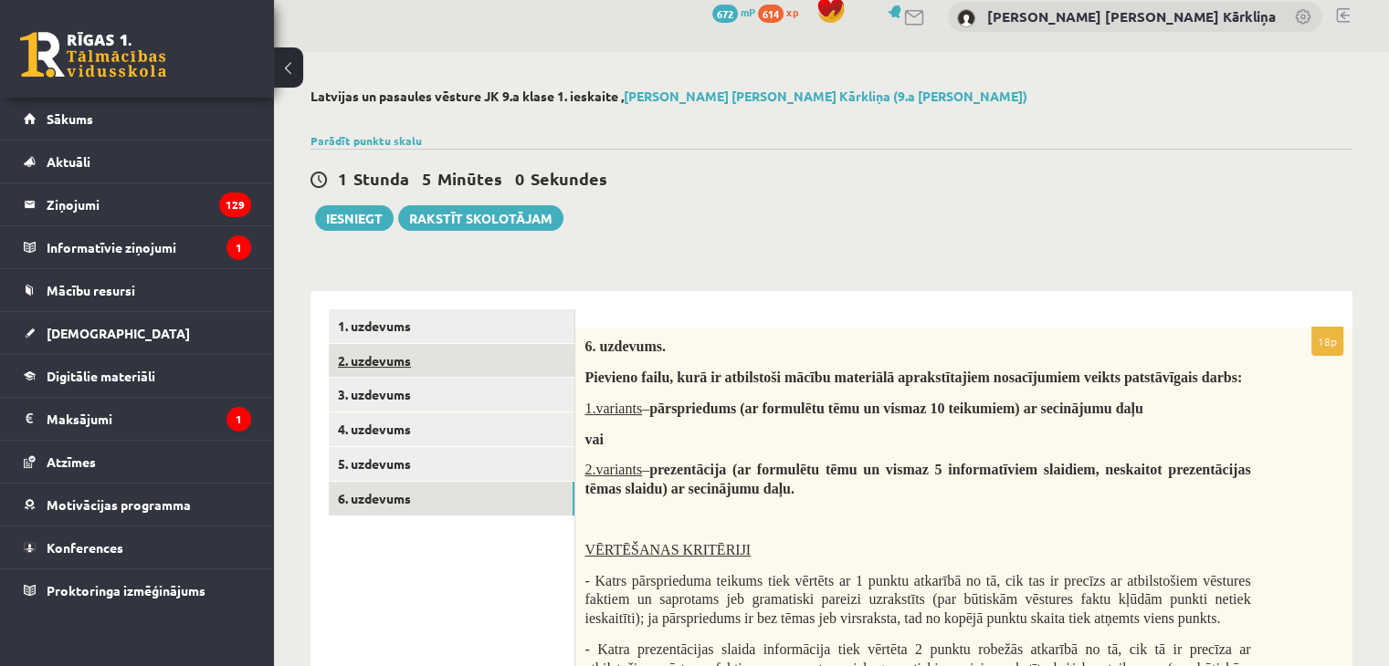
scroll to position [0, 0]
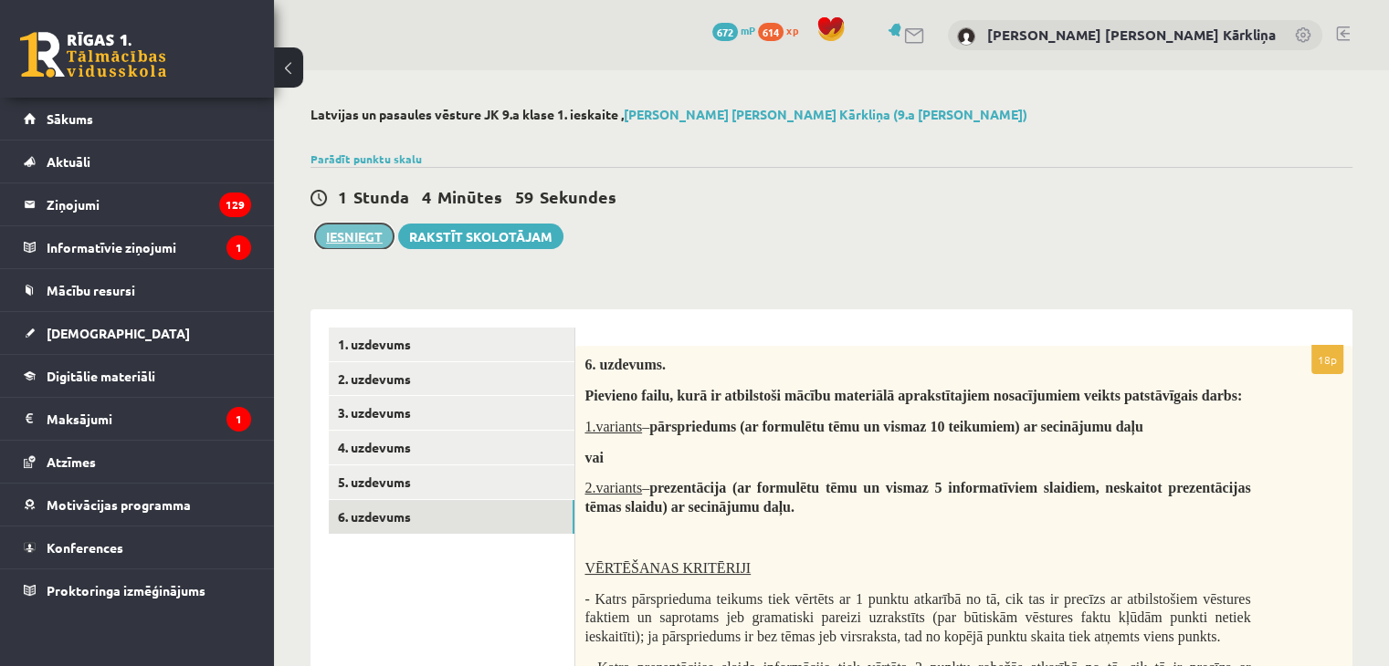
click at [359, 232] on button "Iesniegt" at bounding box center [354, 237] width 79 height 26
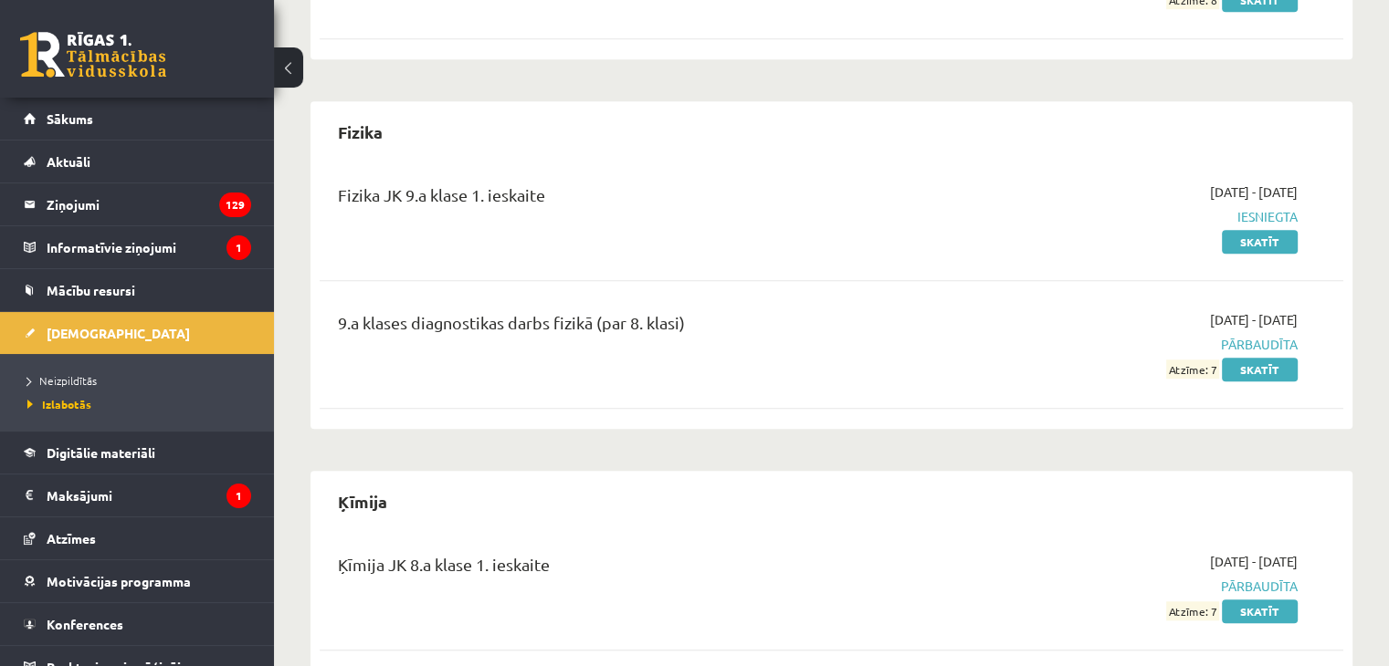
scroll to position [1461, 0]
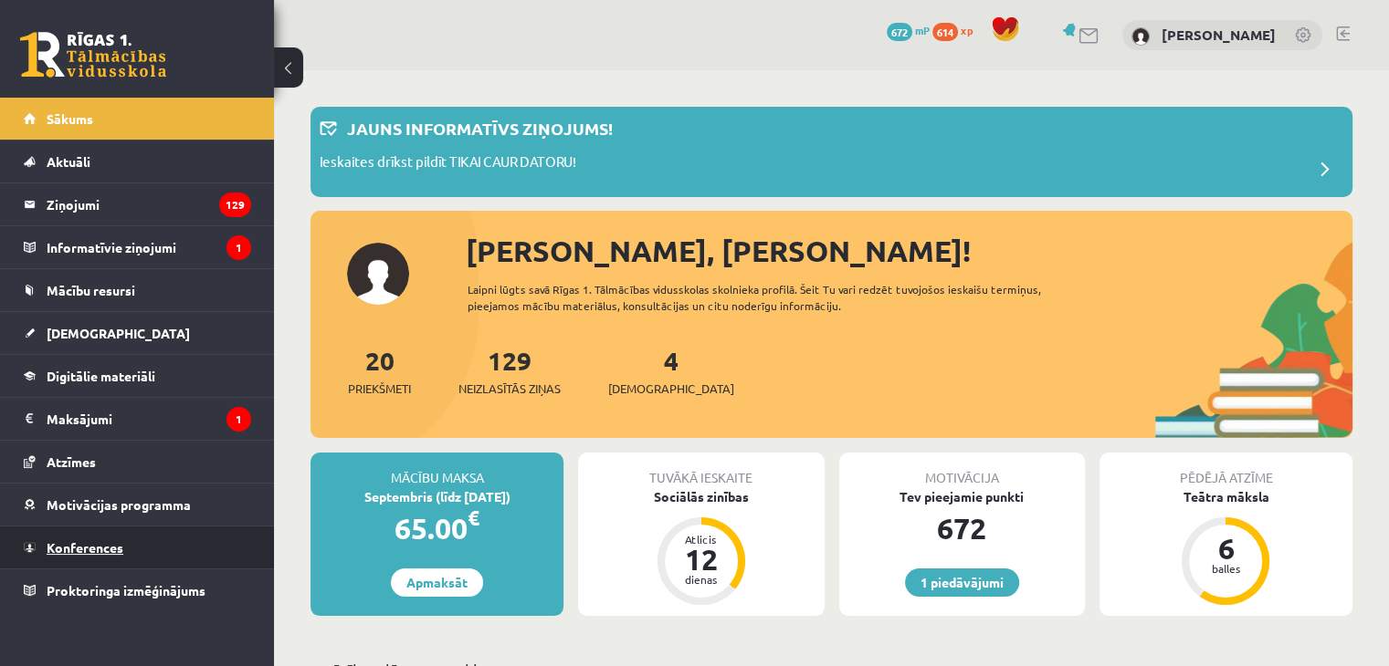
click at [186, 549] on link "Konferences" at bounding box center [137, 548] width 227 height 42
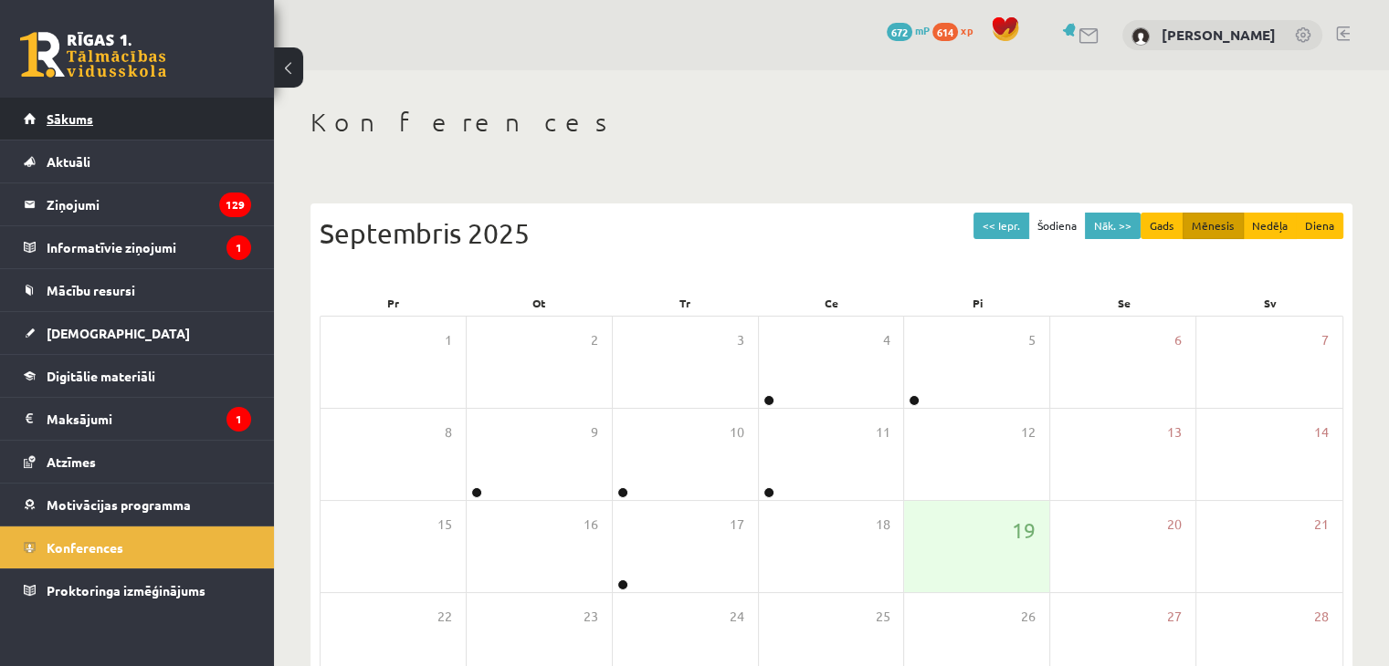
click at [151, 119] on link "Sākums" at bounding box center [137, 119] width 227 height 42
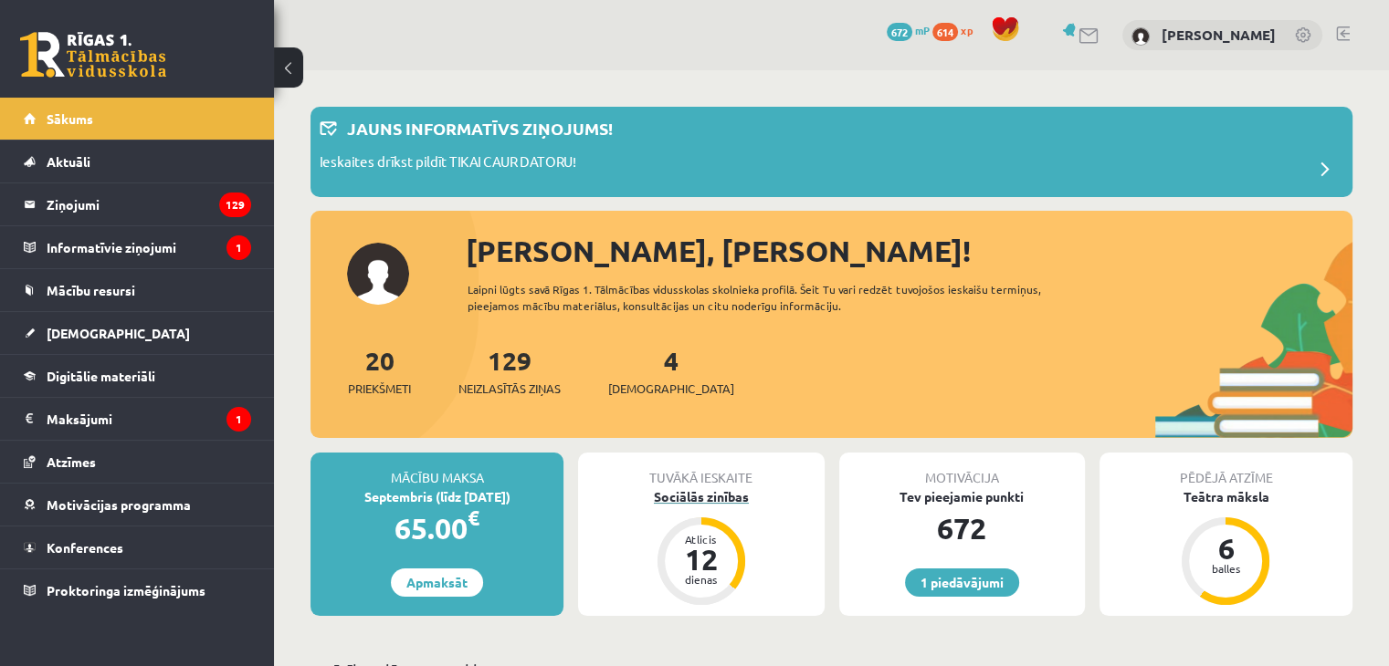
click at [677, 494] on div "Sociālās zinības" at bounding box center [701, 497] width 246 height 19
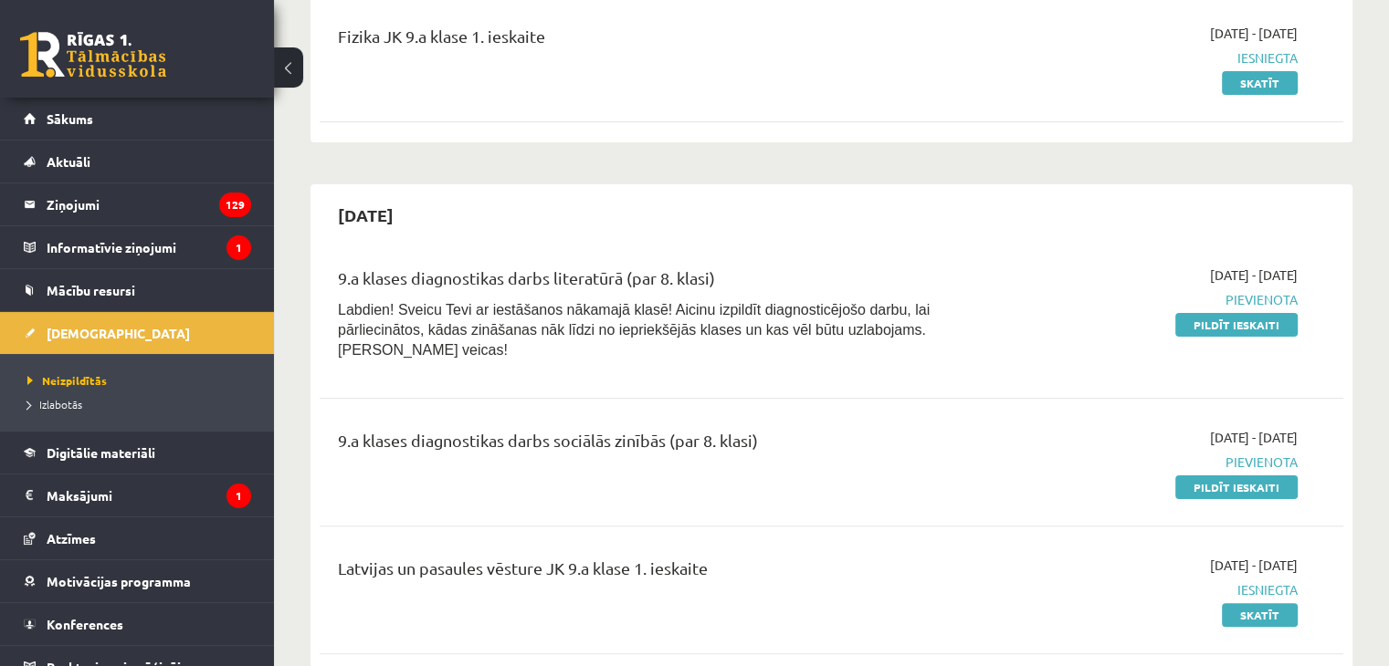
scroll to position [456, 0]
